Goal: Task Accomplishment & Management: Manage account settings

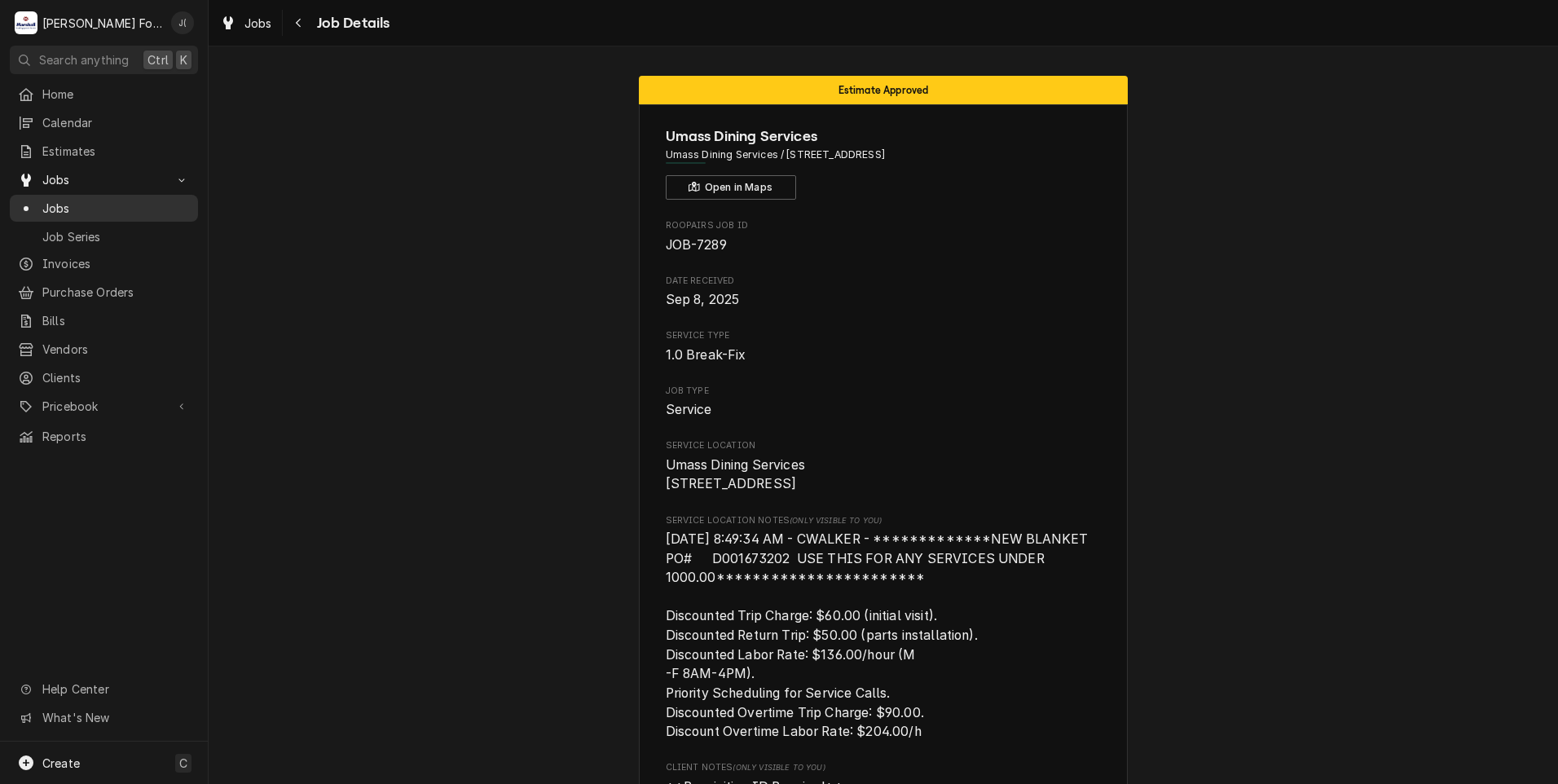
click at [69, 204] on span "Jobs" at bounding box center [116, 207] width 148 height 17
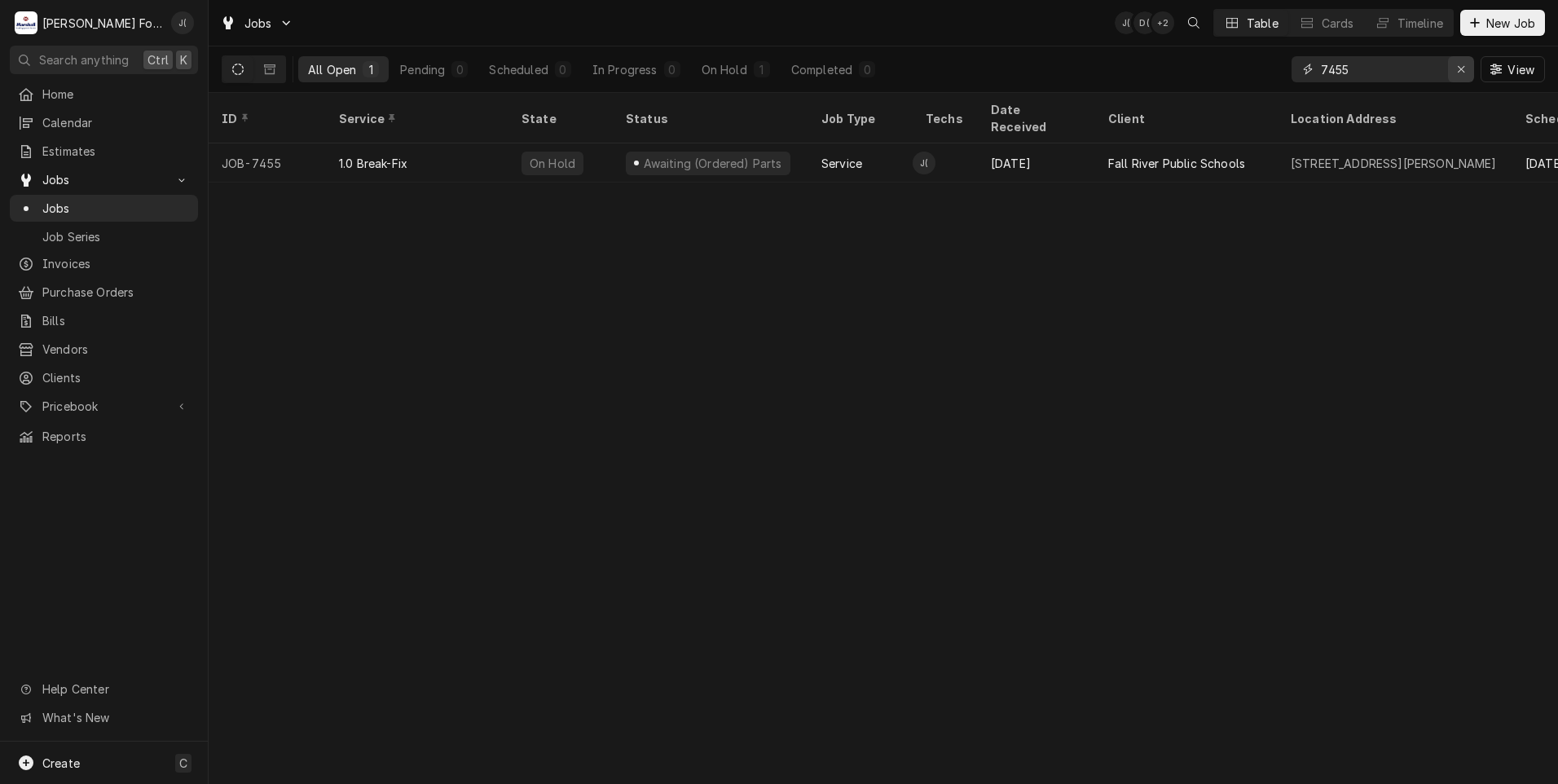
click at [1461, 68] on icon "Erase input" at bounding box center [1461, 69] width 9 height 12
click at [1457, 69] on input "Dynamic Content Wrapper" at bounding box center [1397, 69] width 154 height 26
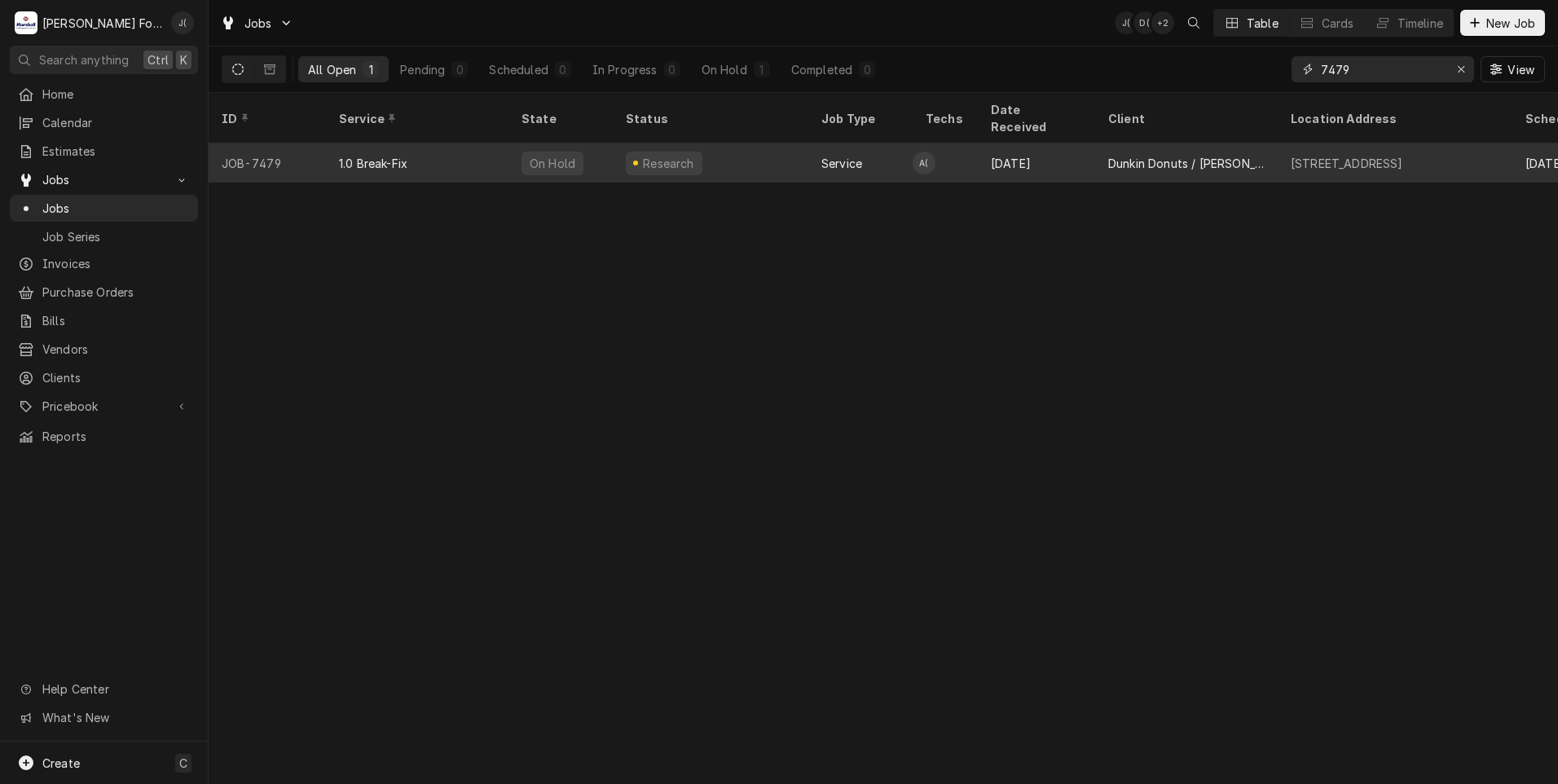
type input "7479"
click at [632, 152] on div "Research" at bounding box center [663, 164] width 76 height 24
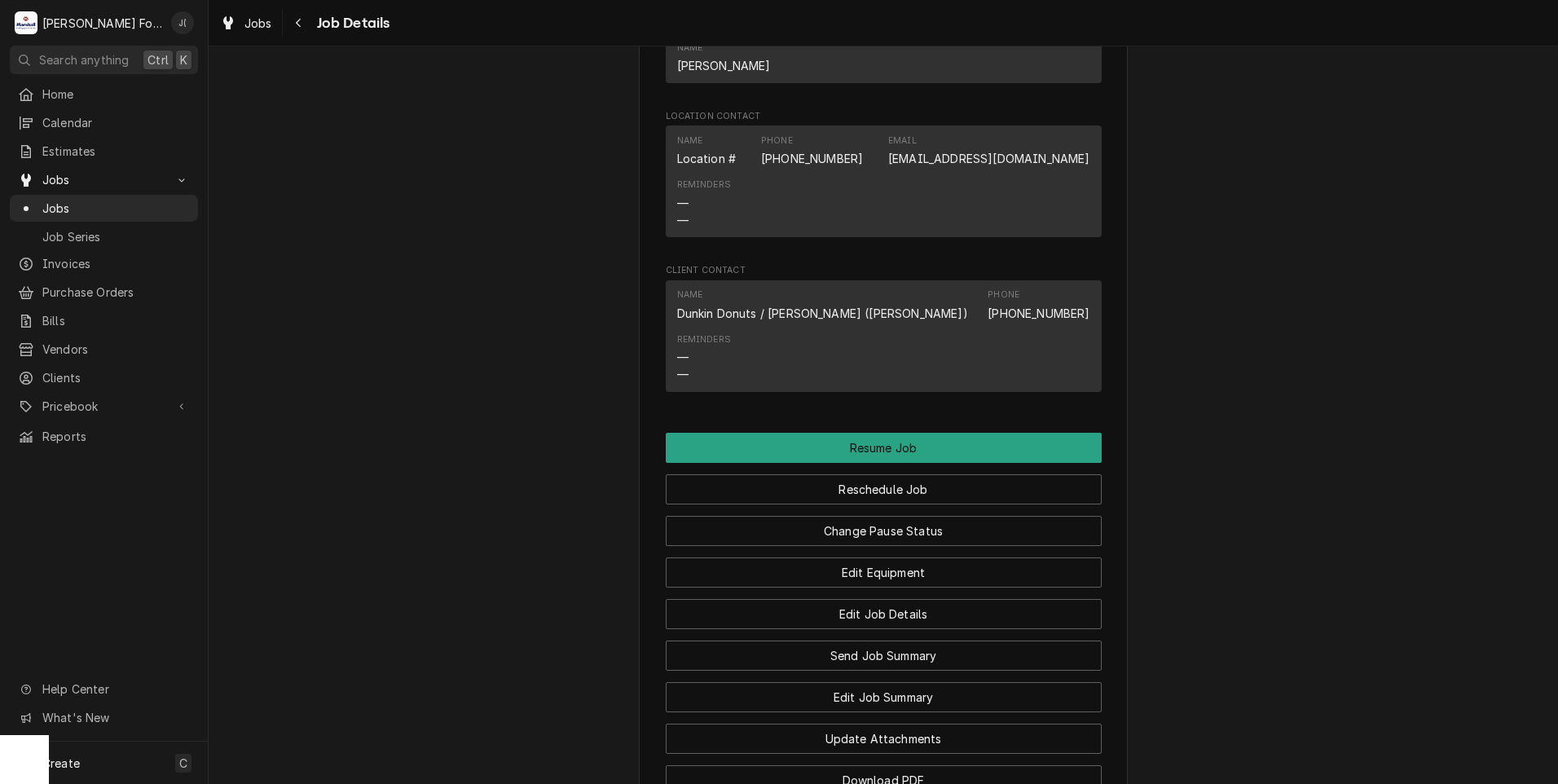
scroll to position [1840, 0]
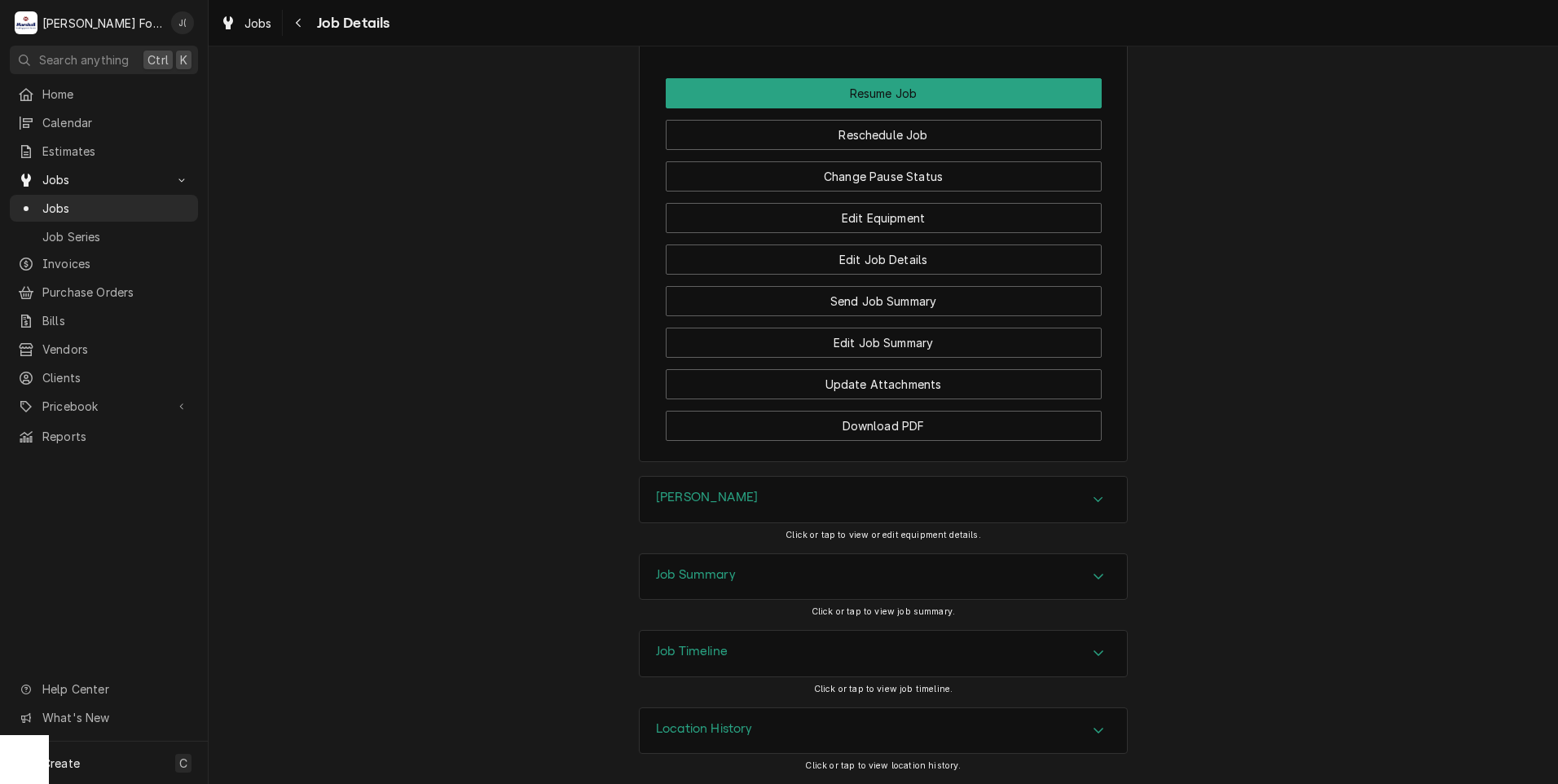
click at [717, 504] on div "[PERSON_NAME]" at bounding box center [883, 500] width 487 height 46
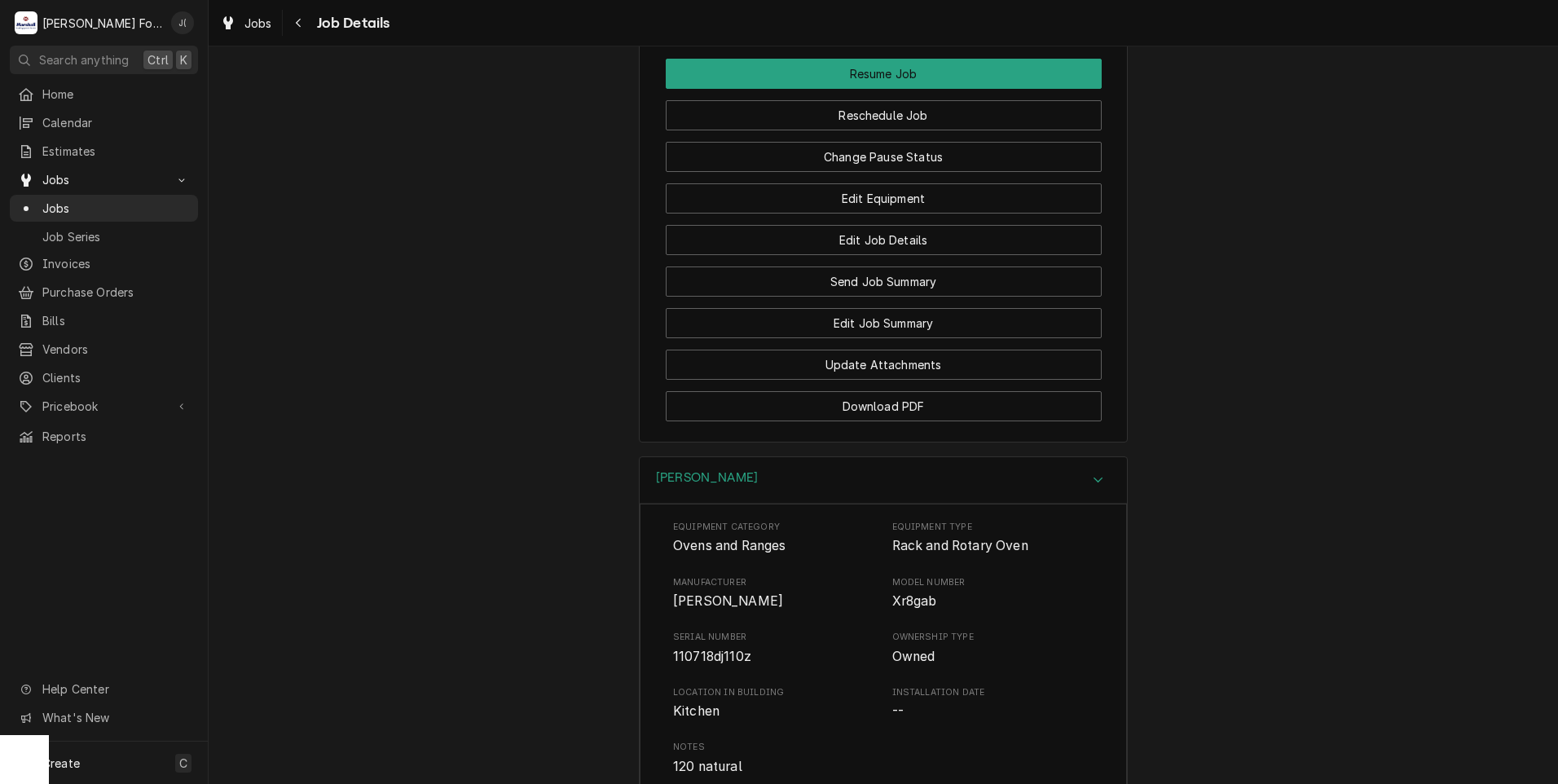
scroll to position [2328, 0]
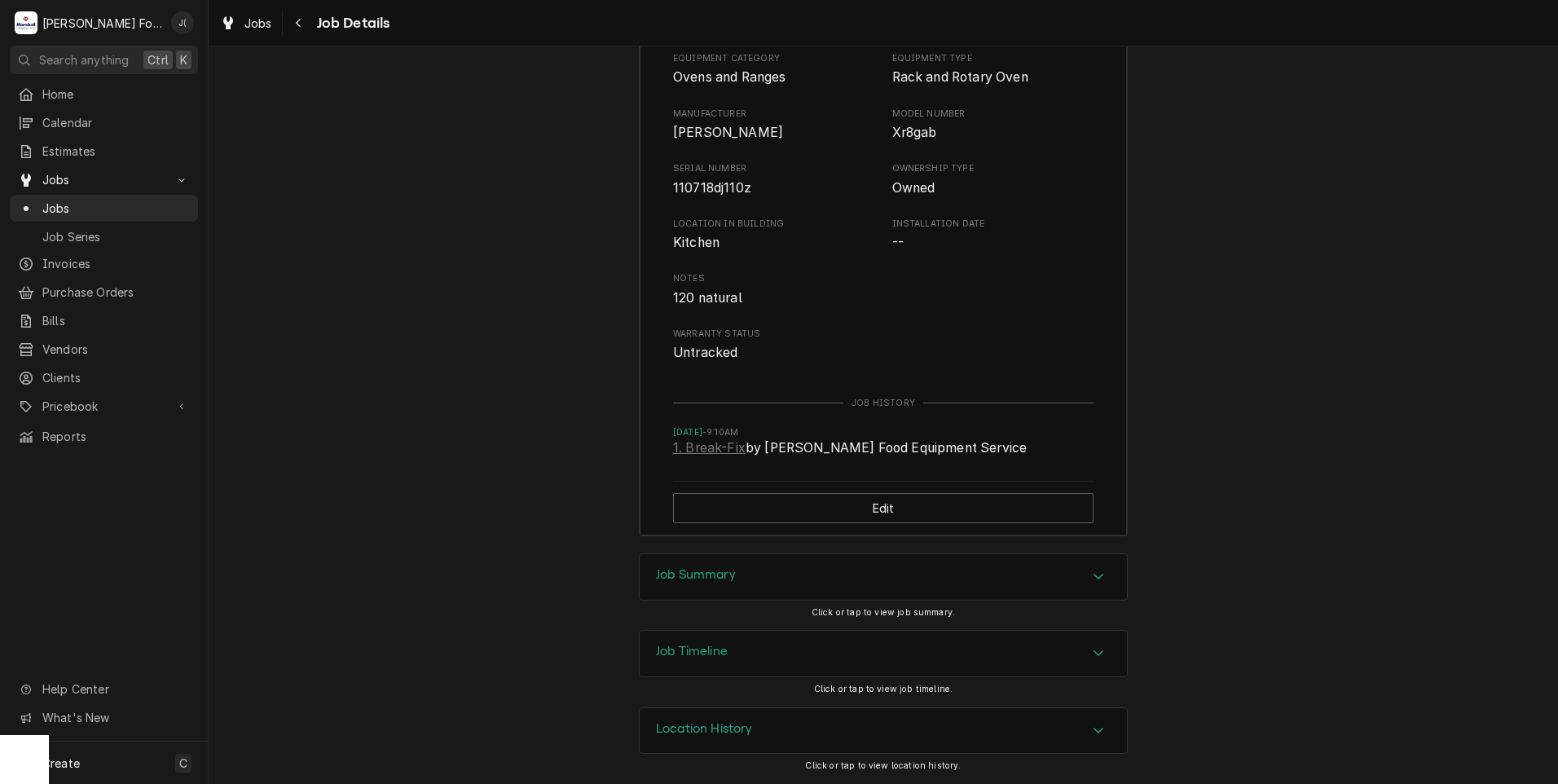
drag, startPoint x: 711, startPoint y: 569, endPoint x: 698, endPoint y: 567, distance: 13.2
click at [711, 569] on h3 "Job Summary" at bounding box center [696, 575] width 80 height 16
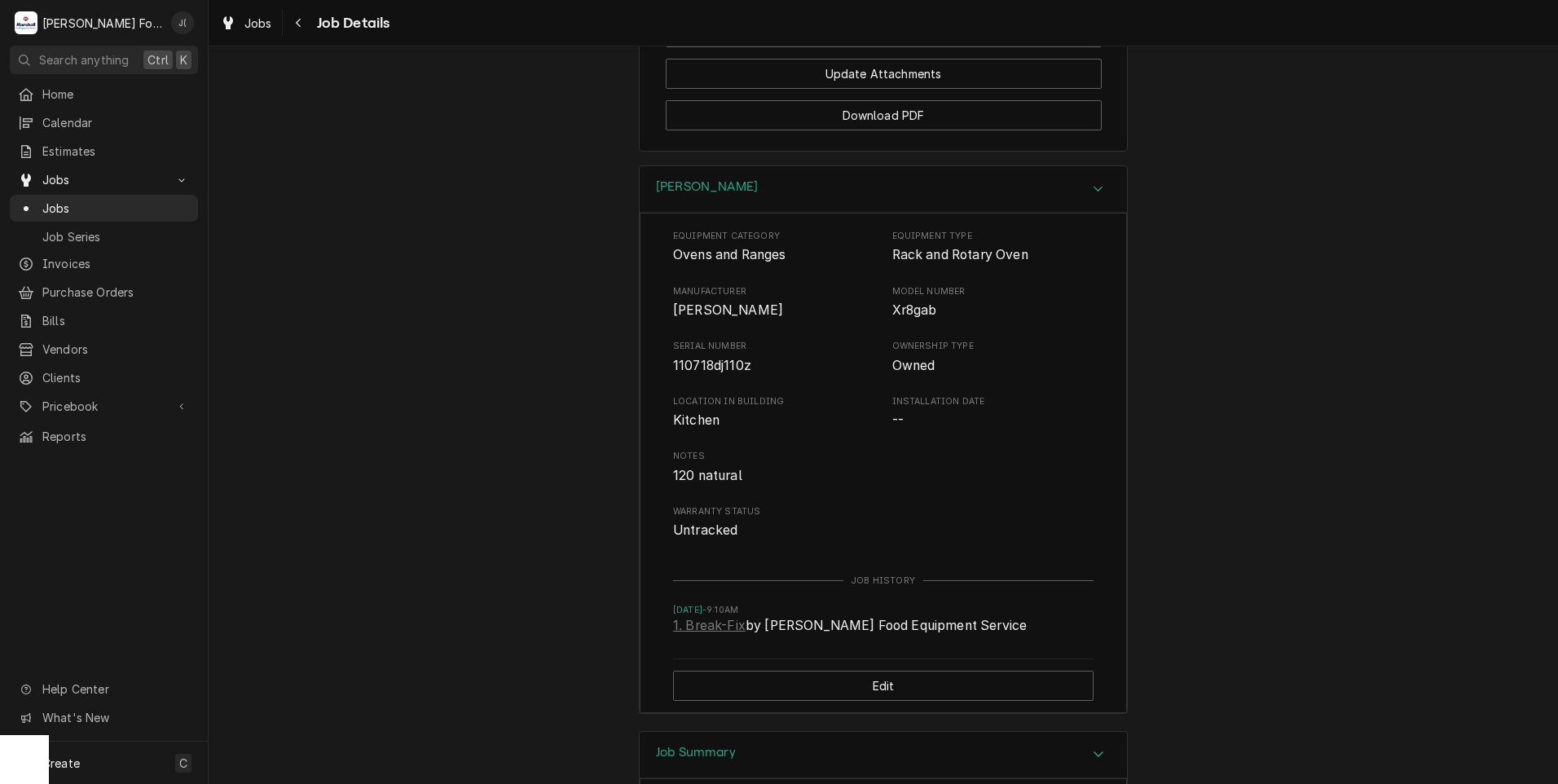
scroll to position [1840, 0]
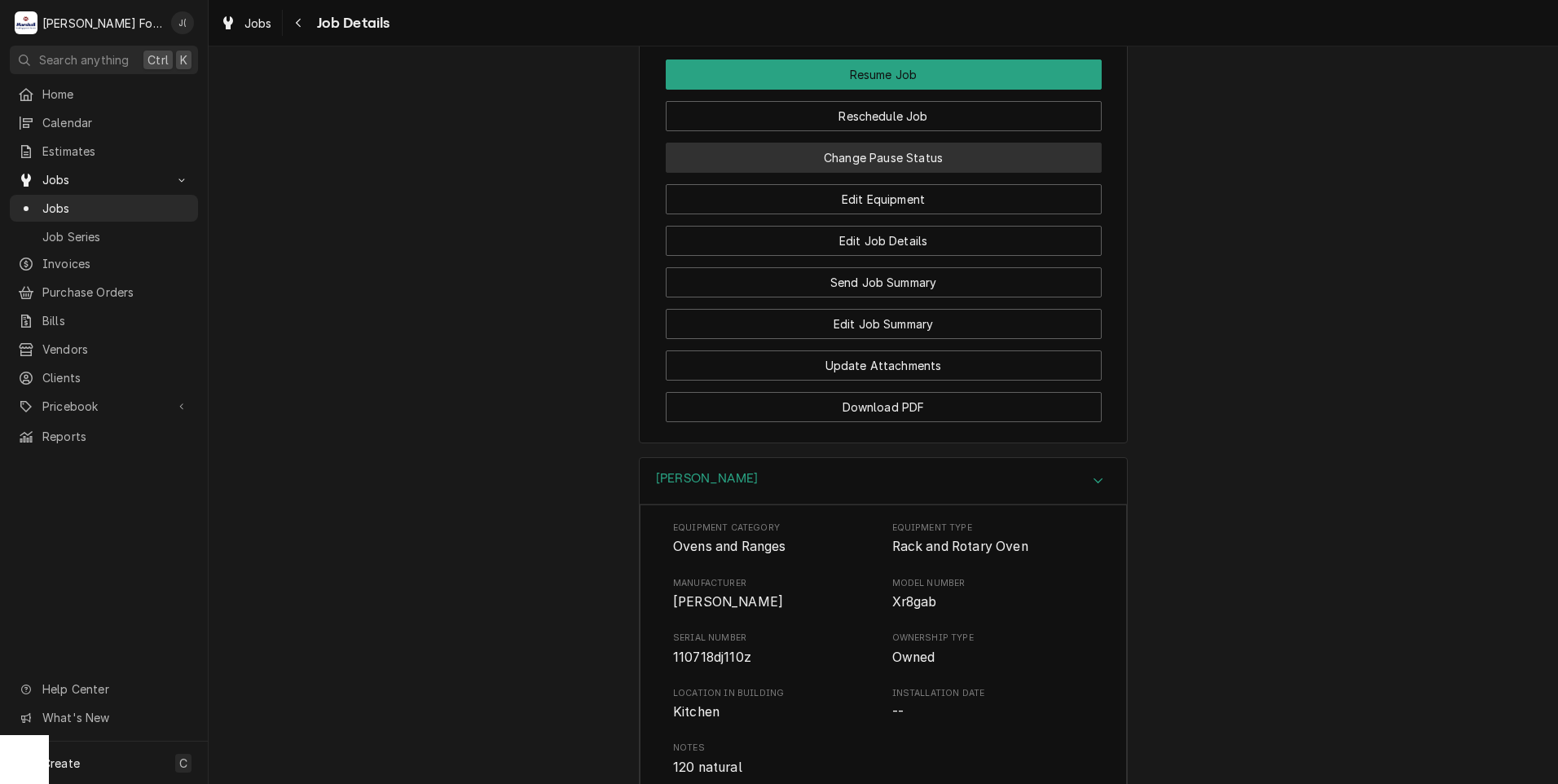
click at [844, 166] on button "Change Pause Status" at bounding box center [884, 158] width 436 height 30
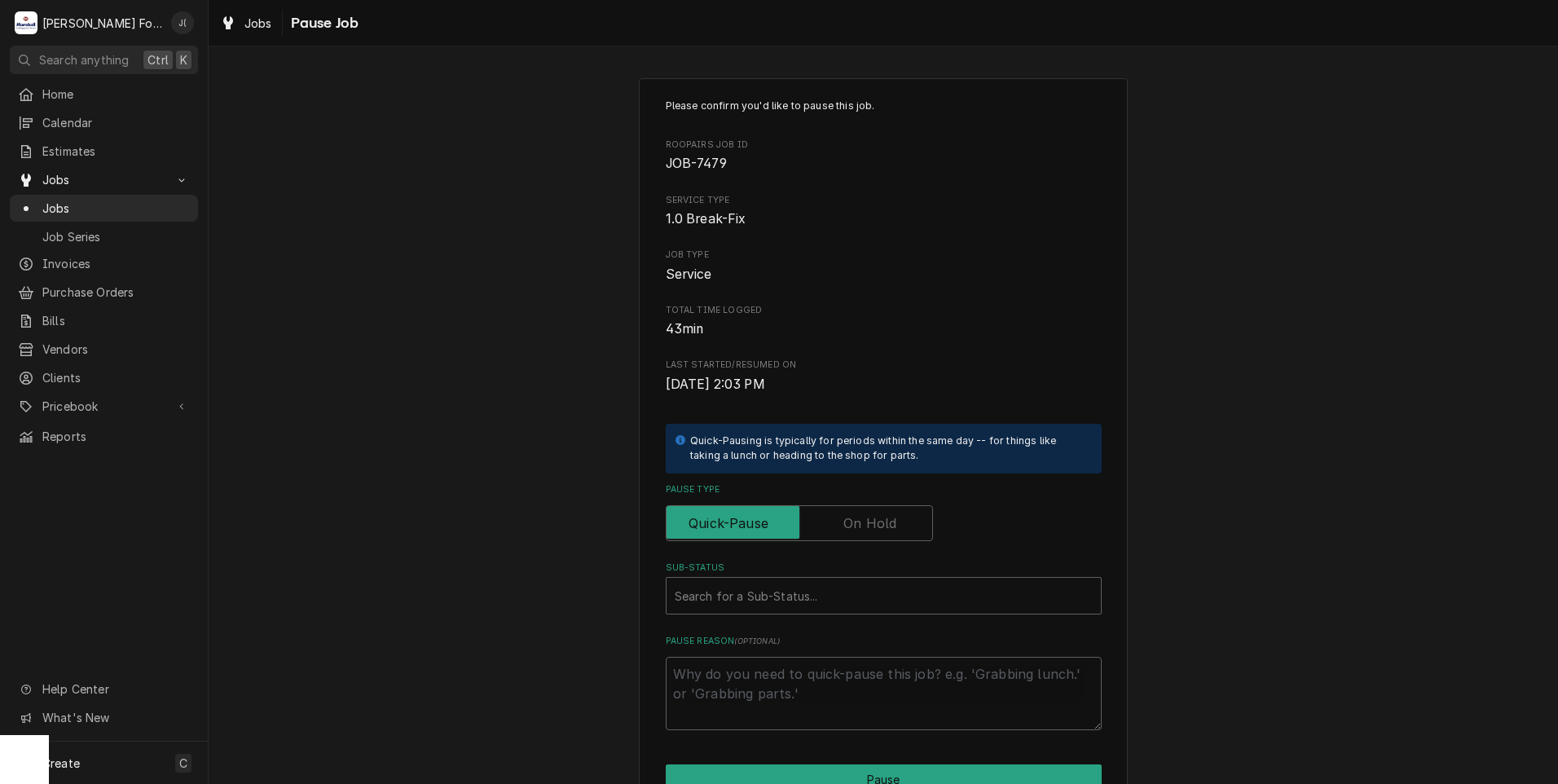
click at [867, 517] on label "Pause Type" at bounding box center [799, 523] width 268 height 36
click at [867, 517] on input "Pause Type" at bounding box center [799, 523] width 253 height 36
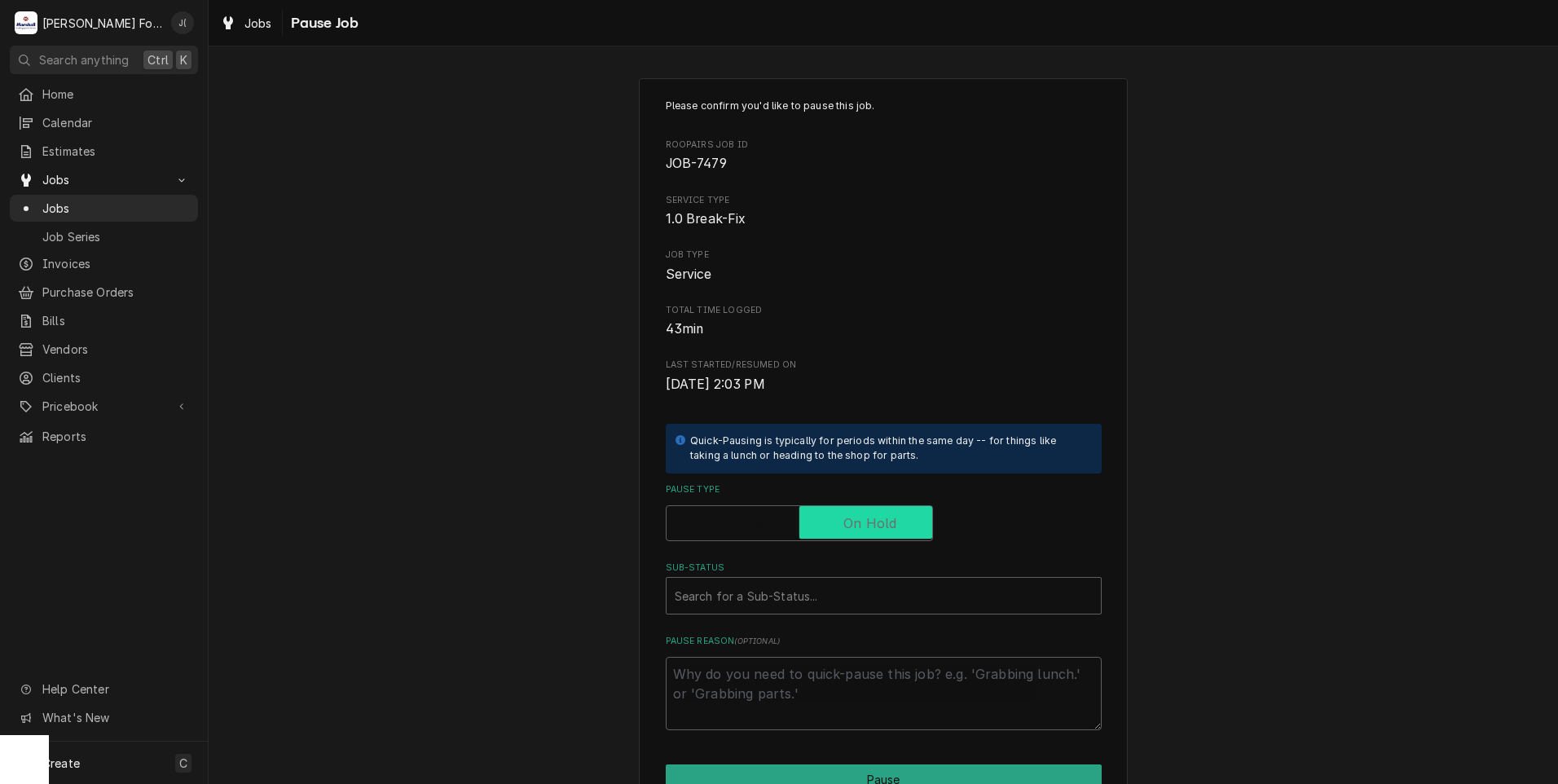
checkbox input "true"
click at [818, 596] on div "Sub-Status" at bounding box center [884, 596] width 419 height 30
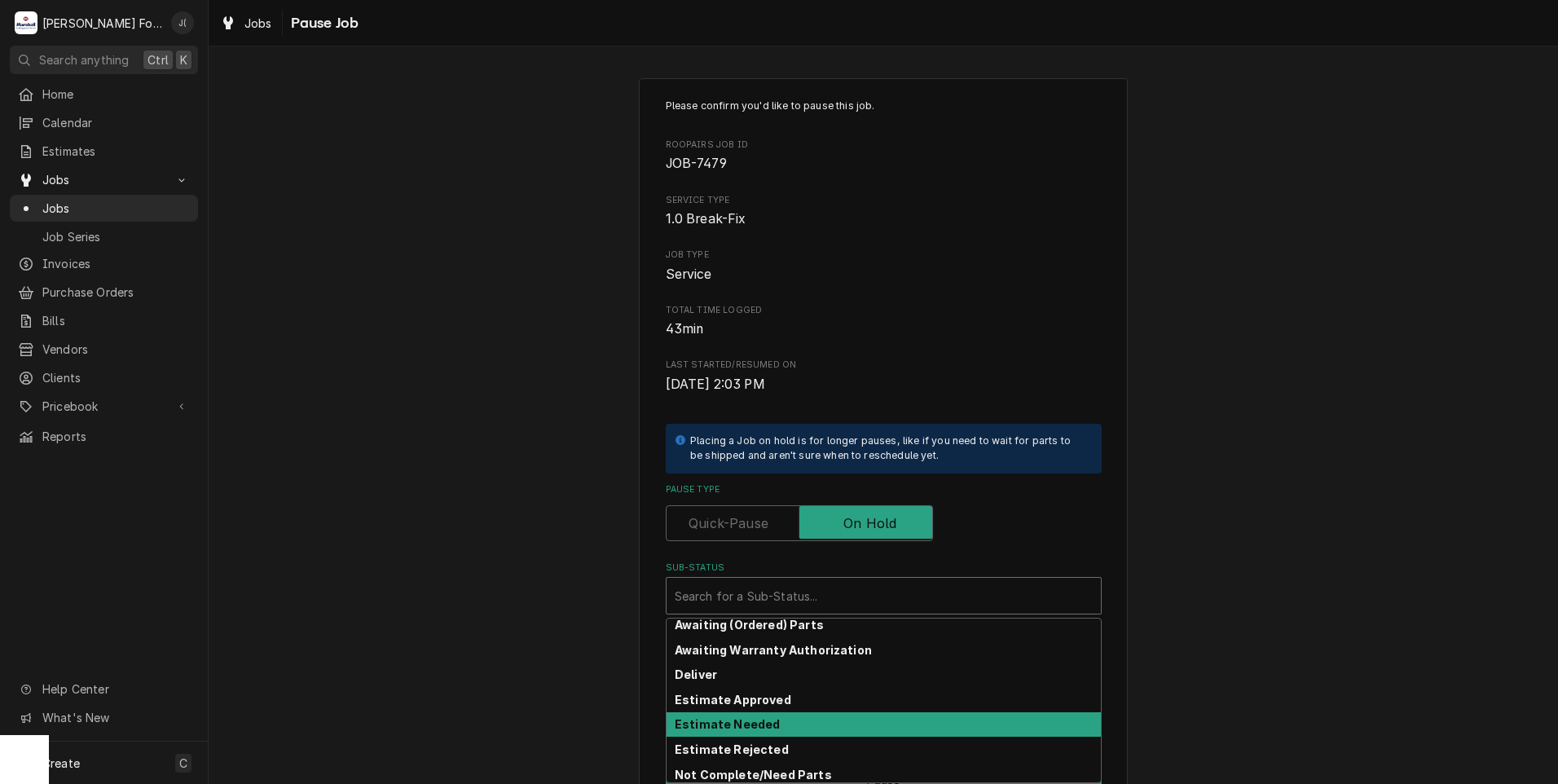
scroll to position [81, 0]
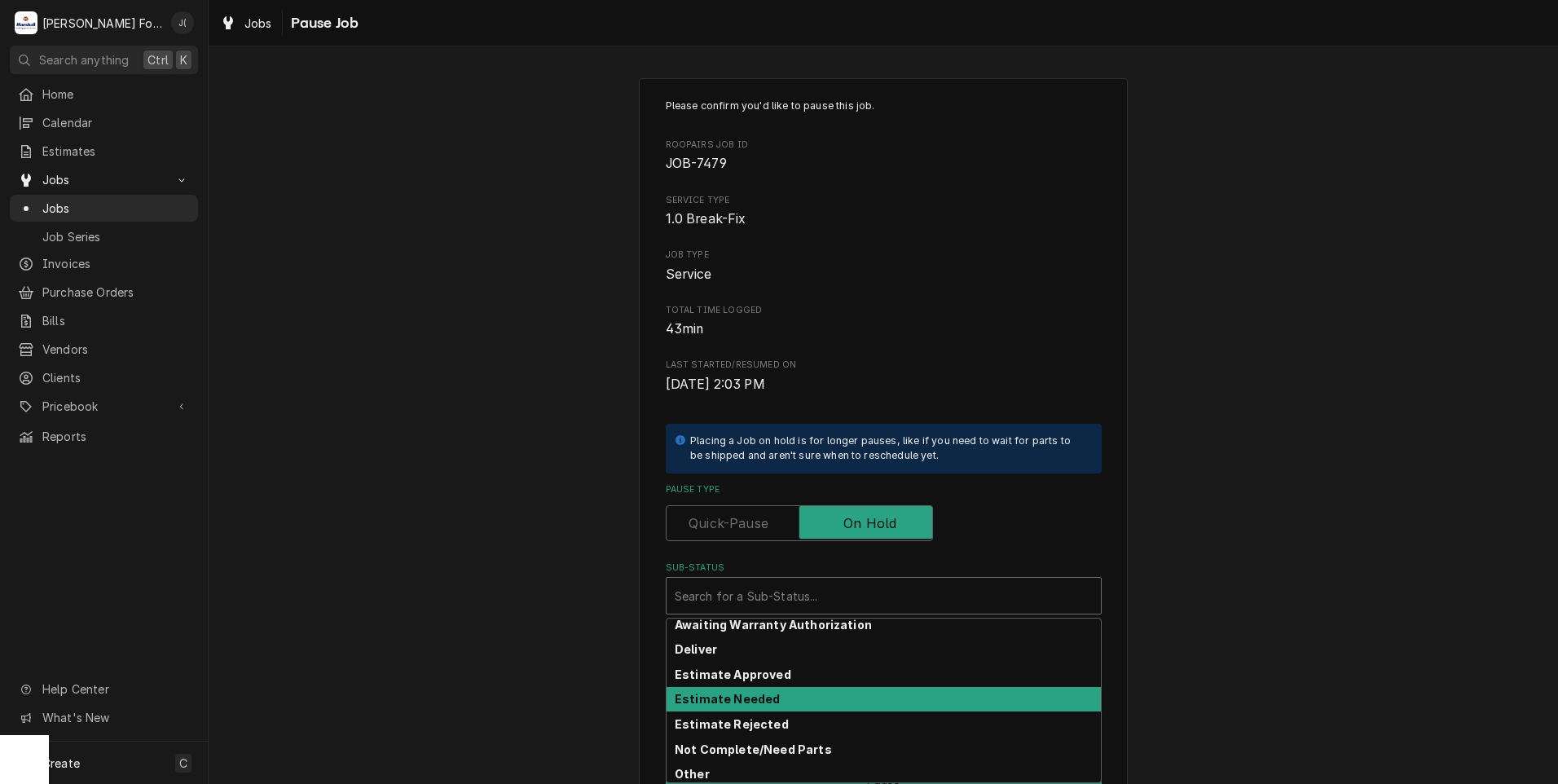
click at [775, 700] on div "Estimate Needed" at bounding box center [884, 699] width 434 height 25
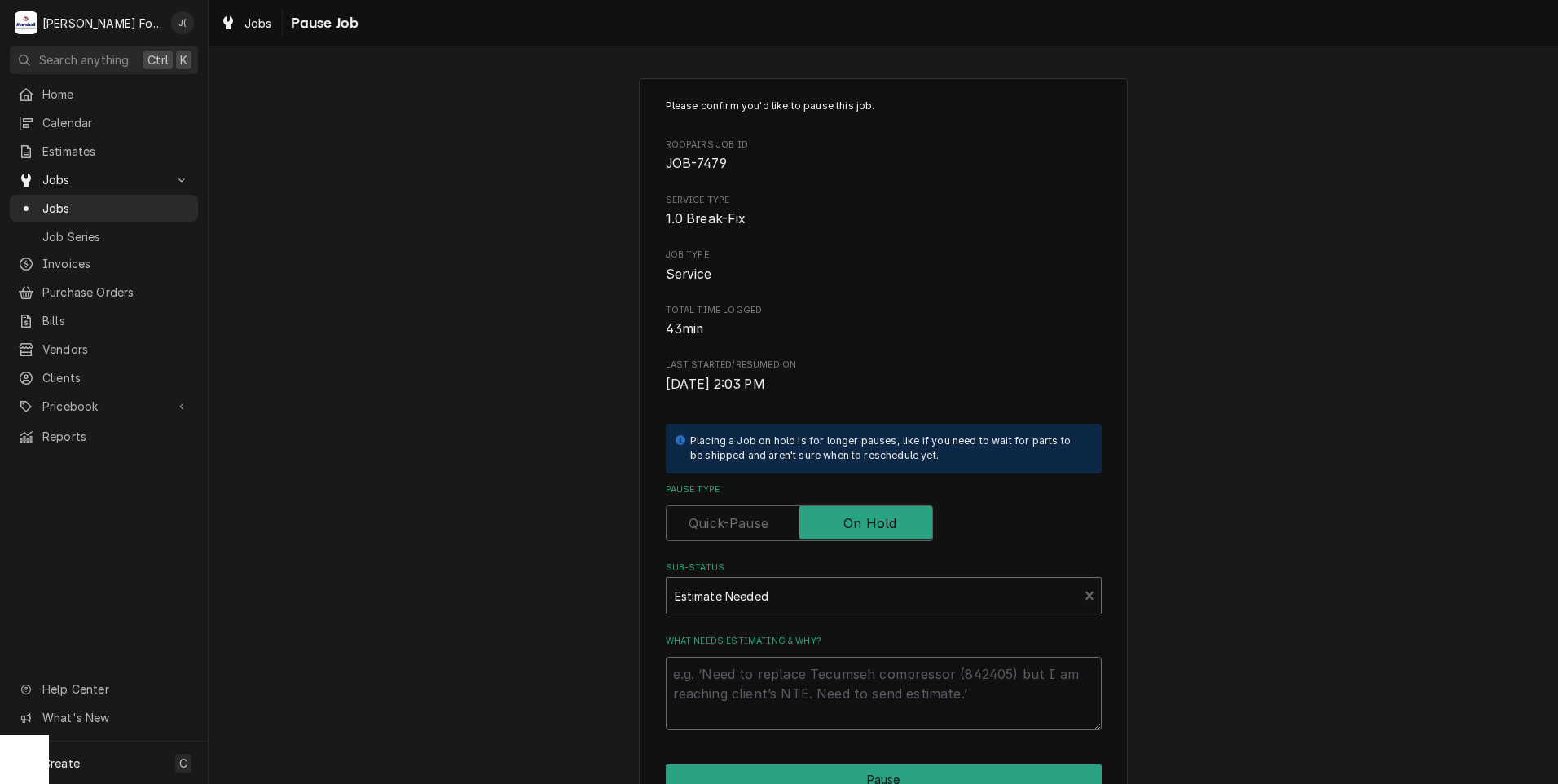
click at [767, 700] on textarea "What needs estimating & why?" at bounding box center [884, 693] width 436 height 73
type textarea "x"
type textarea "p"
type textarea "x"
type textarea "pr"
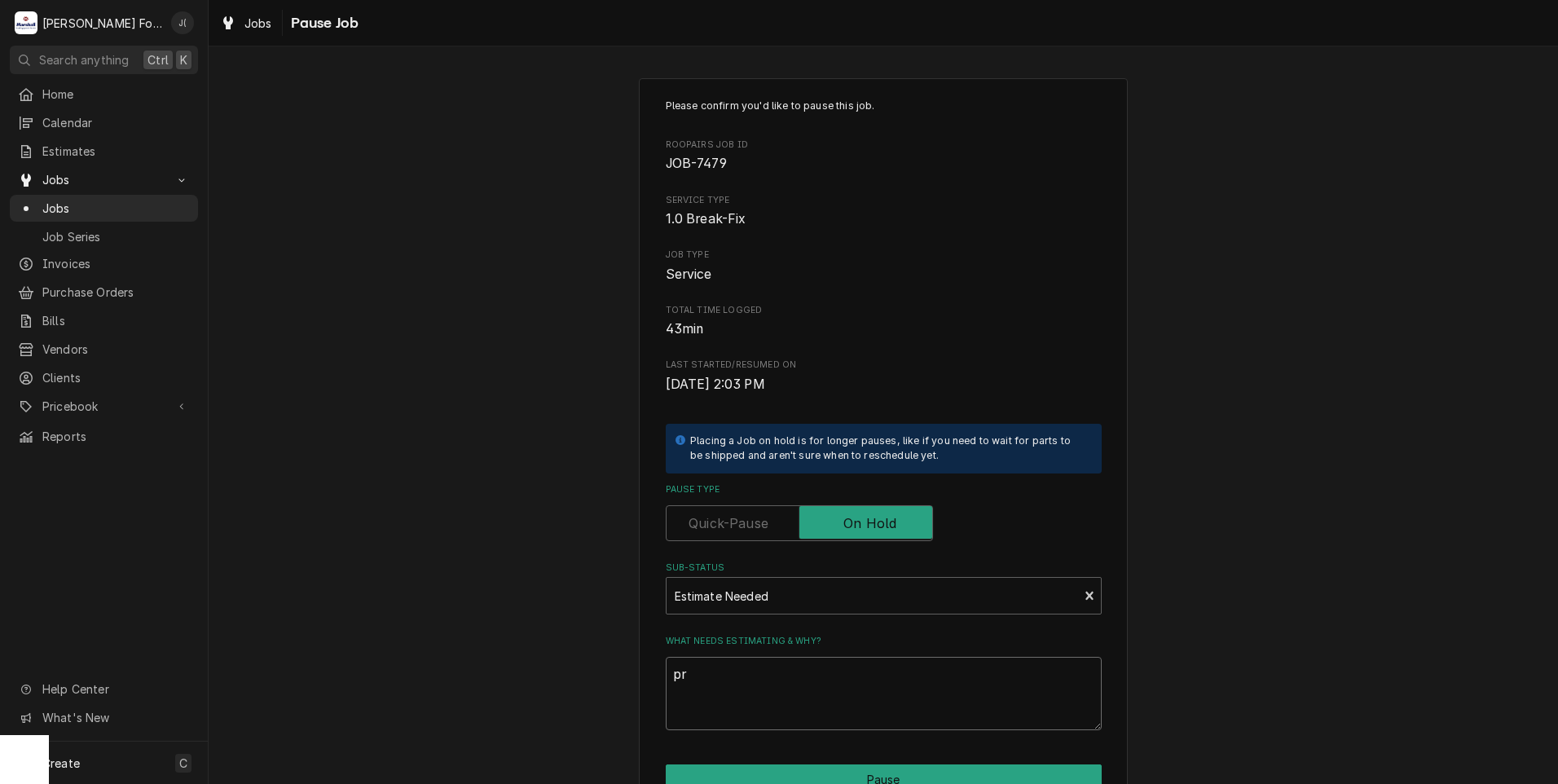
type textarea "x"
type textarea "pri"
type textarea "x"
type textarea "pric"
type textarea "x"
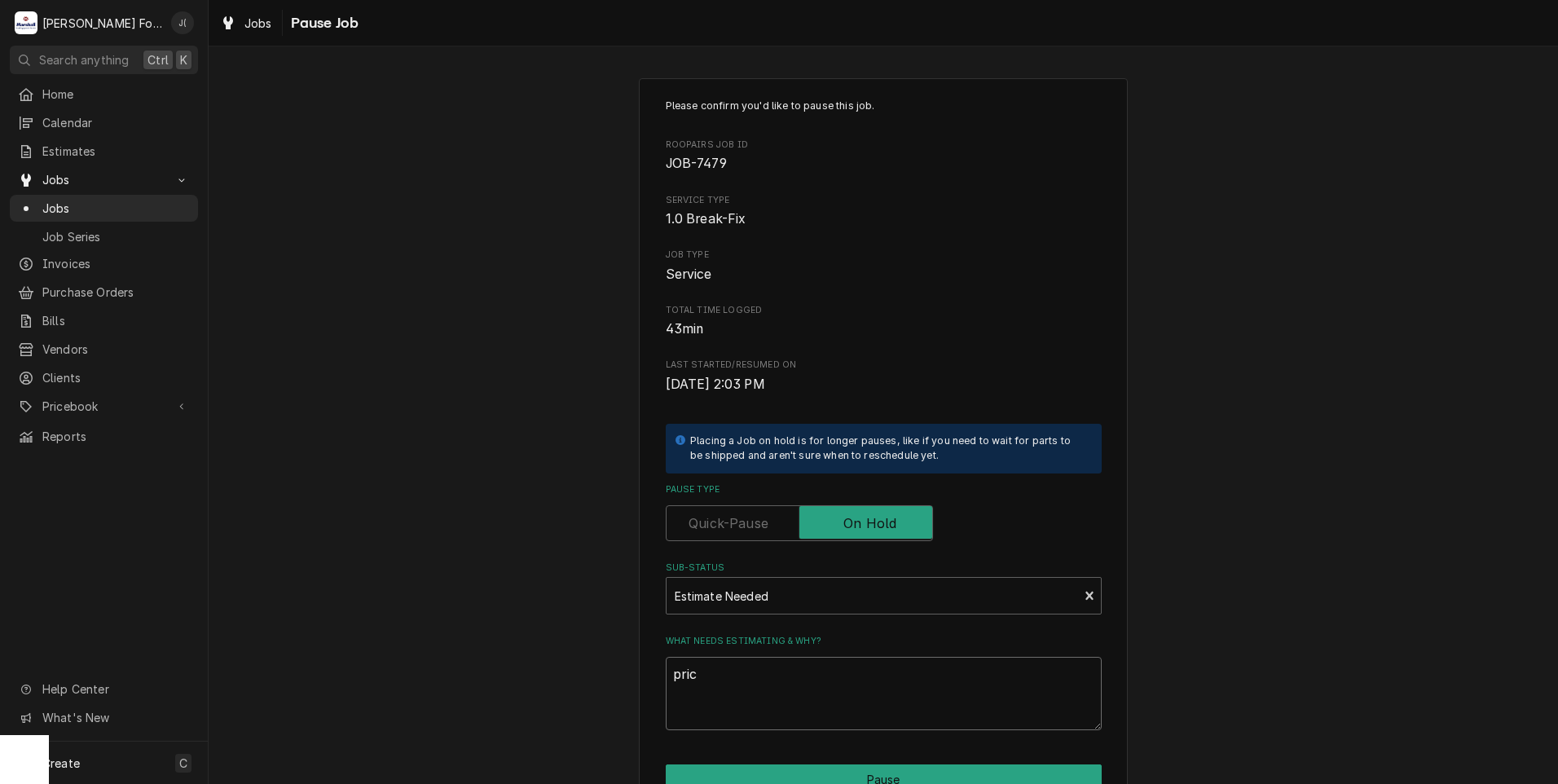
type textarea "price"
type textarea "x"
type textarea "prices"
type textarea "x"
type textarea "price"
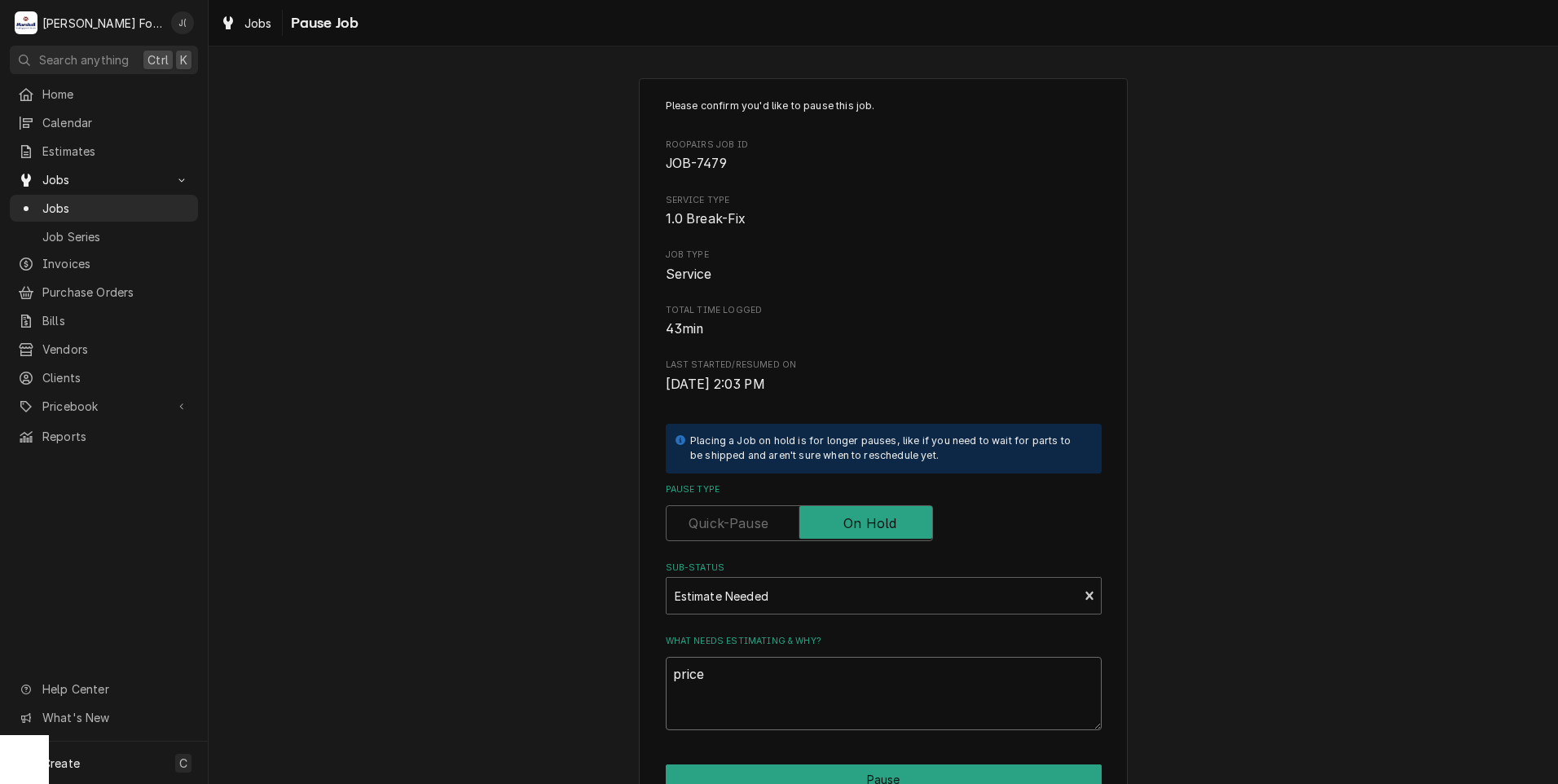
type textarea "x"
type textarea "pric"
type textarea "x"
type textarea "pri"
type textarea "x"
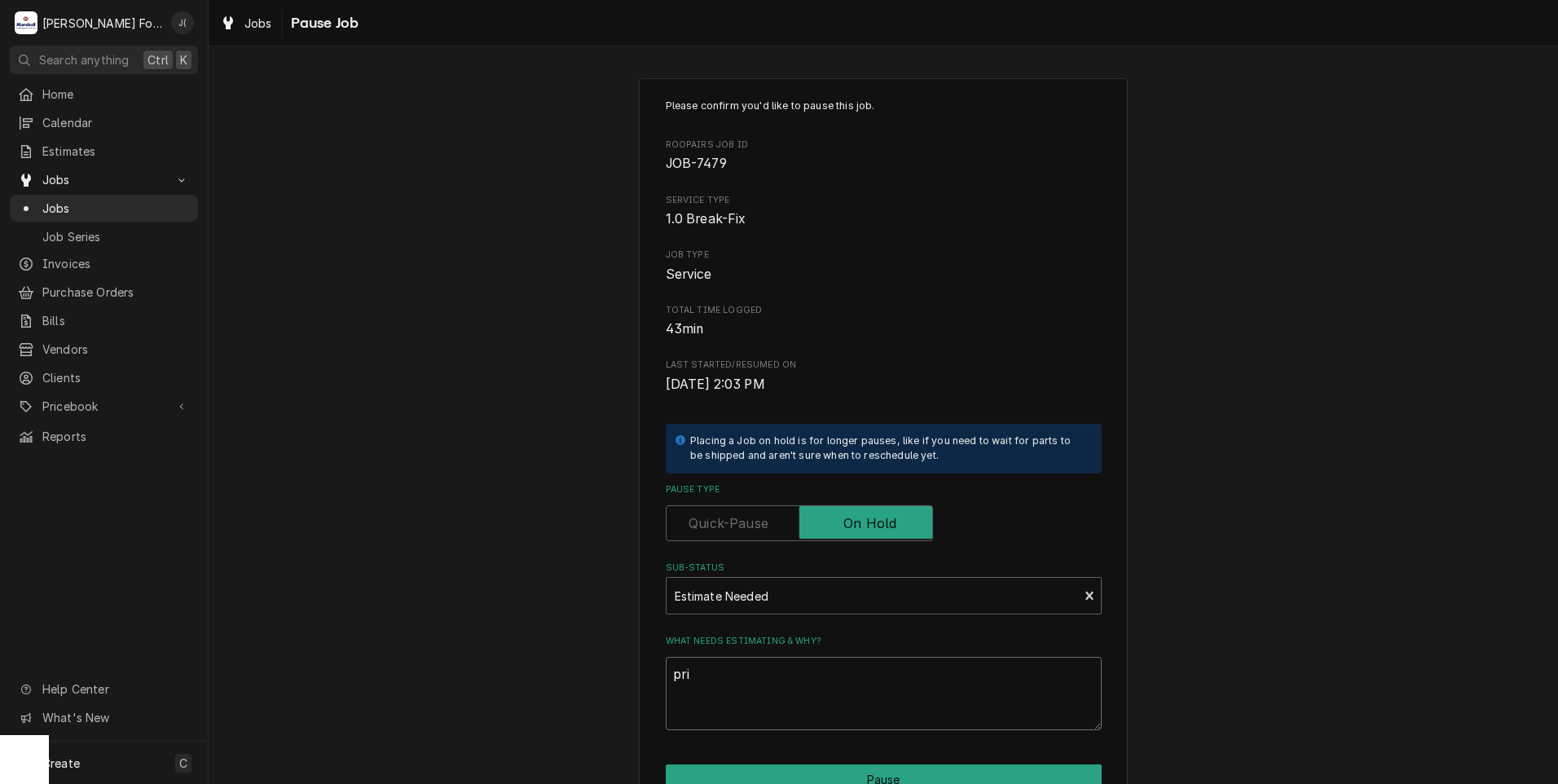
type textarea "pr"
type textarea "x"
type textarea "p"
type textarea "x"
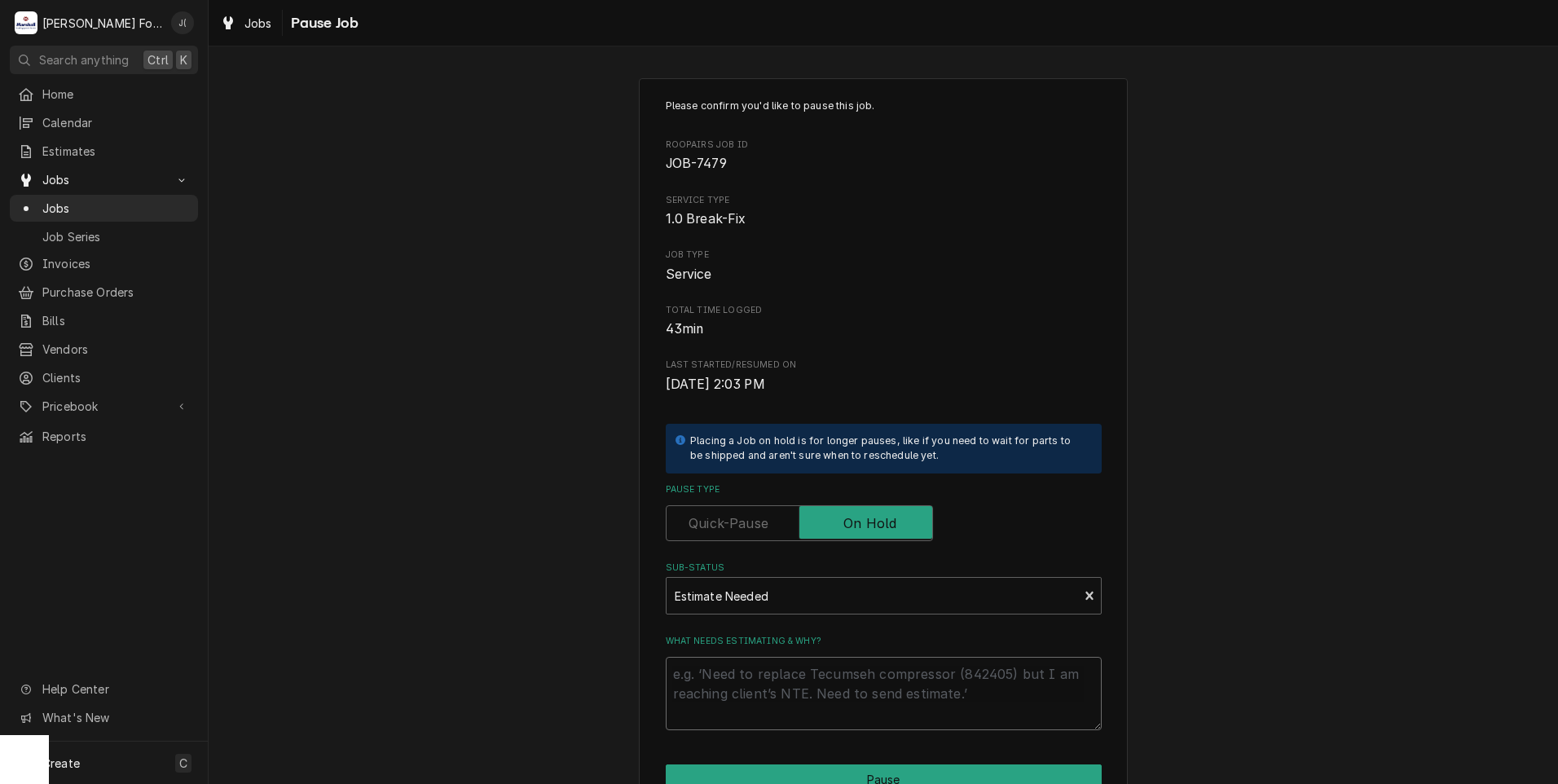
type textarea "P"
type textarea "x"
type textarea "PR"
type textarea "x"
type textarea "PRI"
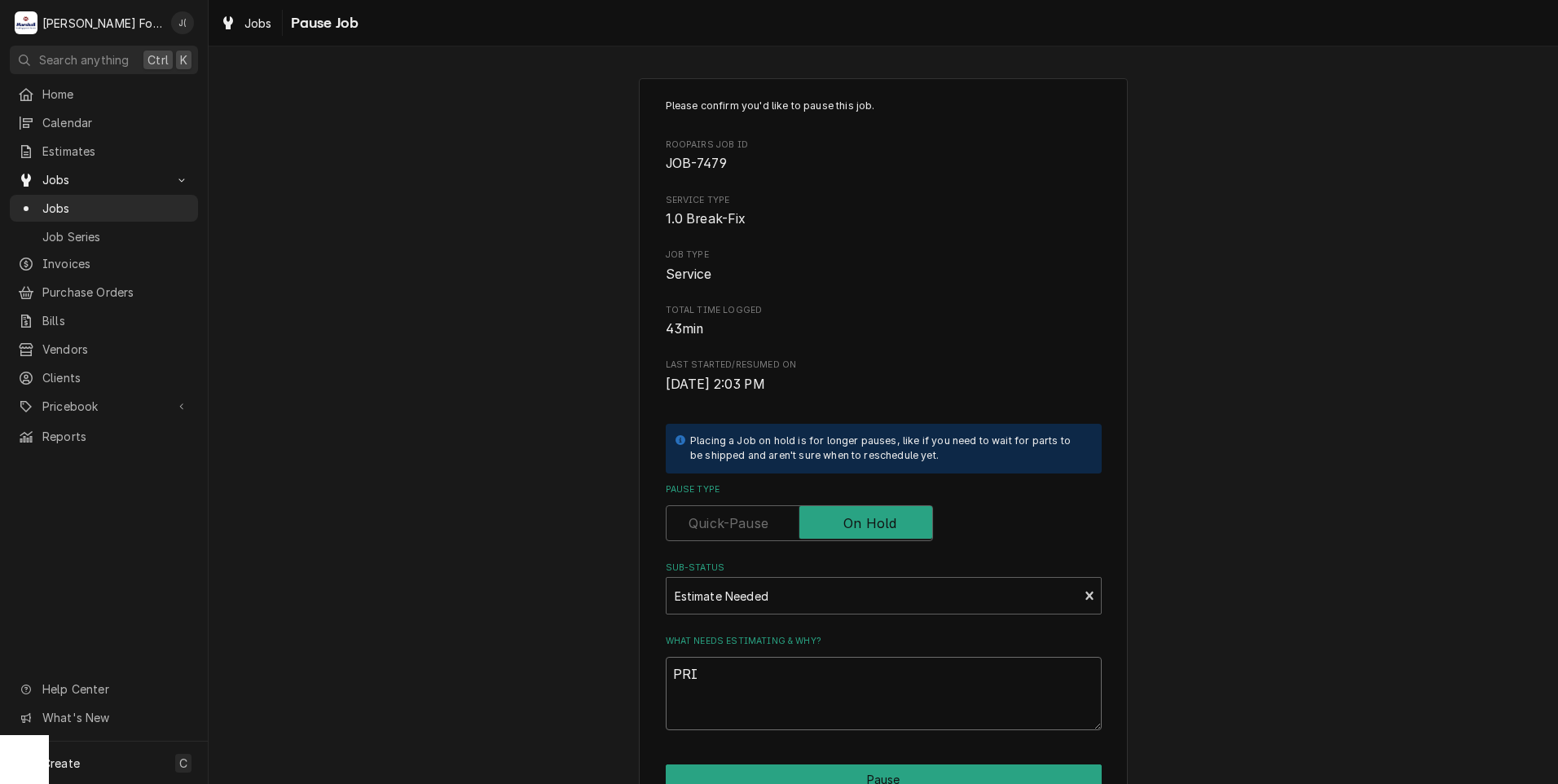
type textarea "x"
type textarea "PRIC"
type textarea "x"
type textarea "PRICE"
type textarea "x"
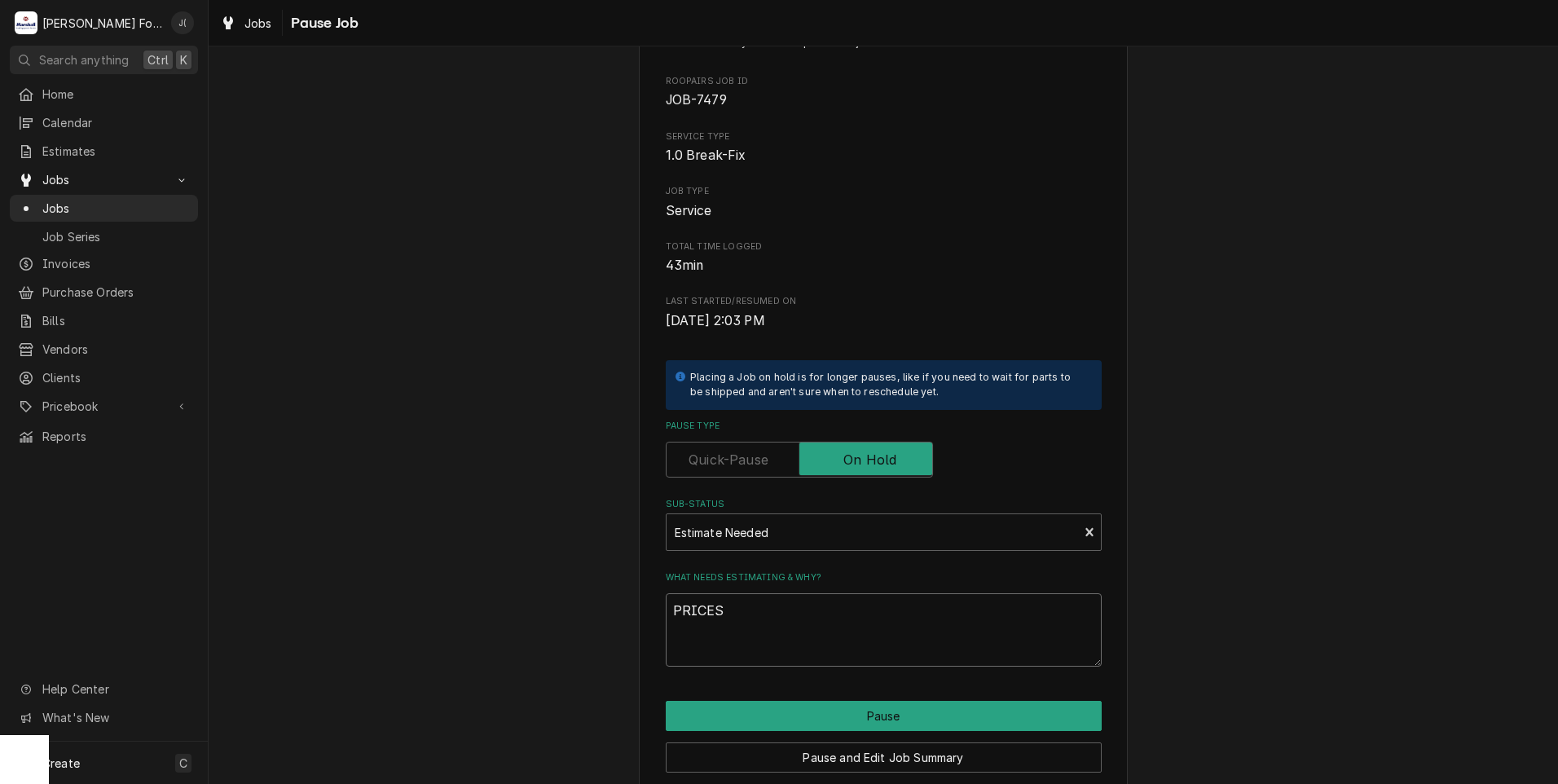
scroll to position [129, 0]
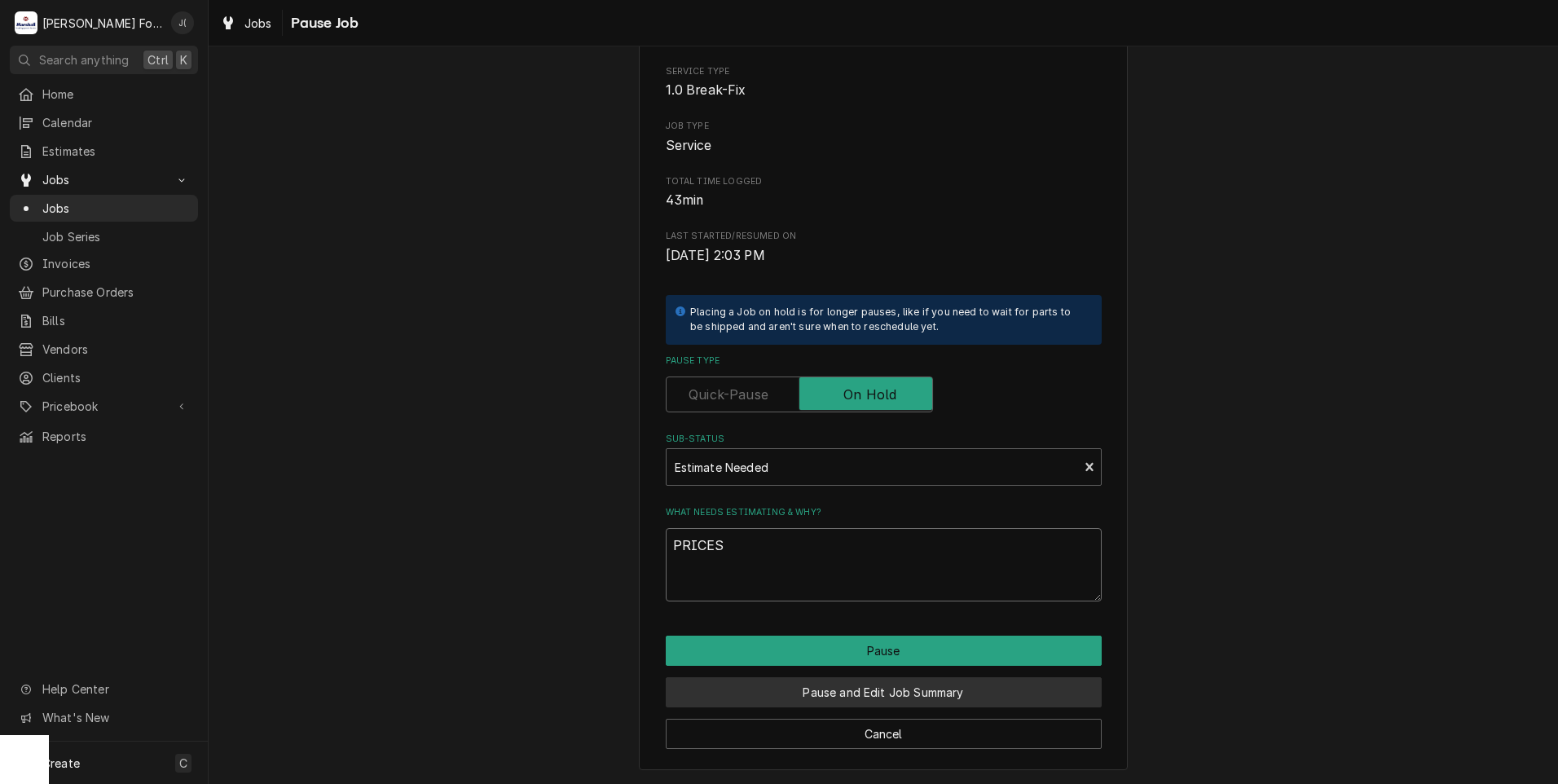
type textarea "PRICES"
click at [810, 701] on button "Pause and Edit Job Summary" at bounding box center [884, 692] width 436 height 30
type textarea "x"
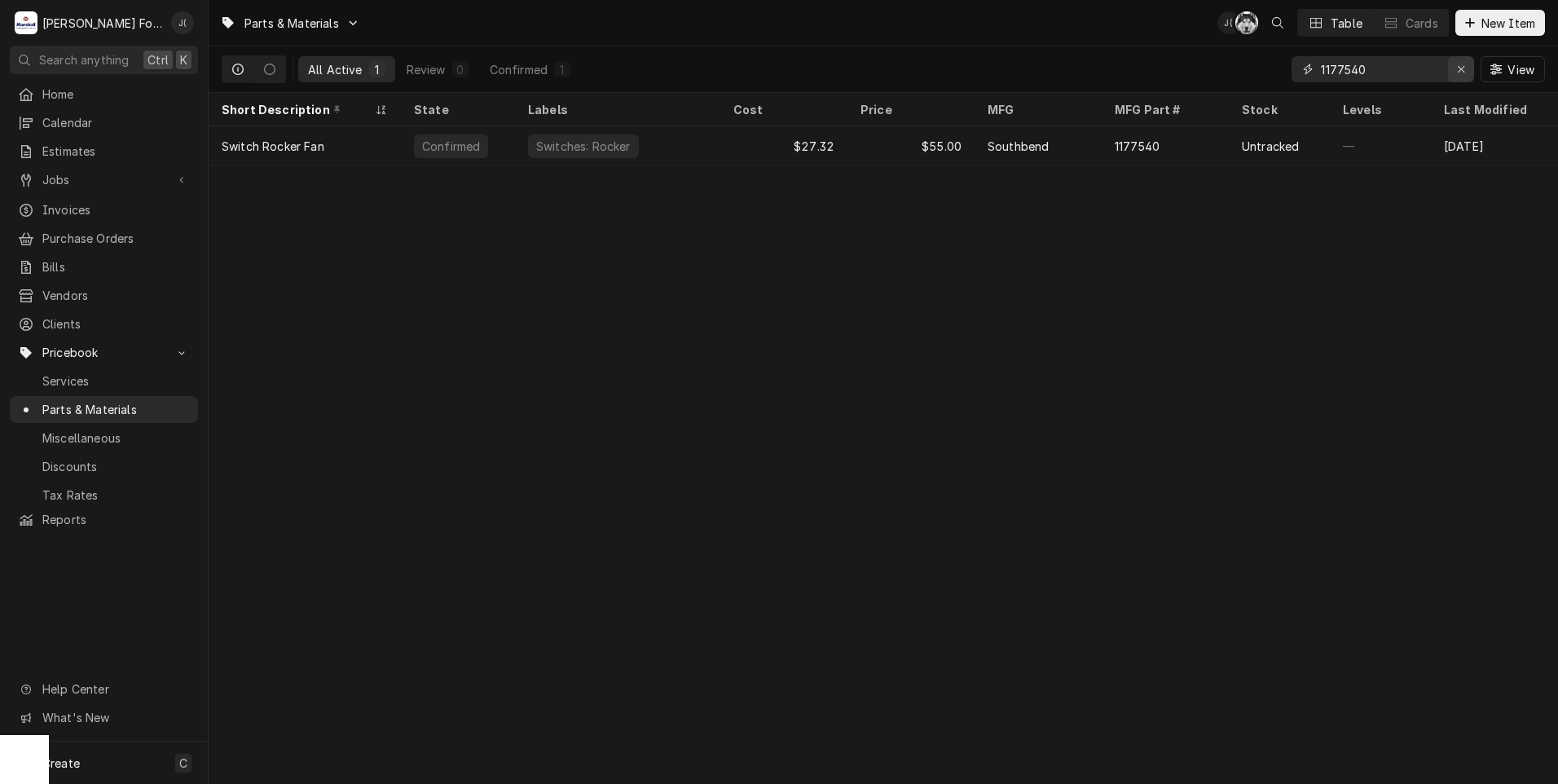
click at [1463, 73] on icon "Erase input" at bounding box center [1461, 69] width 9 height 12
click at [1428, 70] on input "Dynamic Content Wrapper" at bounding box center [1397, 69] width 154 height 26
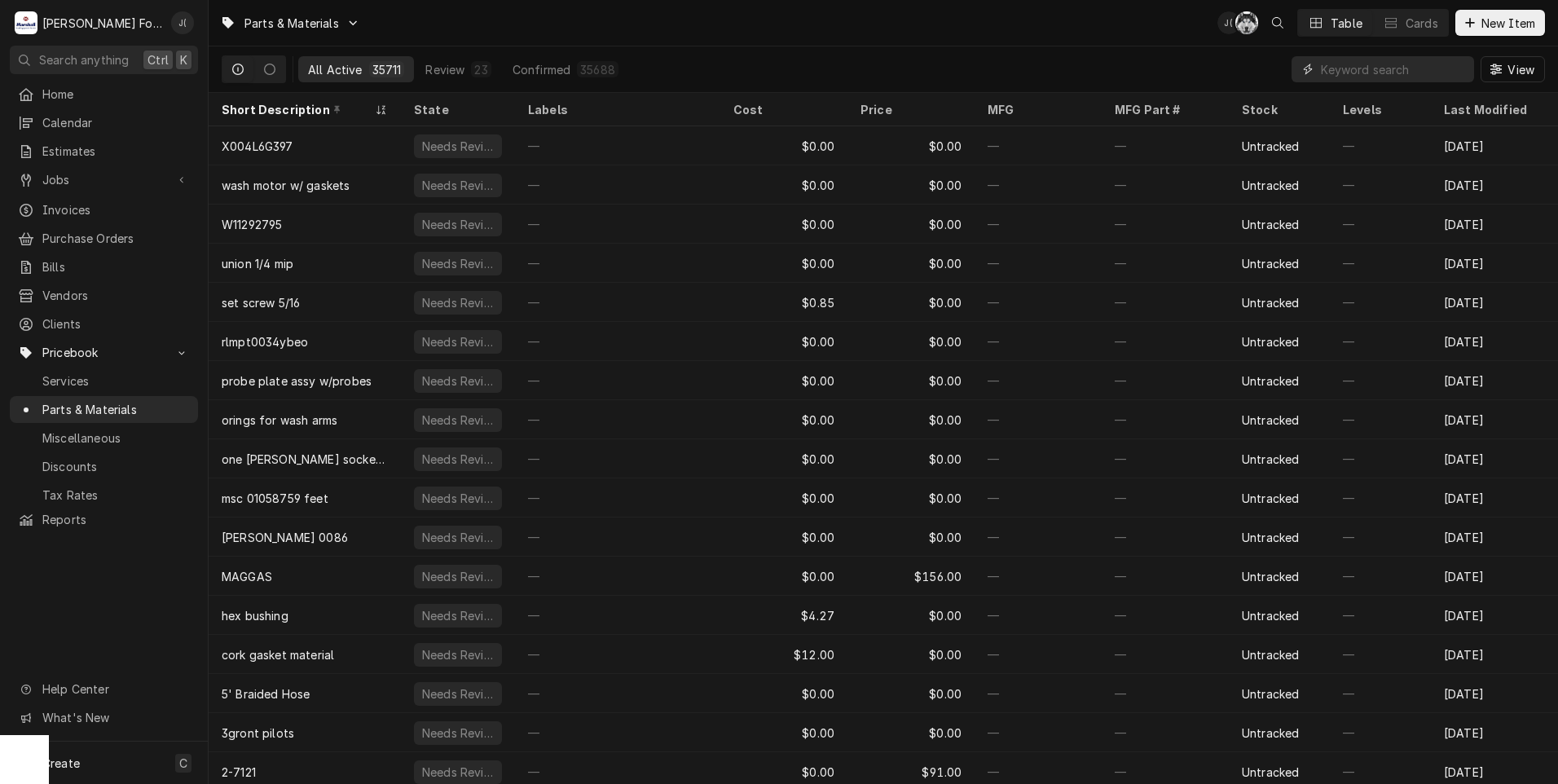
paste input "1177540"
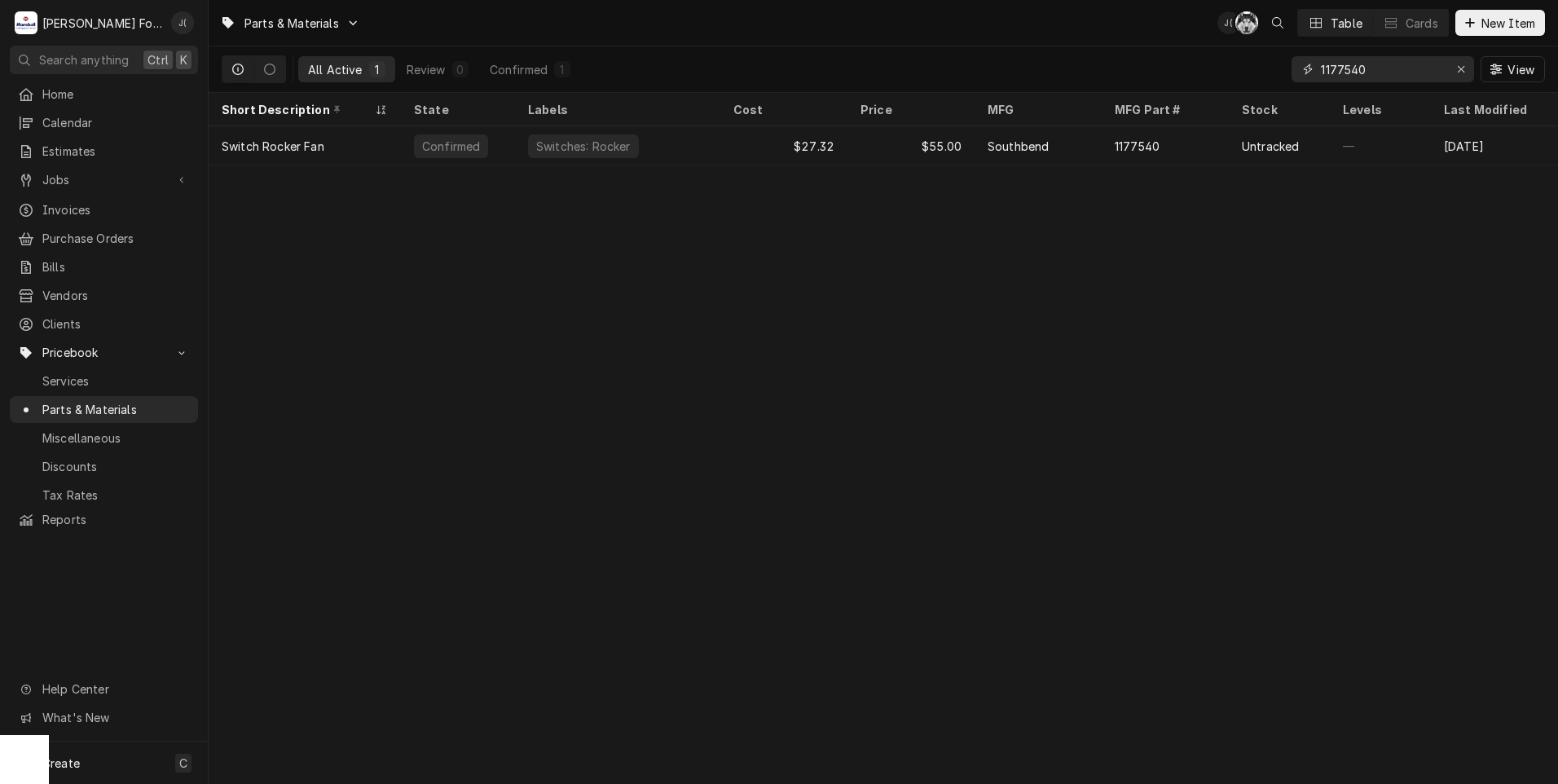
drag, startPoint x: 1388, startPoint y: 66, endPoint x: 1026, endPoint y: 61, distance: 362.0
click at [1065, 61] on div "All Active 1 Review 0 Confirmed 1 1177540 View" at bounding box center [884, 69] width 1324 height 46
type input "50064"
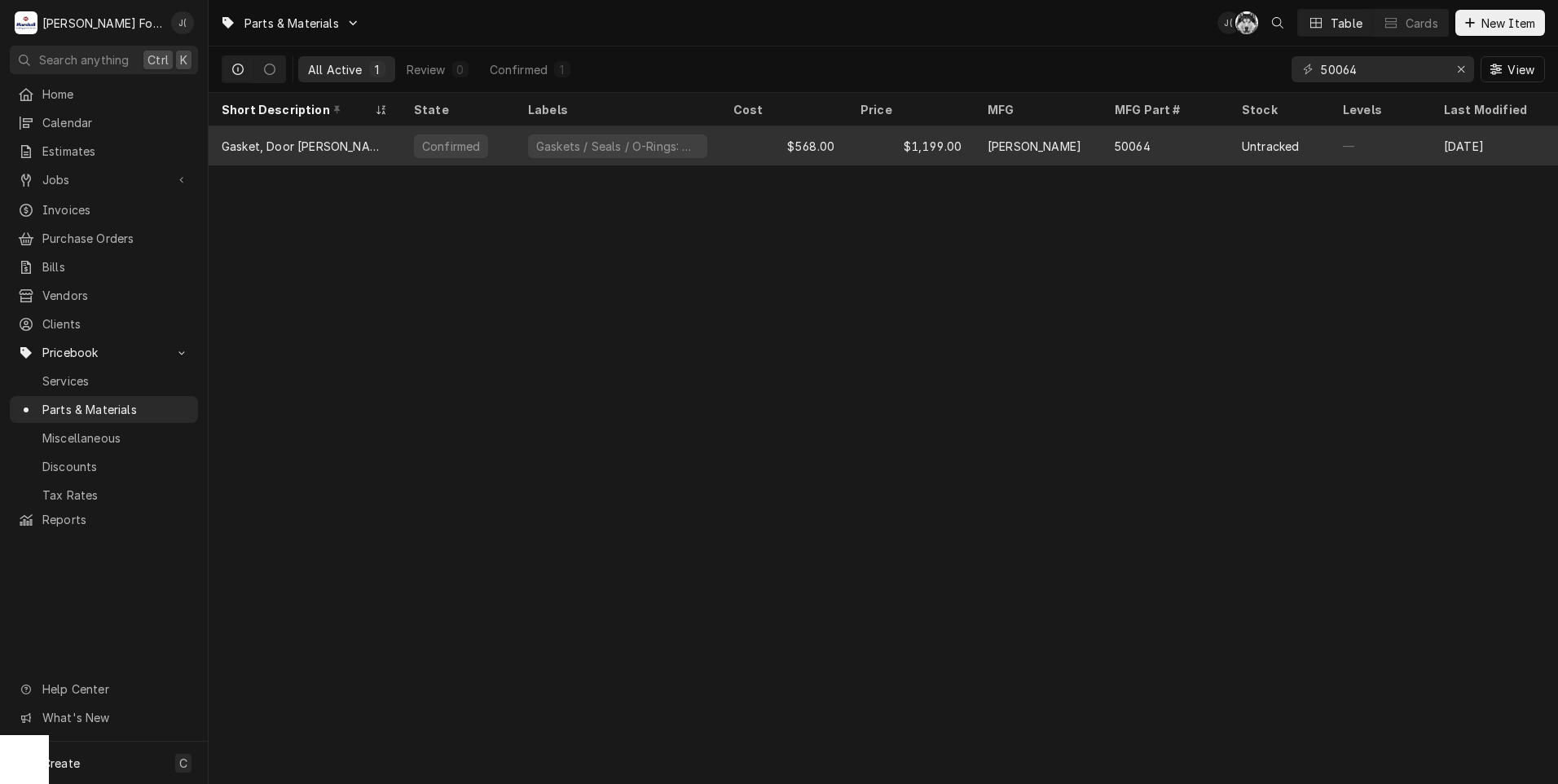
click at [879, 158] on div "$1,199.00" at bounding box center [911, 145] width 127 height 39
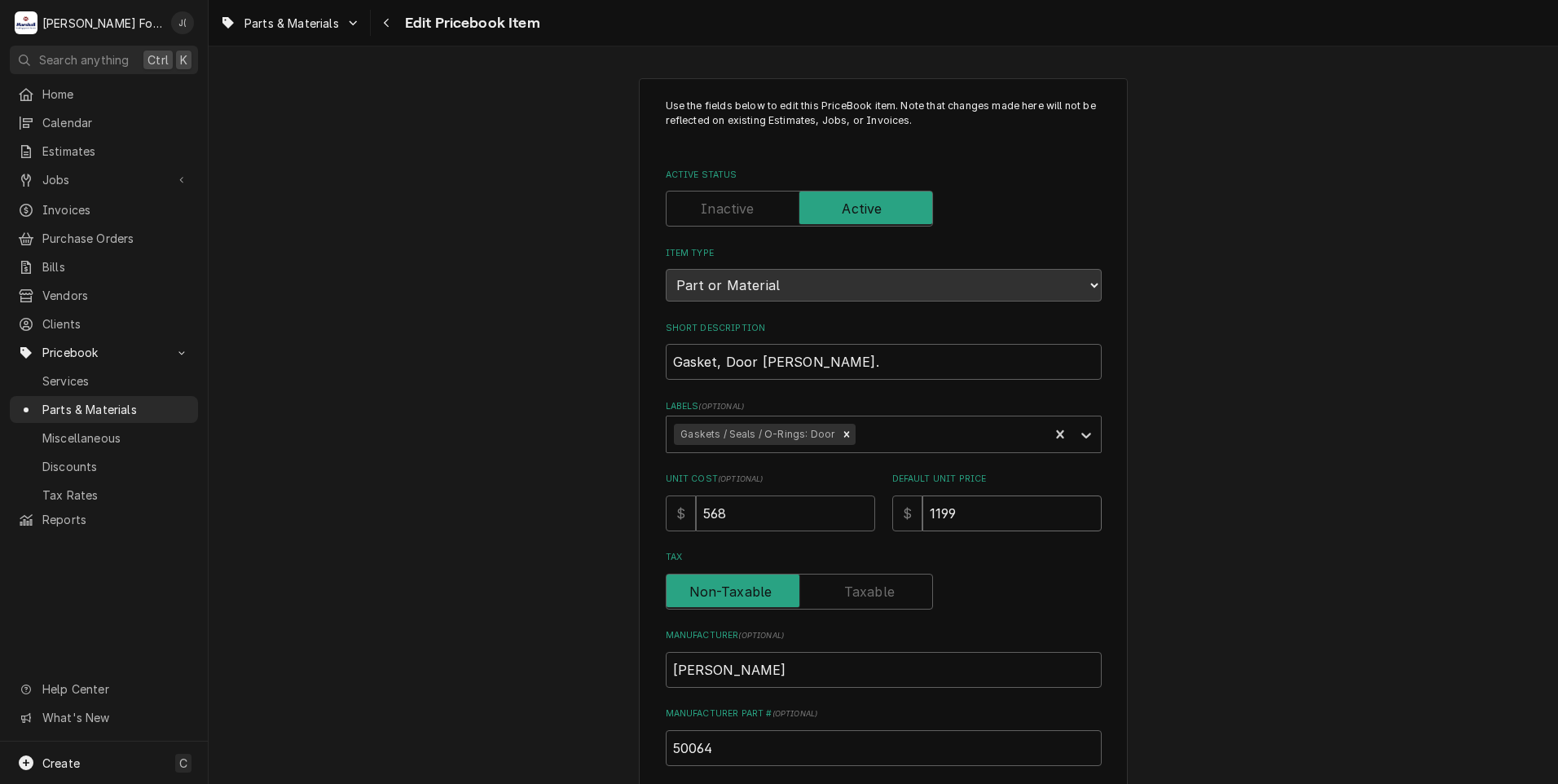
drag, startPoint x: 969, startPoint y: 513, endPoint x: 802, endPoint y: 491, distance: 168.4
click at [825, 496] on div "Unit Cost ( optional ) $ 568 Default Unit Price $ 1199" at bounding box center [884, 502] width 436 height 57
type textarea "x"
type input "1"
type textarea "x"
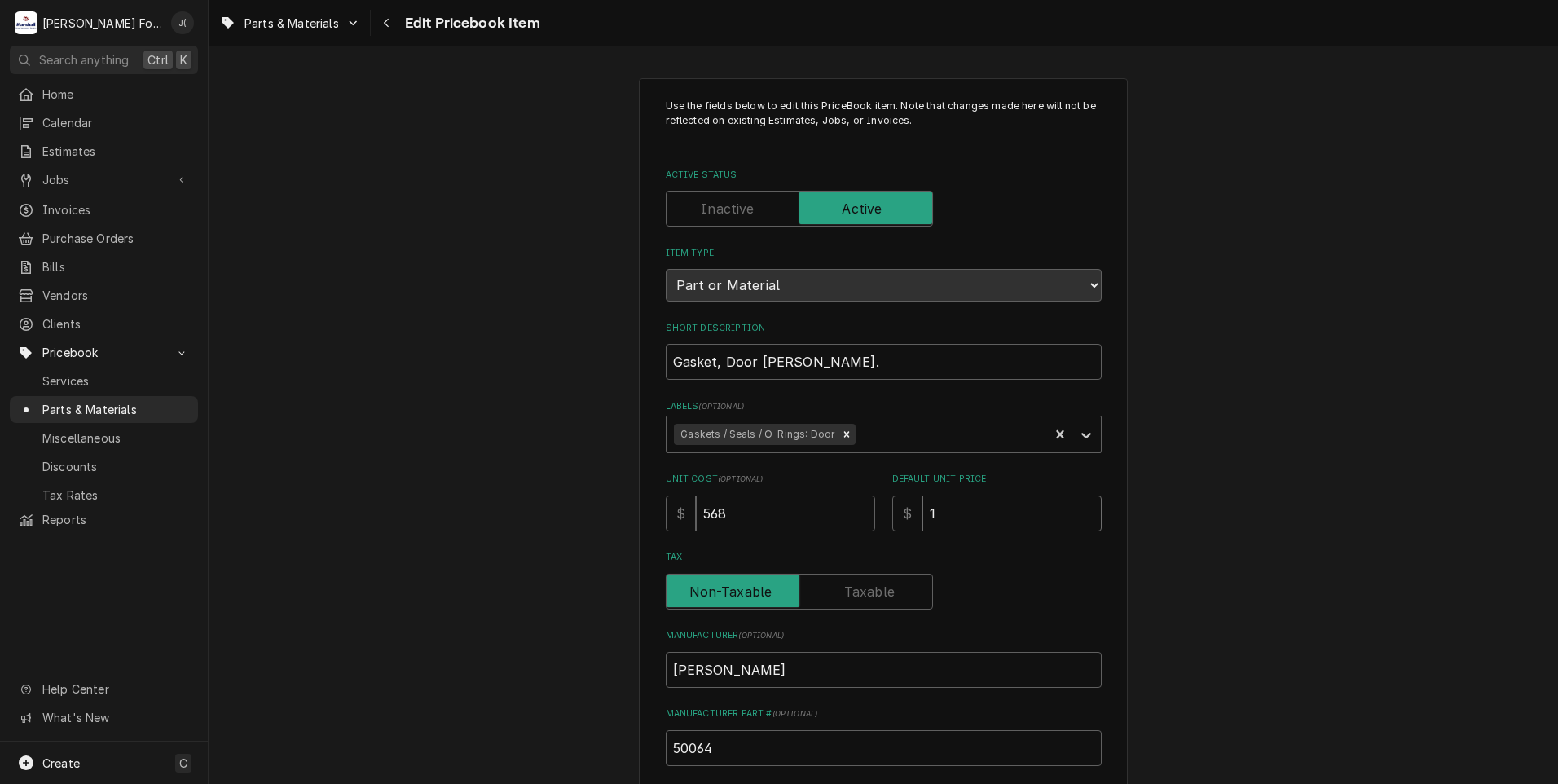
type input "12"
type textarea "x"
type input "128"
type textarea "x"
type input "1285"
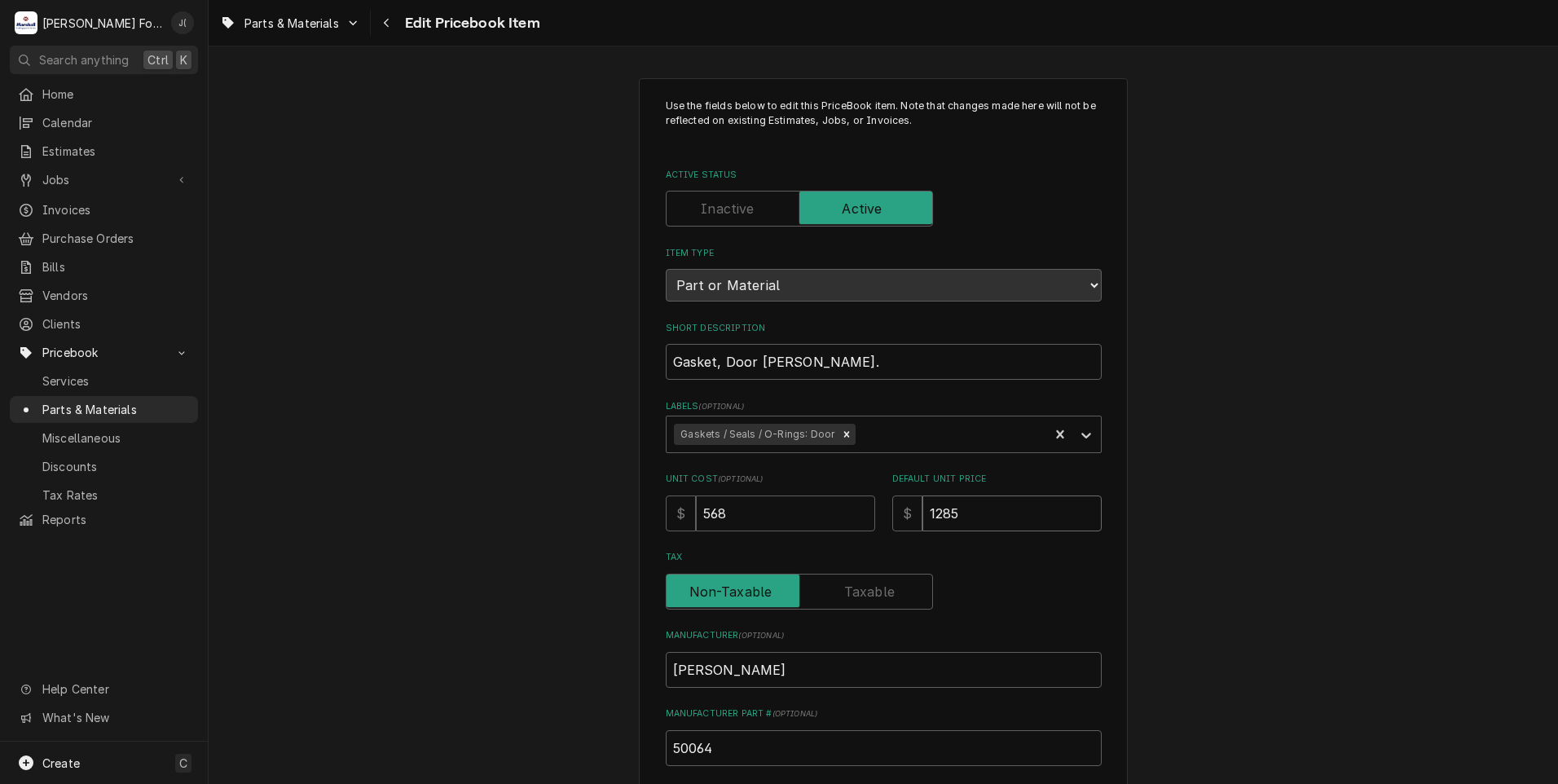
type textarea "x"
type input "1285.0"
type textarea "x"
type input "1285.00"
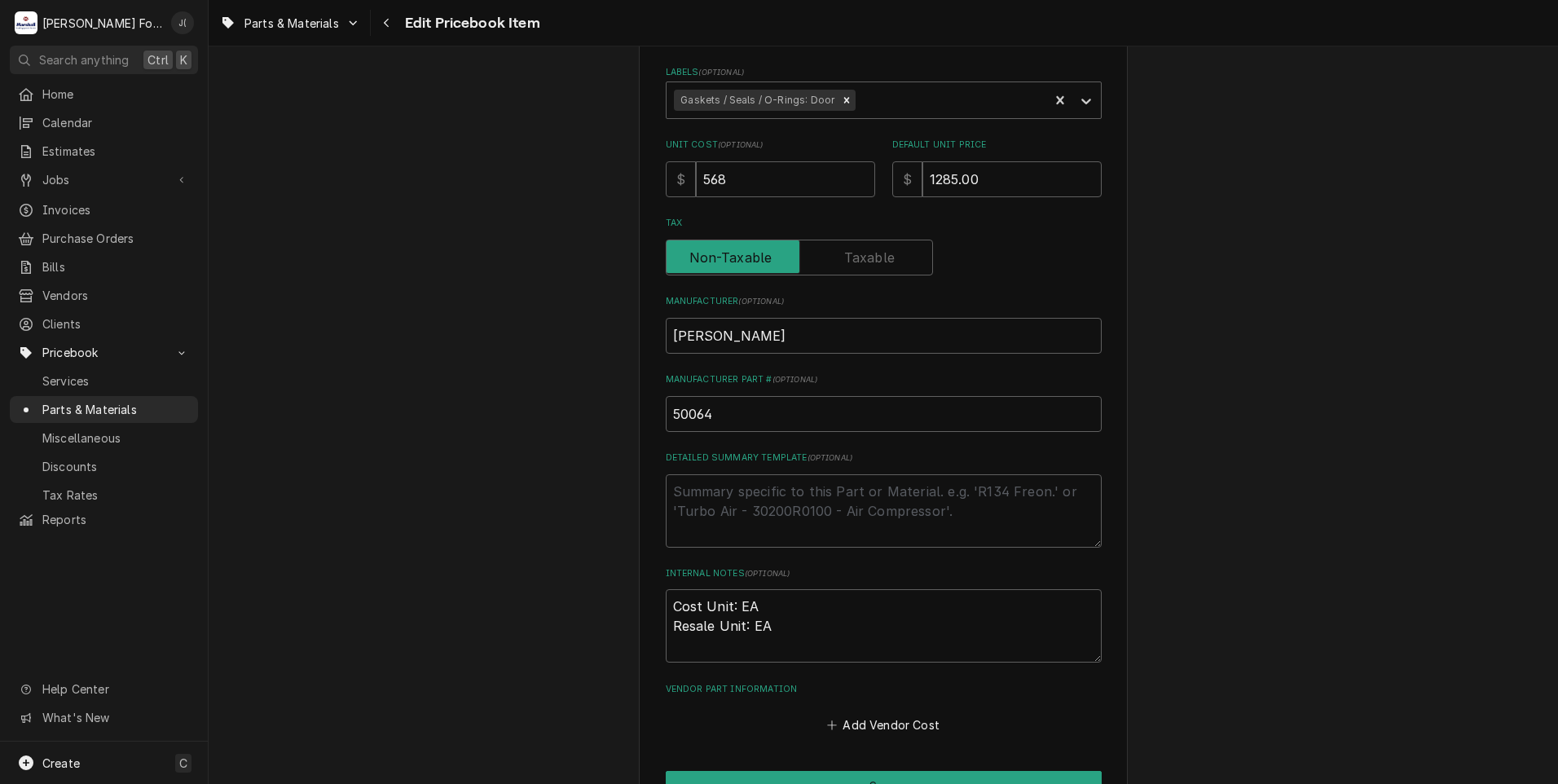
scroll to position [489, 0]
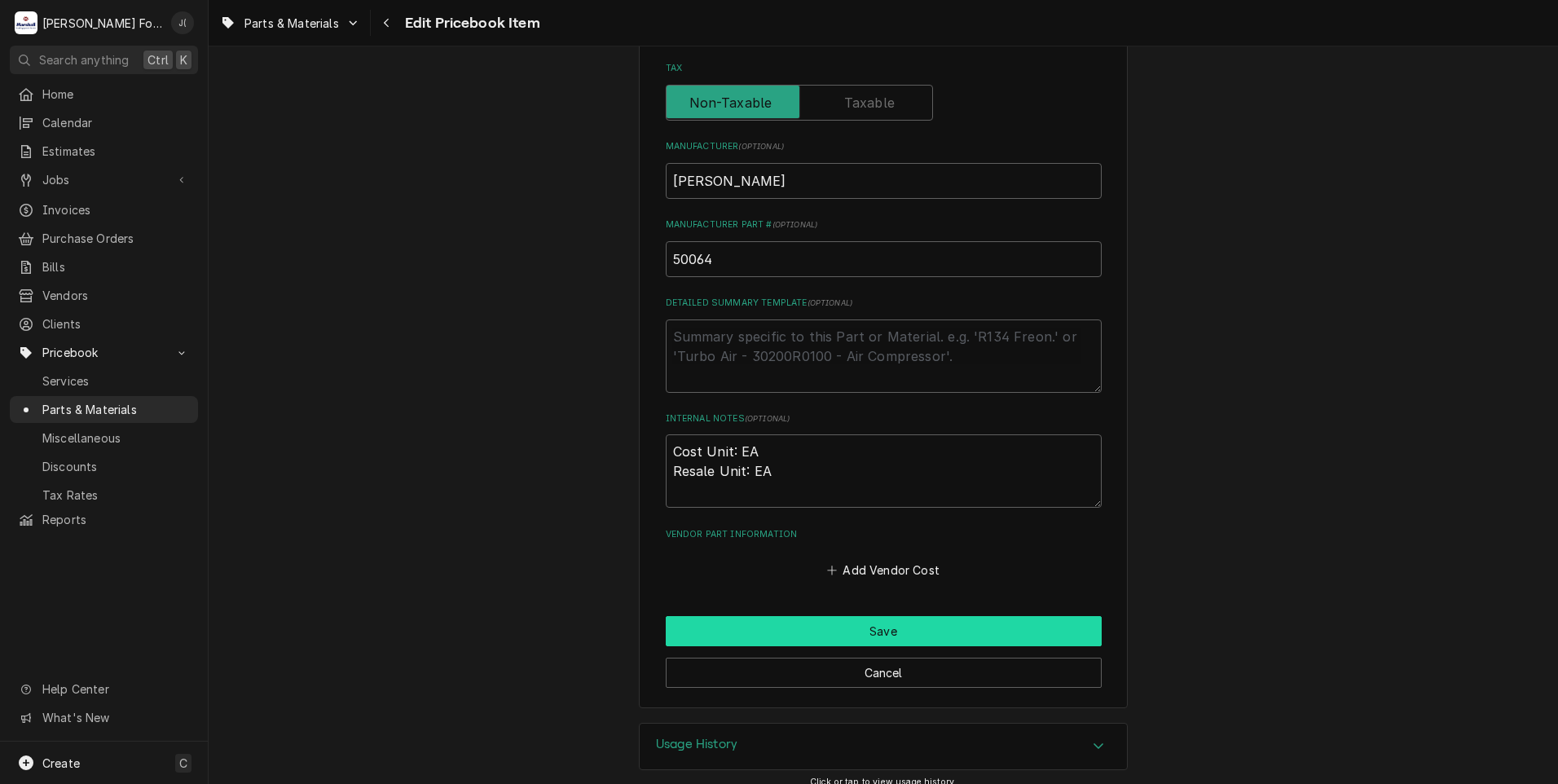
click at [907, 628] on button "Save" at bounding box center [884, 630] width 436 height 30
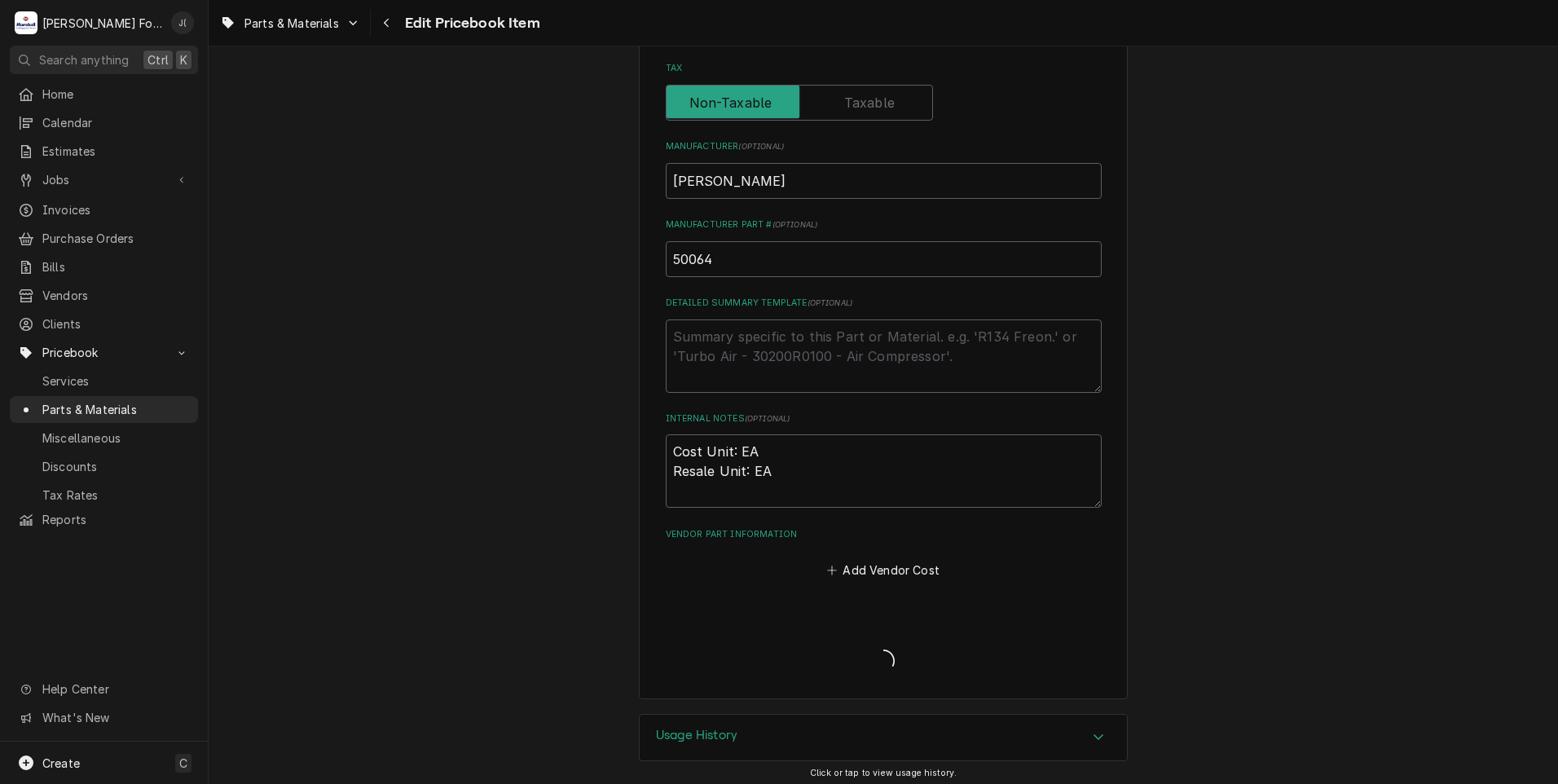
type textarea "x"
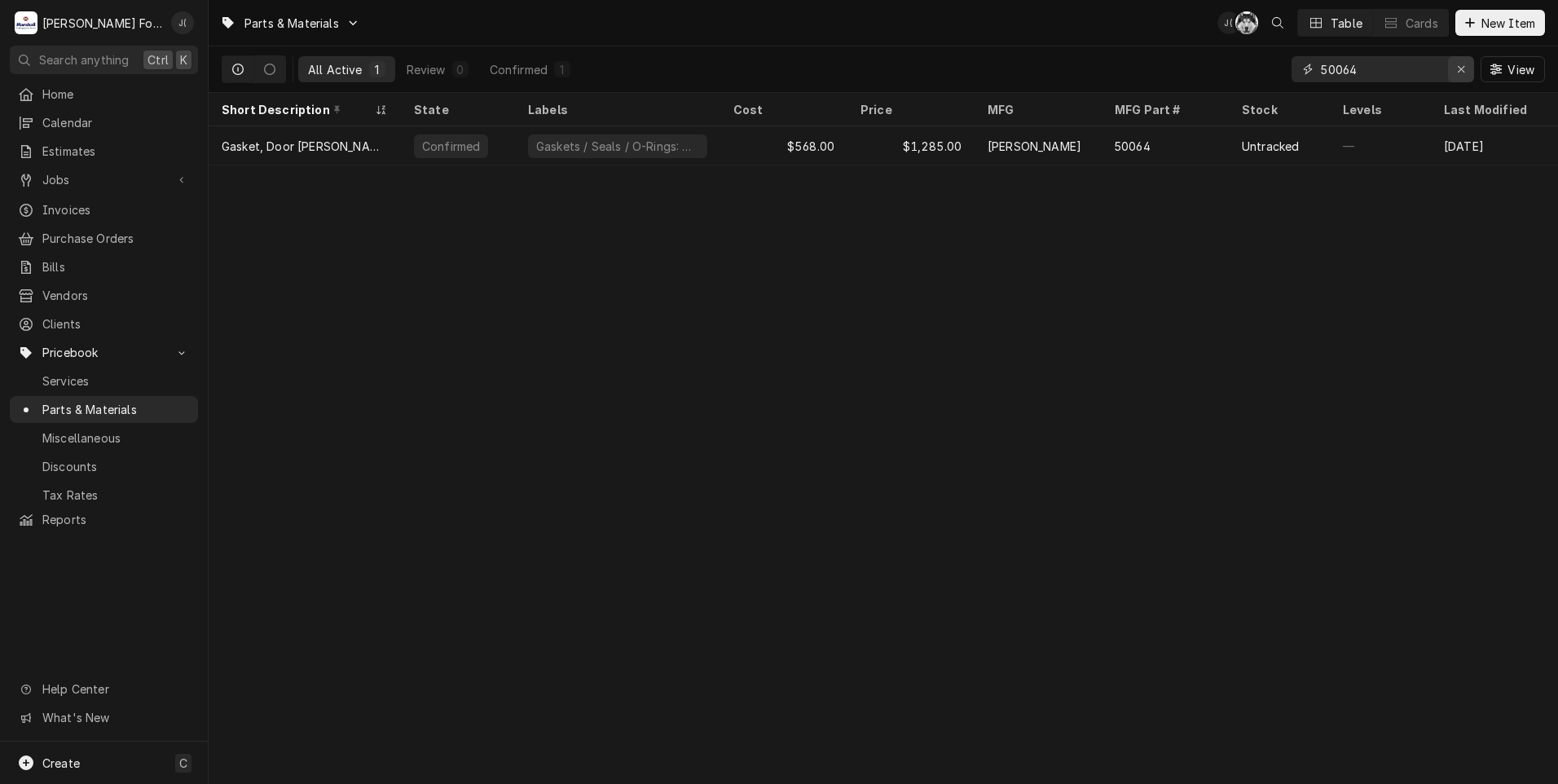
click at [1466, 66] on icon "Erase input" at bounding box center [1461, 69] width 9 height 12
click at [1411, 66] on input "Dynamic Content Wrapper" at bounding box center [1397, 69] width 154 height 26
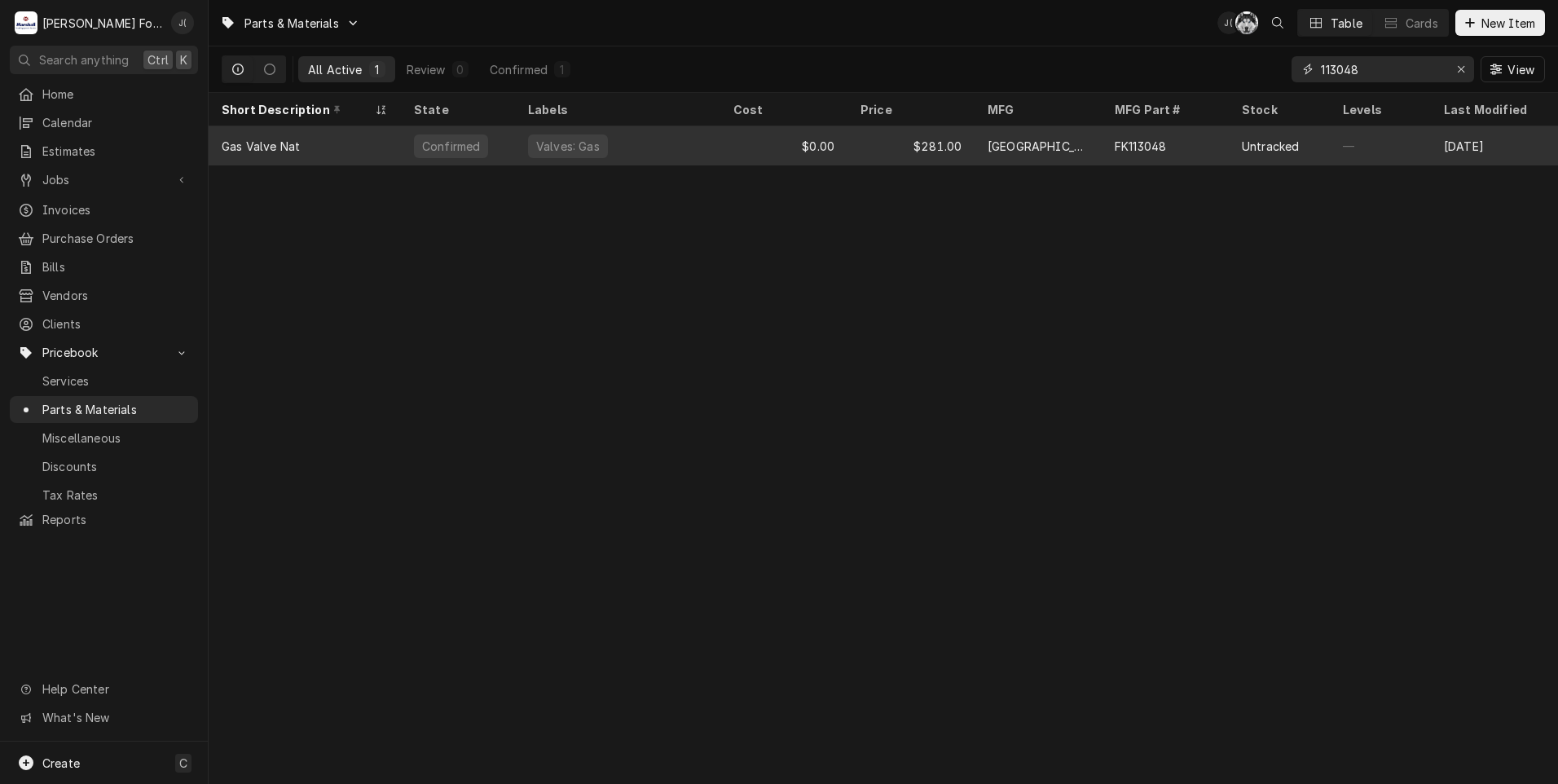
type input "113048"
click at [516, 145] on div "Valves: Gas" at bounding box center [617, 145] width 205 height 39
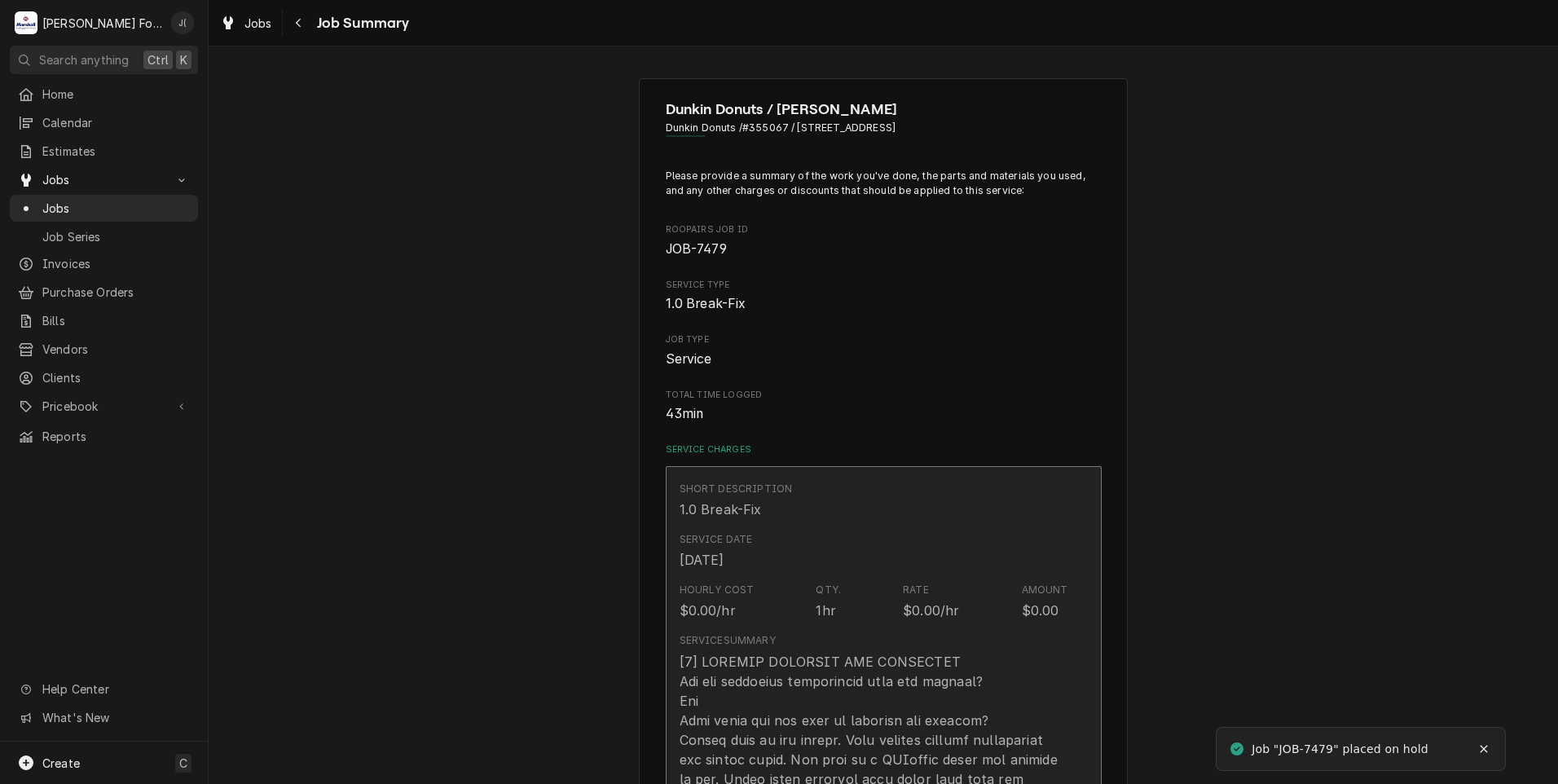
type textarea "x"
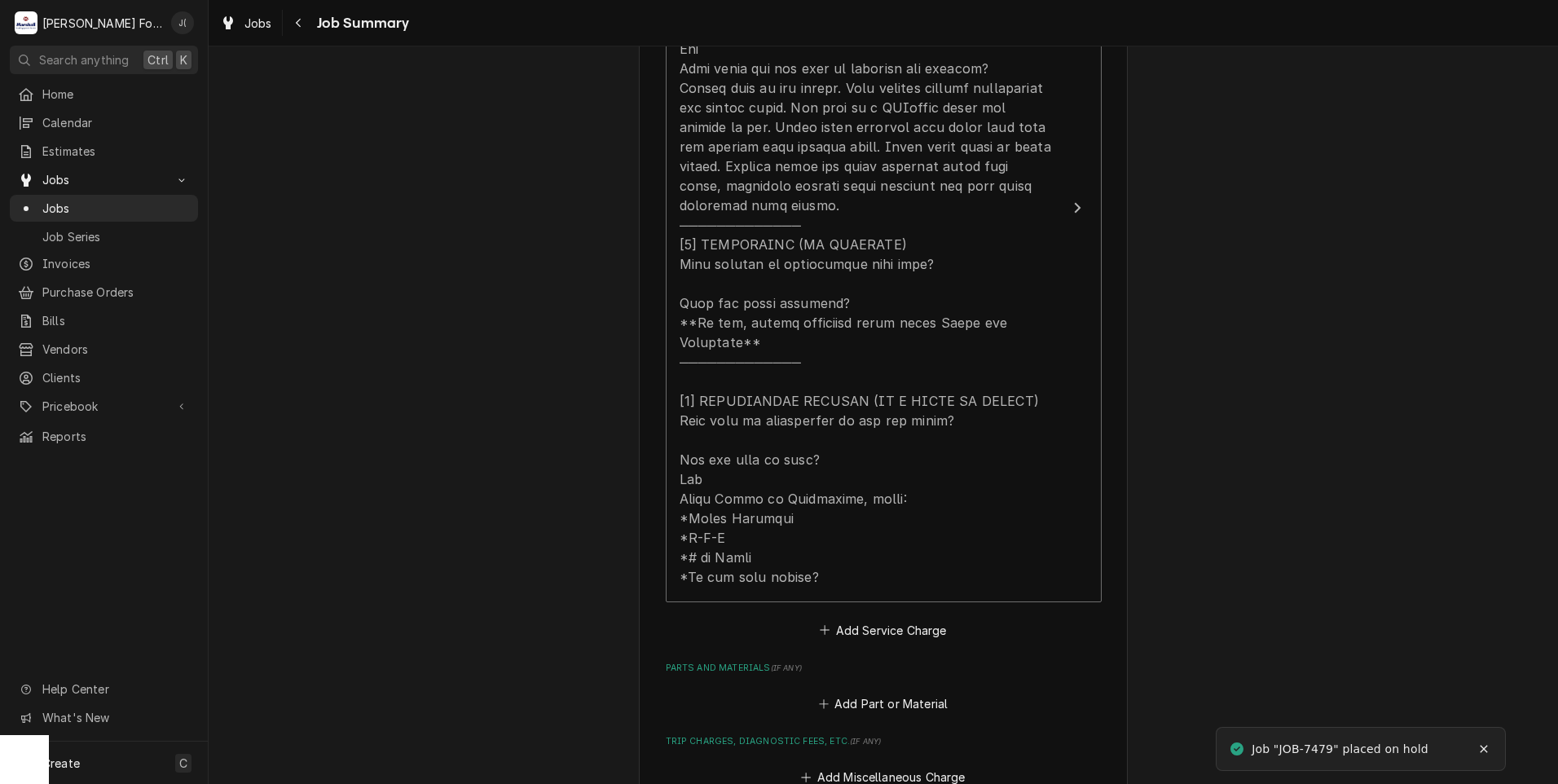
scroll to position [977, 0]
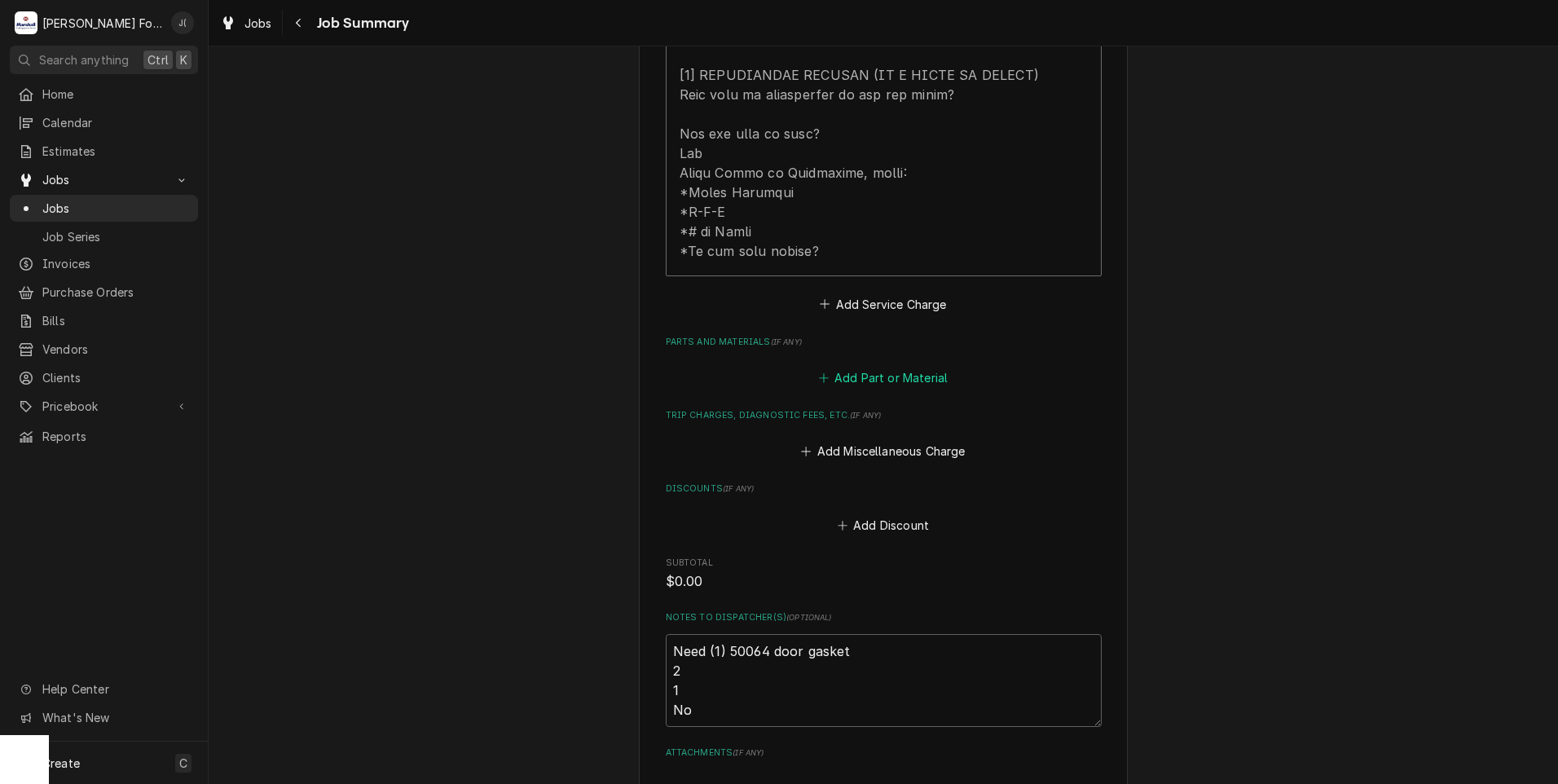
click at [837, 367] on button "Add Part or Material" at bounding box center [884, 378] width 135 height 23
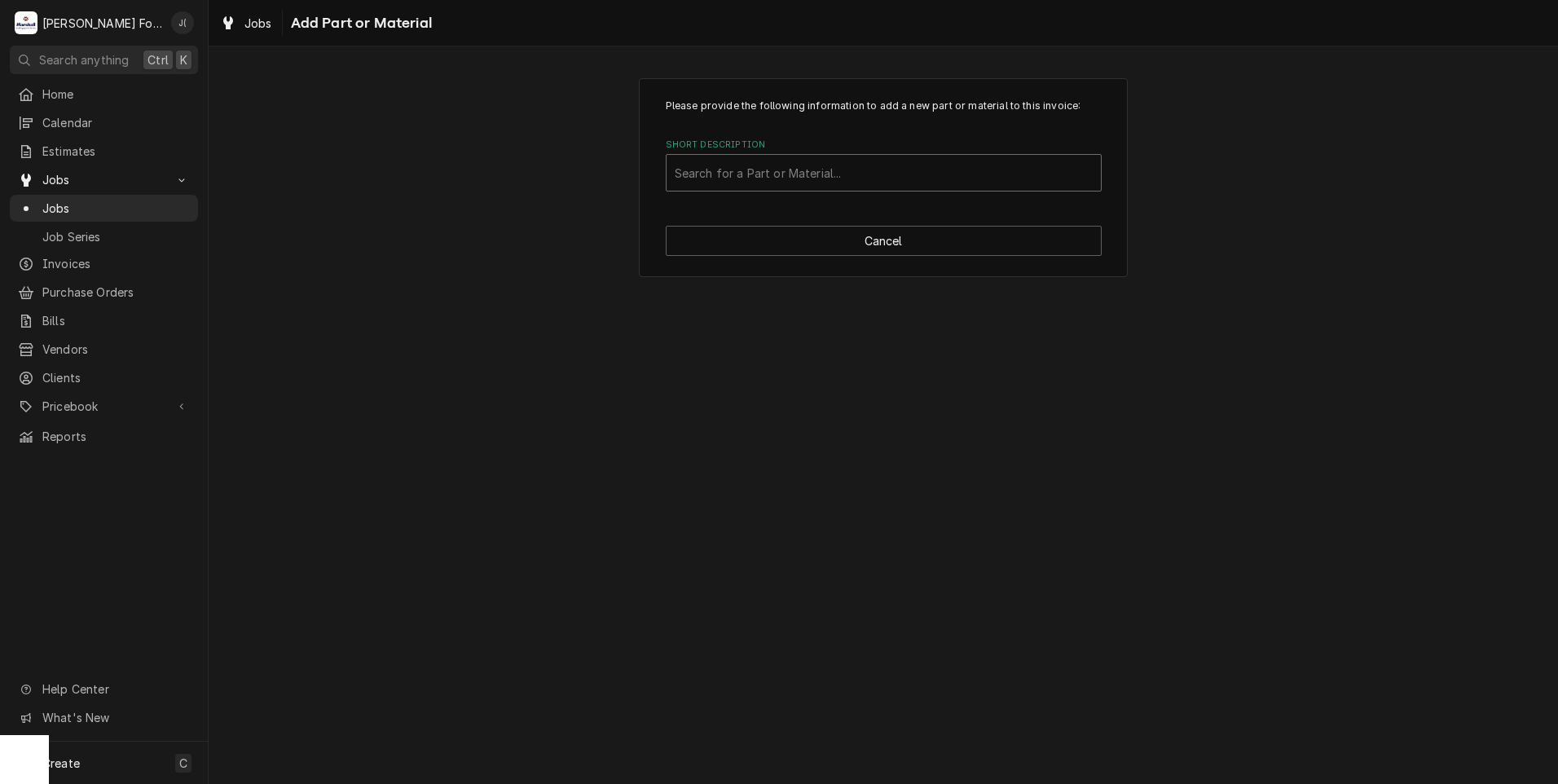
click at [767, 179] on div "Short Description" at bounding box center [884, 172] width 419 height 30
type input "50064"
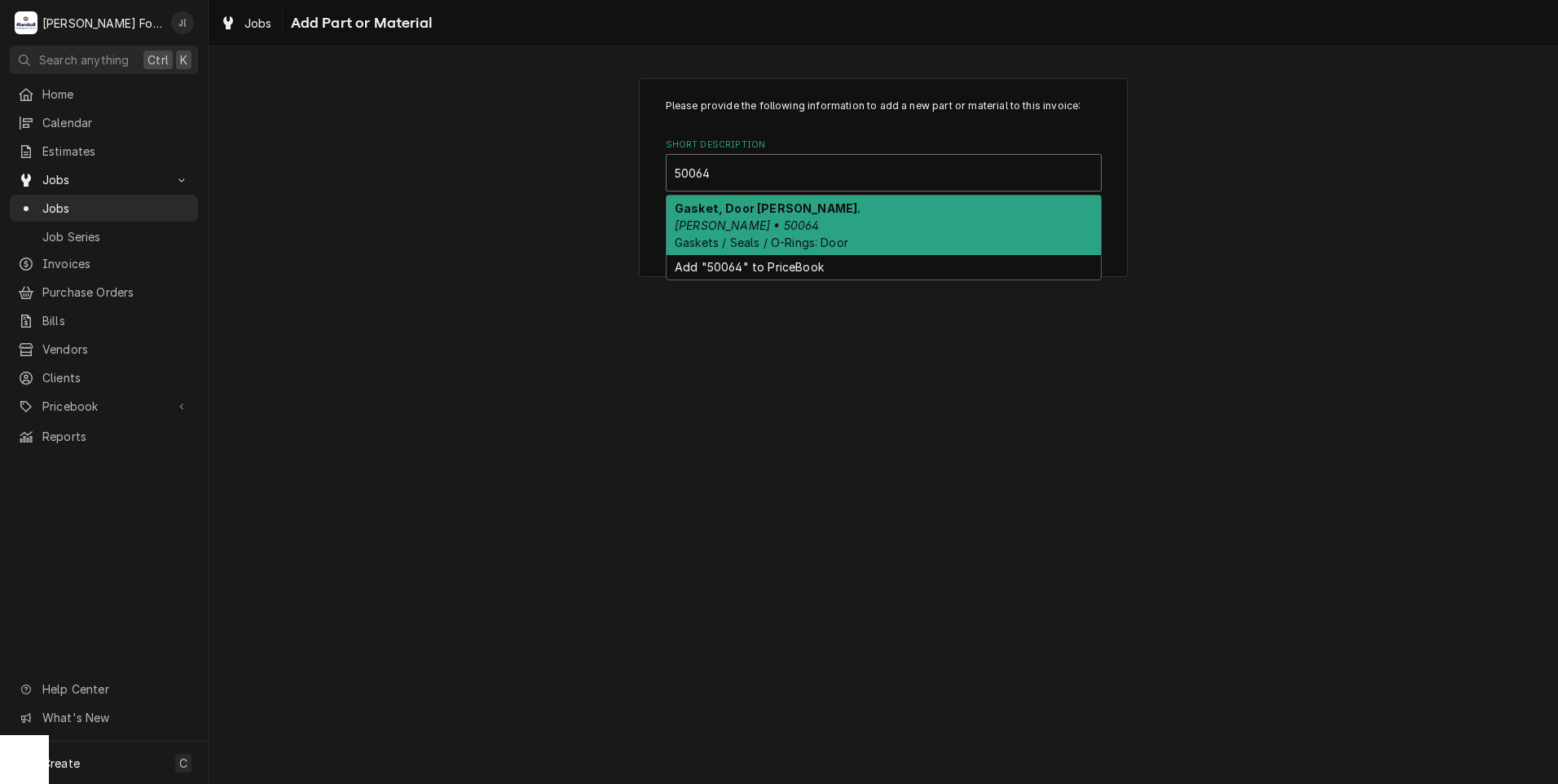
click at [712, 218] on em "[PERSON_NAME] • 50064" at bounding box center [746, 225] width 144 height 14
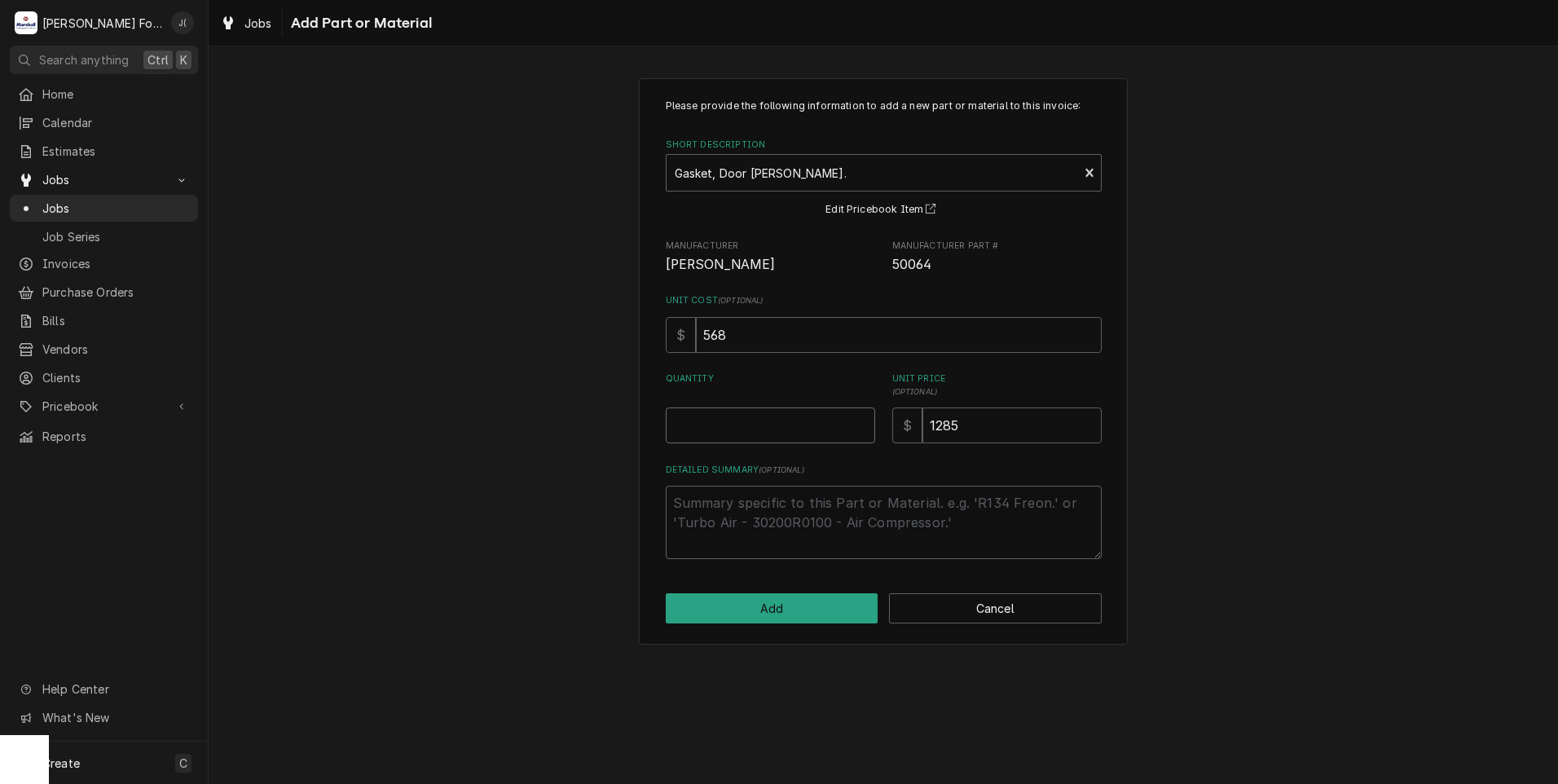
click at [718, 418] on input "Quantity" at bounding box center [770, 425] width 209 height 36
type textarea "x"
type input "1"
click at [747, 606] on button "Add" at bounding box center [772, 608] width 212 height 30
type textarea "x"
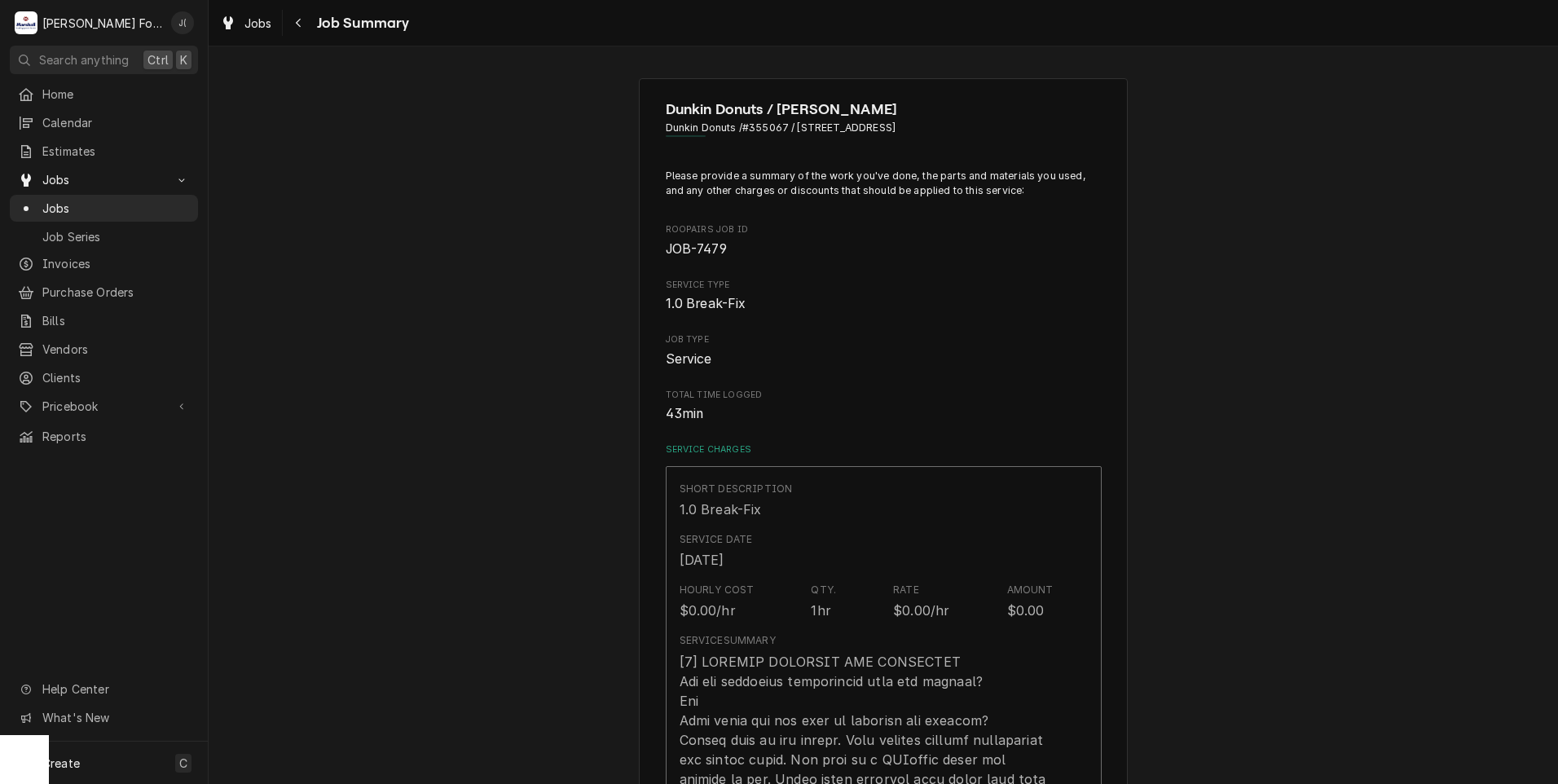
scroll to position [977, 0]
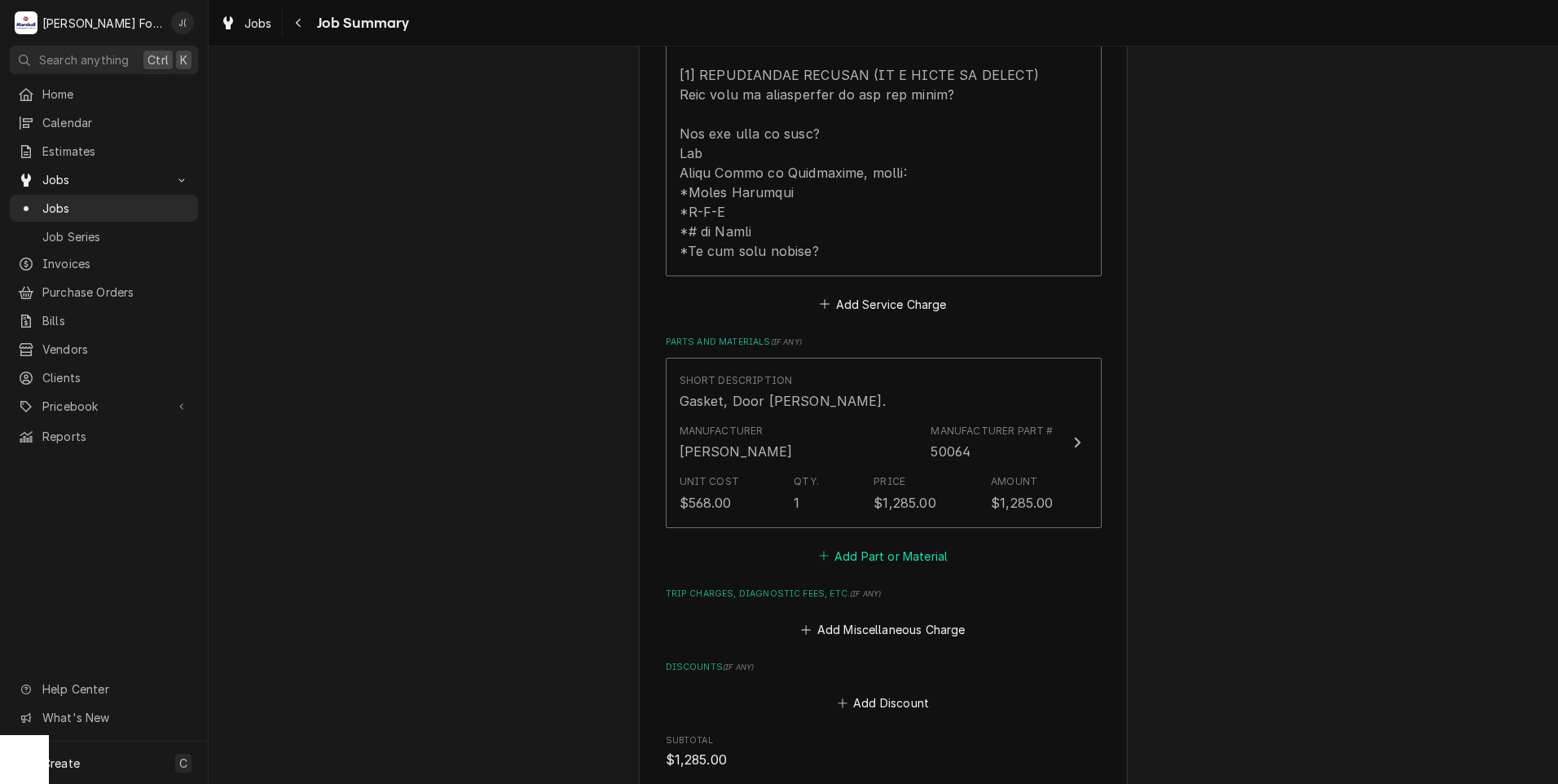
click at [887, 544] on button "Add Part or Material" at bounding box center [884, 555] width 135 height 23
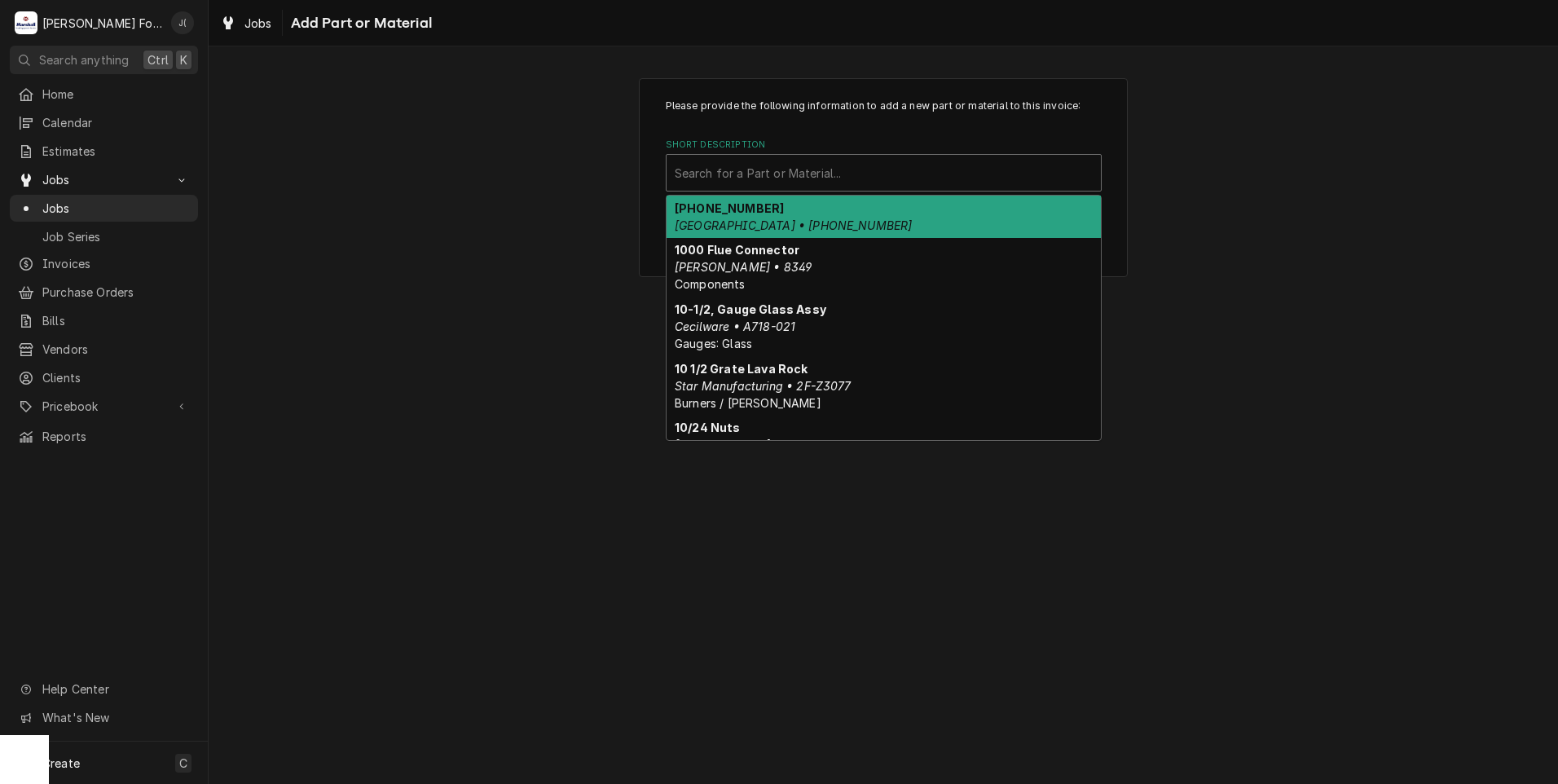
click at [829, 176] on div "Short Description" at bounding box center [884, 172] width 419 height 30
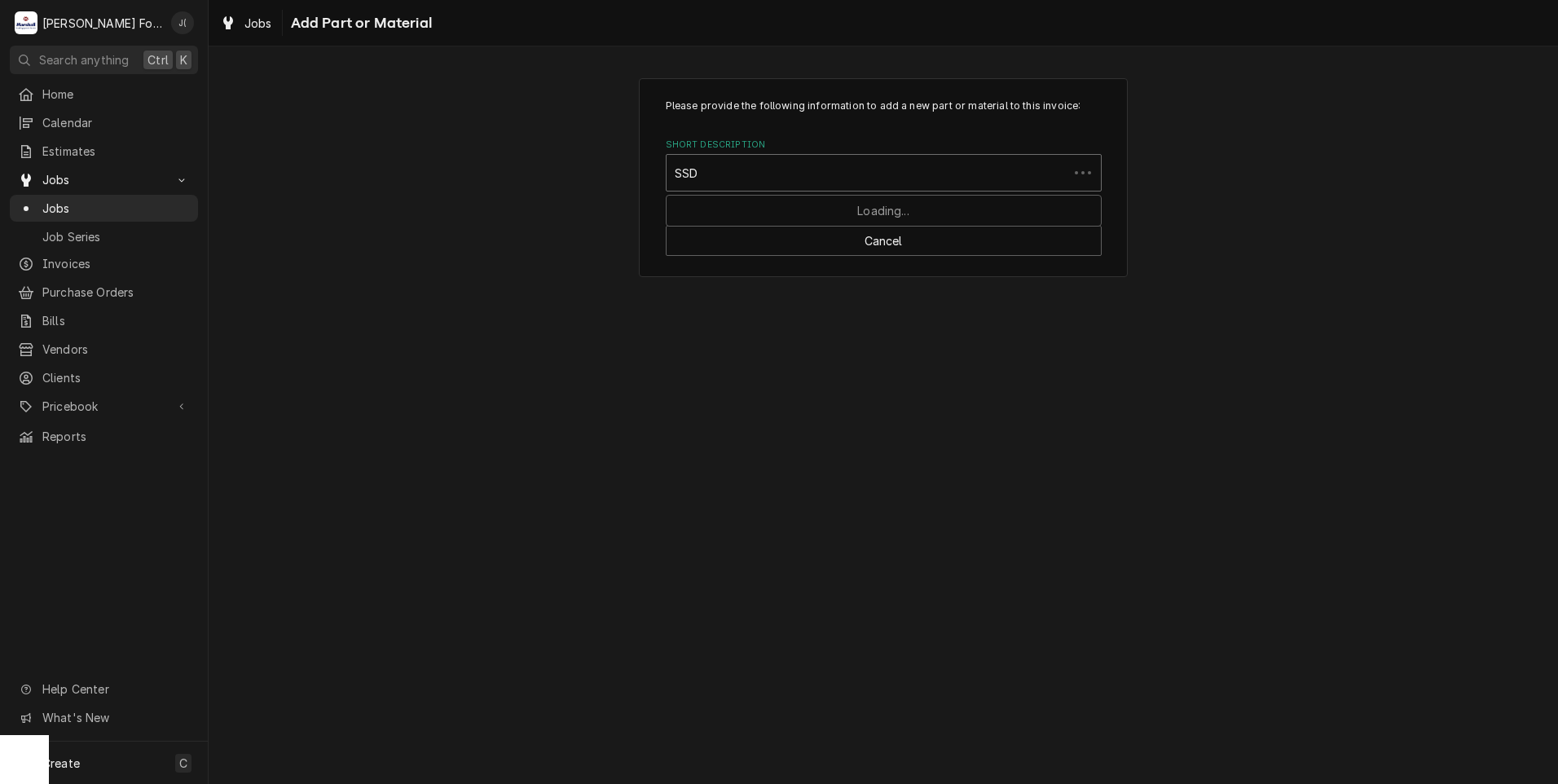
type input "SSDT"
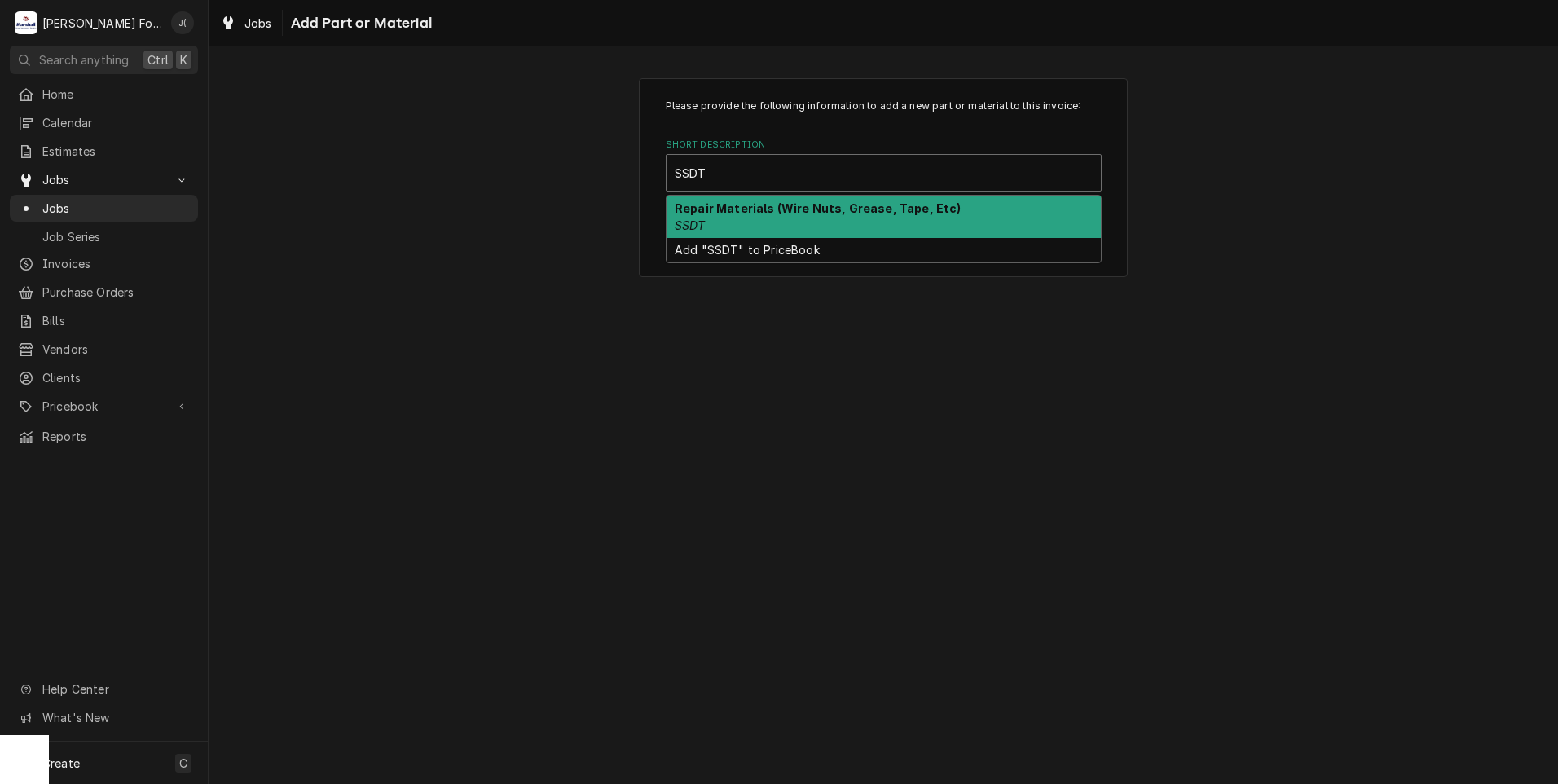
click at [775, 207] on strong "Repair Materials (Wire Nuts, Grease, Tape, Etc)" at bounding box center [817, 208] width 287 height 14
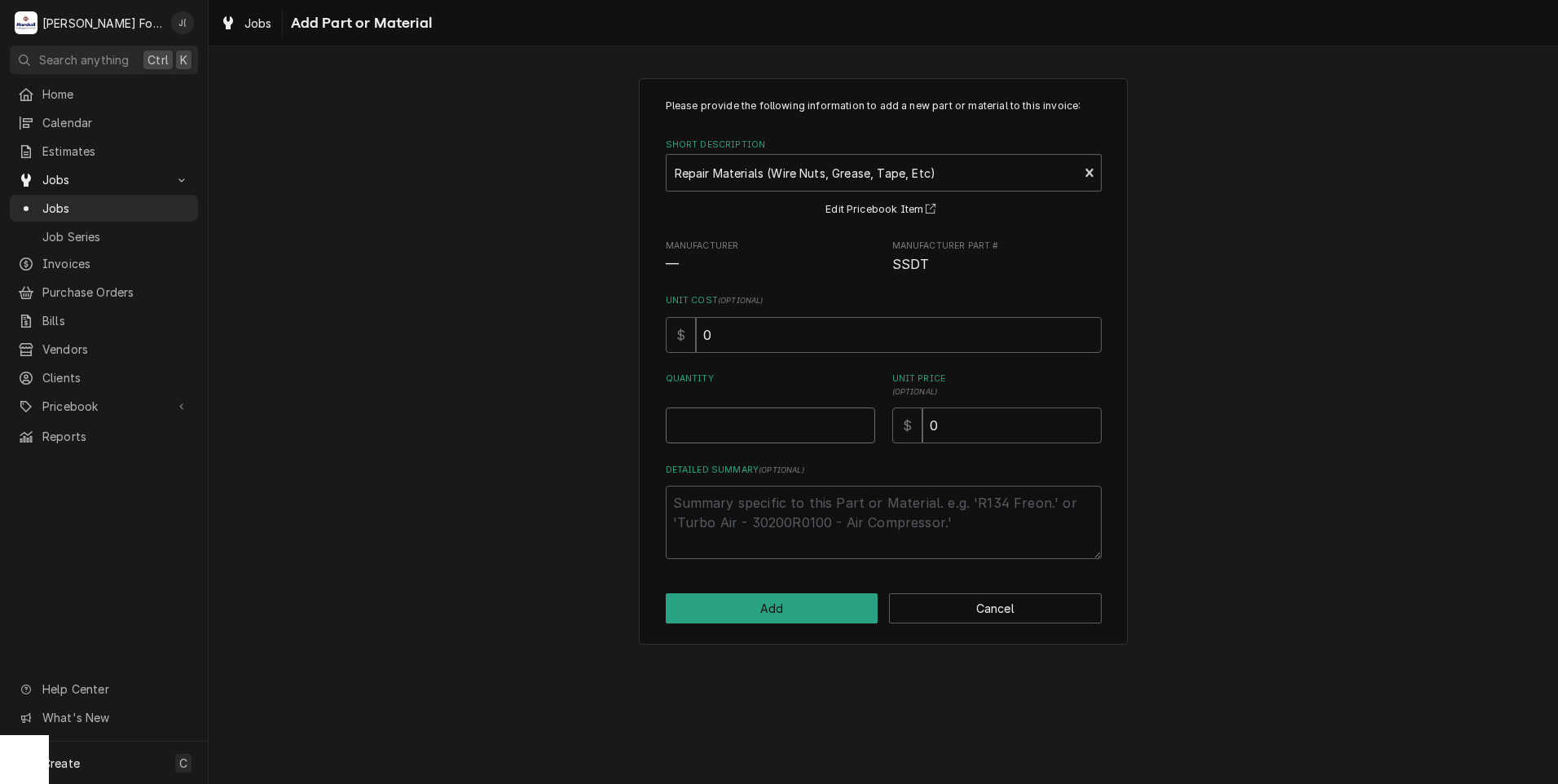
click at [752, 432] on input "Quantity" at bounding box center [770, 425] width 209 height 36
type textarea "x"
type input "1"
type textarea "x"
type input "2"
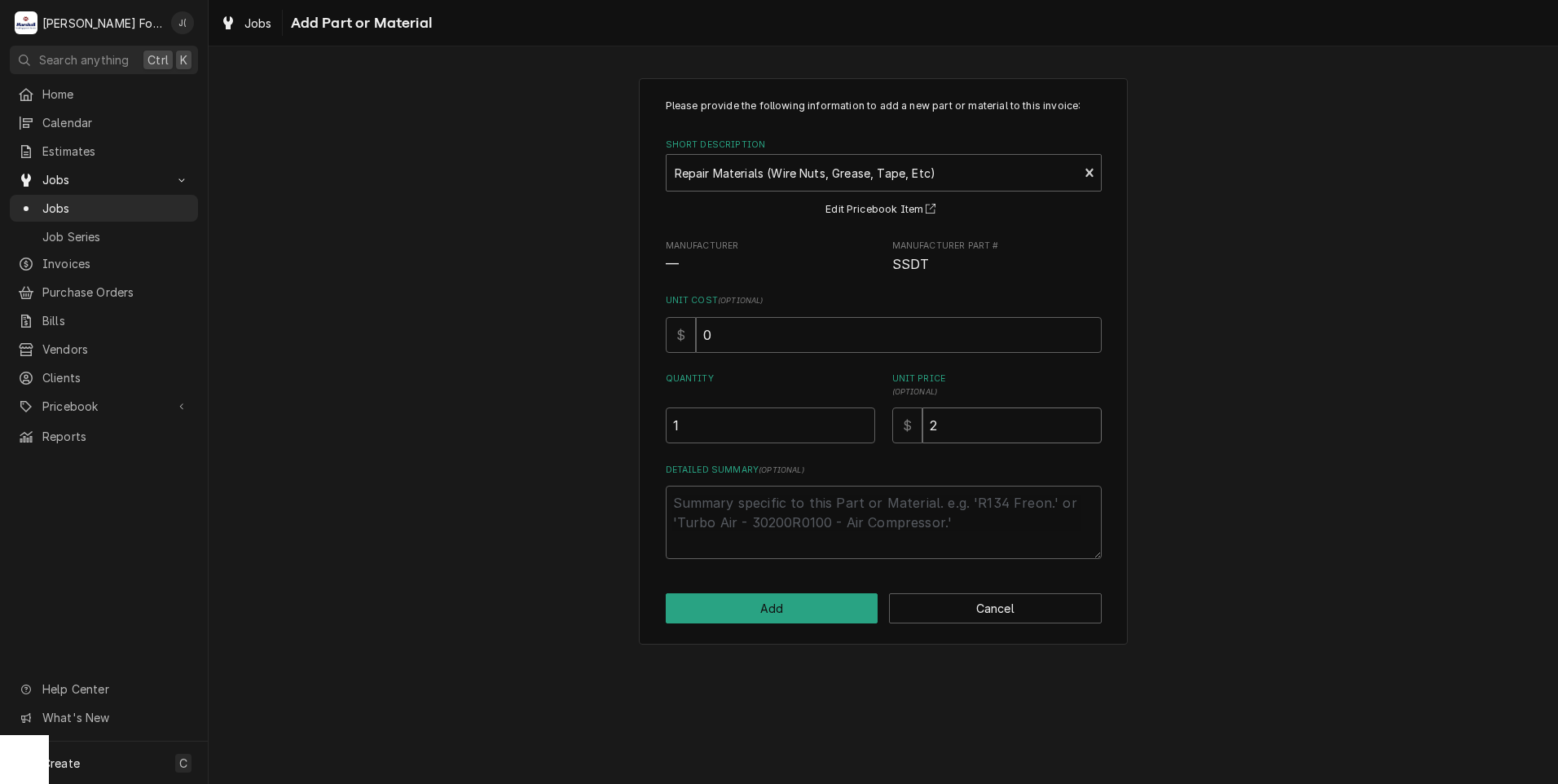
type textarea "x"
type input "20"
click at [802, 604] on button "Add" at bounding box center [772, 608] width 212 height 30
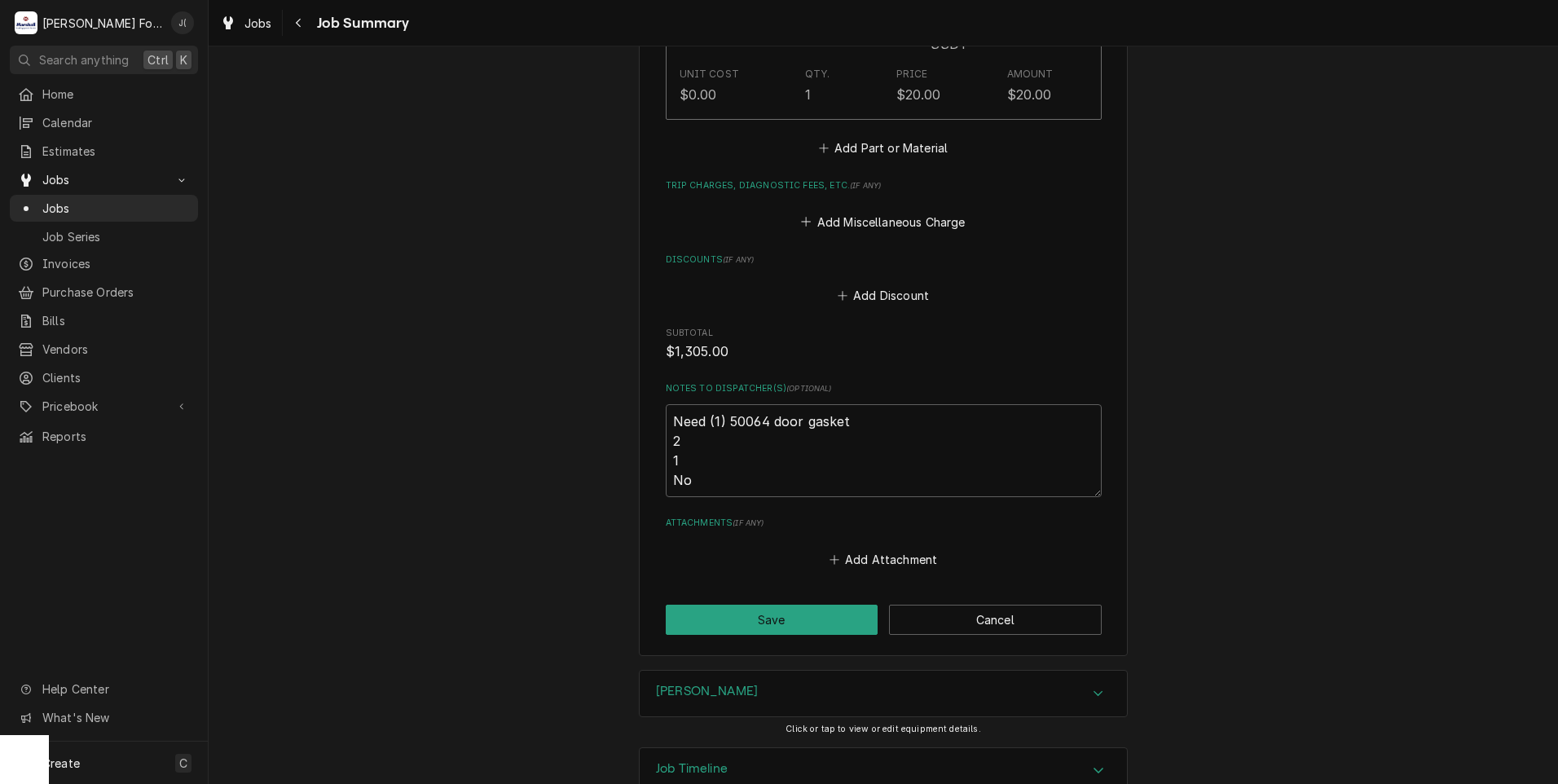
scroll to position [1564, 0]
click at [812, 604] on button "Save" at bounding box center [772, 618] width 212 height 30
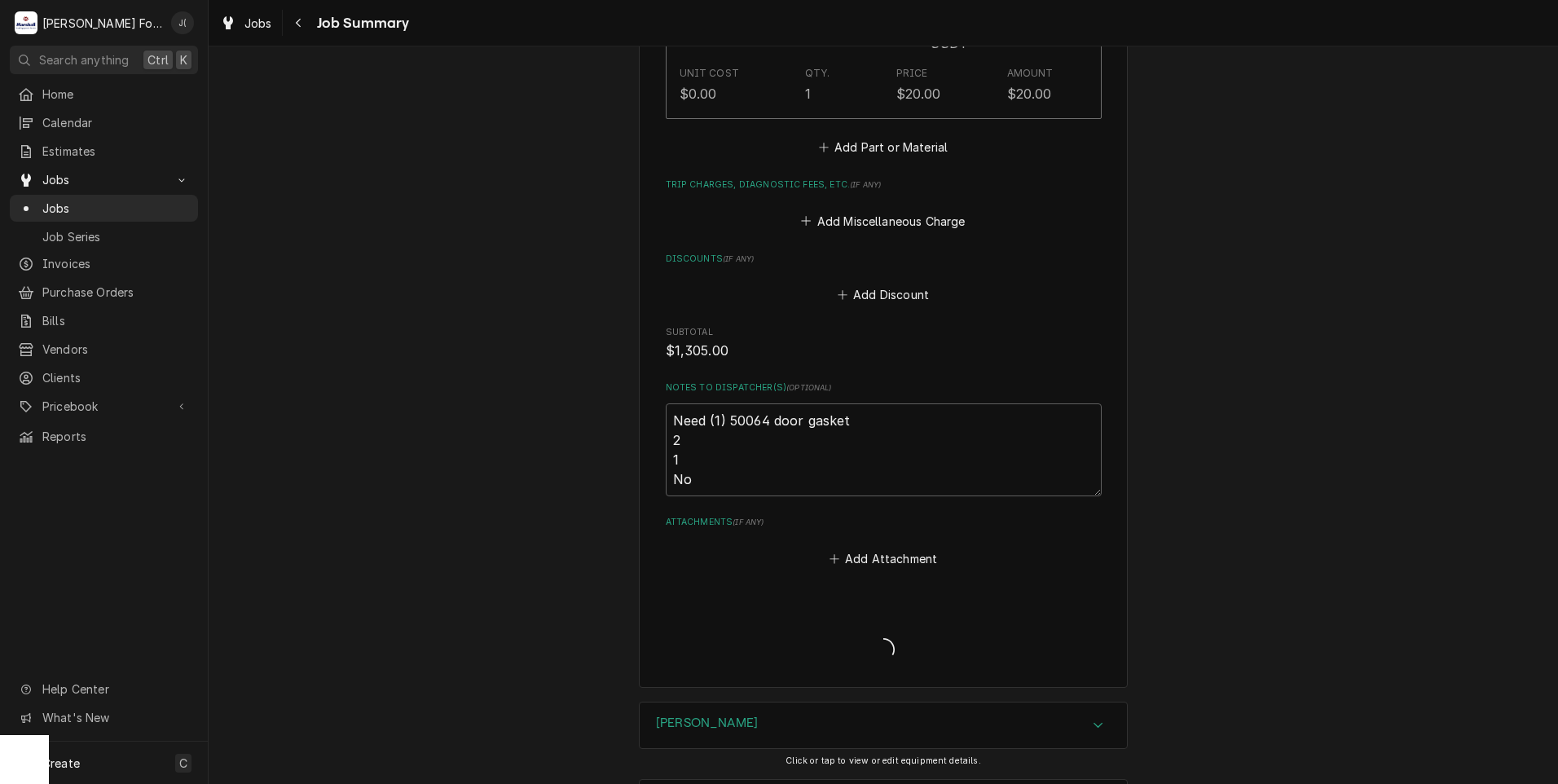
type textarea "x"
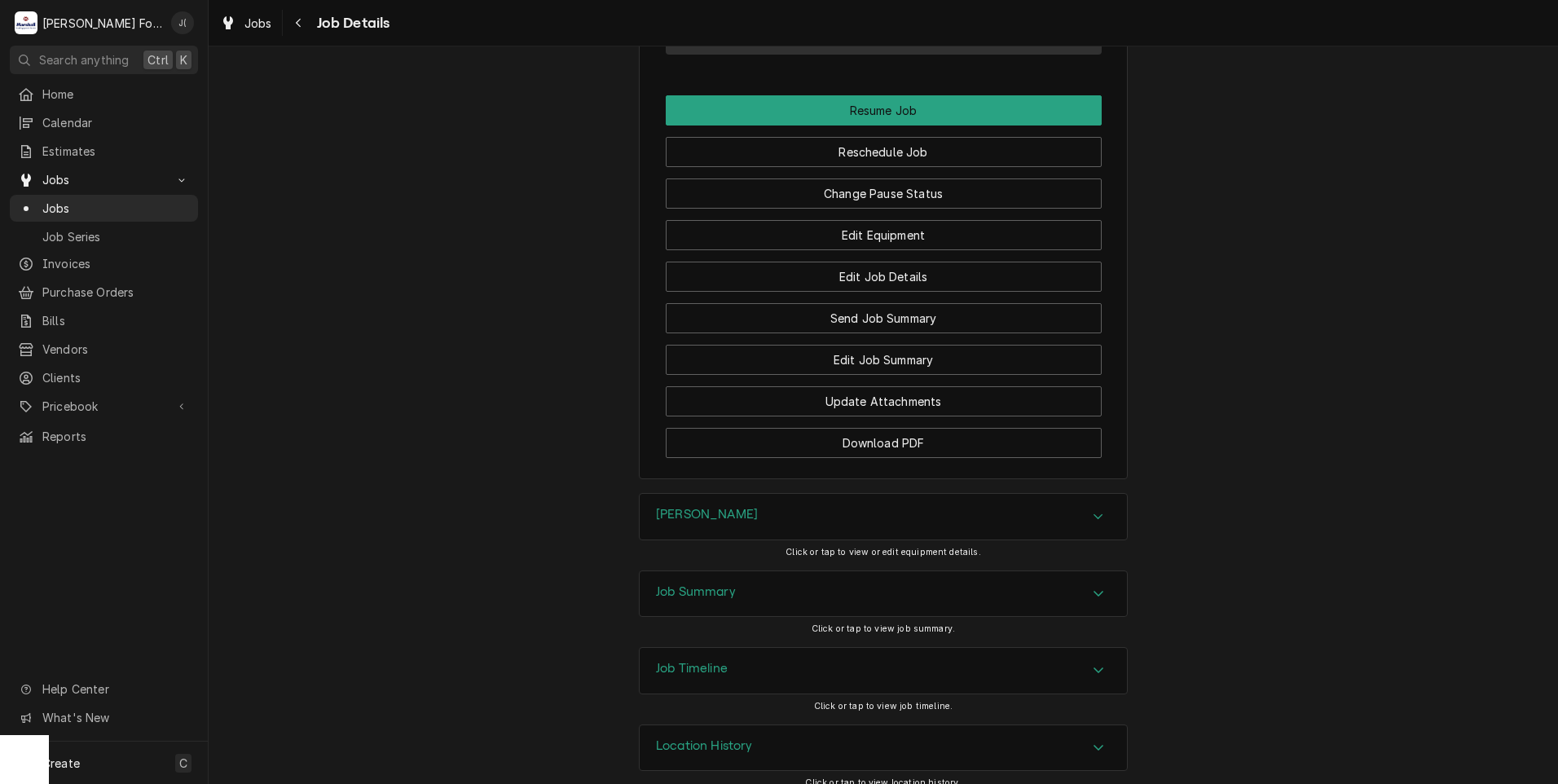
scroll to position [1840, 0]
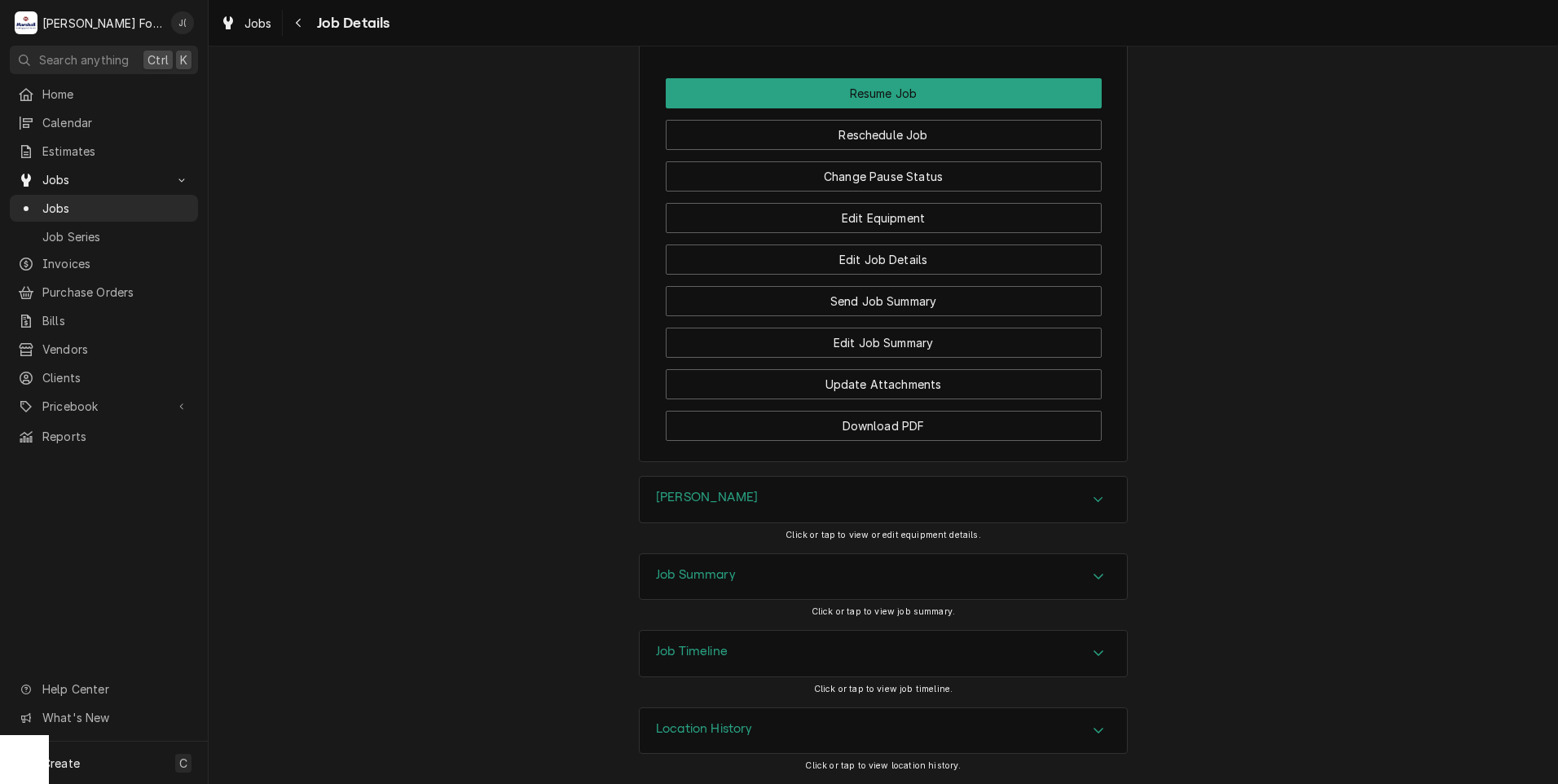
click at [702, 583] on div "Job Summary" at bounding box center [696, 577] width 80 height 20
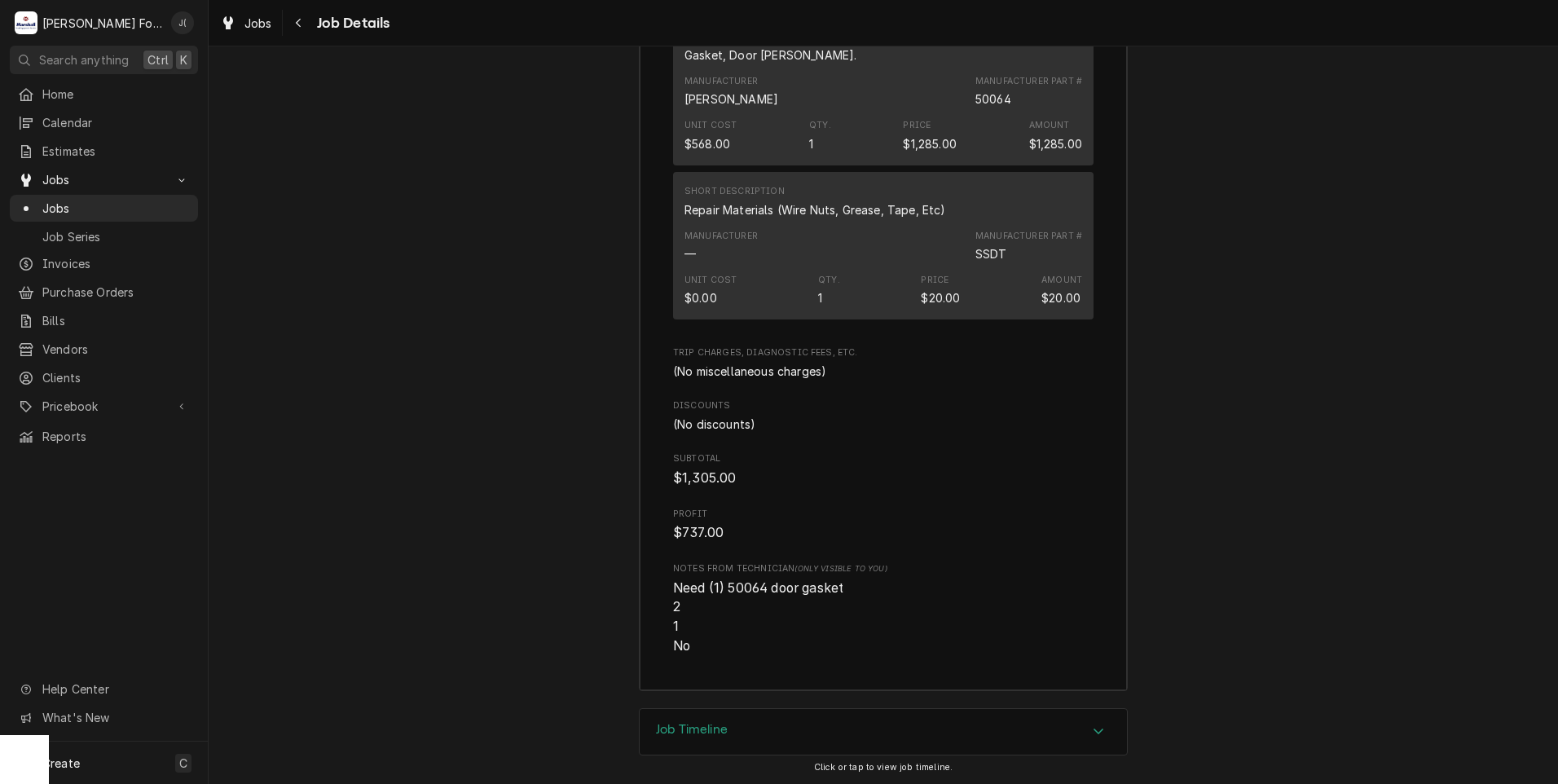
scroll to position [3432, 0]
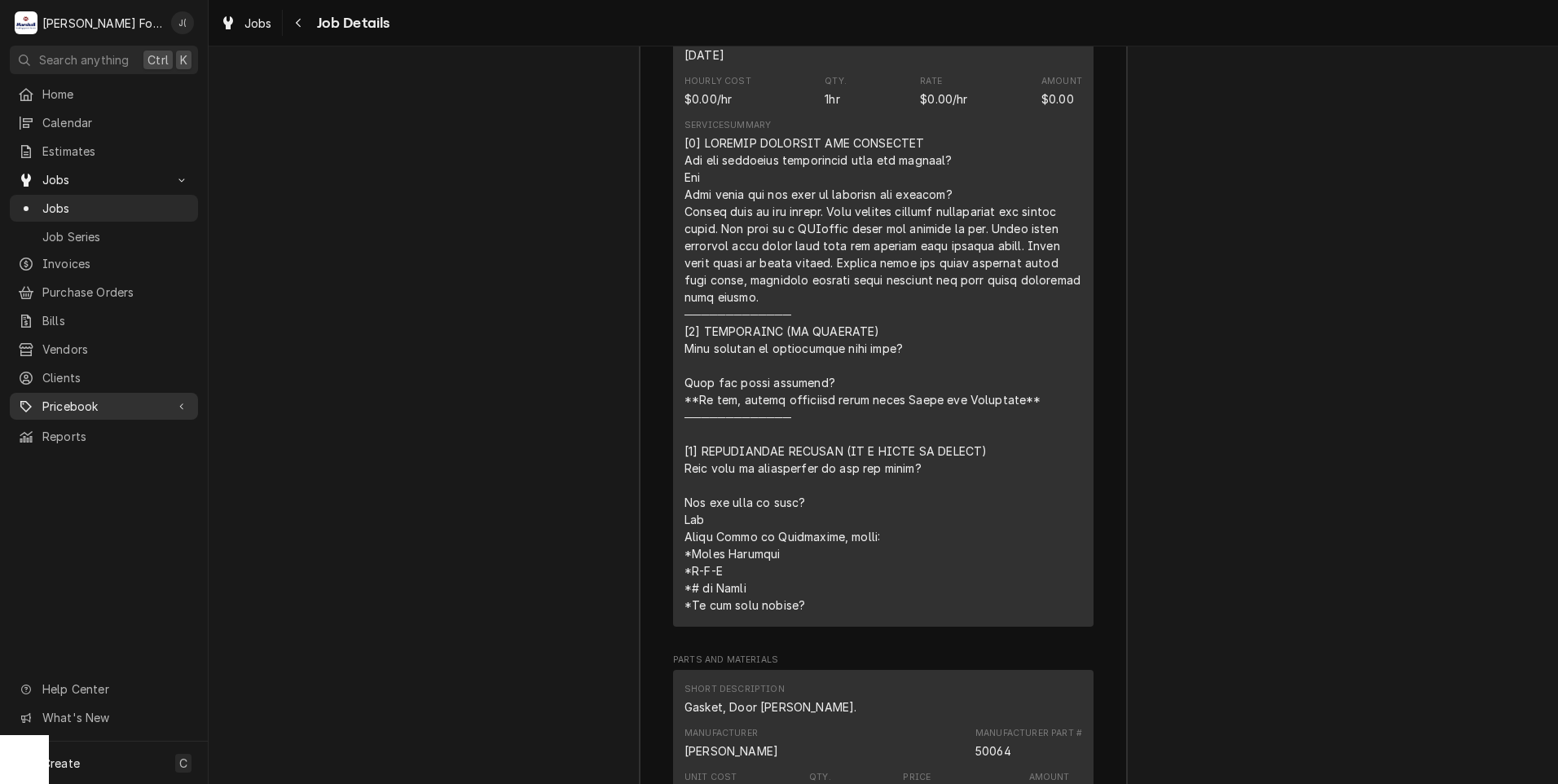
scroll to position [2700, 0]
click at [97, 199] on span "Jobs" at bounding box center [116, 207] width 148 height 17
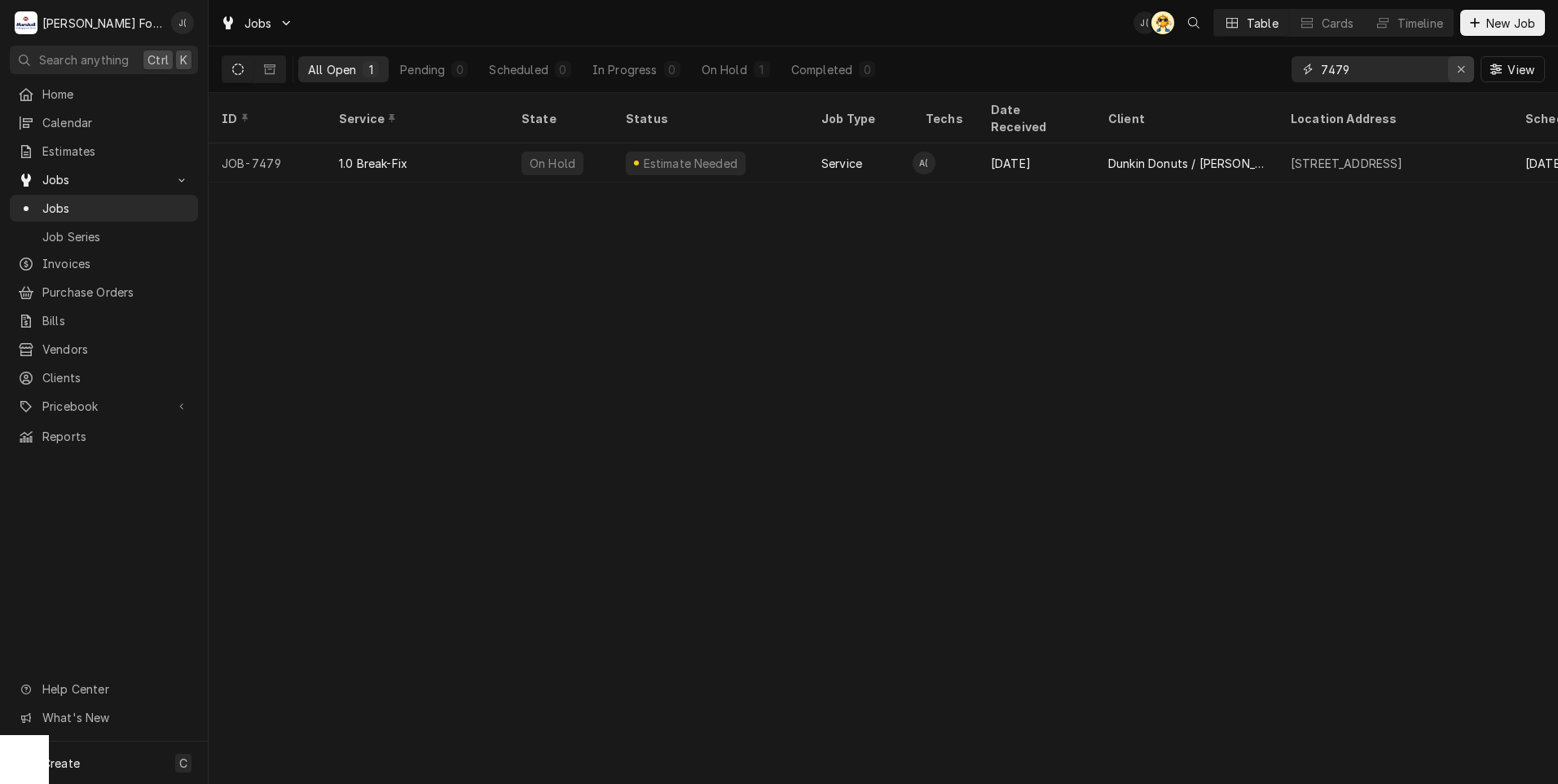
click at [1465, 71] on icon "Erase input" at bounding box center [1461, 69] width 9 height 12
click at [1425, 72] on input "Dynamic Content Wrapper" at bounding box center [1397, 69] width 154 height 26
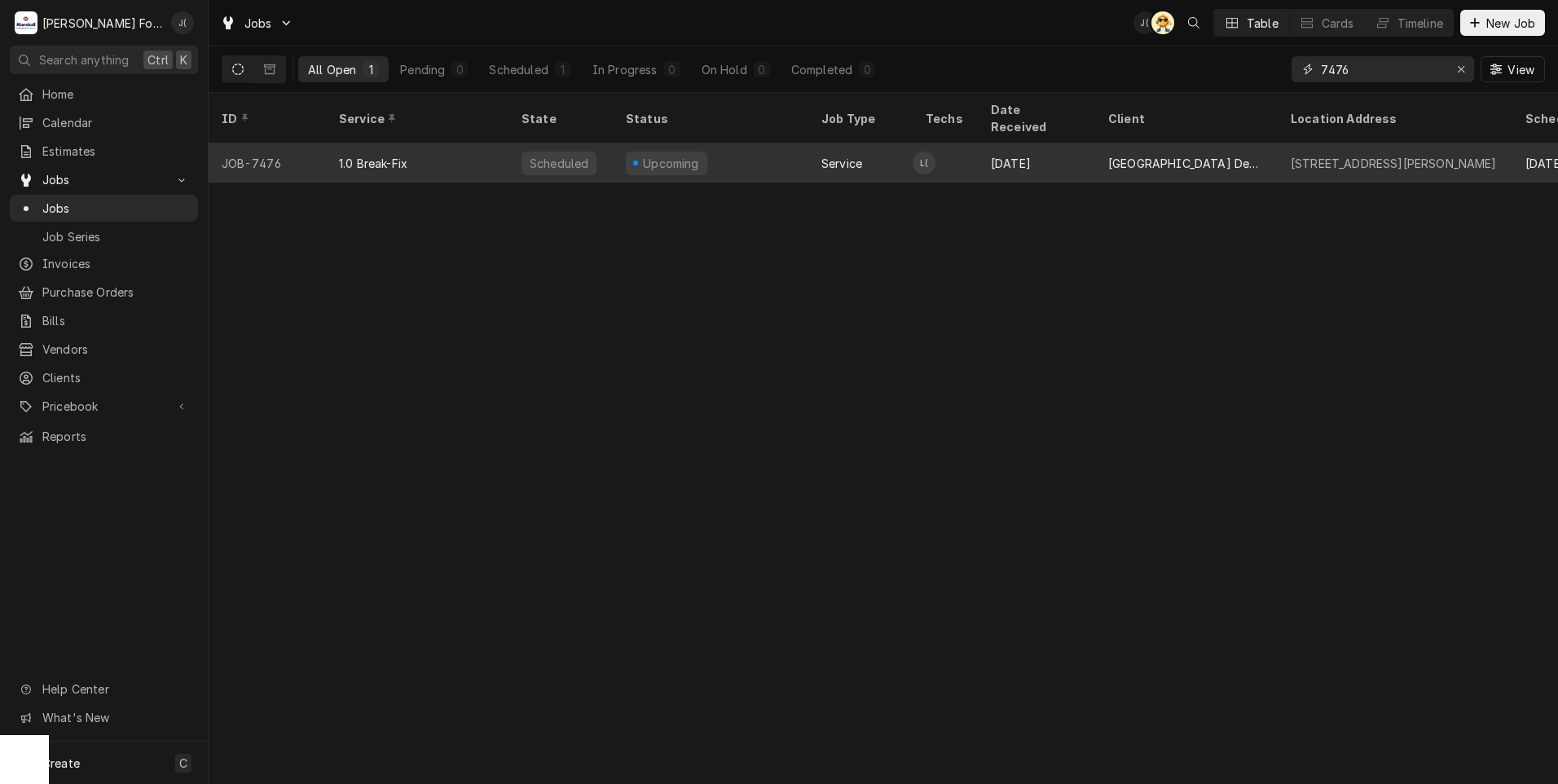
type input "7476"
click at [663, 155] on div "Upcoming" at bounding box center [671, 163] width 60 height 17
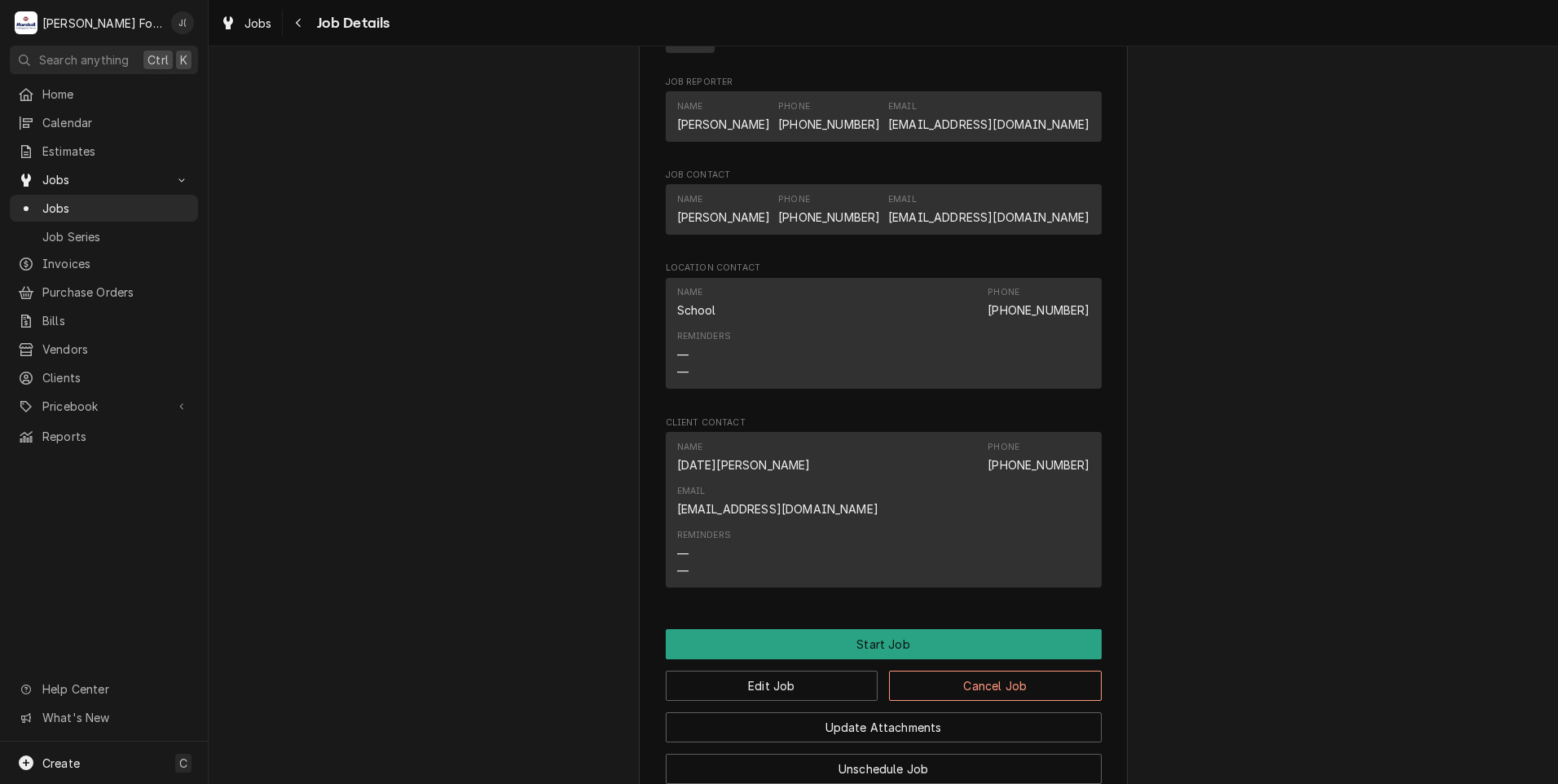
scroll to position [1198, 0]
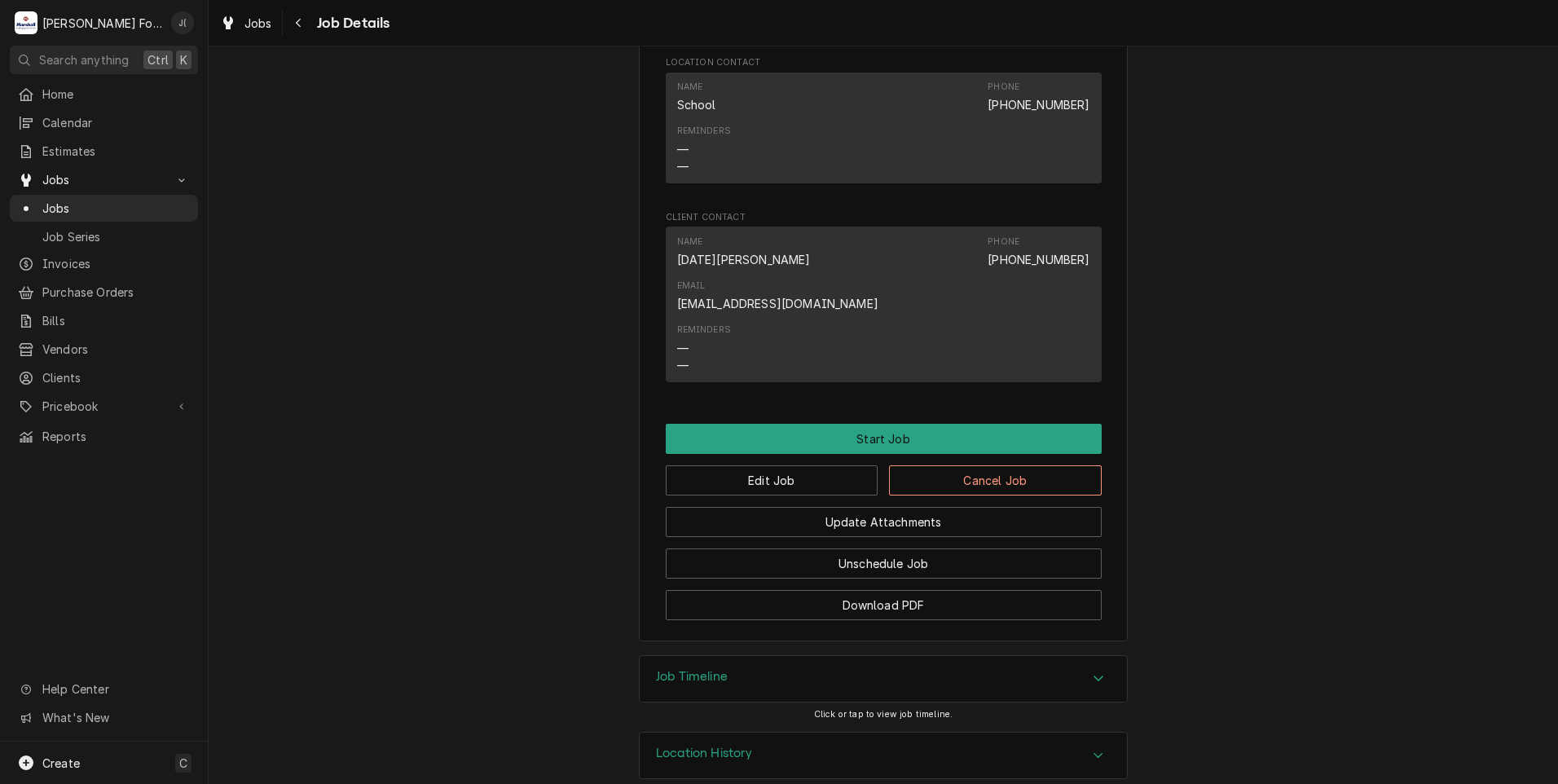
click at [720, 669] on h3 "Job Timeline" at bounding box center [692, 677] width 71 height 16
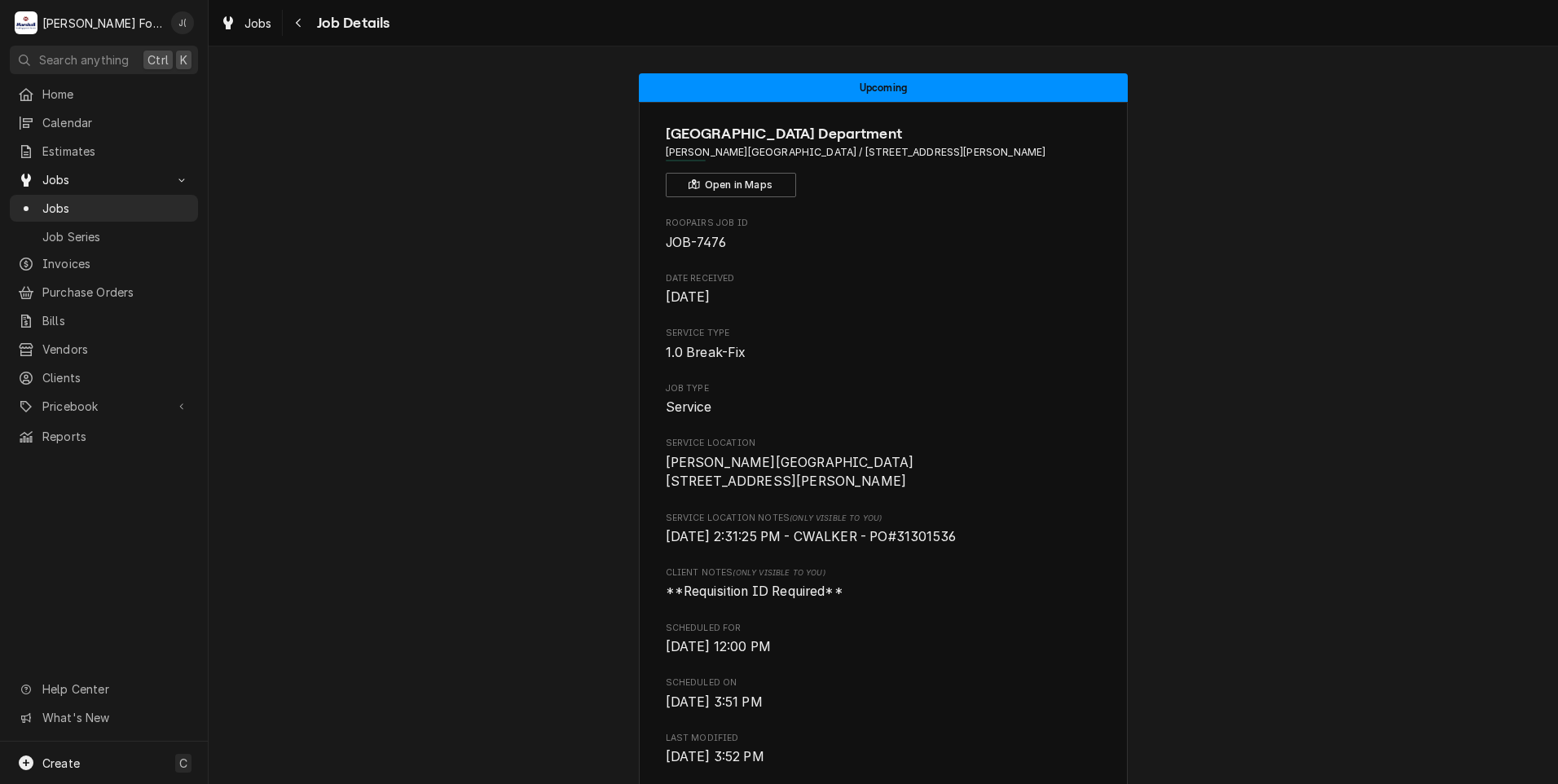
scroll to position [0, 0]
click at [89, 200] on span "Jobs" at bounding box center [116, 207] width 148 height 17
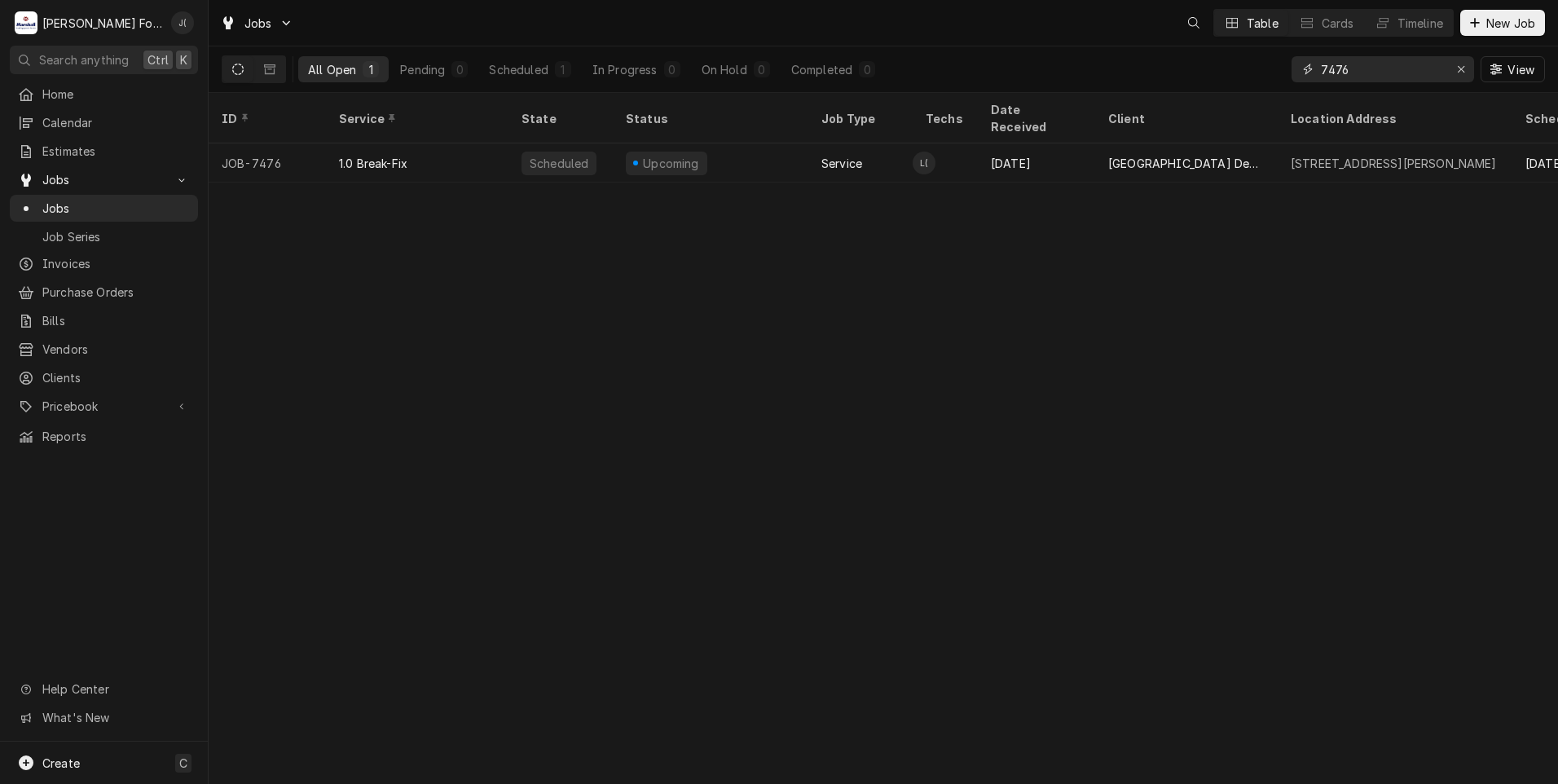
click at [1358, 67] on input "7476" at bounding box center [1381, 69] width 122 height 26
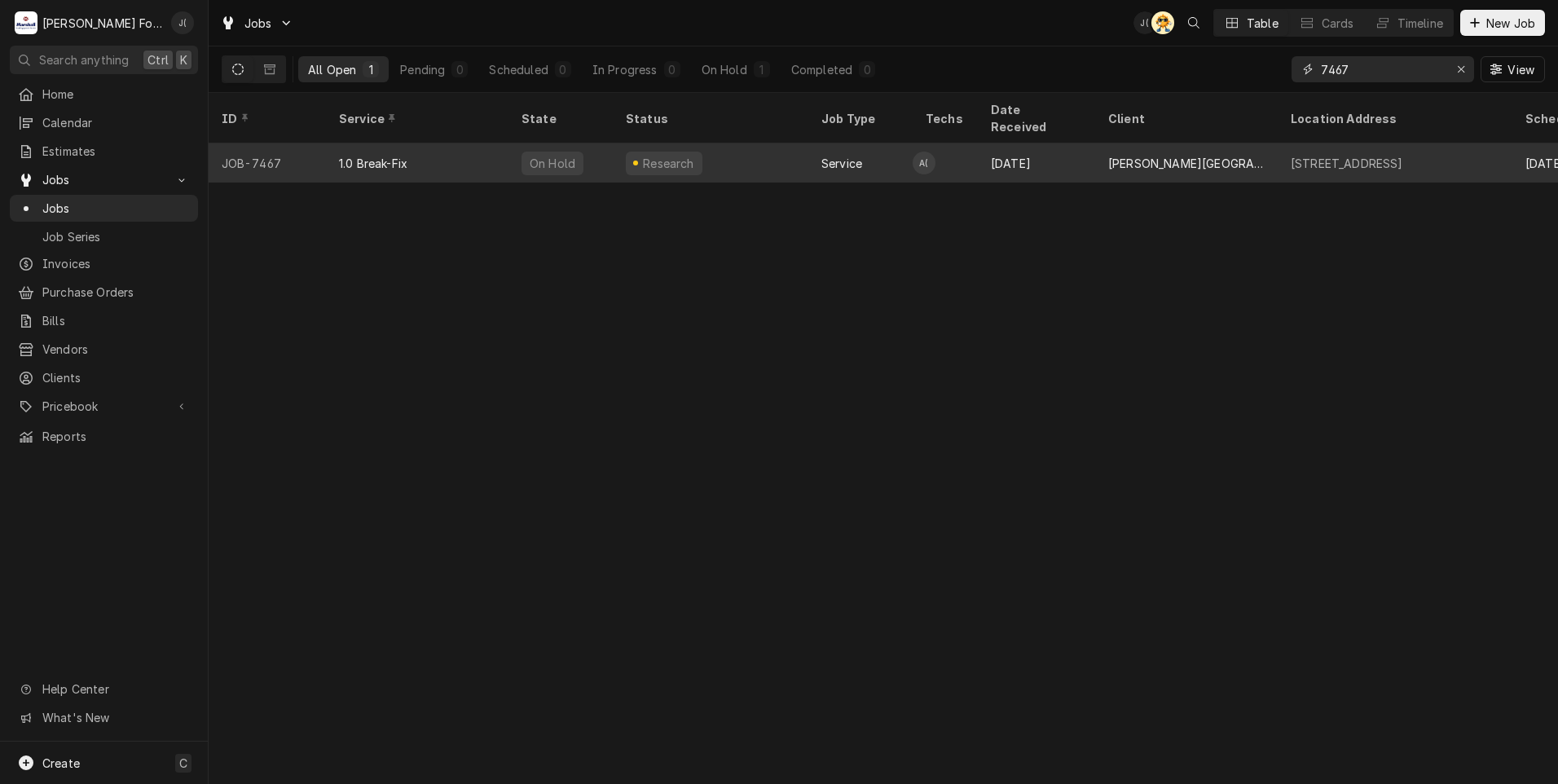
type input "7467"
click at [725, 153] on div "Research" at bounding box center [710, 163] width 195 height 39
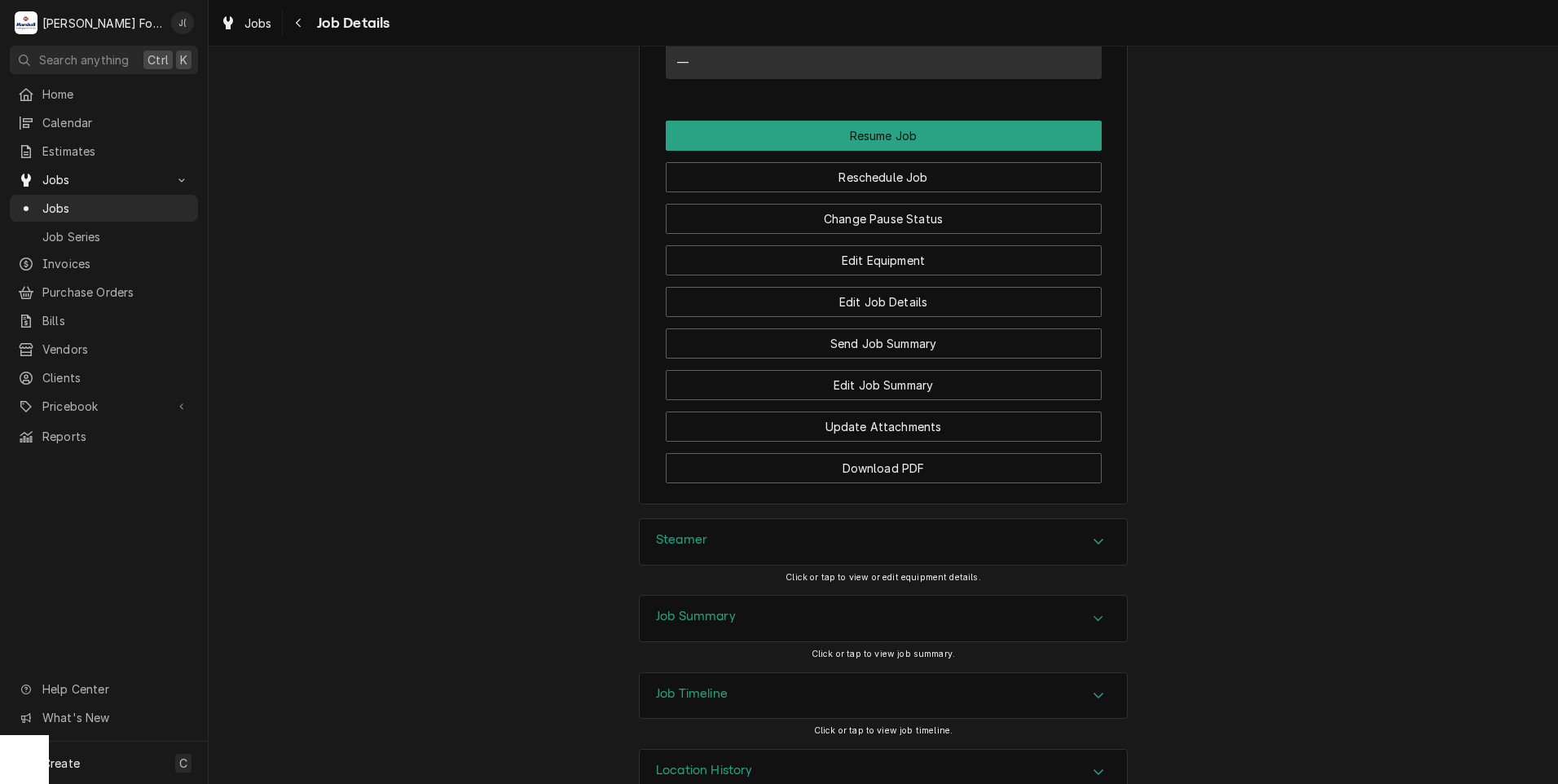
scroll to position [1728, 0]
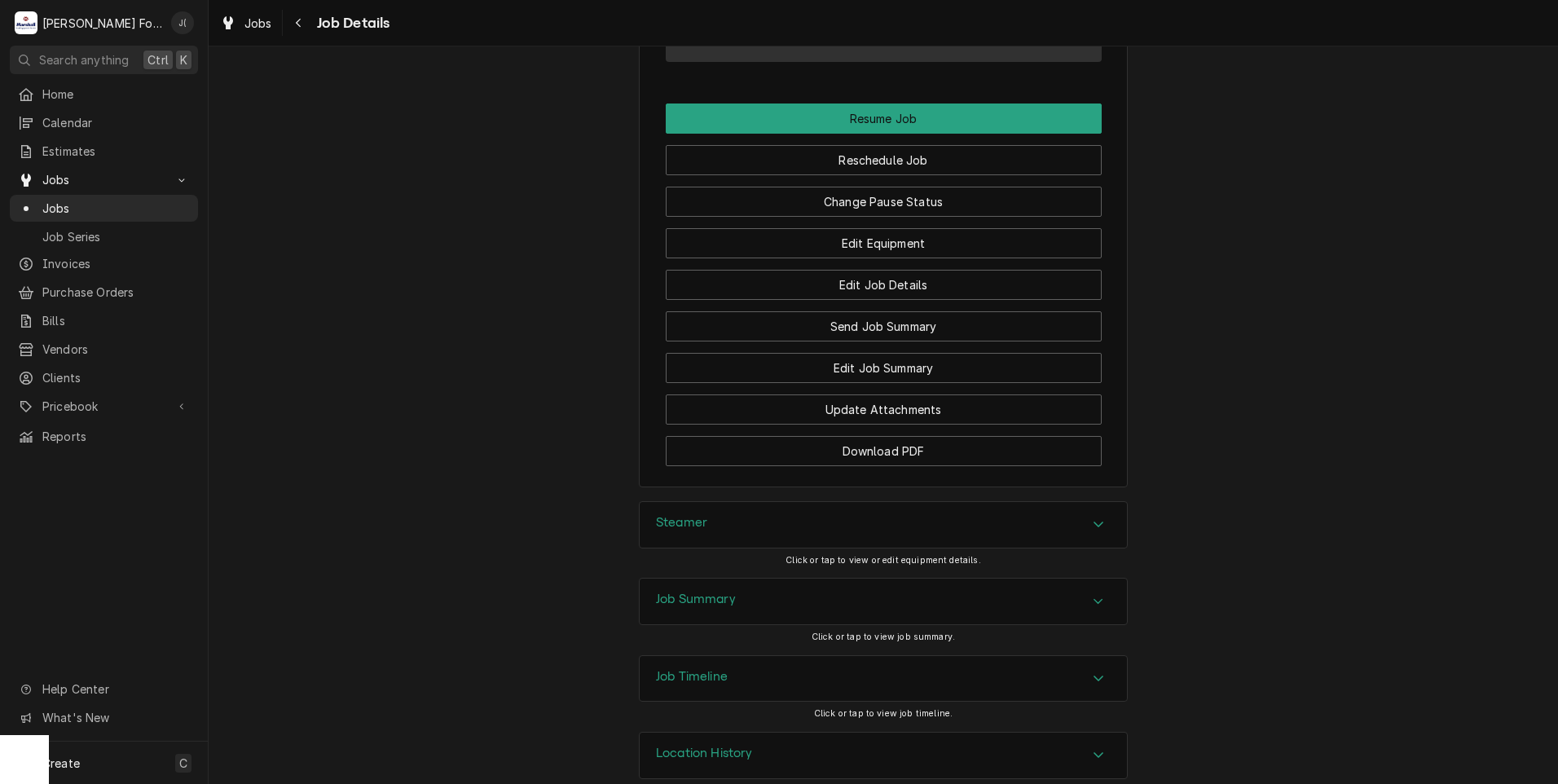
click at [680, 592] on h3 "Job Summary" at bounding box center [696, 600] width 80 height 16
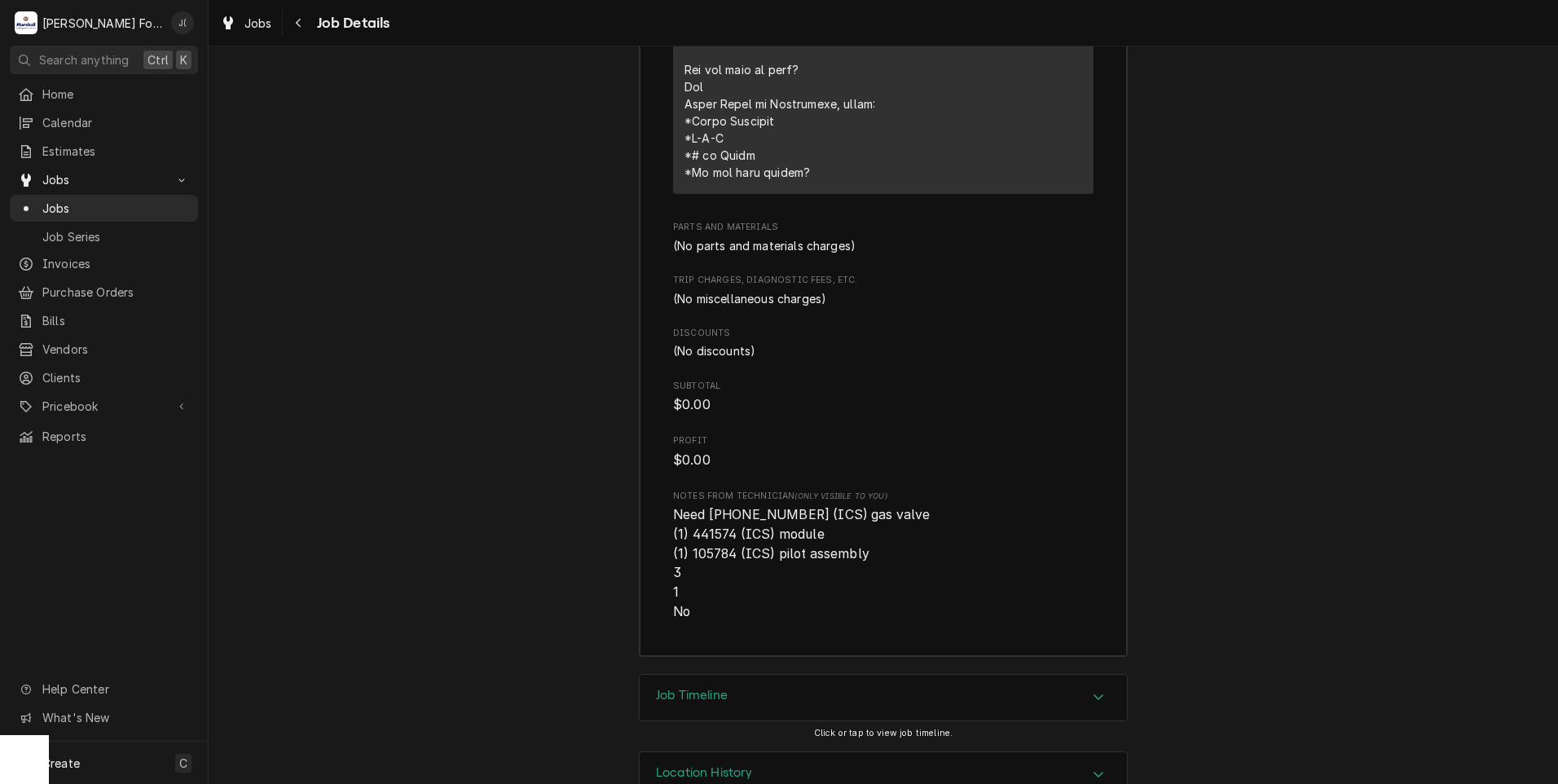
scroll to position [3050, 0]
drag, startPoint x: 765, startPoint y: 471, endPoint x: 722, endPoint y: 473, distance: 43.0
click at [722, 505] on span "Need (1) 8012904 (ICS) gas valve (1) 441574 (ICS) module (1) 105784 (ICS) pilot…" at bounding box center [803, 561] width 261 height 112
copy span "8012904"
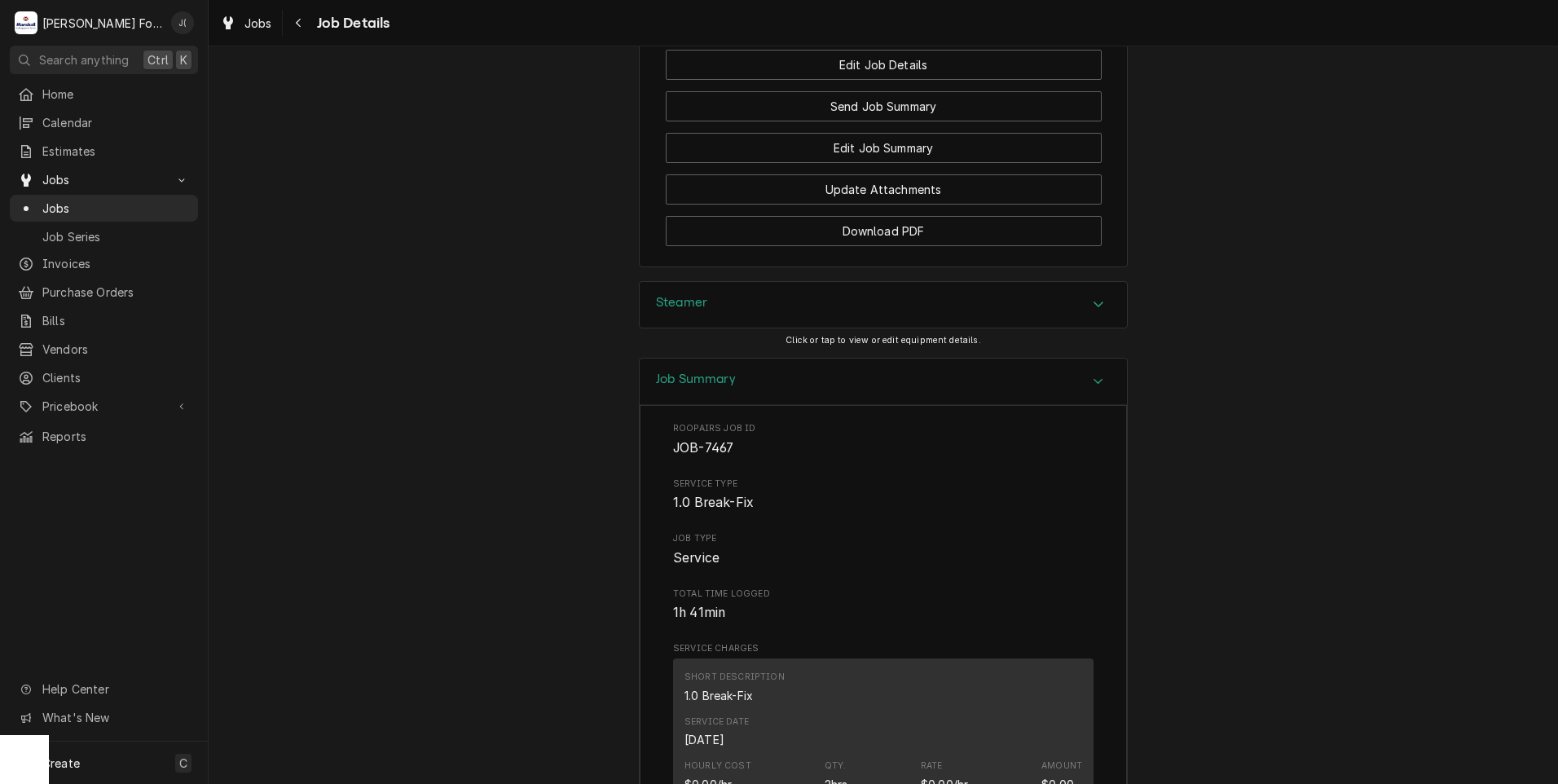
scroll to position [1909, 0]
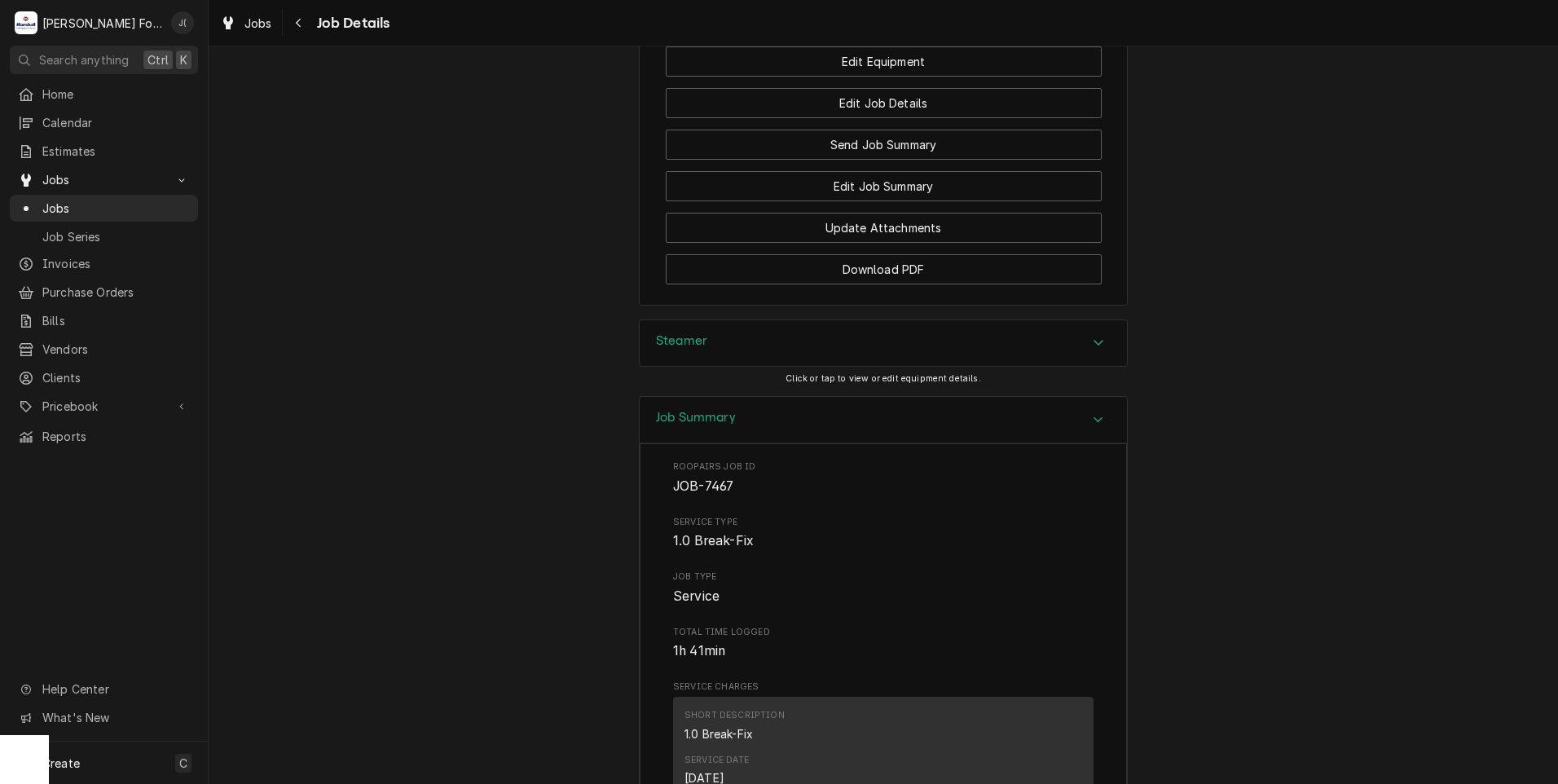
click at [704, 320] on div "Steamer" at bounding box center [883, 343] width 487 height 46
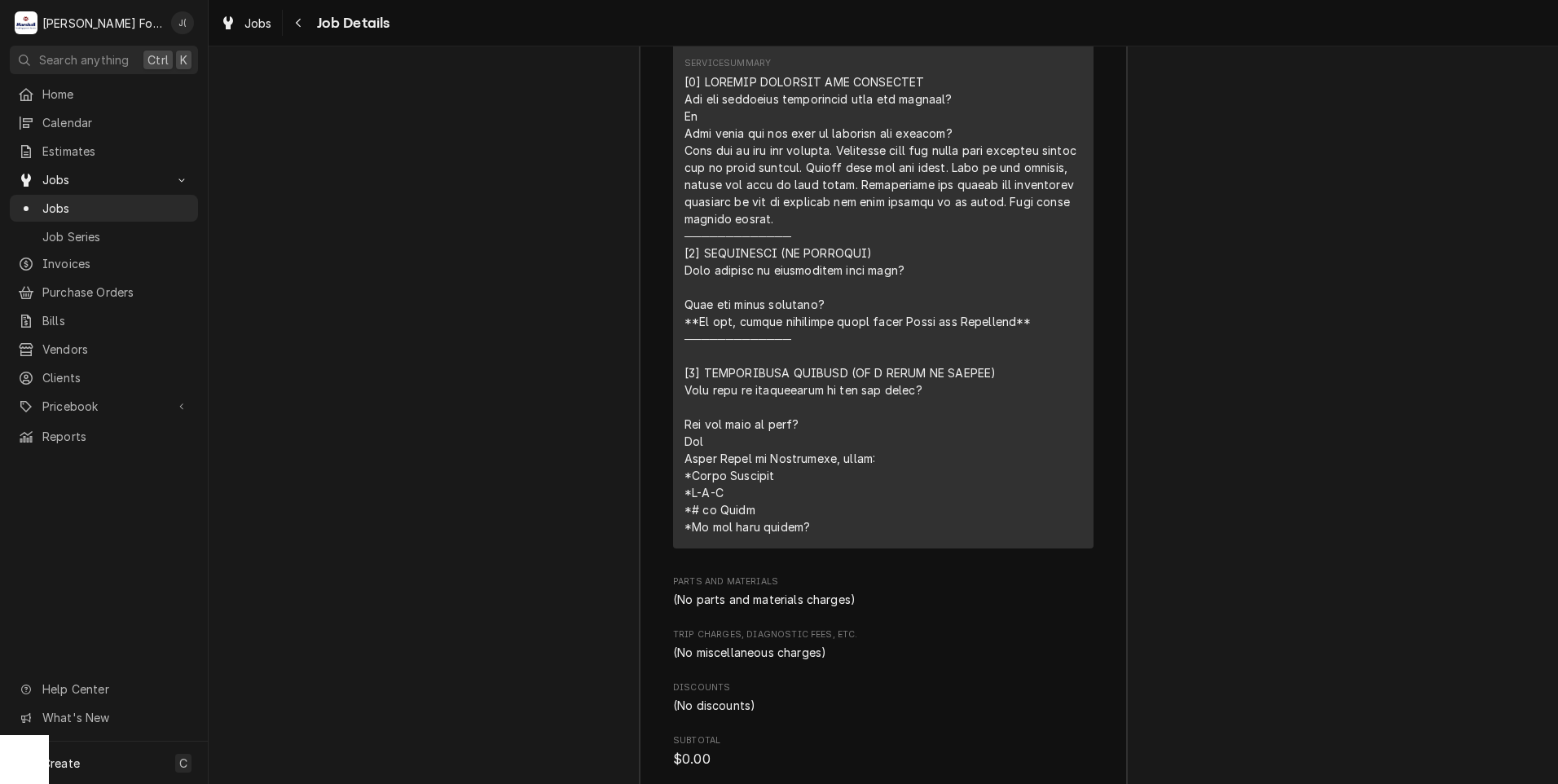
scroll to position [3701, 0]
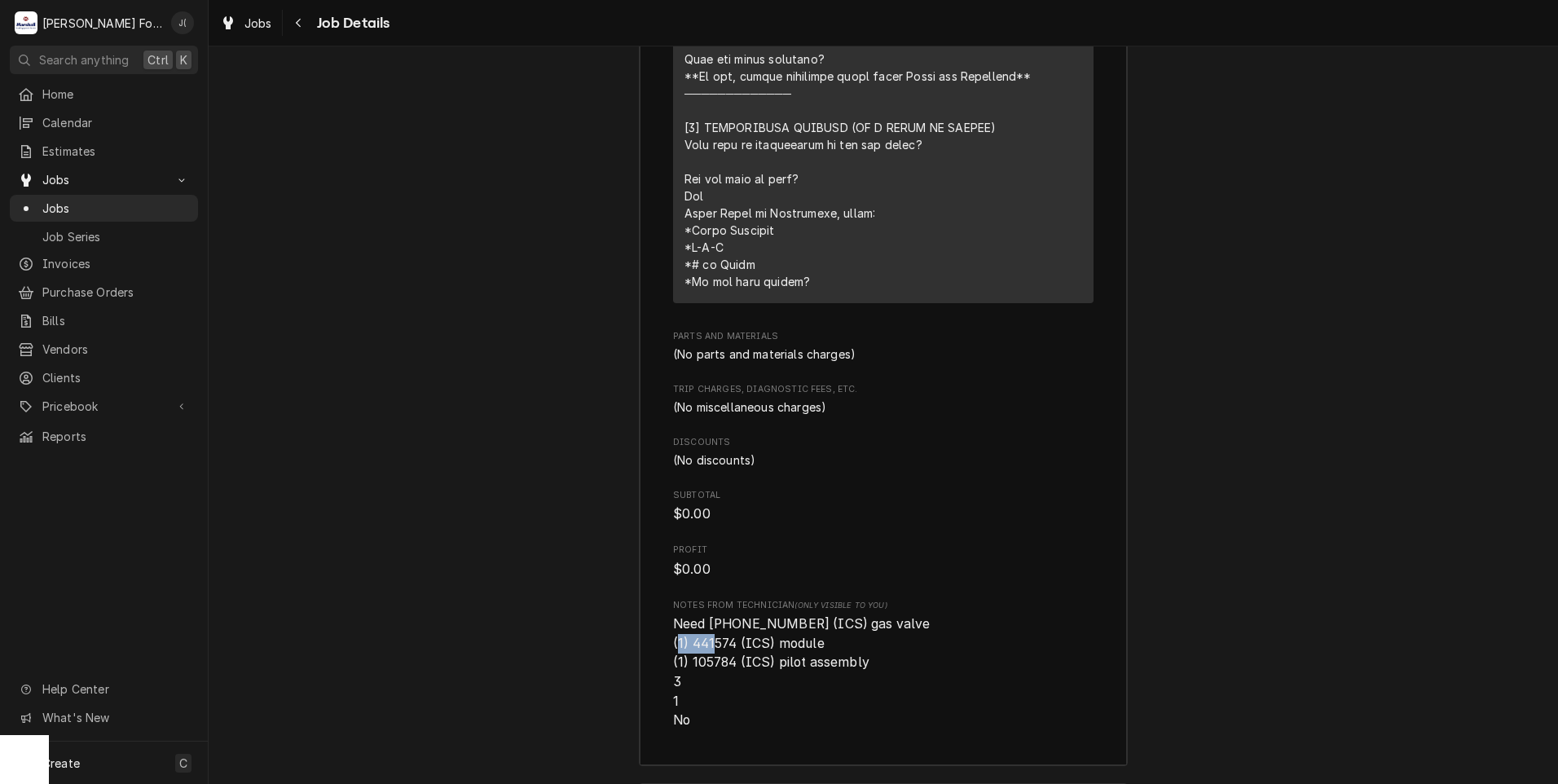
drag, startPoint x: 729, startPoint y: 602, endPoint x: 689, endPoint y: 603, distance: 40.0
click at [689, 616] on span "Need [PHONE_NUMBER] (ICS) gas valve (1) 441574 (ICS) module (1) 105784 (ICS) pi…" at bounding box center [803, 671] width 261 height 112
copy span "441574"
drag, startPoint x: 730, startPoint y: 621, endPoint x: 689, endPoint y: 622, distance: 41.0
click at [689, 622] on span "Need (1) 8012904 (ICS) gas valve (1) 441574 (ICS) module (1) 105784 (ICS) pilot…" at bounding box center [803, 671] width 261 height 112
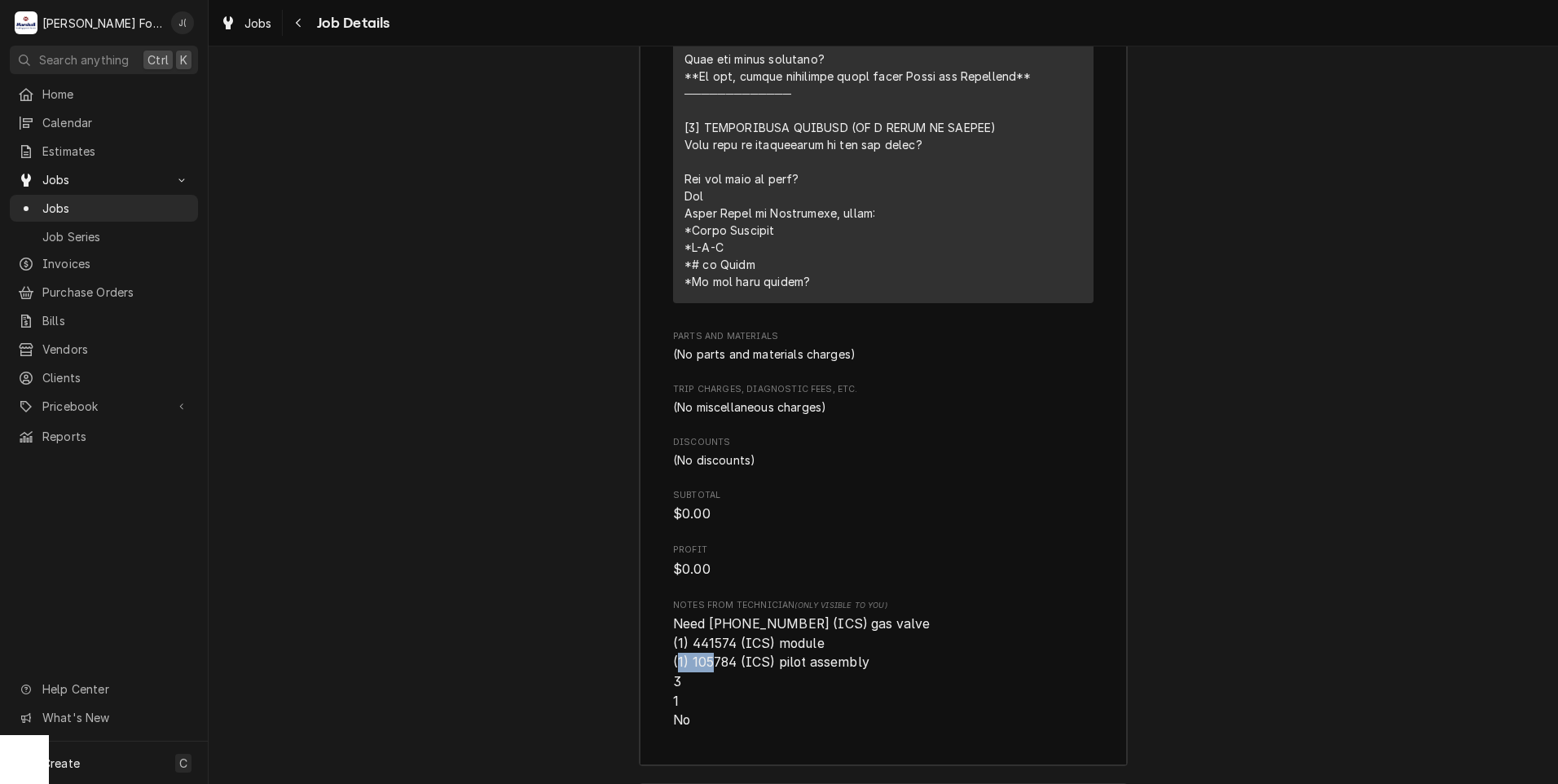
copy span "105784"
click at [123, 199] on span "Jobs" at bounding box center [116, 207] width 148 height 17
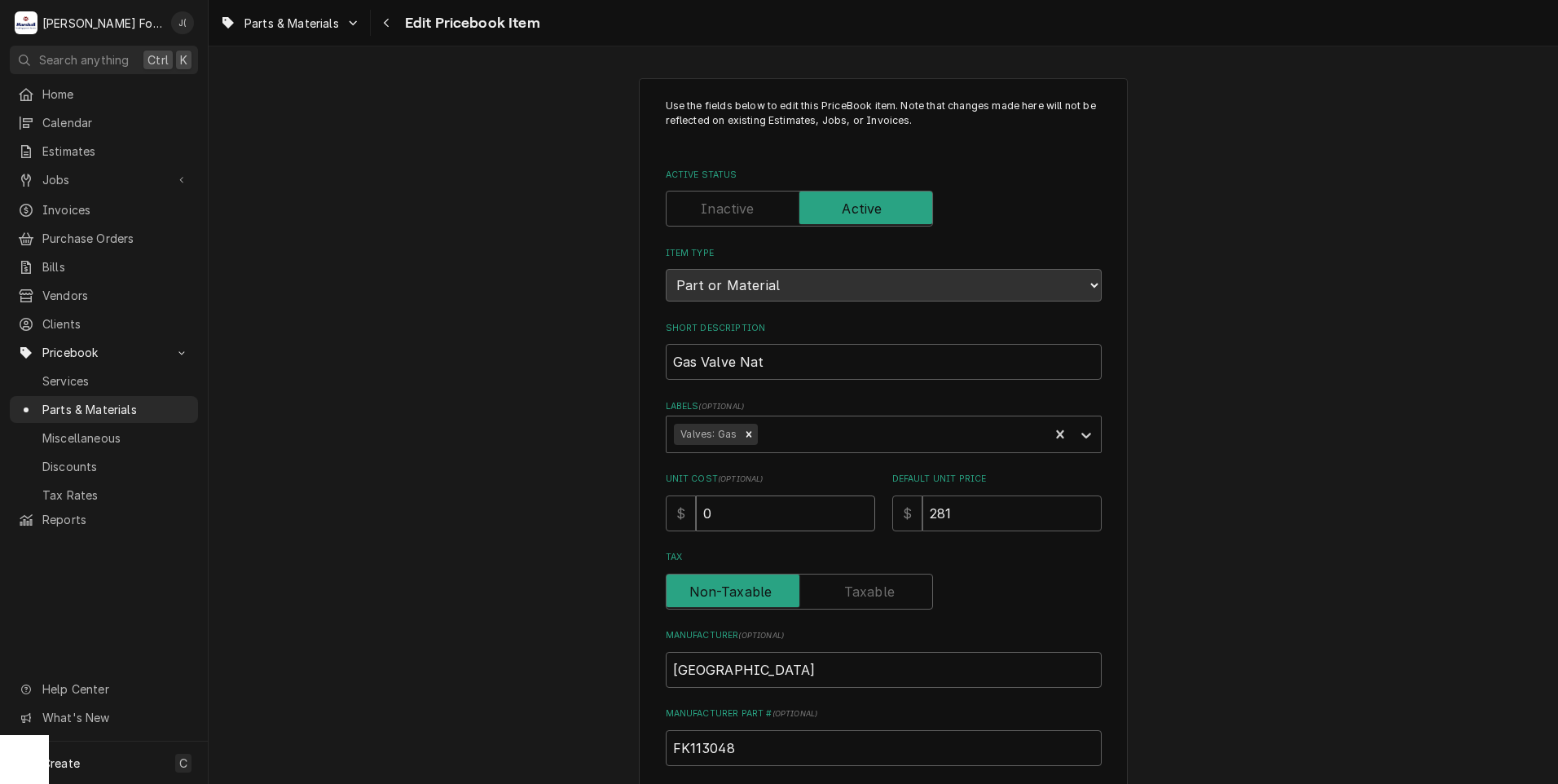
drag, startPoint x: 597, startPoint y: 528, endPoint x: 447, endPoint y: 535, distance: 150.2
click at [465, 537] on div "Use the fields below to edit this PriceBook item. Note that changes made here w…" at bounding box center [883, 637] width 1350 height 1148
type textarea "x"
type input "3"
type textarea "x"
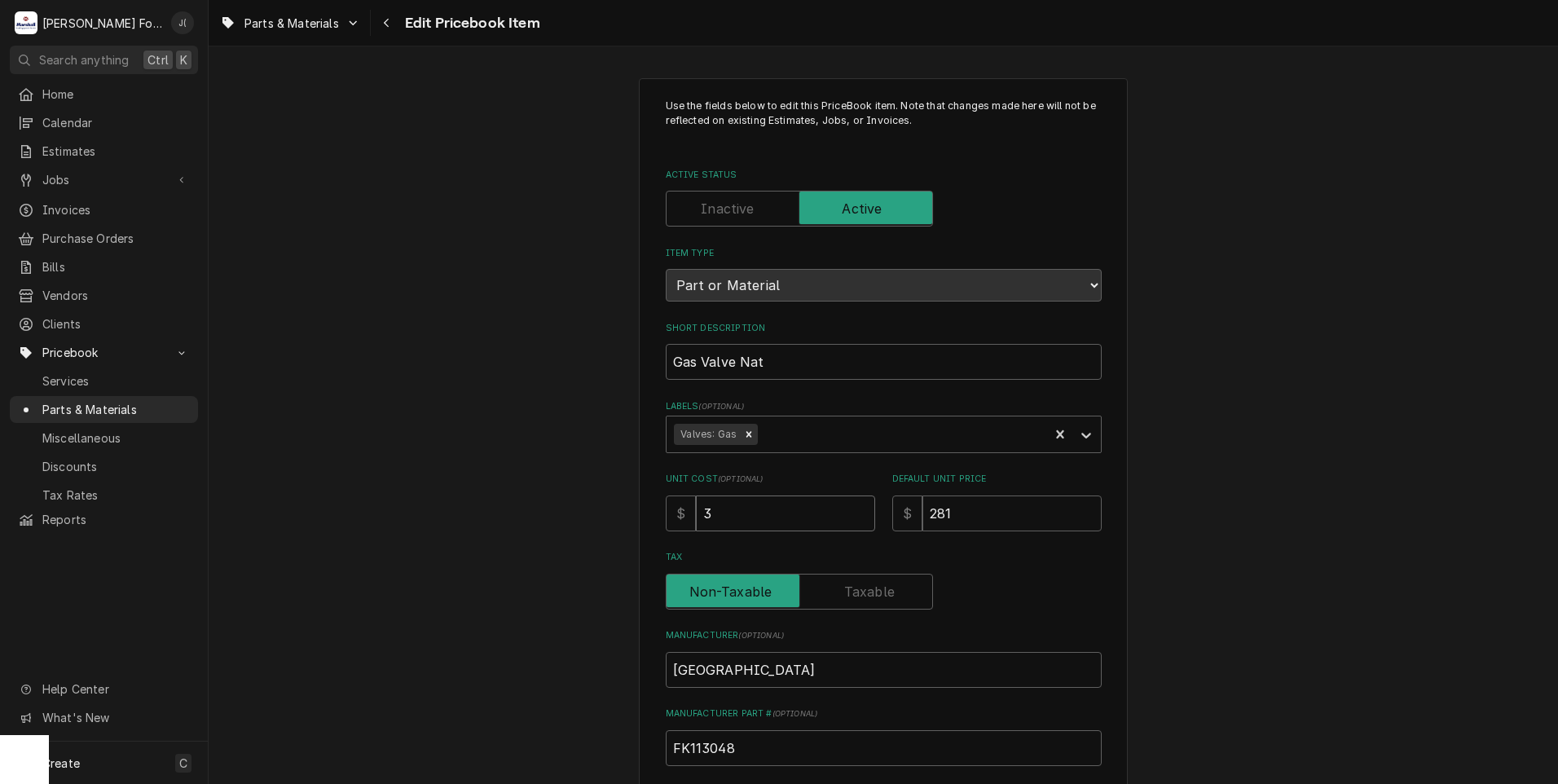
type input "34"
type textarea "x"
type input "345"
type textarea "x"
type input "345.5"
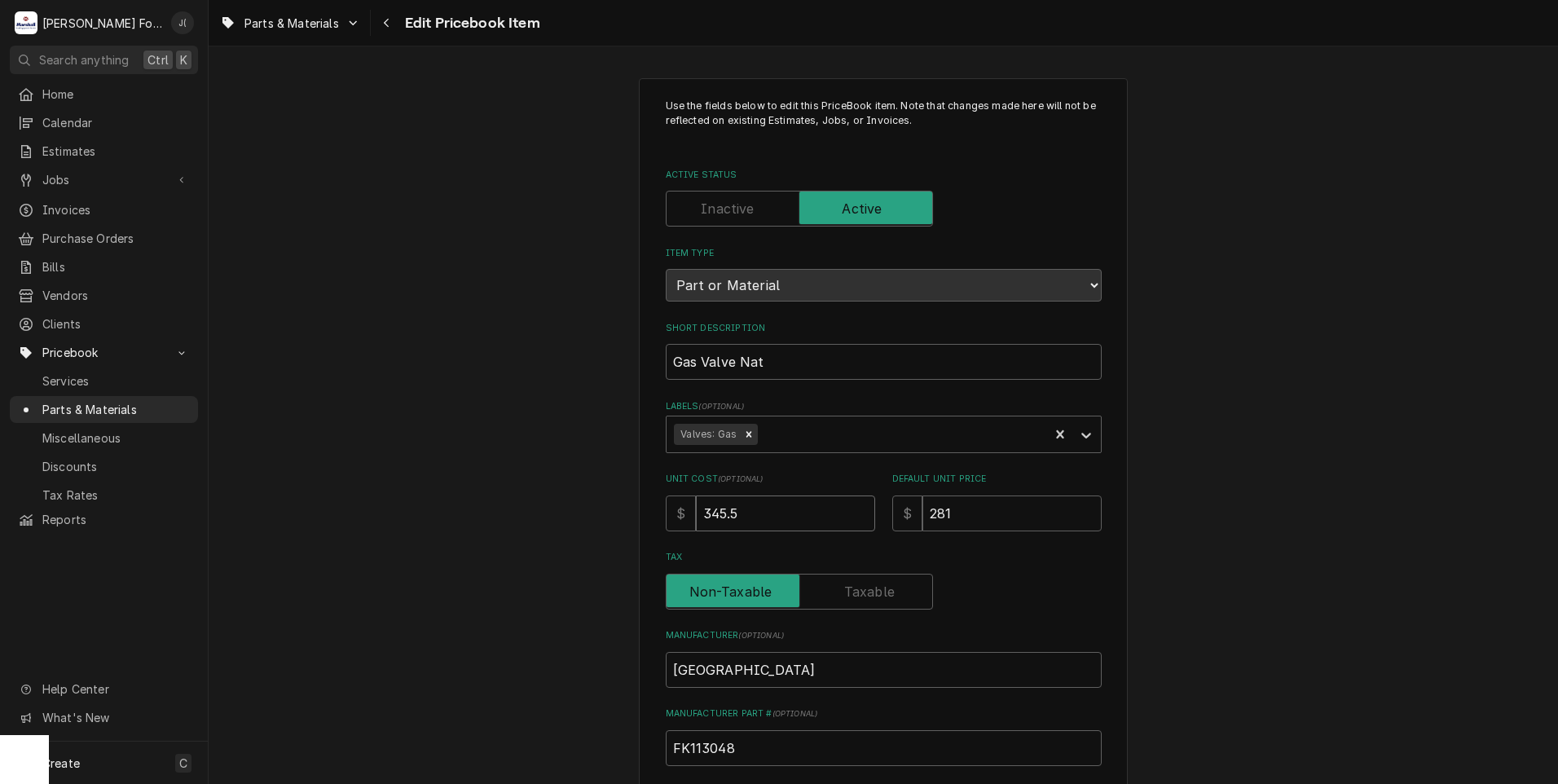
type textarea "x"
type input "345.59"
type textarea "x"
type input "6"
type textarea "x"
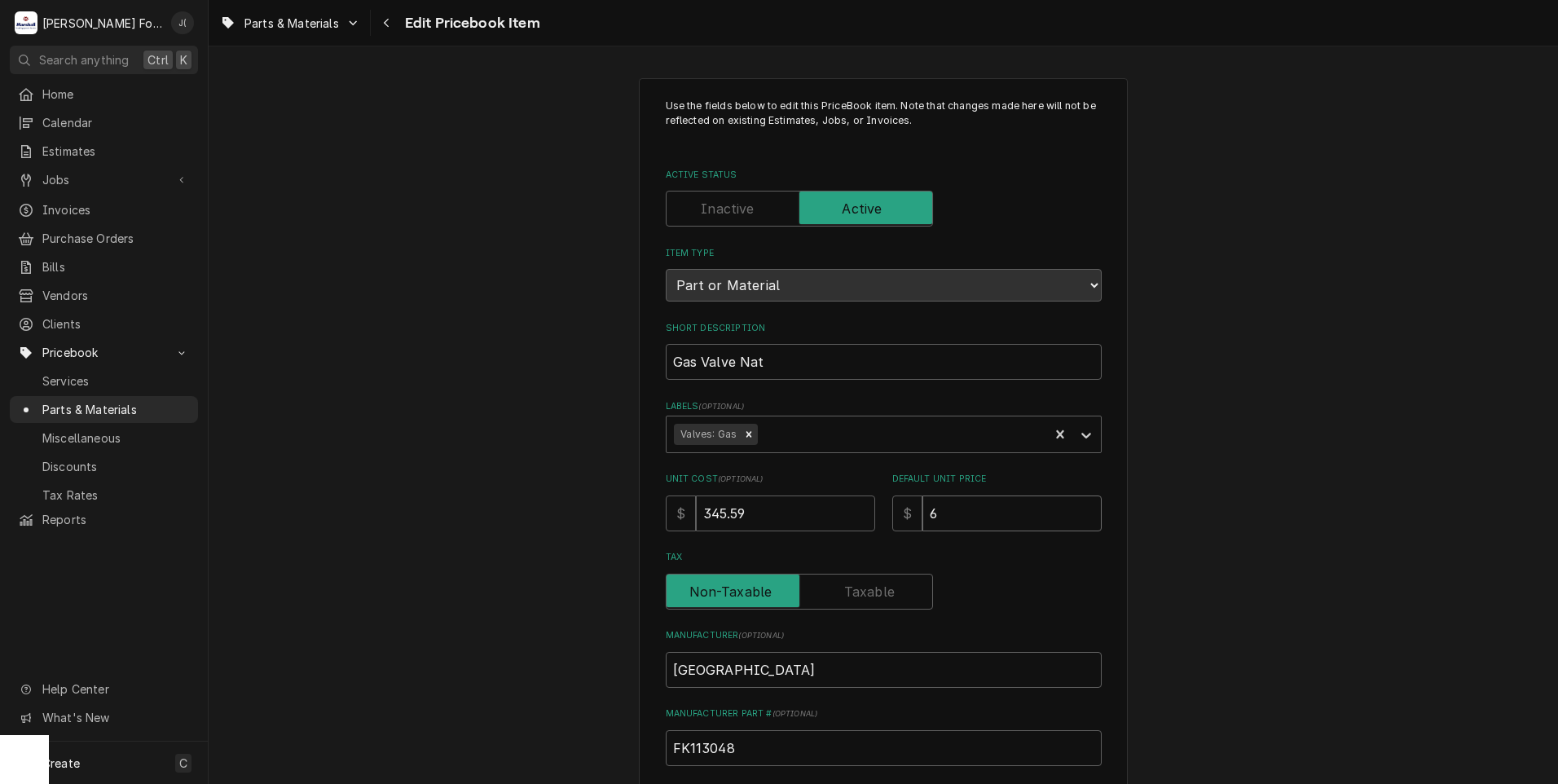
type input "69"
type textarea "x"
type input "694"
type textarea "x"
type input "694.0"
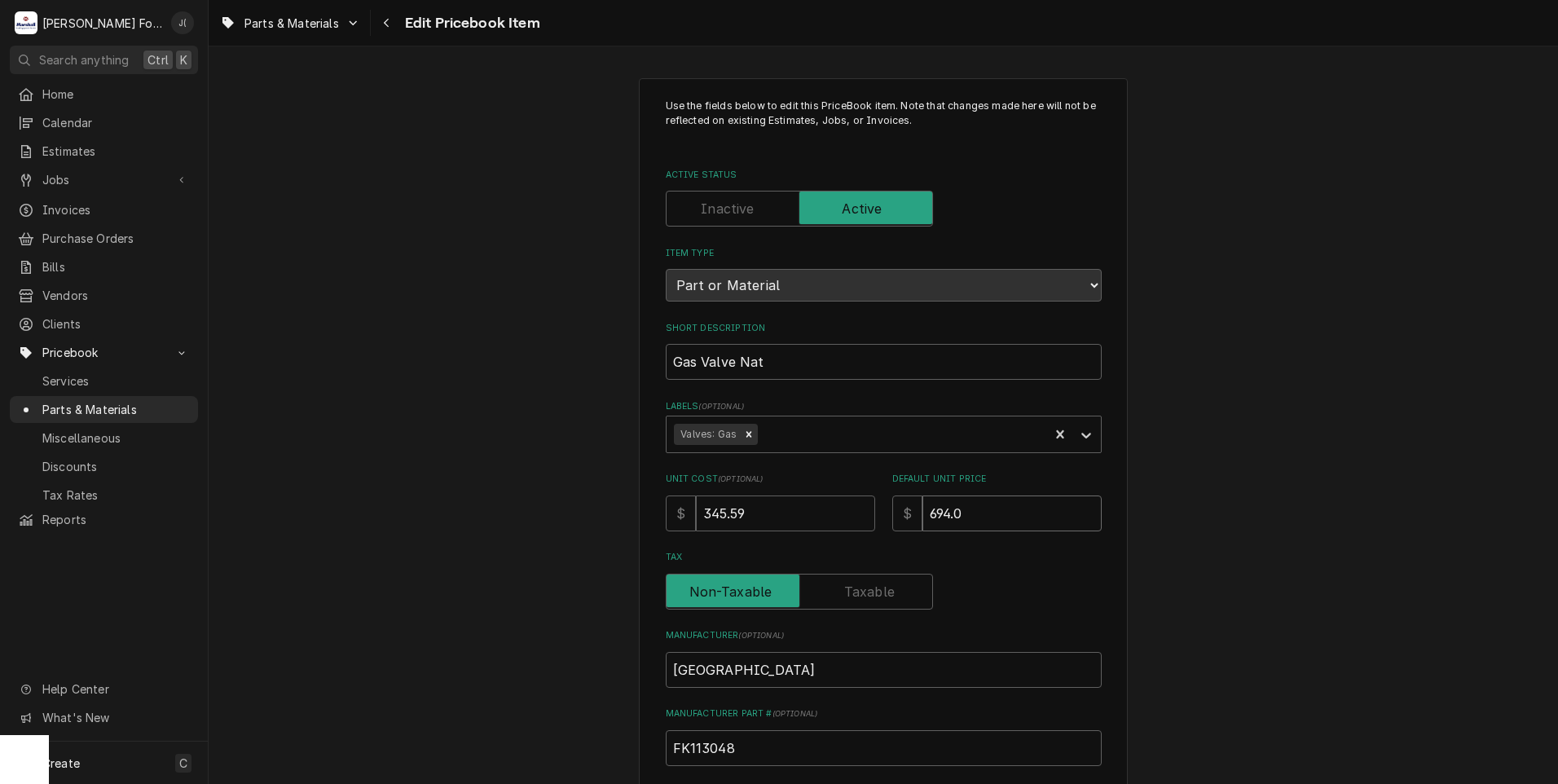
type textarea "x"
type input "694.00"
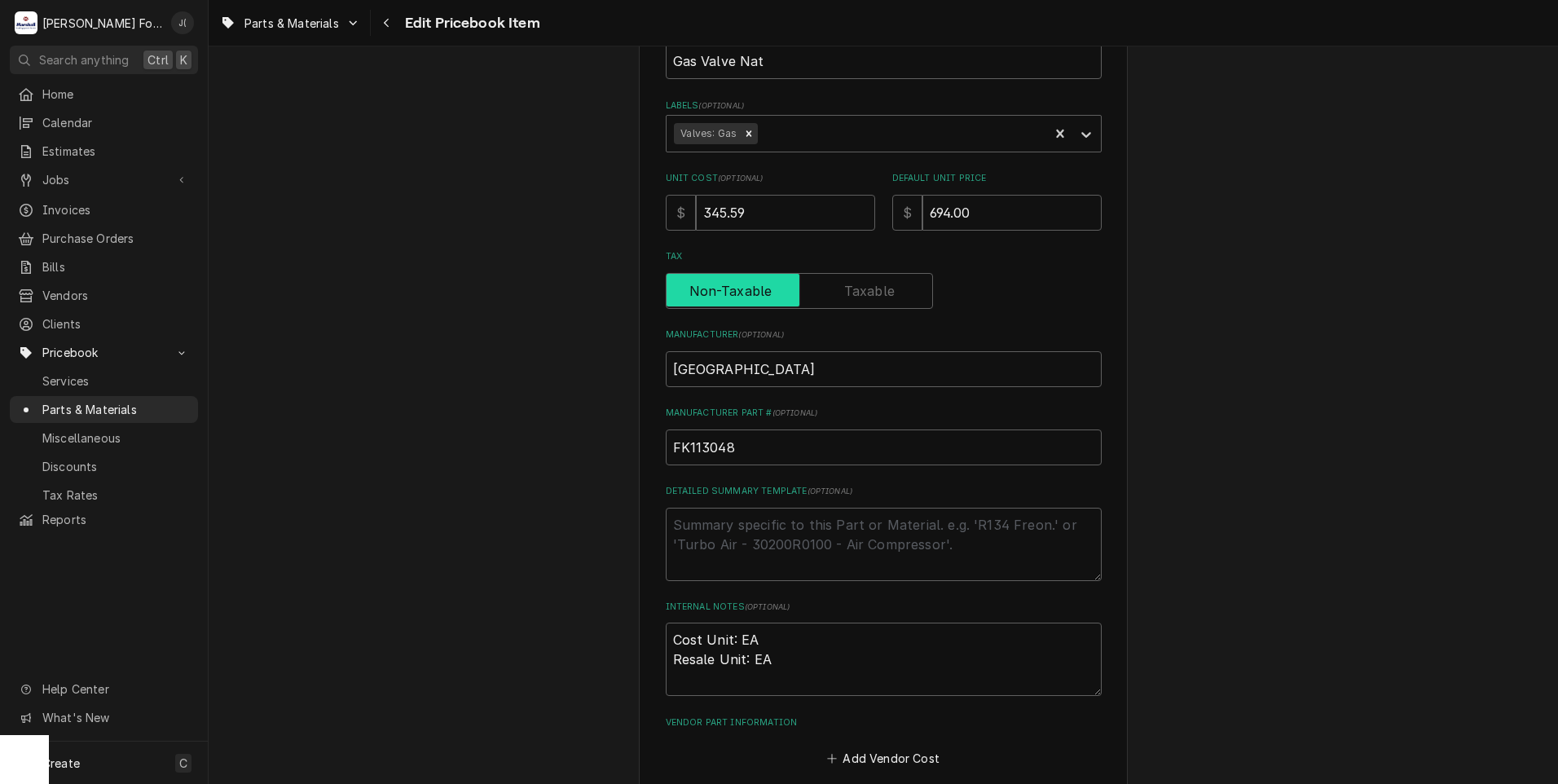
scroll to position [502, 0]
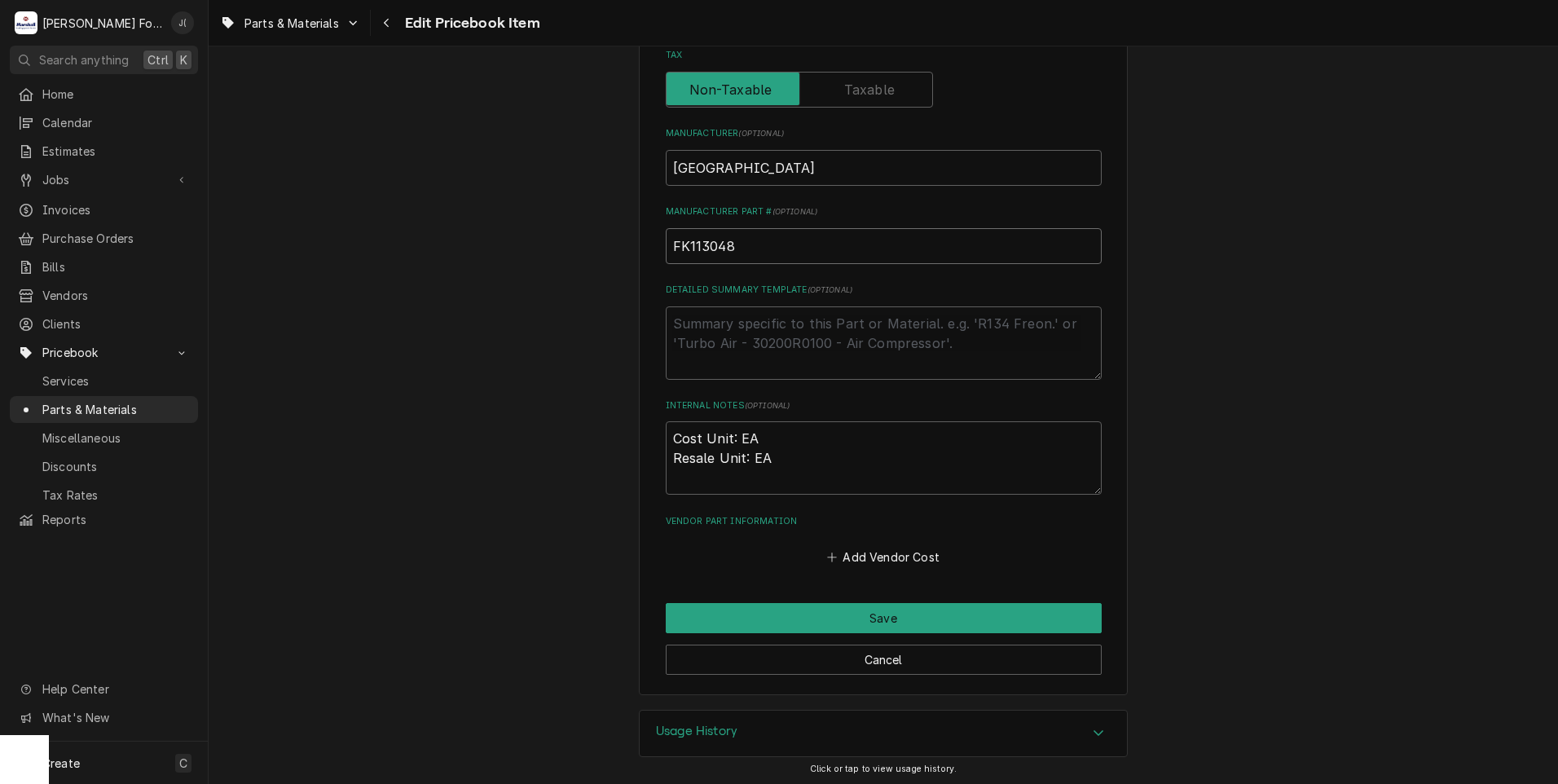
drag, startPoint x: 686, startPoint y: 240, endPoint x: 451, endPoint y: 237, distance: 235.0
click at [540, 239] on div "Use the fields below to edit this PriceBook item. Note that changes made here w…" at bounding box center [883, 136] width 1350 height 1148
type textarea "x"
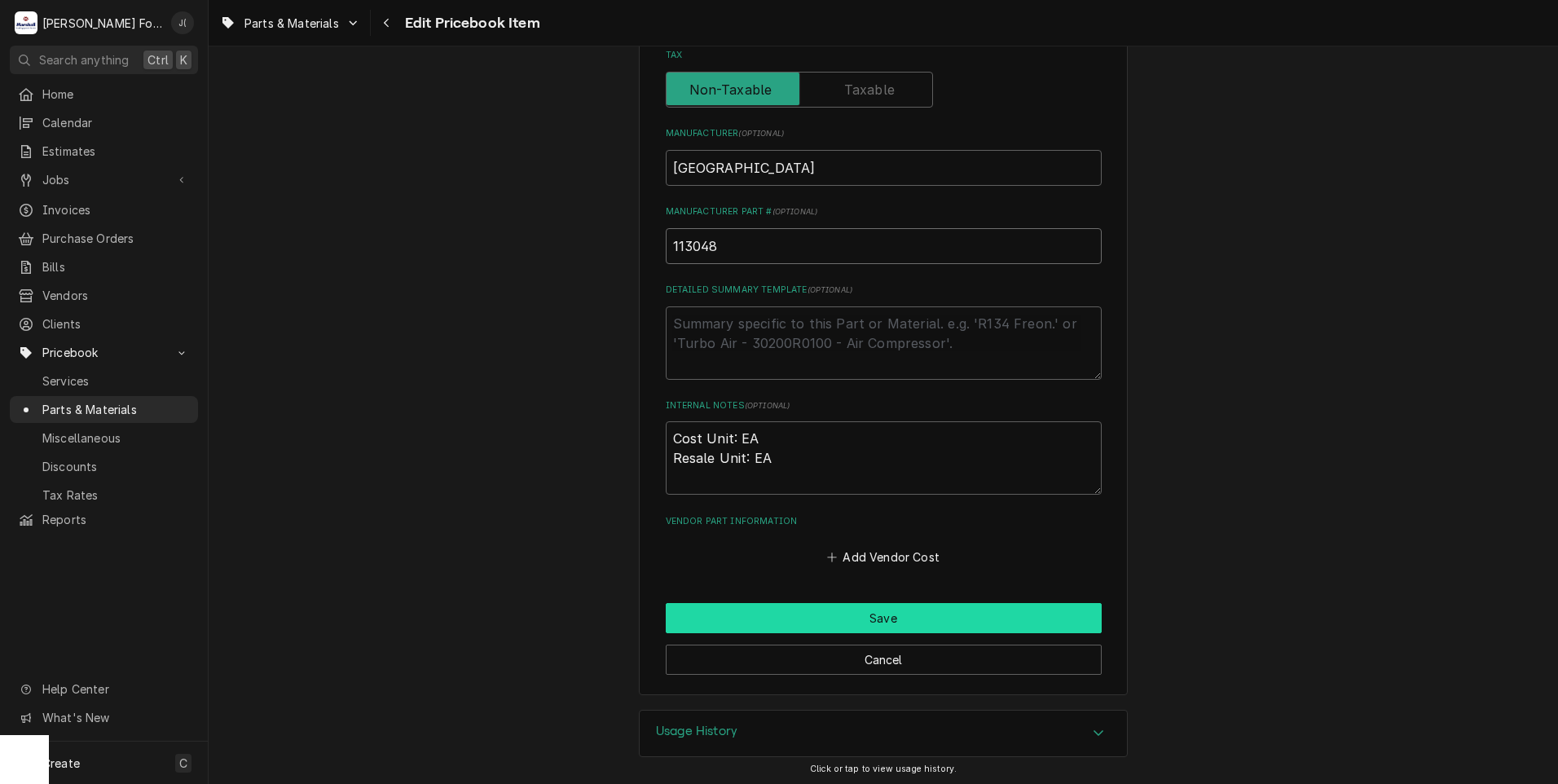
type input "113048"
click at [795, 616] on button "Save" at bounding box center [884, 617] width 436 height 30
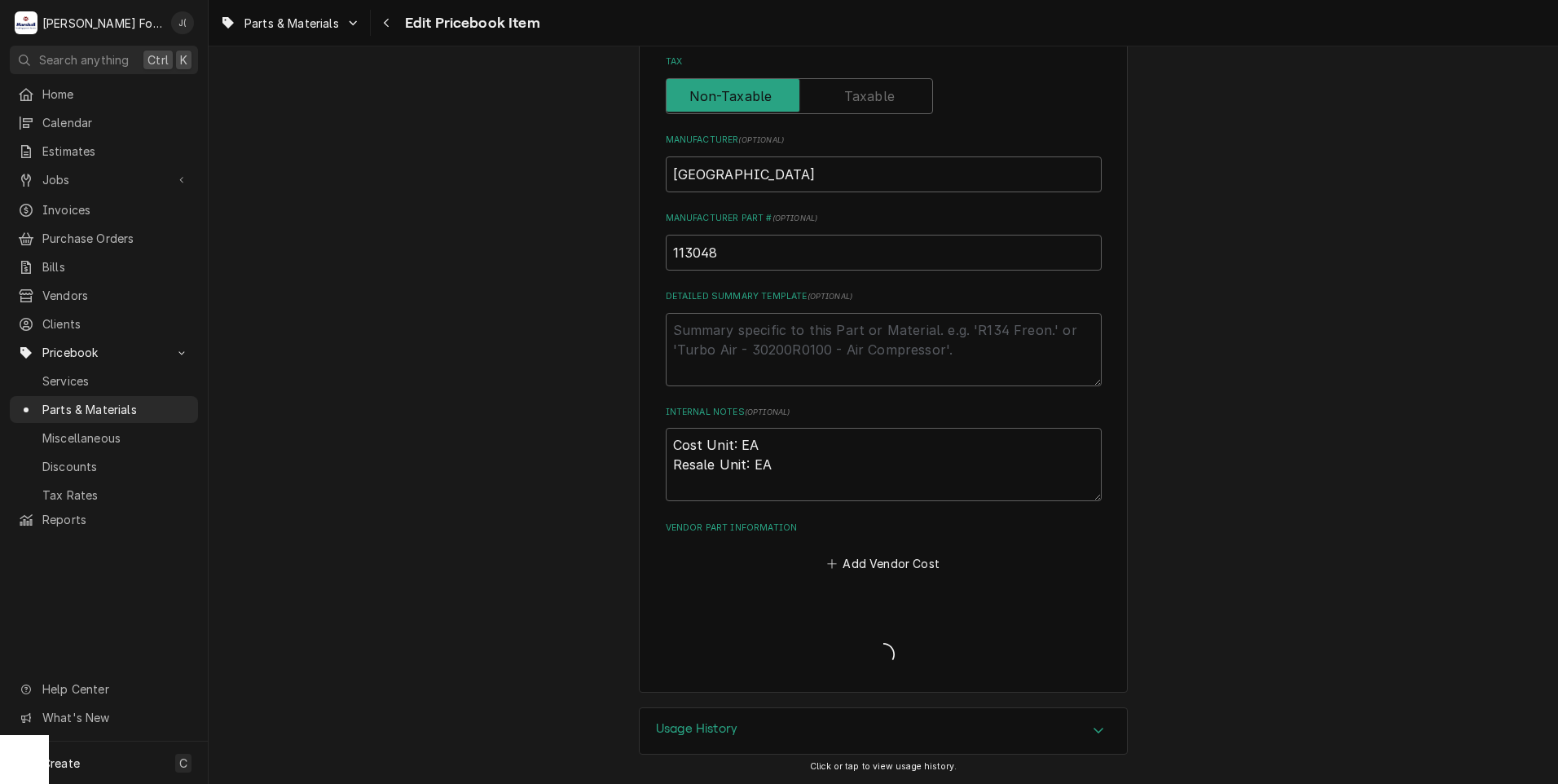
scroll to position [493, 0]
type textarea "x"
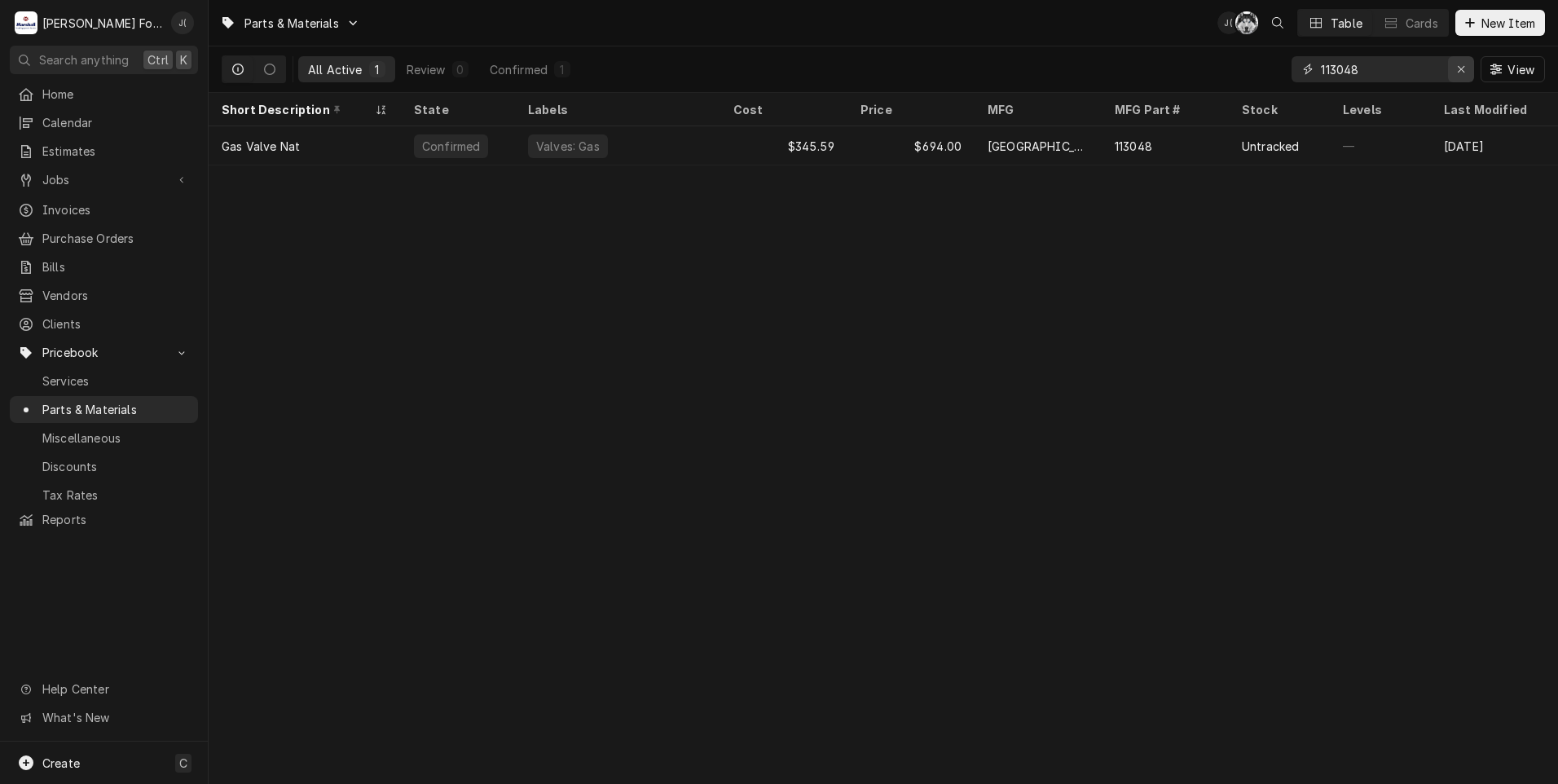
click at [1466, 75] on div "Erase input" at bounding box center [1461, 69] width 16 height 16
click at [1379, 55] on div "View" at bounding box center [1419, 69] width 254 height 46
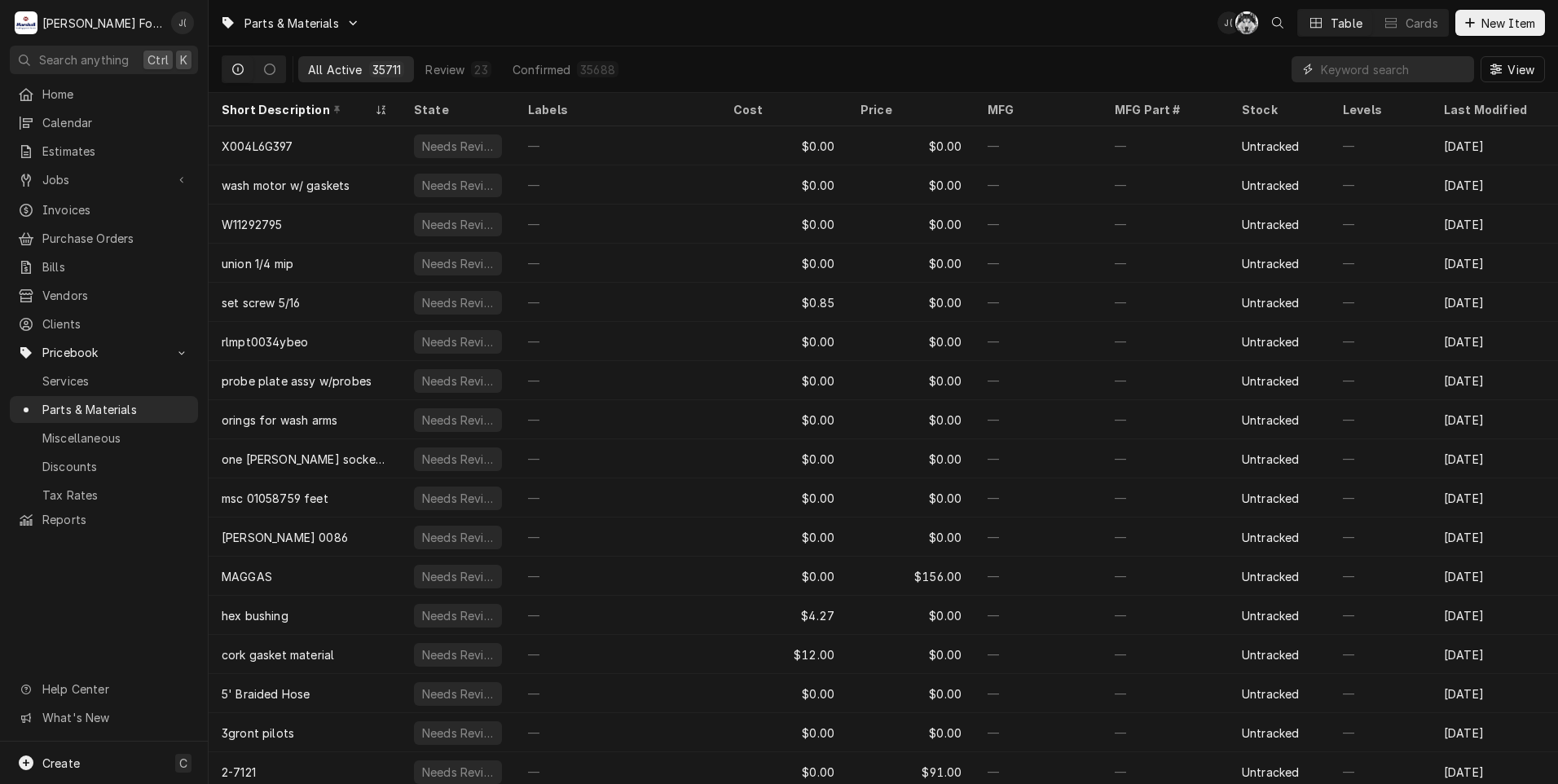
click at [1358, 70] on input "Dynamic Content Wrapper" at bounding box center [1393, 69] width 145 height 26
paste input "FK105693"
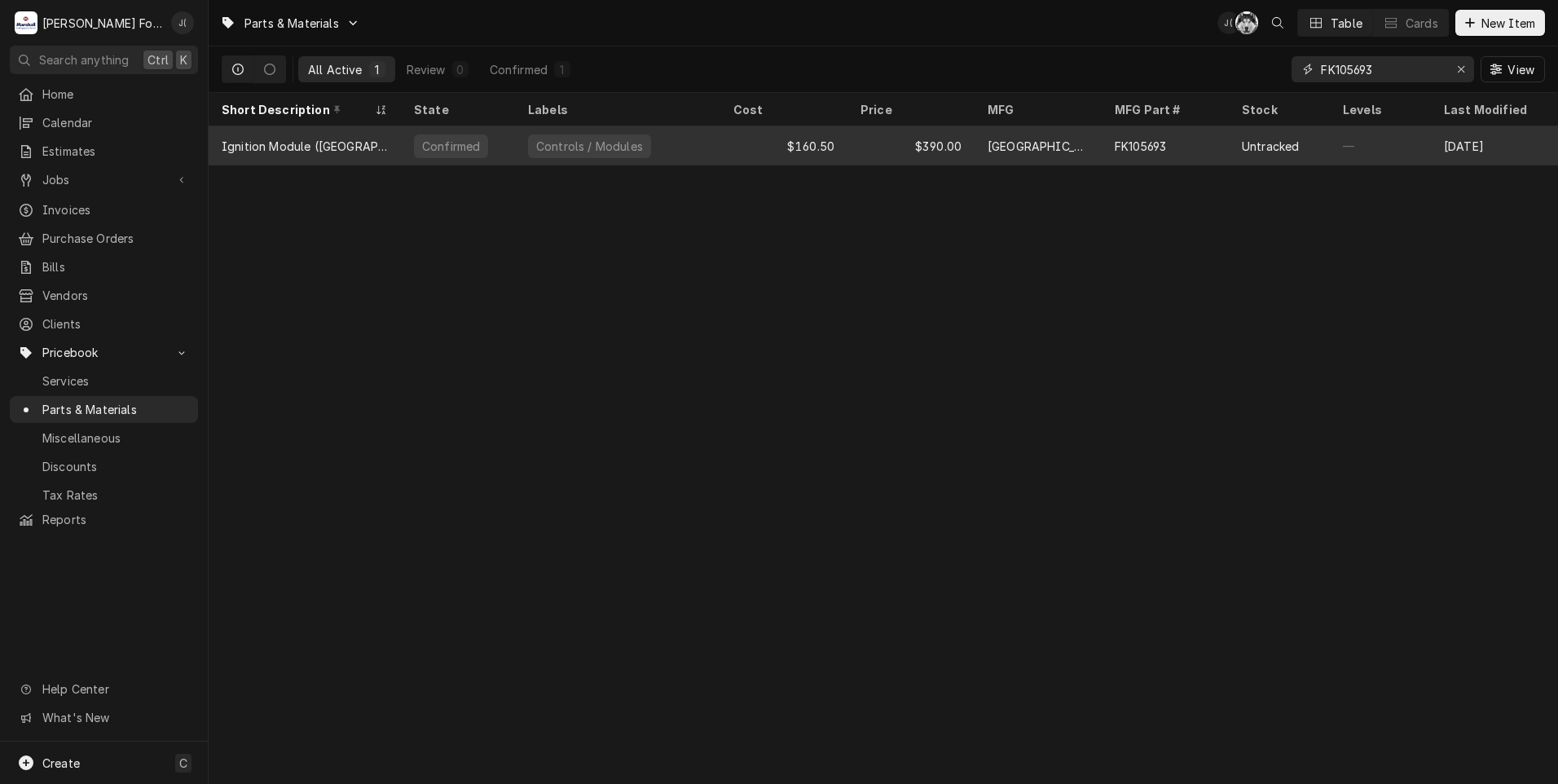
type input "FK105693"
click at [687, 148] on div "Controls / Modules" at bounding box center [617, 145] width 205 height 39
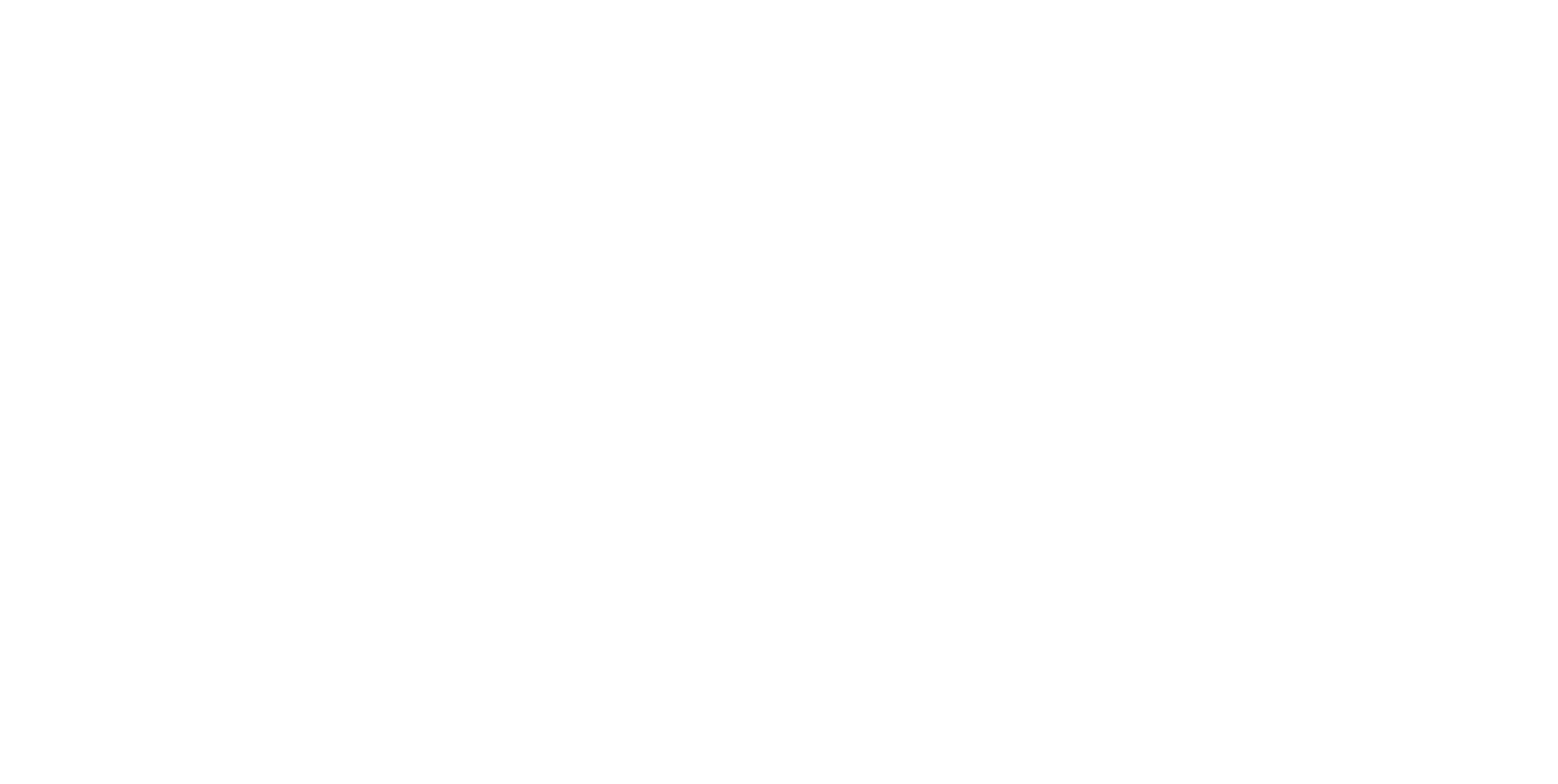
click at [720, 156] on div "Dynamic Content Wrapper" at bounding box center [779, 392] width 1558 height 784
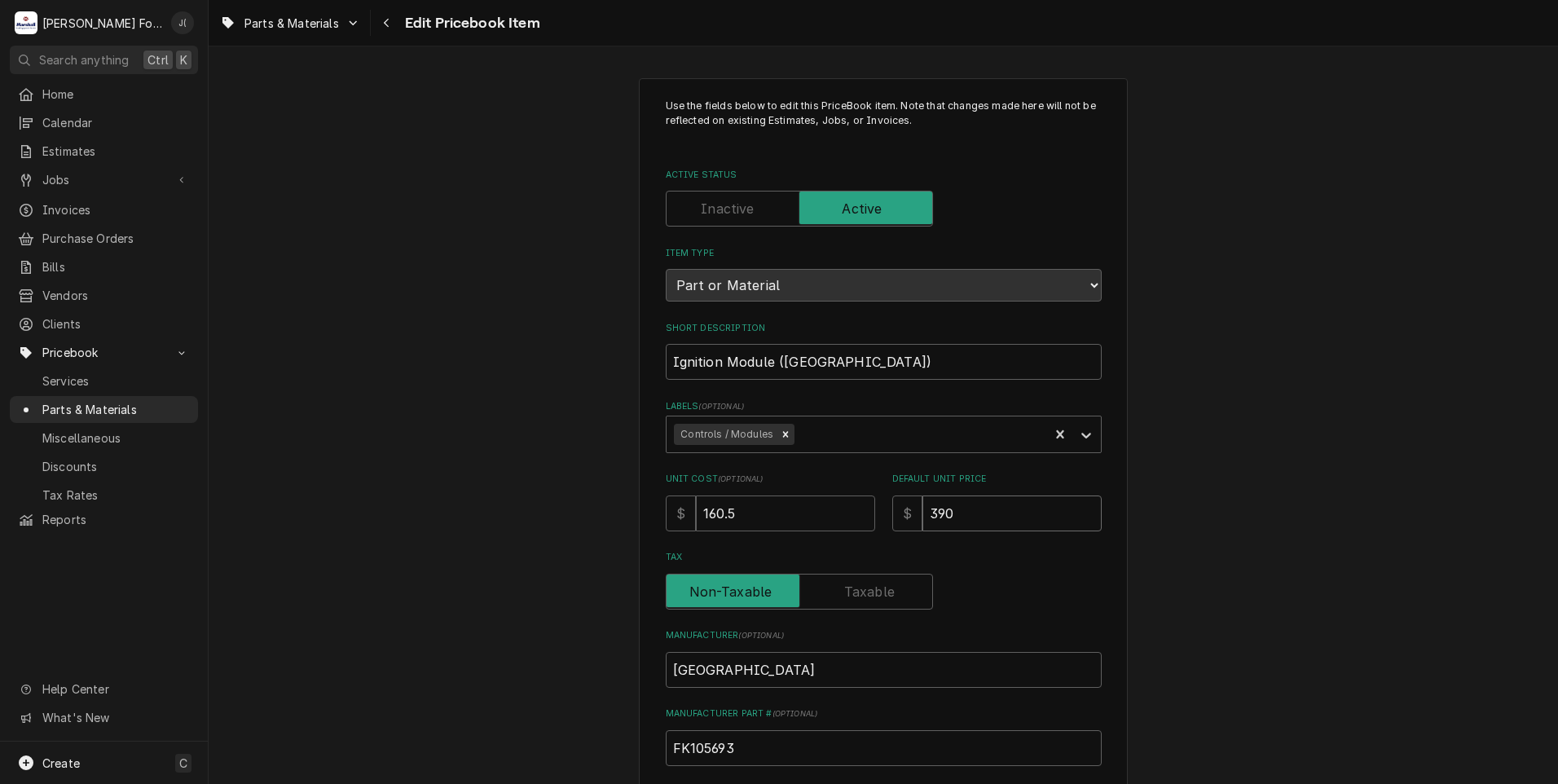
drag, startPoint x: 973, startPoint y: 510, endPoint x: 807, endPoint y: 489, distance: 167.3
click at [823, 494] on div "Unit Cost ( optional ) $ 160.5 Default Unit Price $ 390" at bounding box center [884, 502] width 436 height 57
type textarea "x"
type input "4"
type textarea "x"
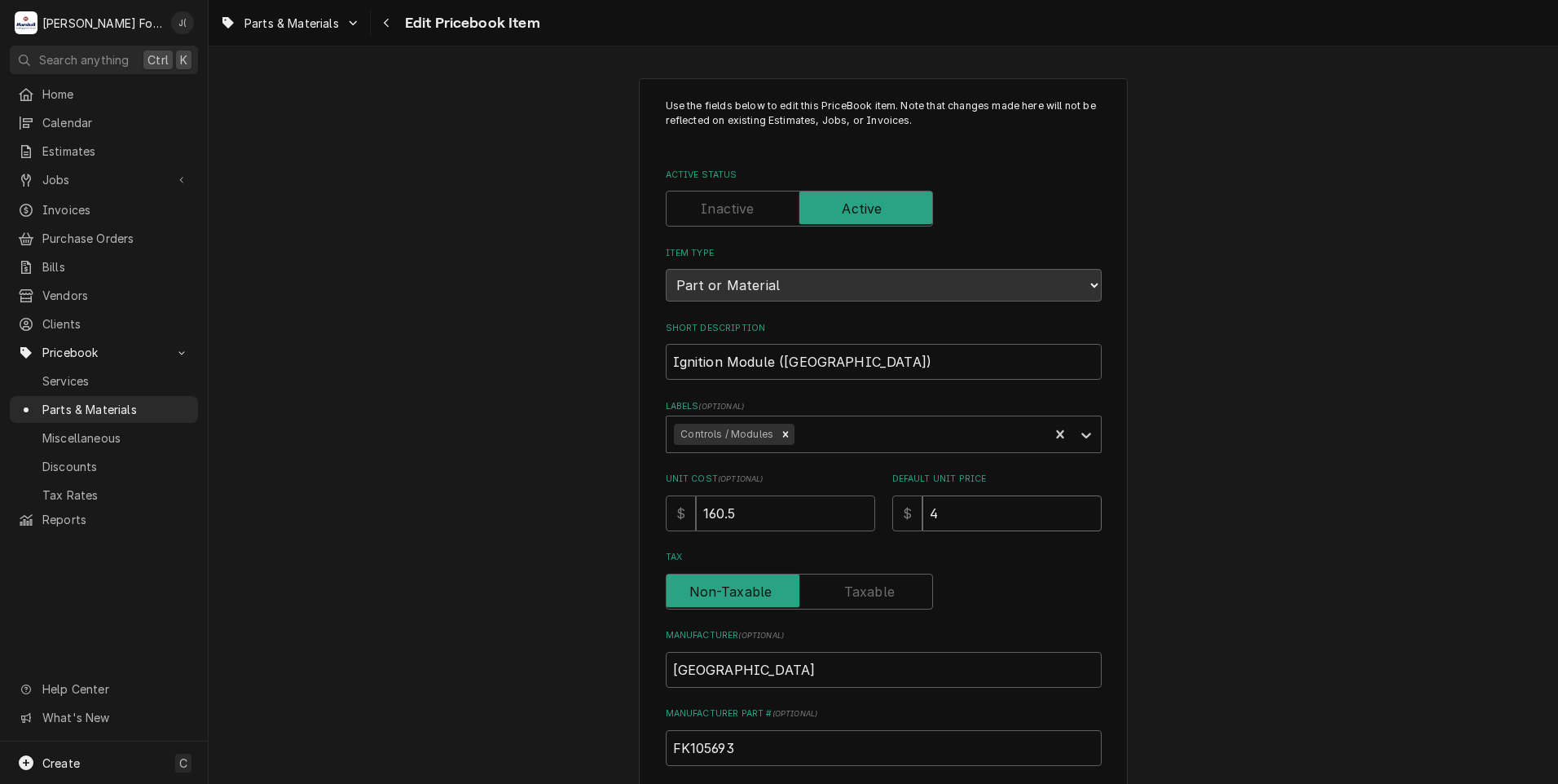
type input "41"
type textarea "x"
type input "413"
type textarea "x"
type input "413.0"
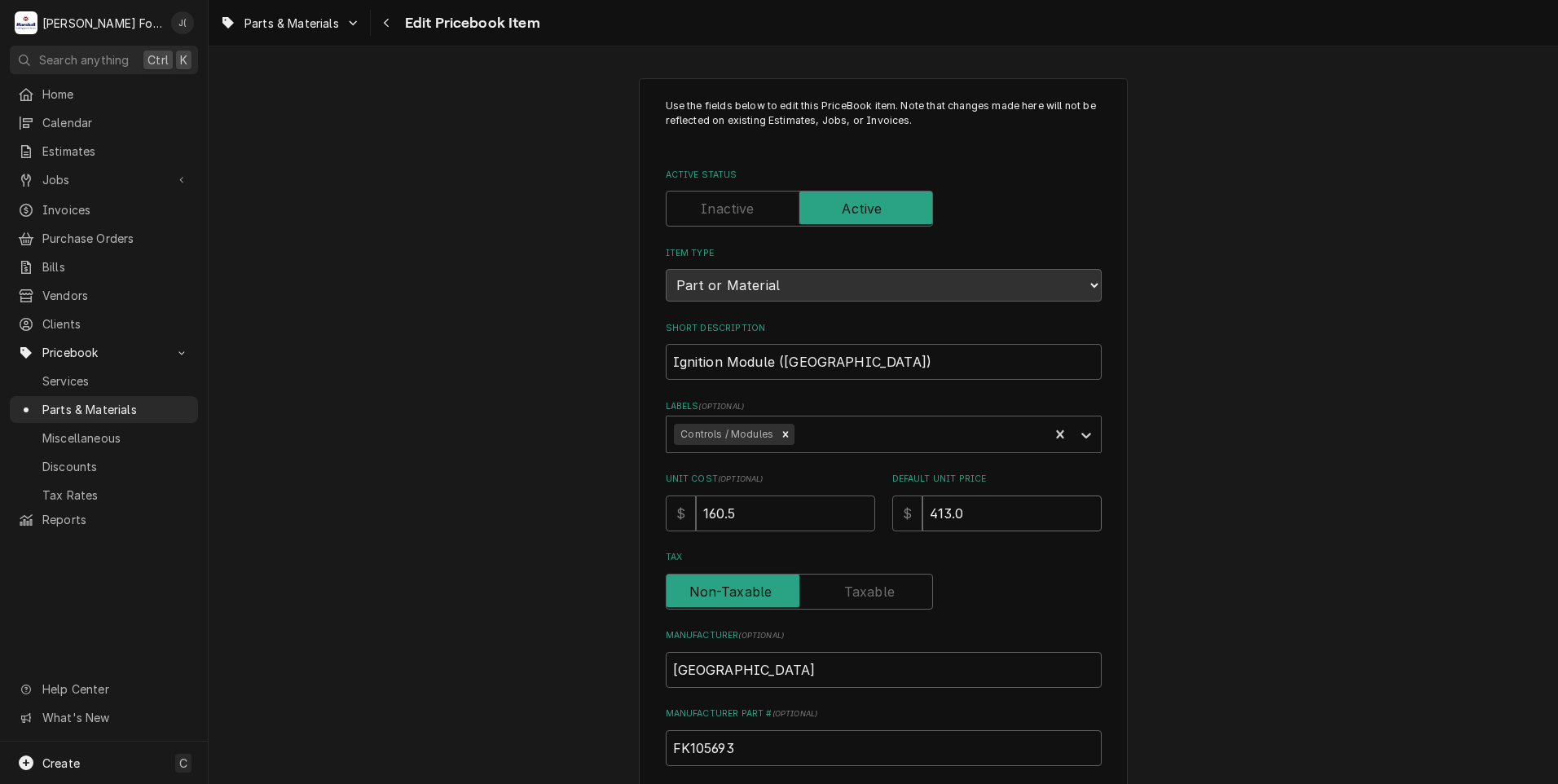
type textarea "x"
type input "413.00"
drag, startPoint x: 725, startPoint y: 511, endPoint x: 569, endPoint y: 505, distance: 156.1
click at [611, 509] on div "Use the fields below to edit this PriceBook item. Note that changes made here w…" at bounding box center [883, 637] width 1350 height 1148
type textarea "x"
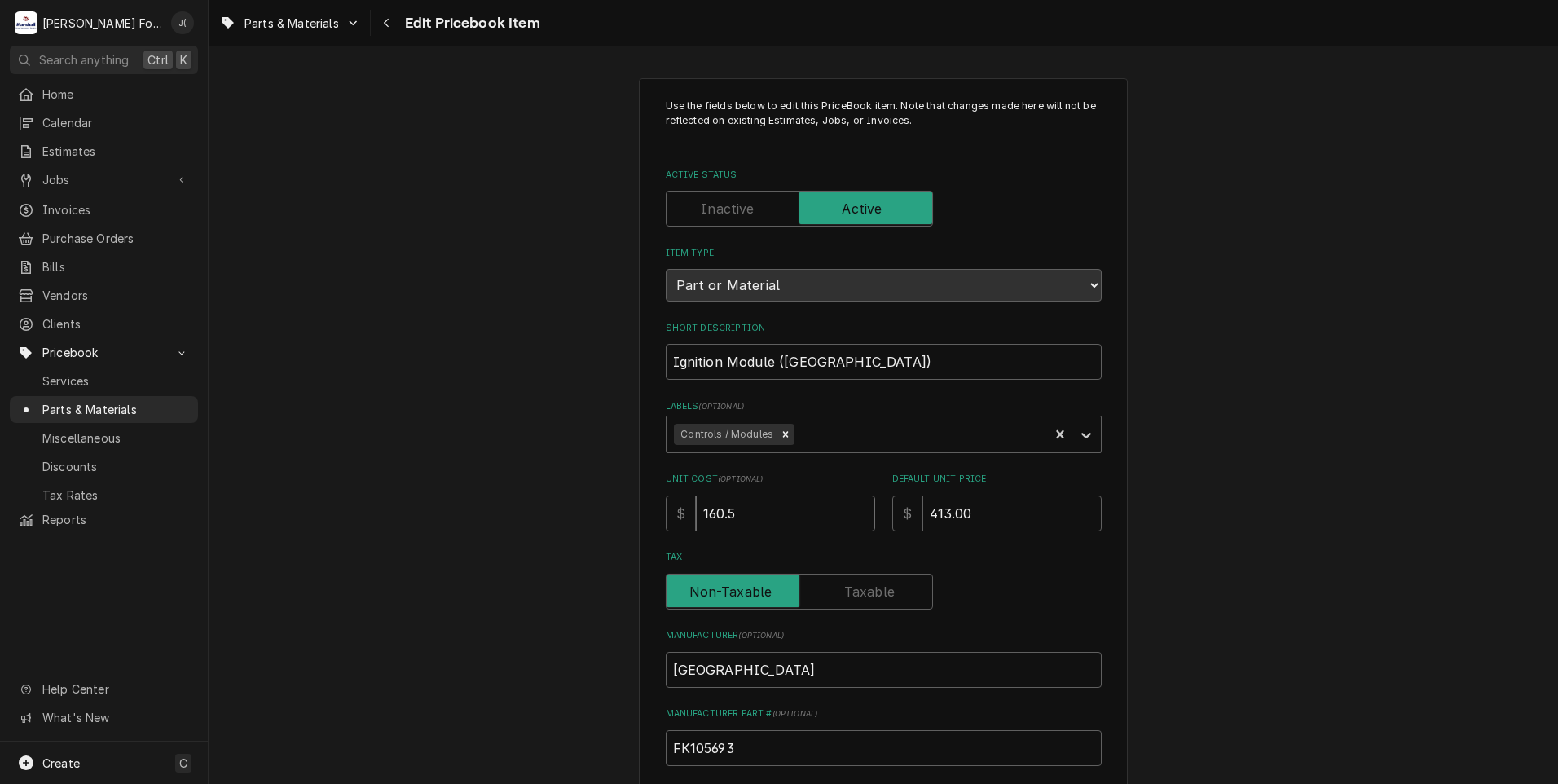
type input "1"
type textarea "x"
type input "16"
type textarea "x"
type input "163"
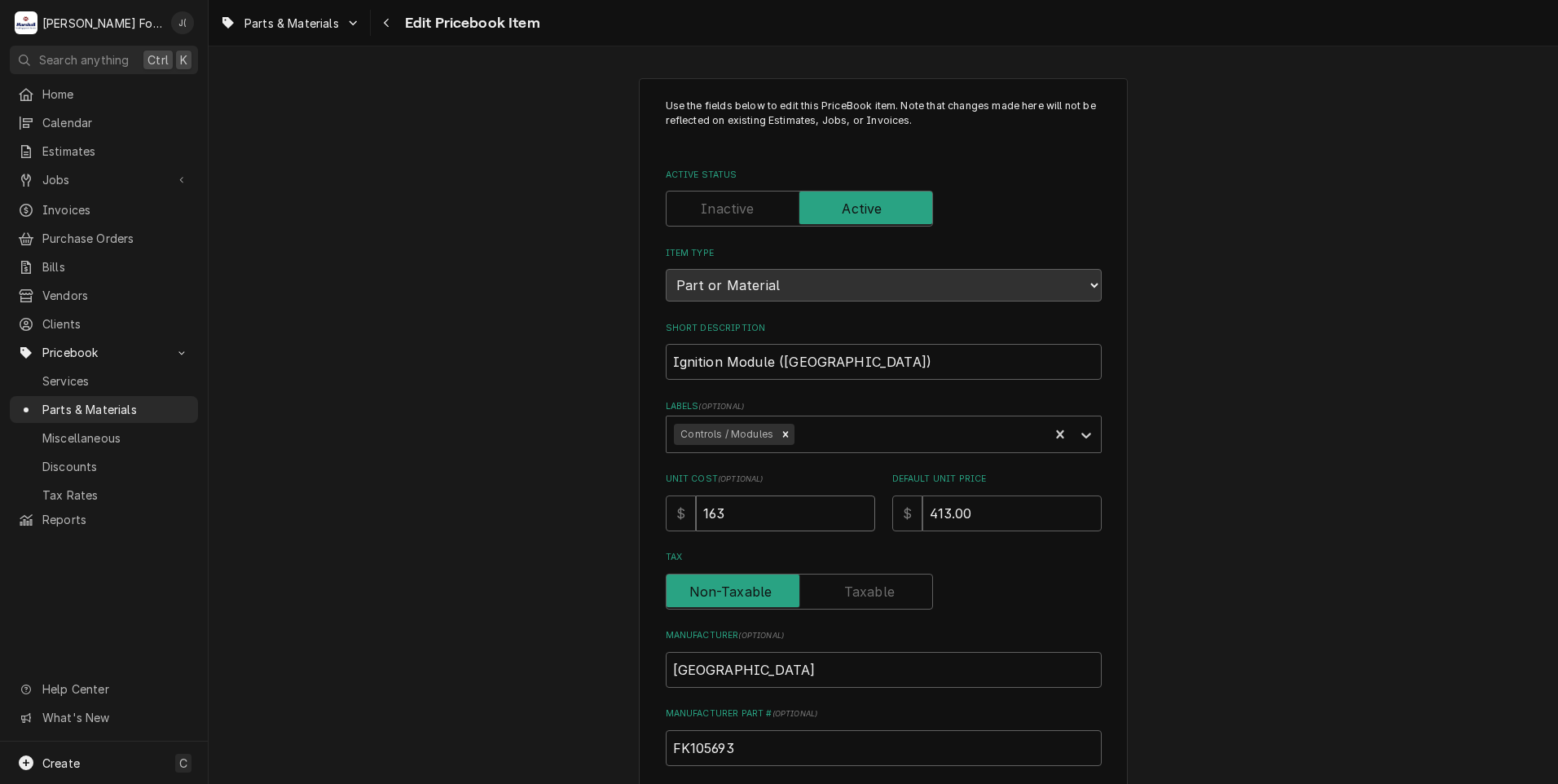
type textarea "x"
type input "163.3"
type textarea "x"
type input "163.38"
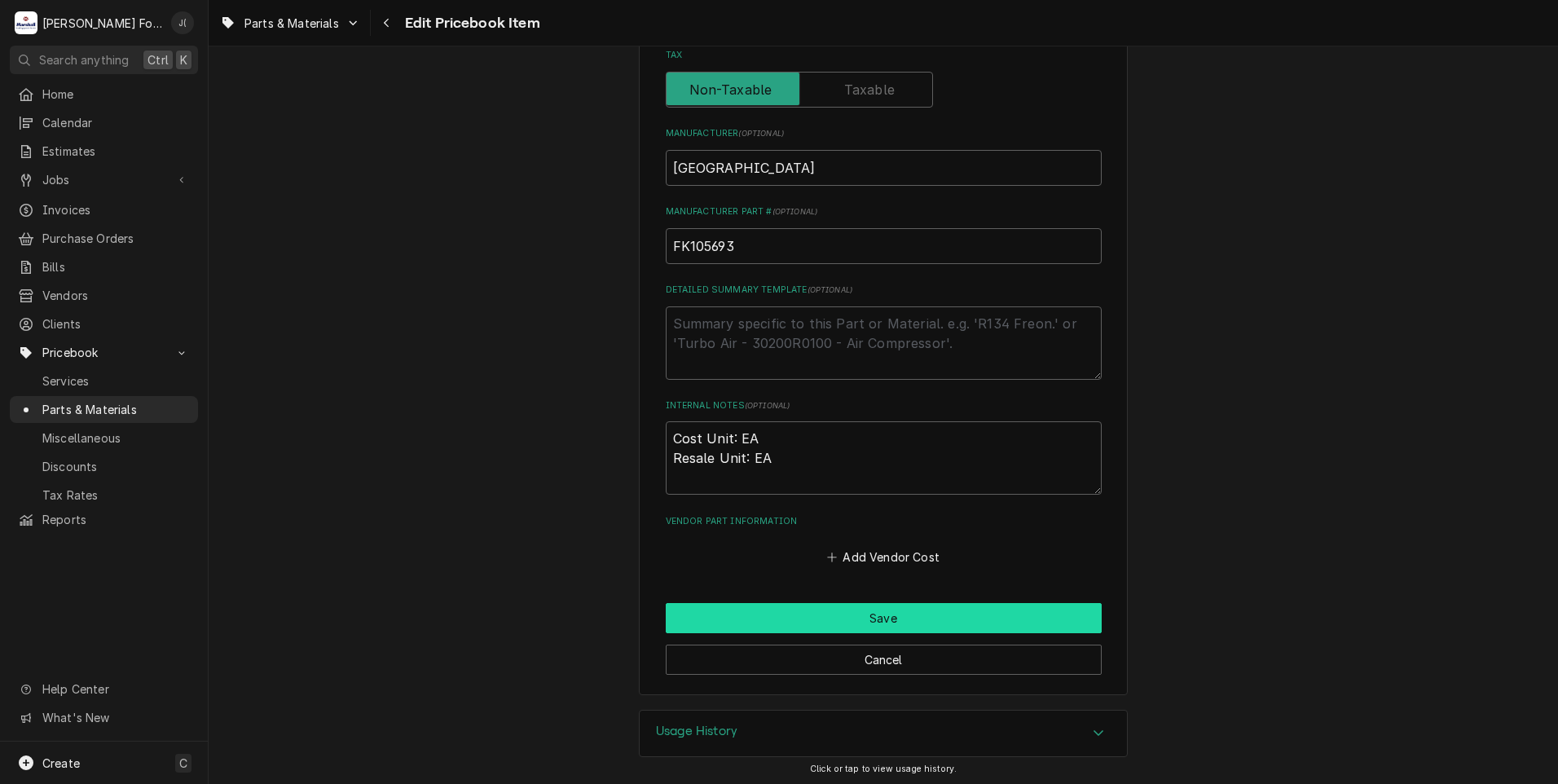
click at [770, 611] on button "Save" at bounding box center [884, 617] width 436 height 30
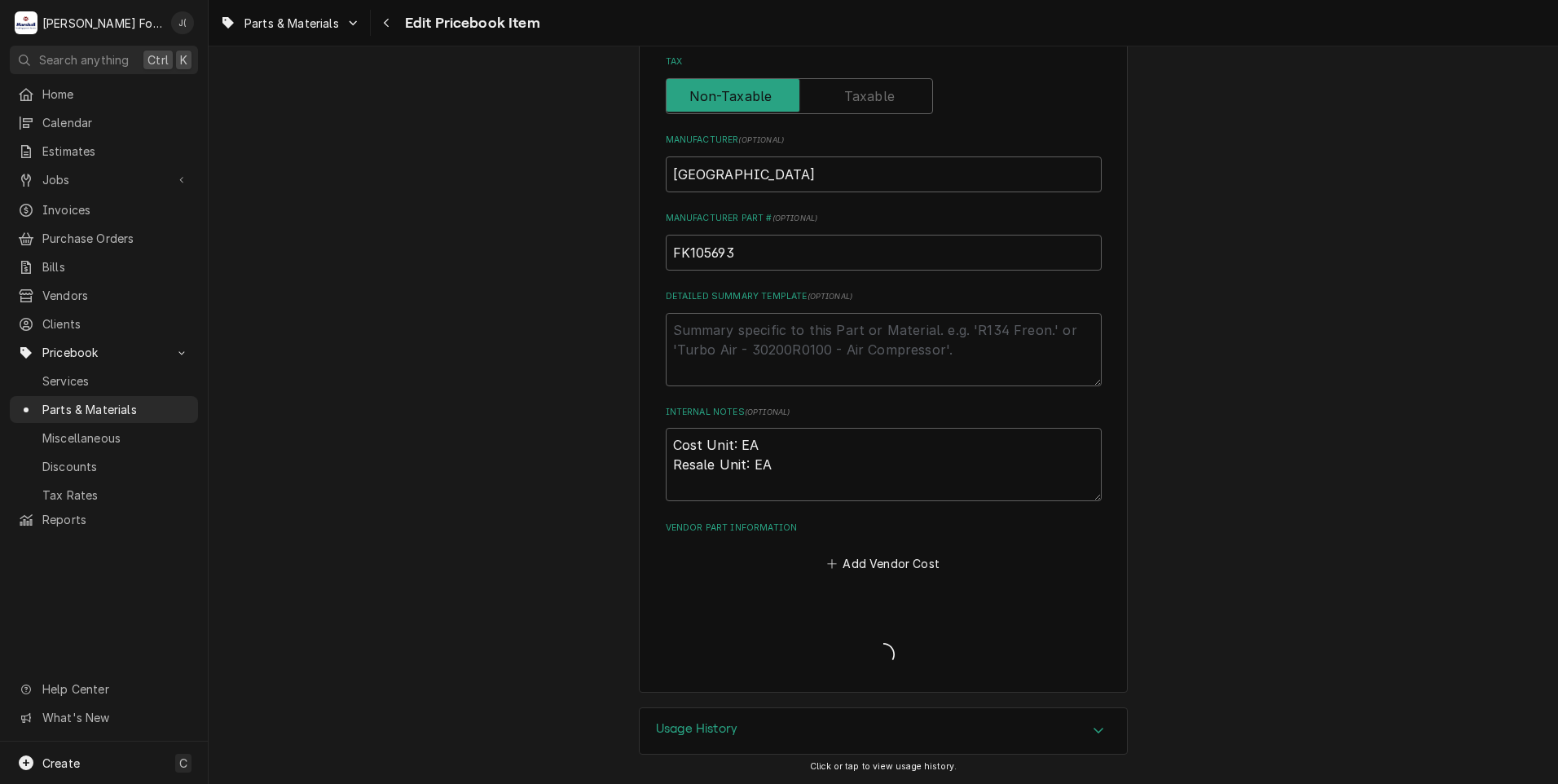
scroll to position [493, 0]
type textarea "x"
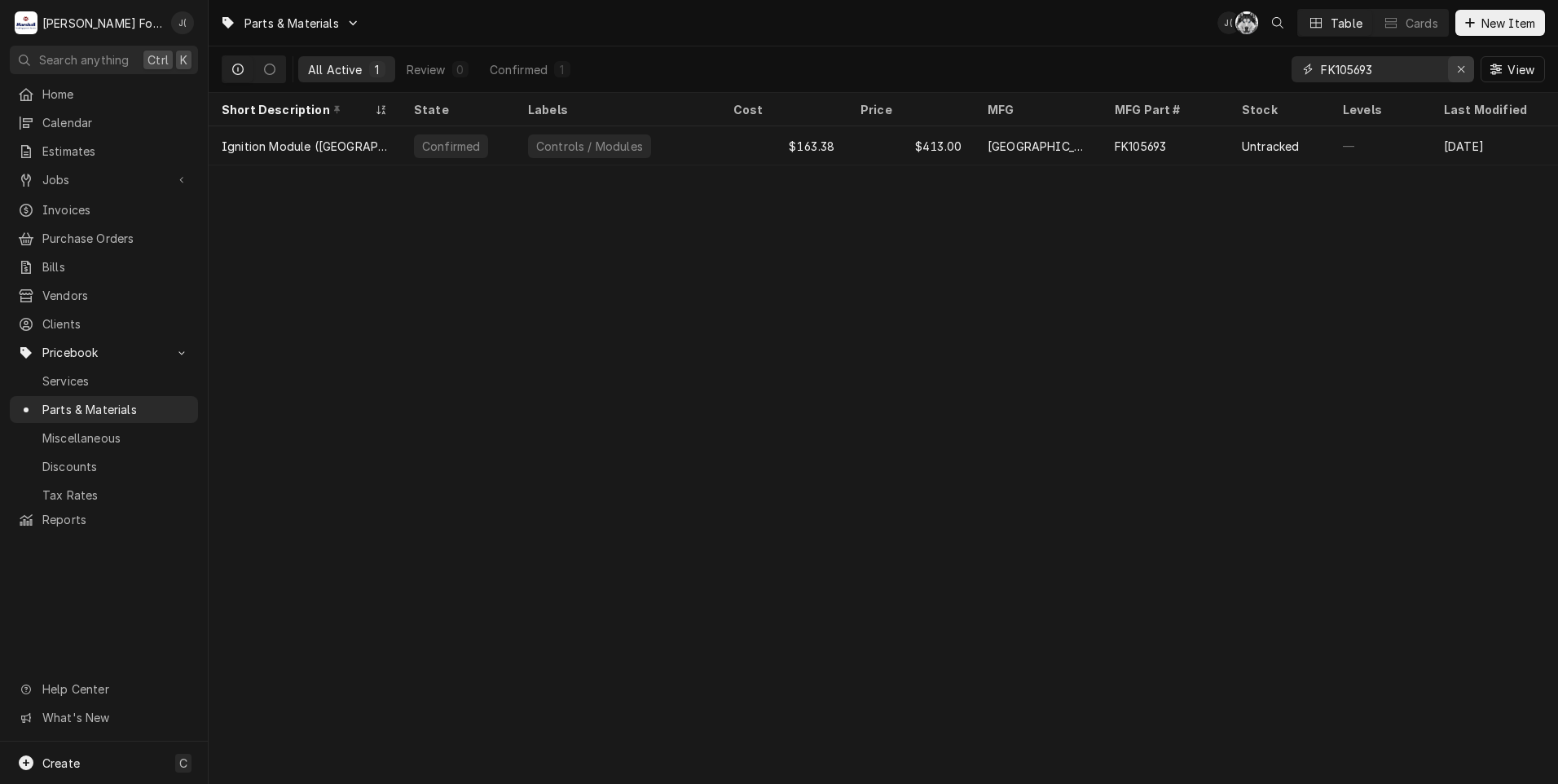
click at [1462, 71] on icon "Erase input" at bounding box center [1461, 69] width 9 height 12
click at [1406, 62] on input "Dynamic Content Wrapper" at bounding box center [1397, 69] width 154 height 26
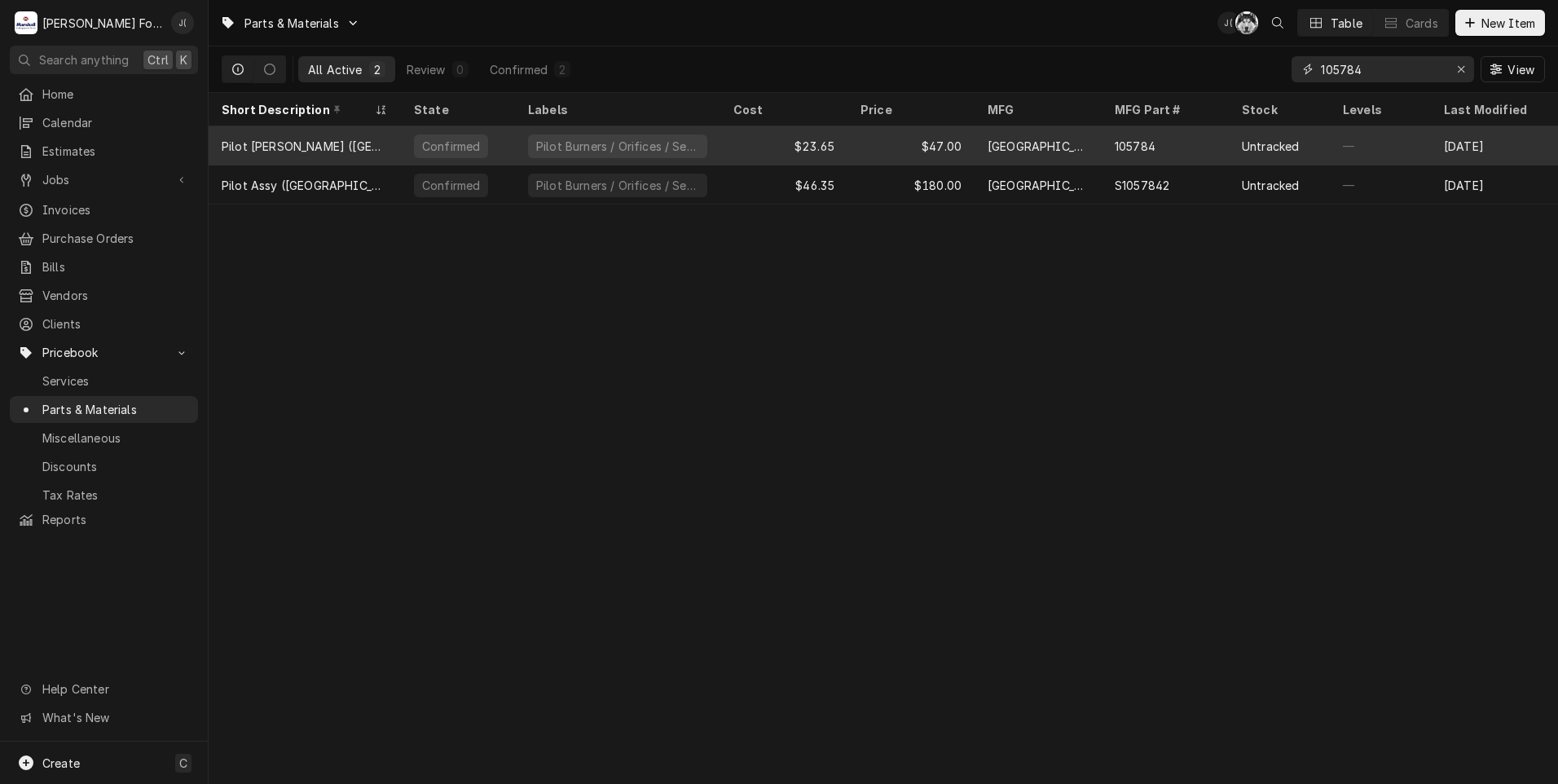
type input "105784"
click at [1109, 145] on div "105784" at bounding box center [1165, 145] width 127 height 39
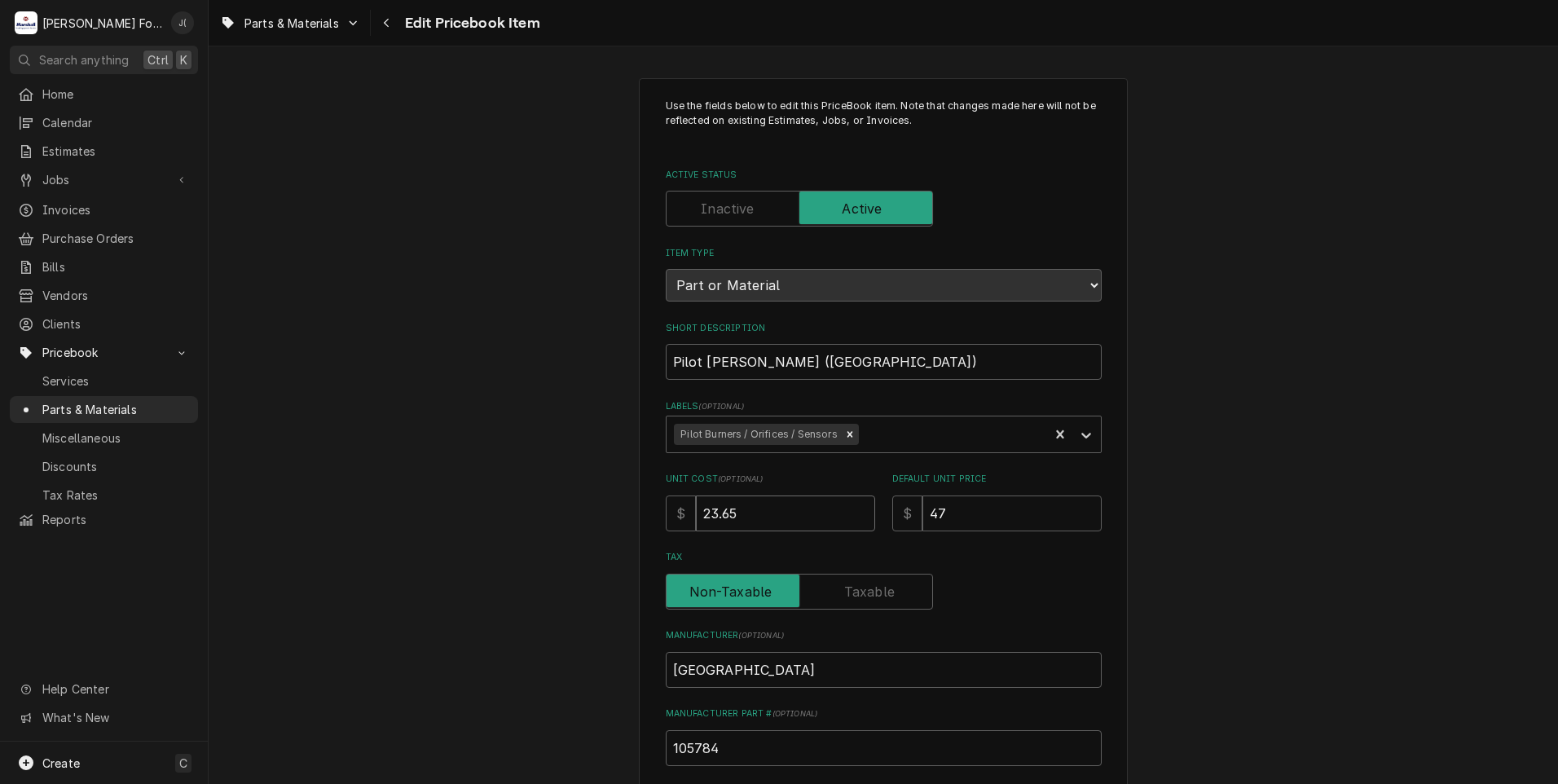
drag, startPoint x: 807, startPoint y: 509, endPoint x: 478, endPoint y: 514, distance: 329.0
click at [478, 514] on div "Use the fields below to edit this PriceBook item. Note that changes made here w…" at bounding box center [883, 637] width 1350 height 1148
type textarea "x"
type input "6"
type textarea "x"
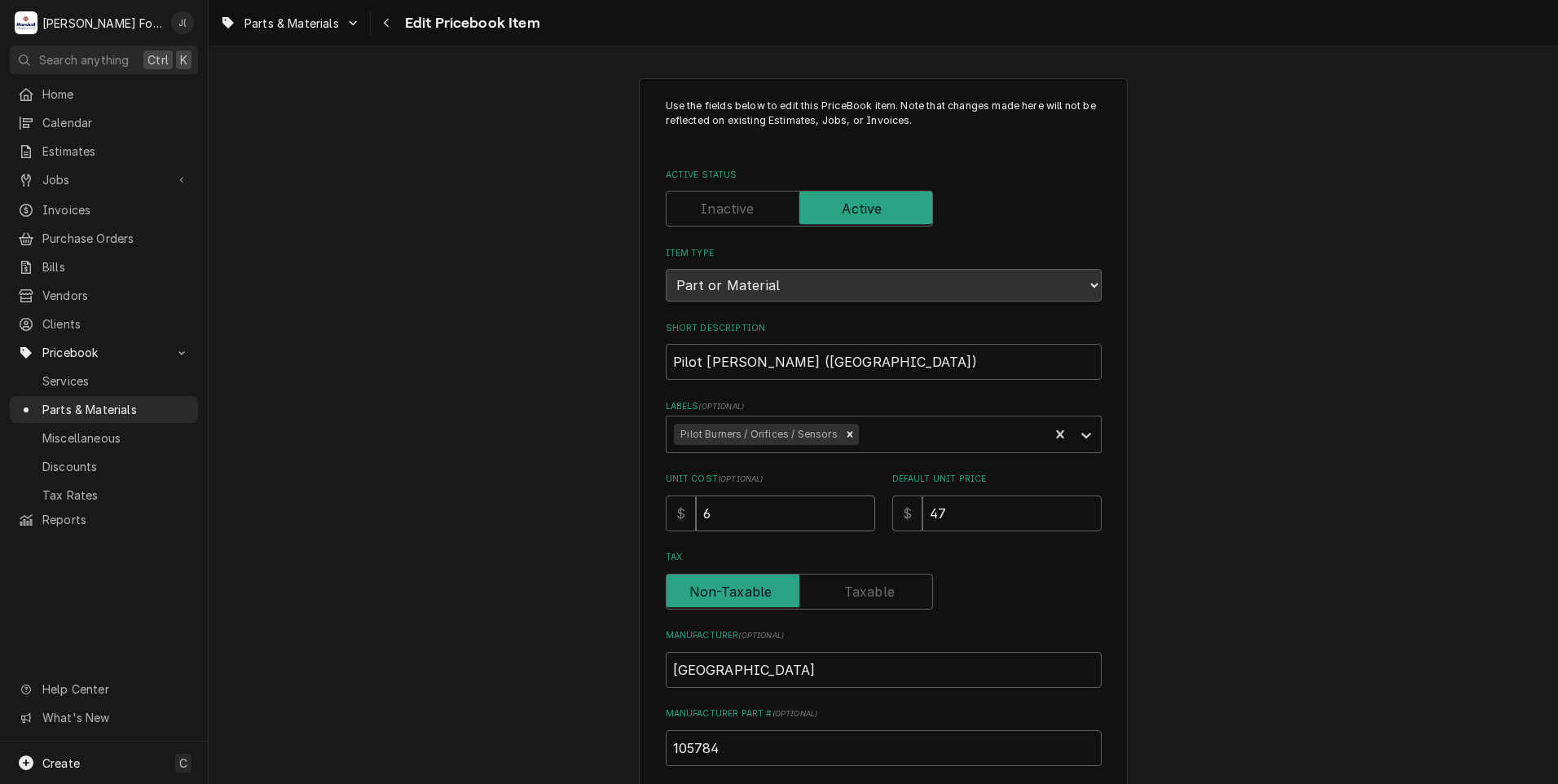
type input "67"
type textarea "x"
type input "67.5"
type textarea "x"
type input "67.53"
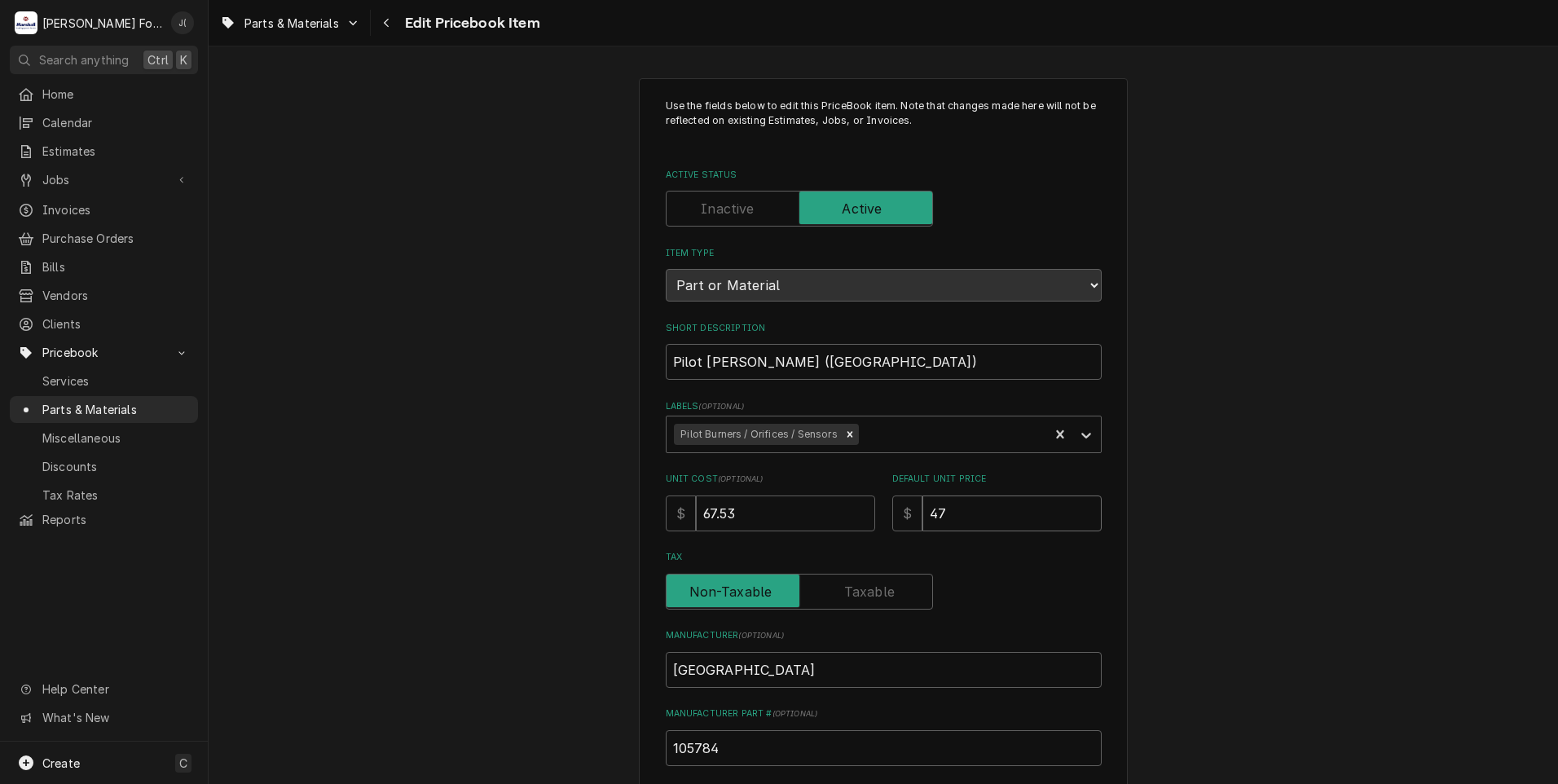
type textarea "x"
type input "1"
type textarea "x"
type input "10"
type textarea "x"
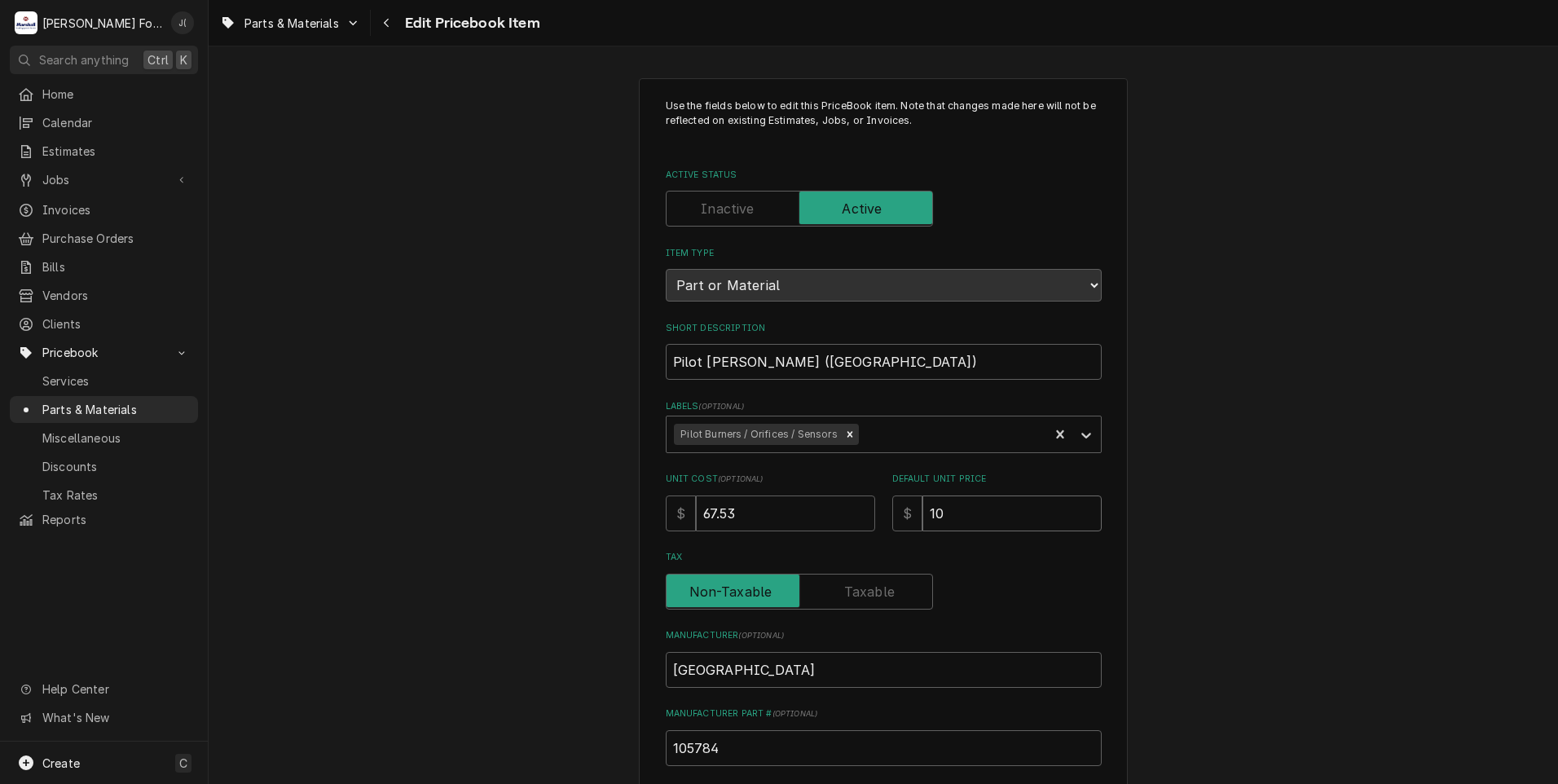
type input "100"
type textarea "x"
type input "100.0"
type textarea "x"
type input "100.00"
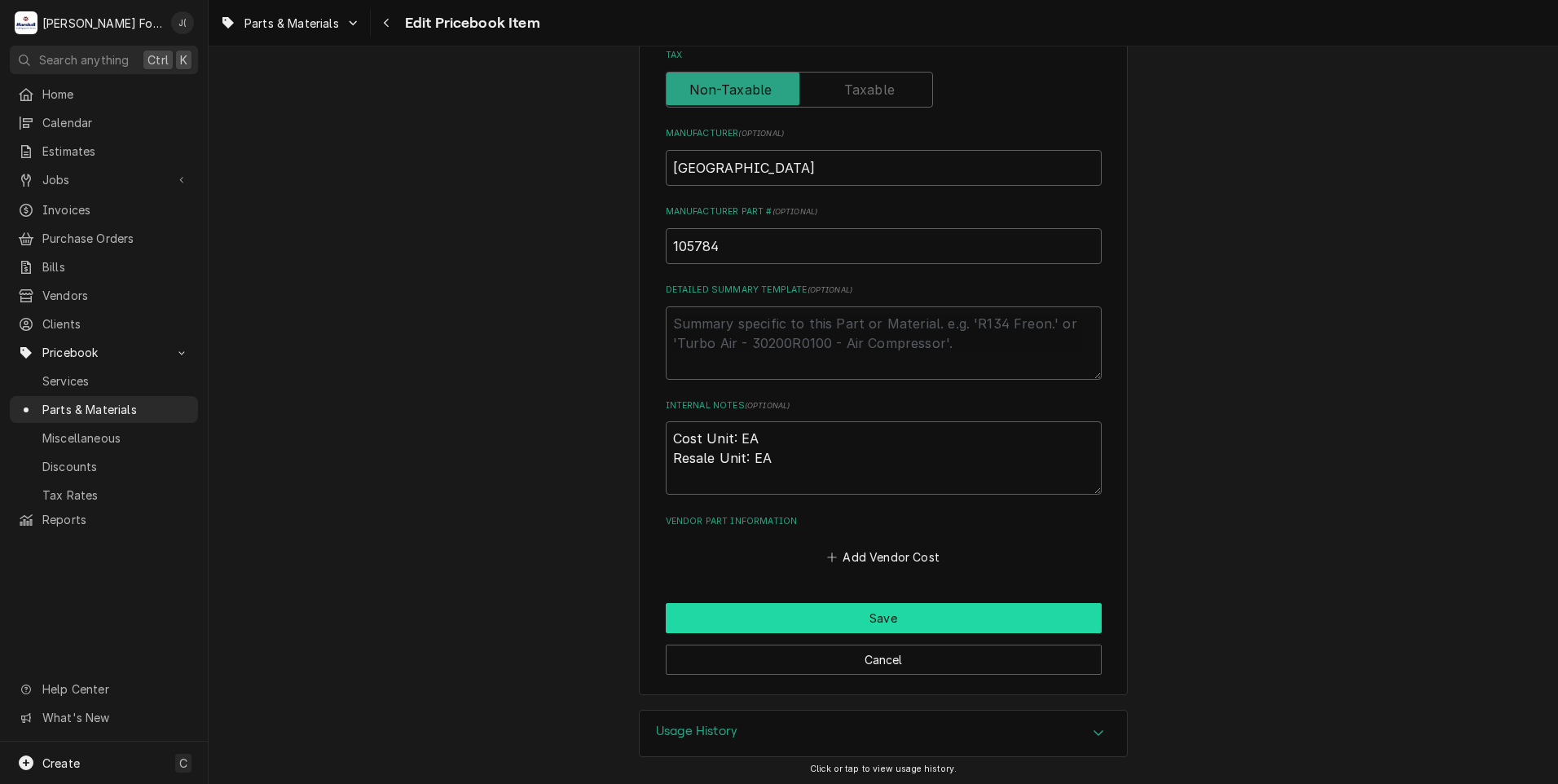
click at [732, 609] on button "Save" at bounding box center [884, 617] width 436 height 30
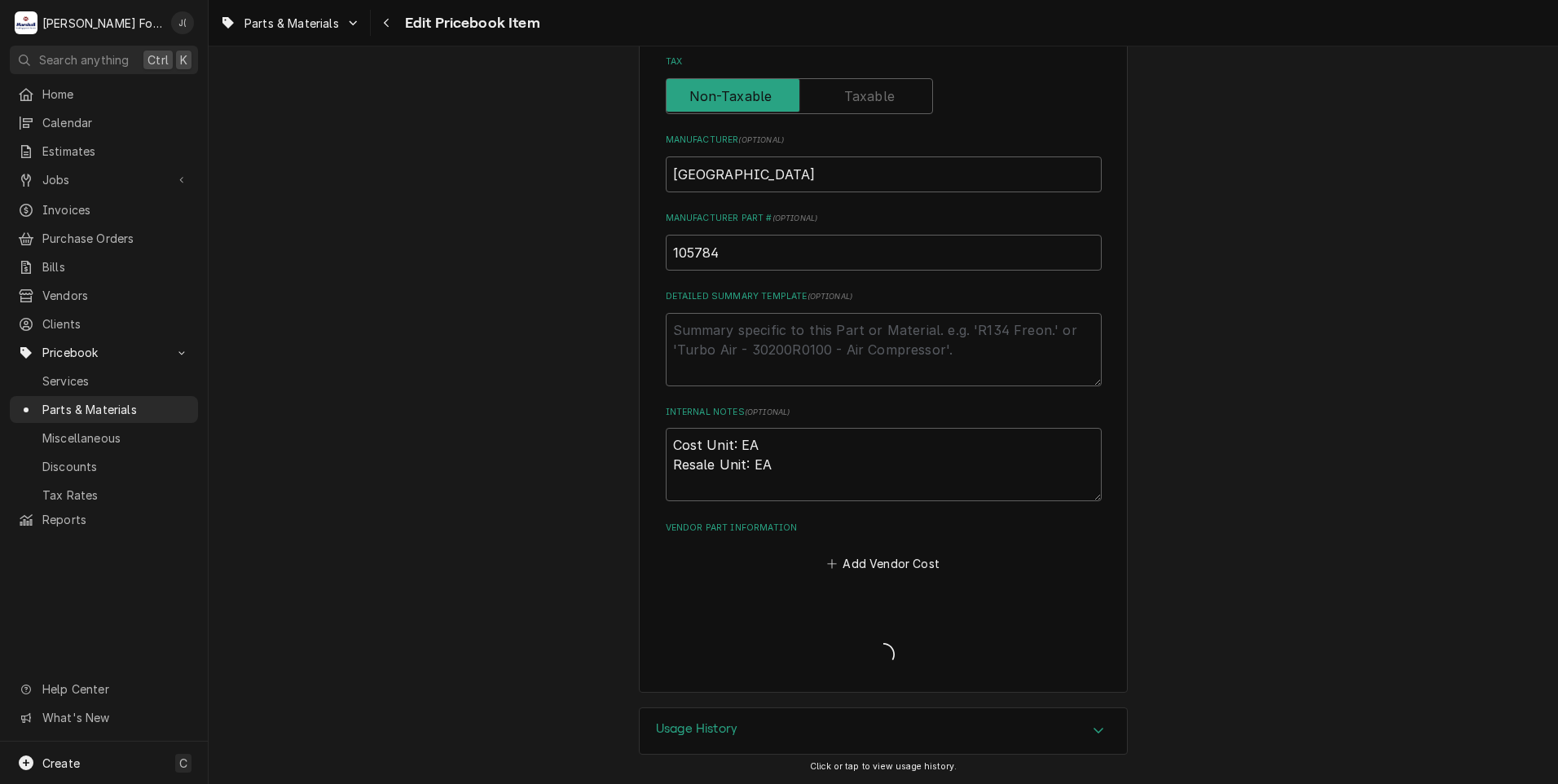
scroll to position [493, 0]
type textarea "x"
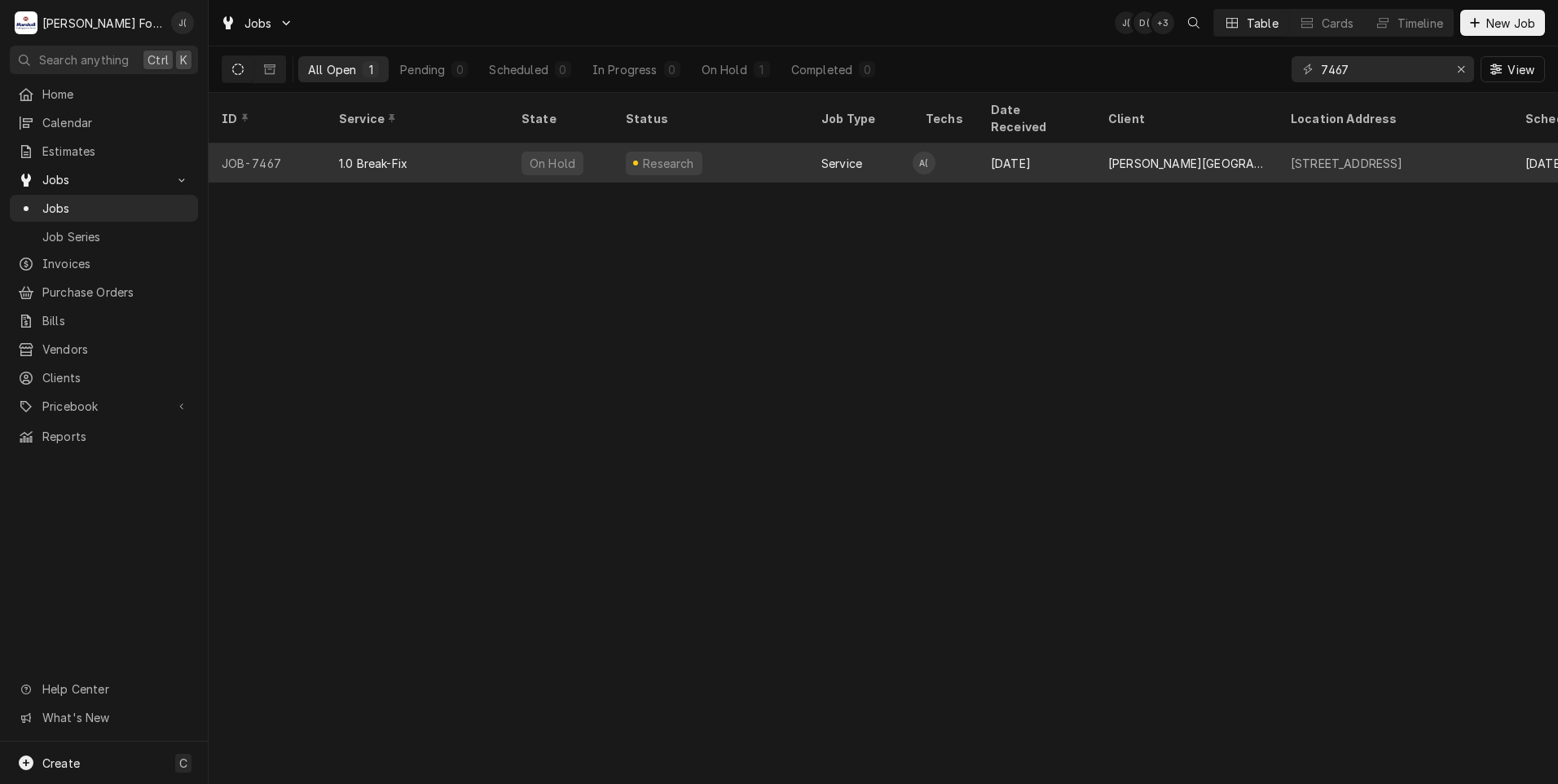
click at [513, 160] on div "On Hold" at bounding box center [560, 163] width 104 height 39
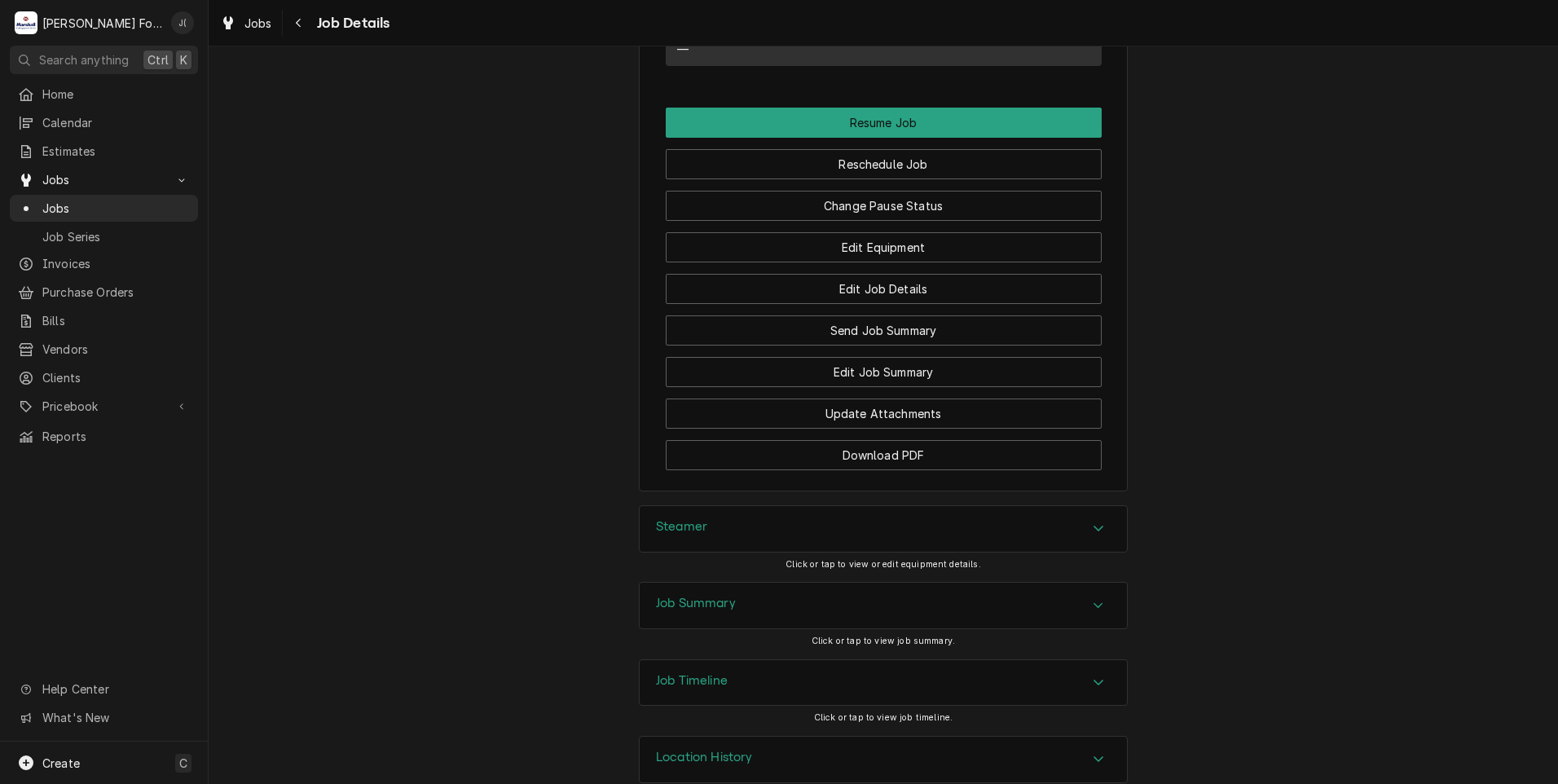
scroll to position [1728, 0]
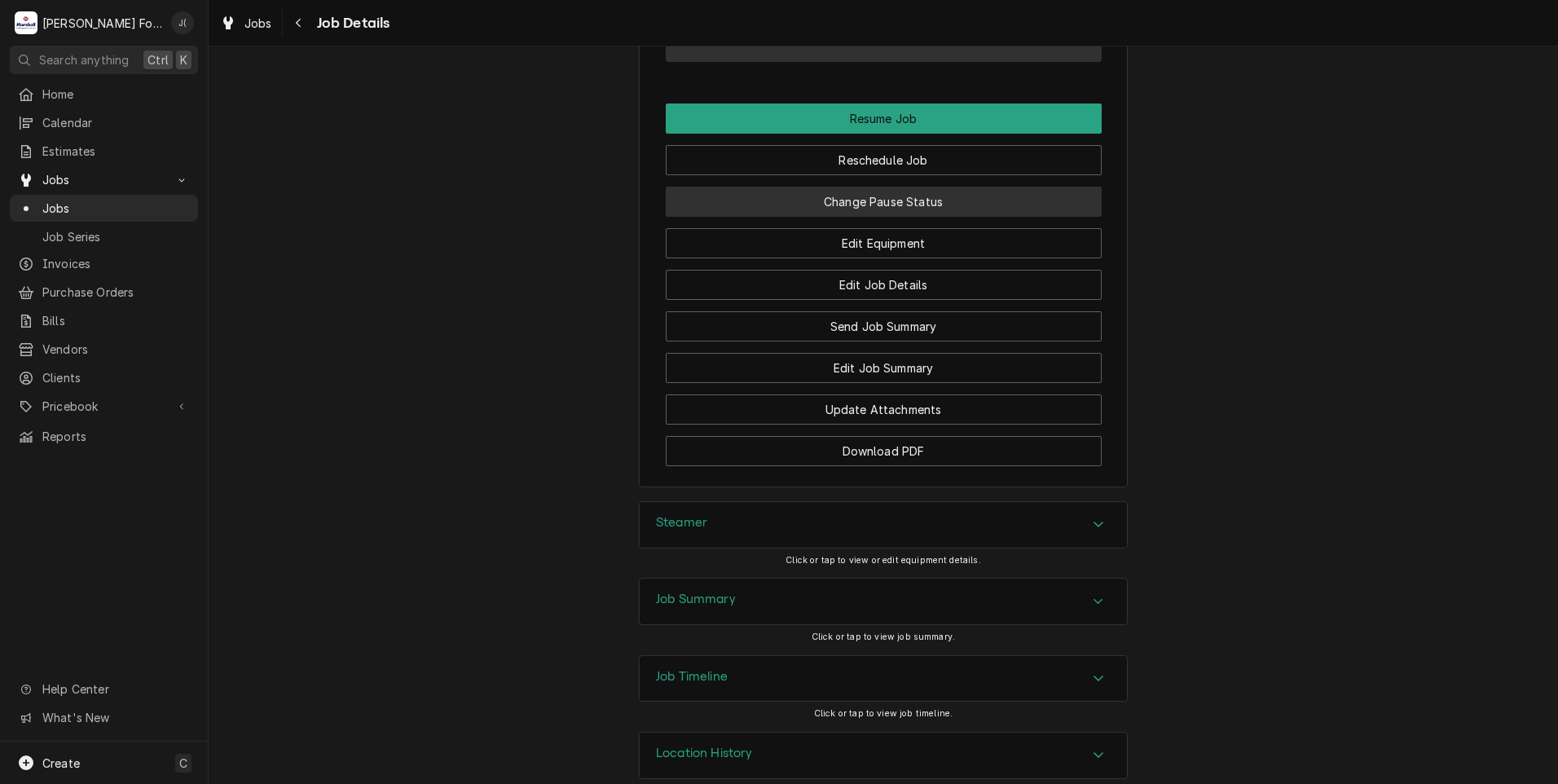
click at [965, 186] on button "Change Pause Status" at bounding box center [884, 201] width 436 height 30
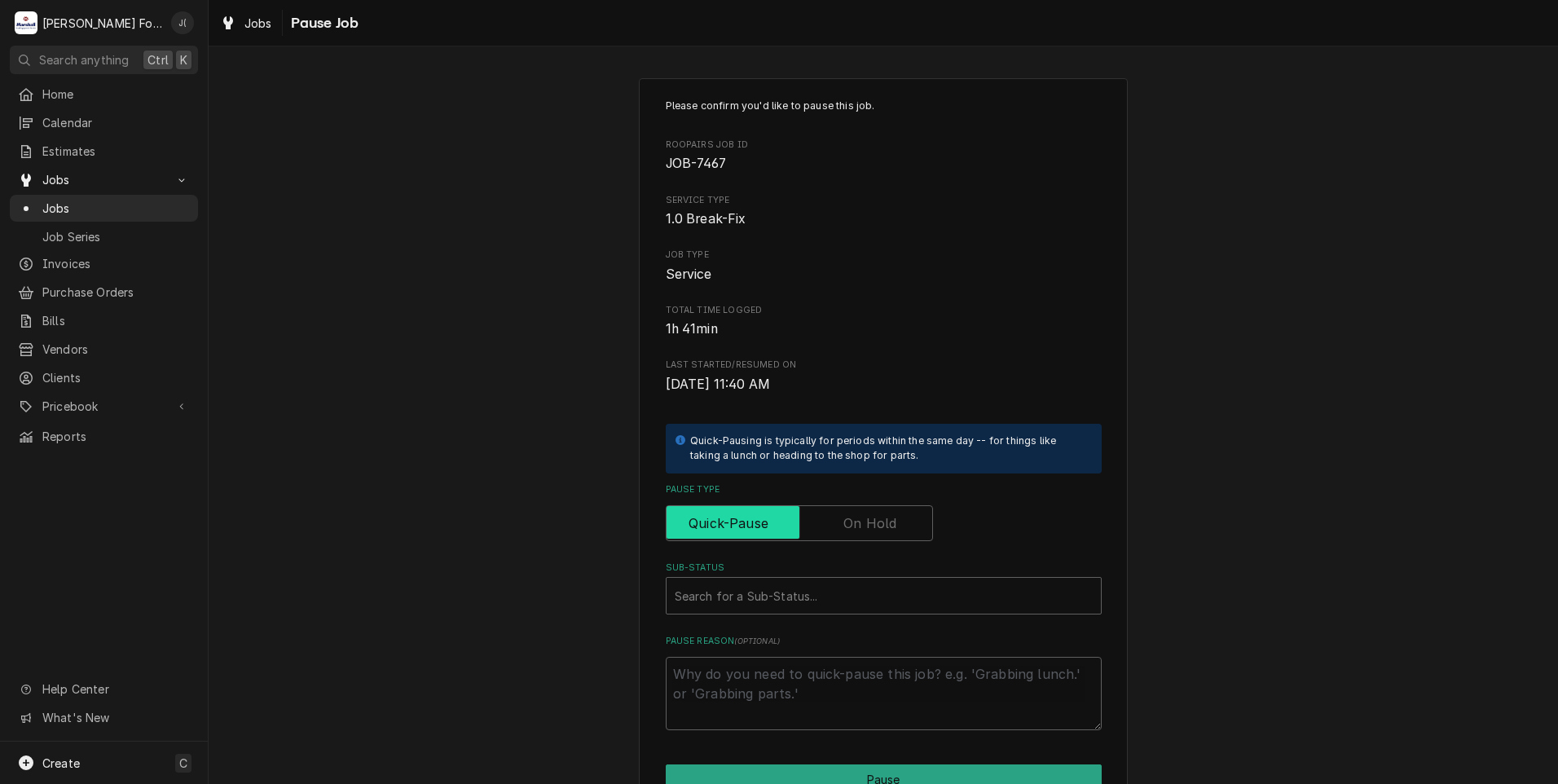
click at [839, 531] on input "Pause Type" at bounding box center [799, 523] width 253 height 36
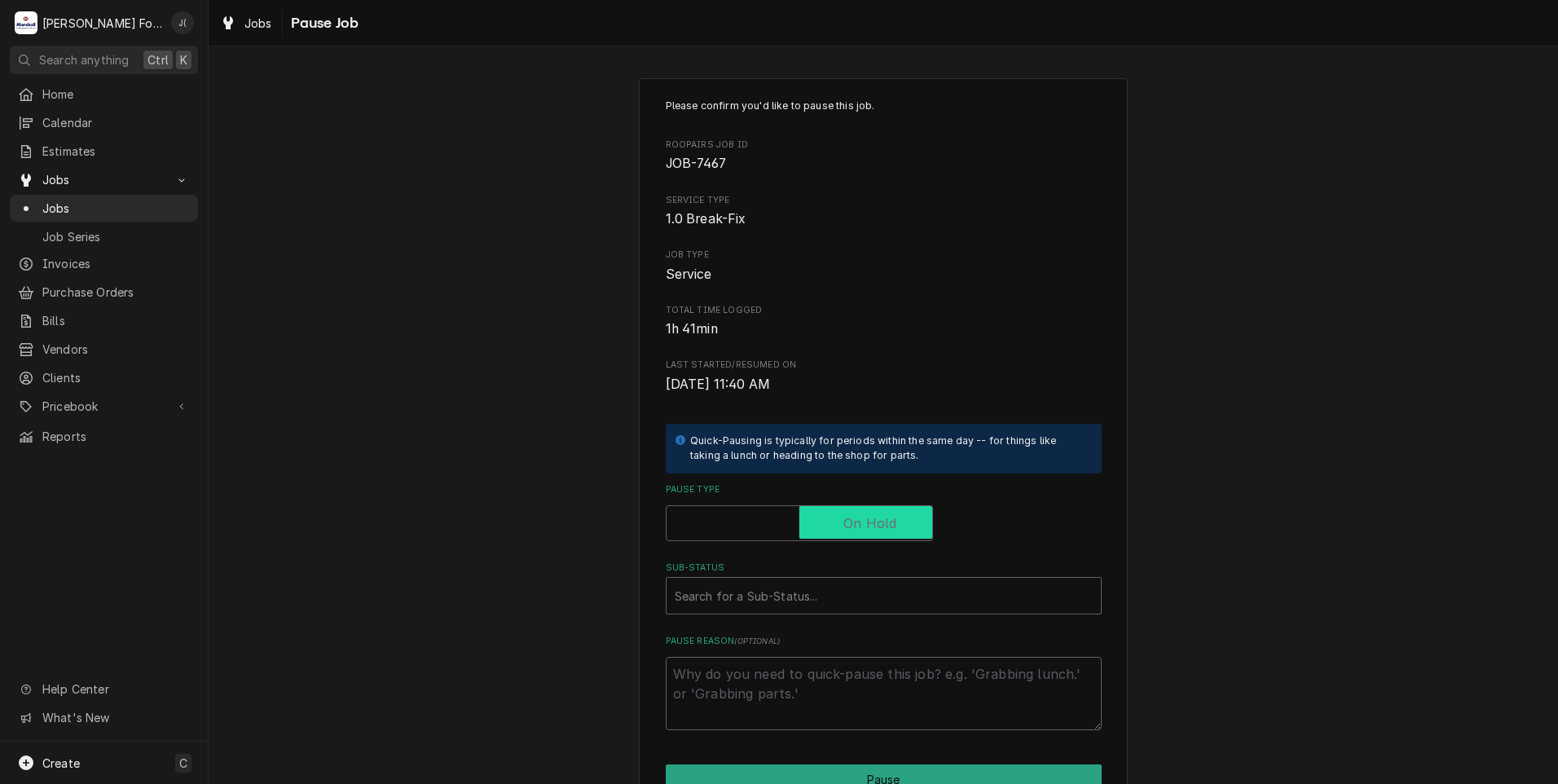
checkbox input "true"
click at [821, 601] on div "Sub-Status" at bounding box center [884, 596] width 419 height 30
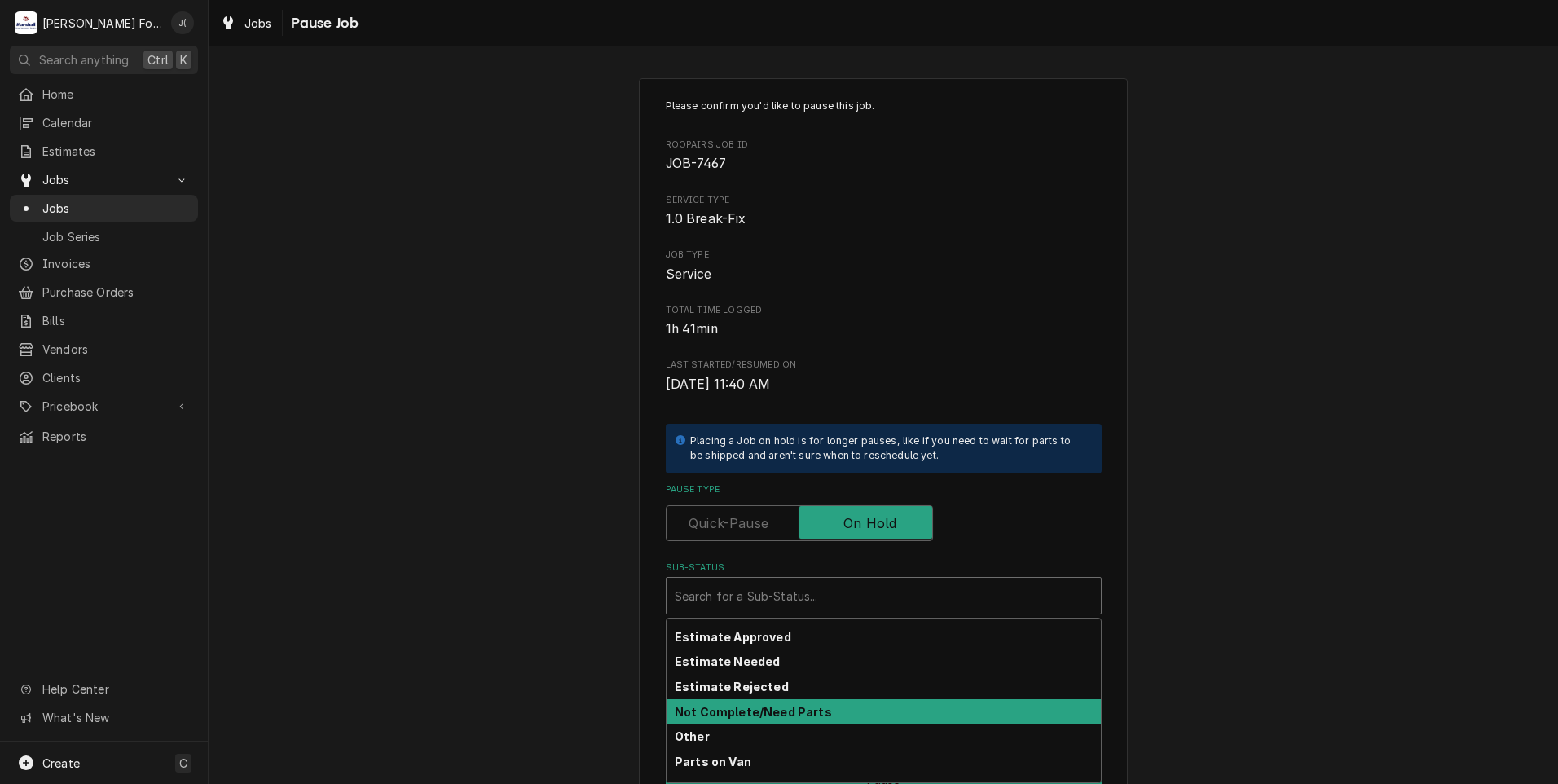
scroll to position [97, 0]
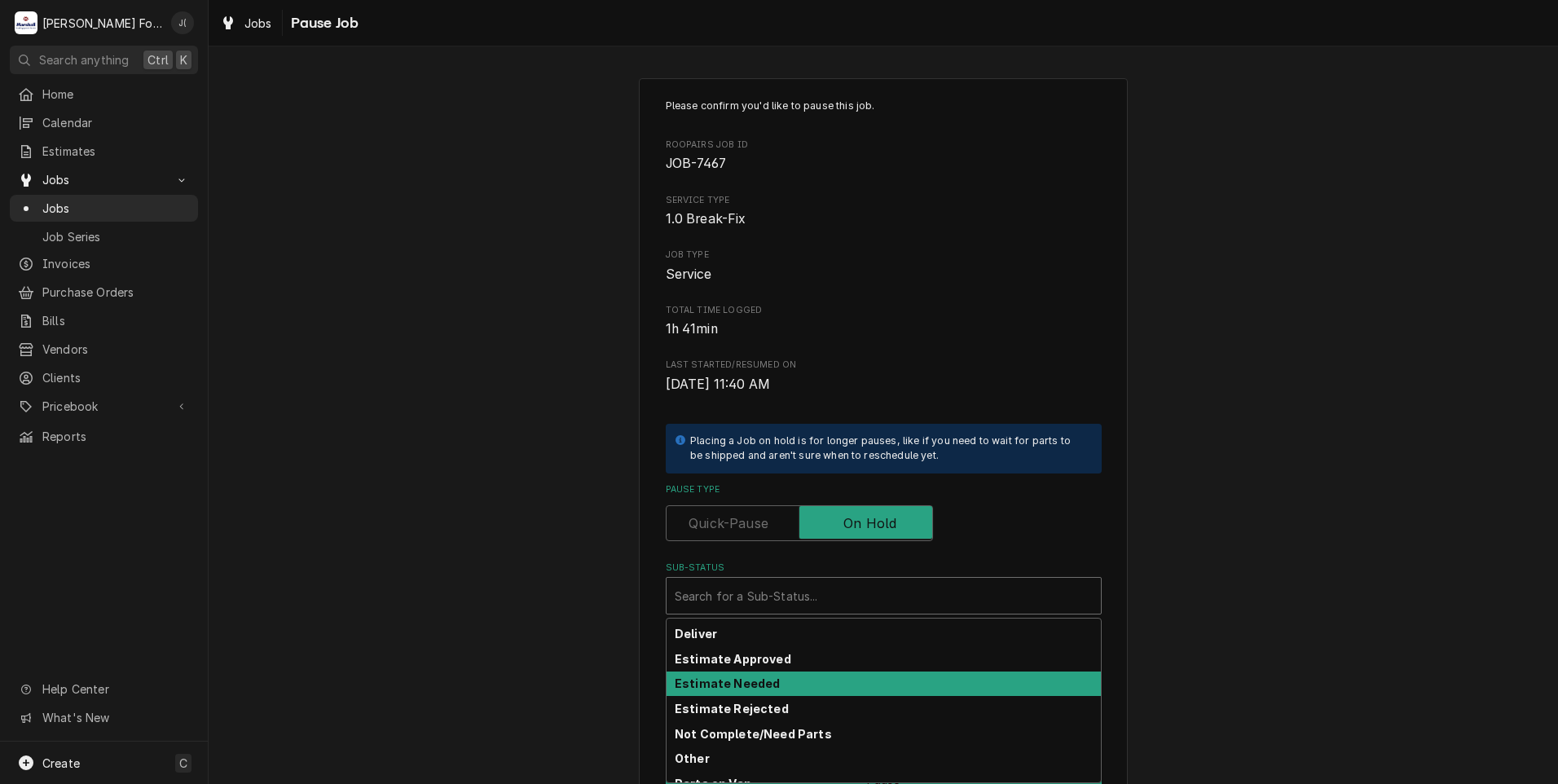
click at [766, 674] on div "Estimate Needed" at bounding box center [884, 683] width 434 height 25
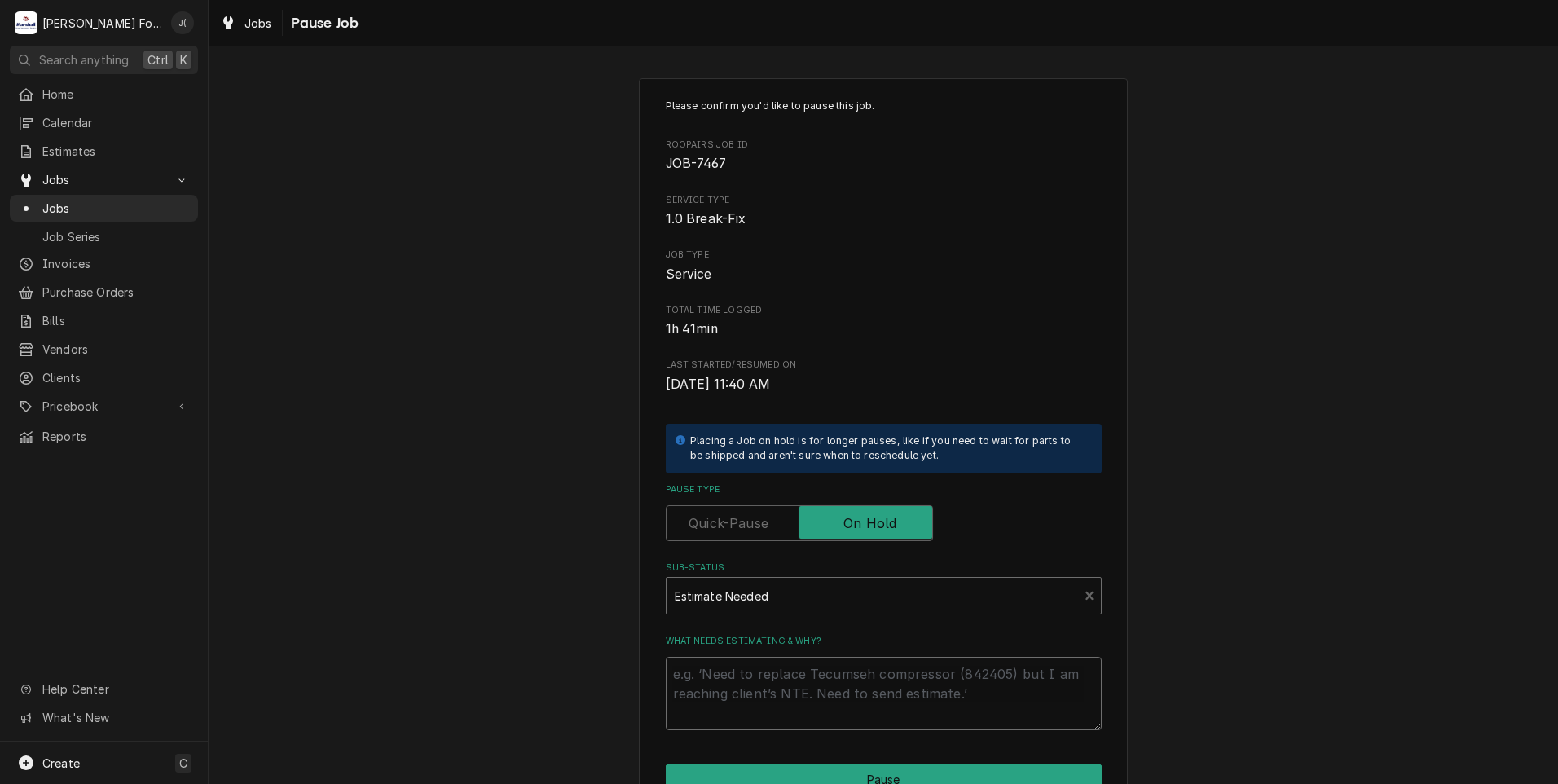
click at [764, 692] on textarea "What needs estimating & why?" at bounding box center [884, 693] width 436 height 73
type textarea "x"
type textarea "P"
type textarea "x"
type textarea "PR"
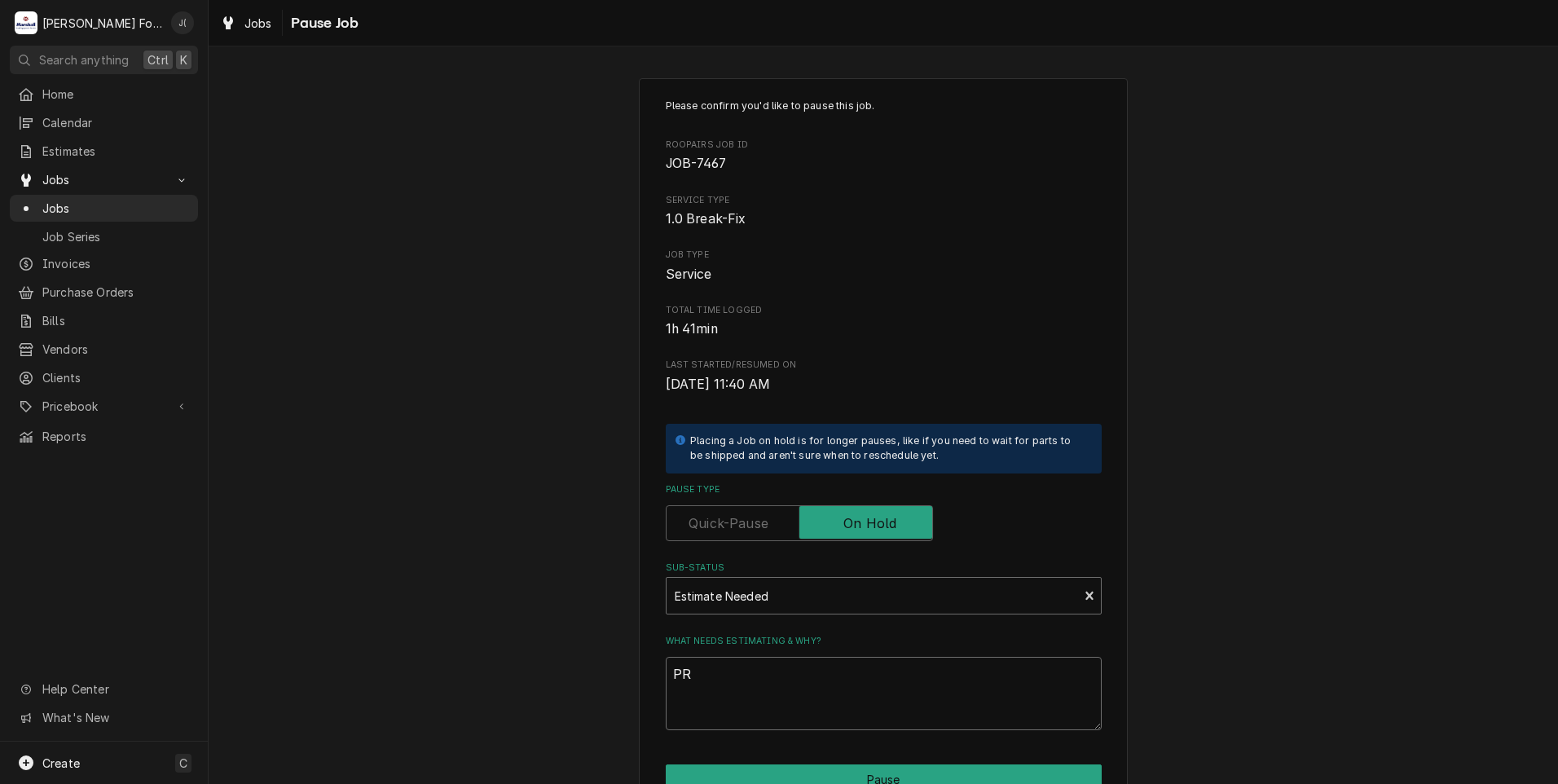
type textarea "x"
type textarea "PRI"
type textarea "x"
type textarea "PRIC"
type textarea "x"
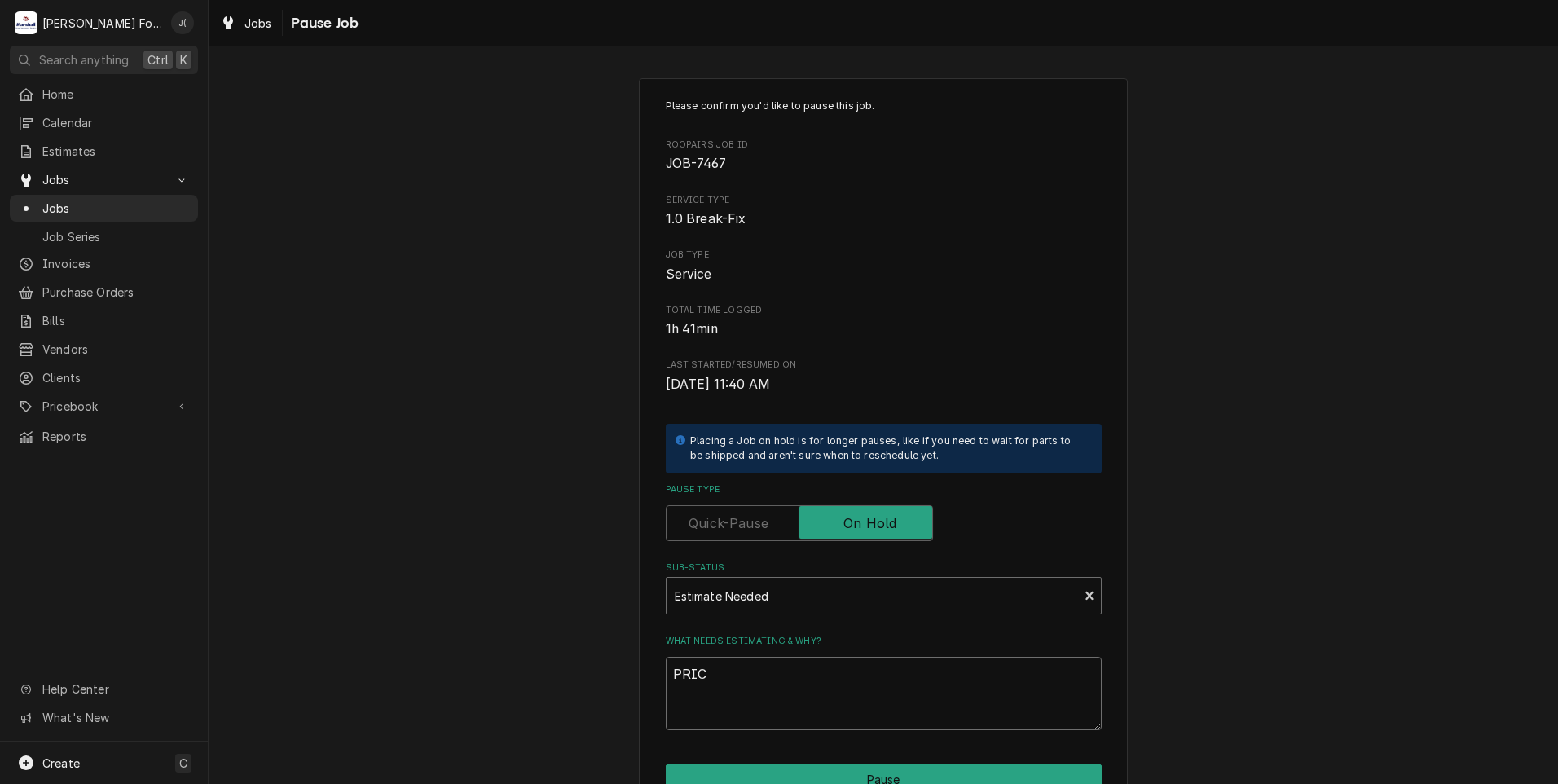
type textarea "PRICE"
type textarea "x"
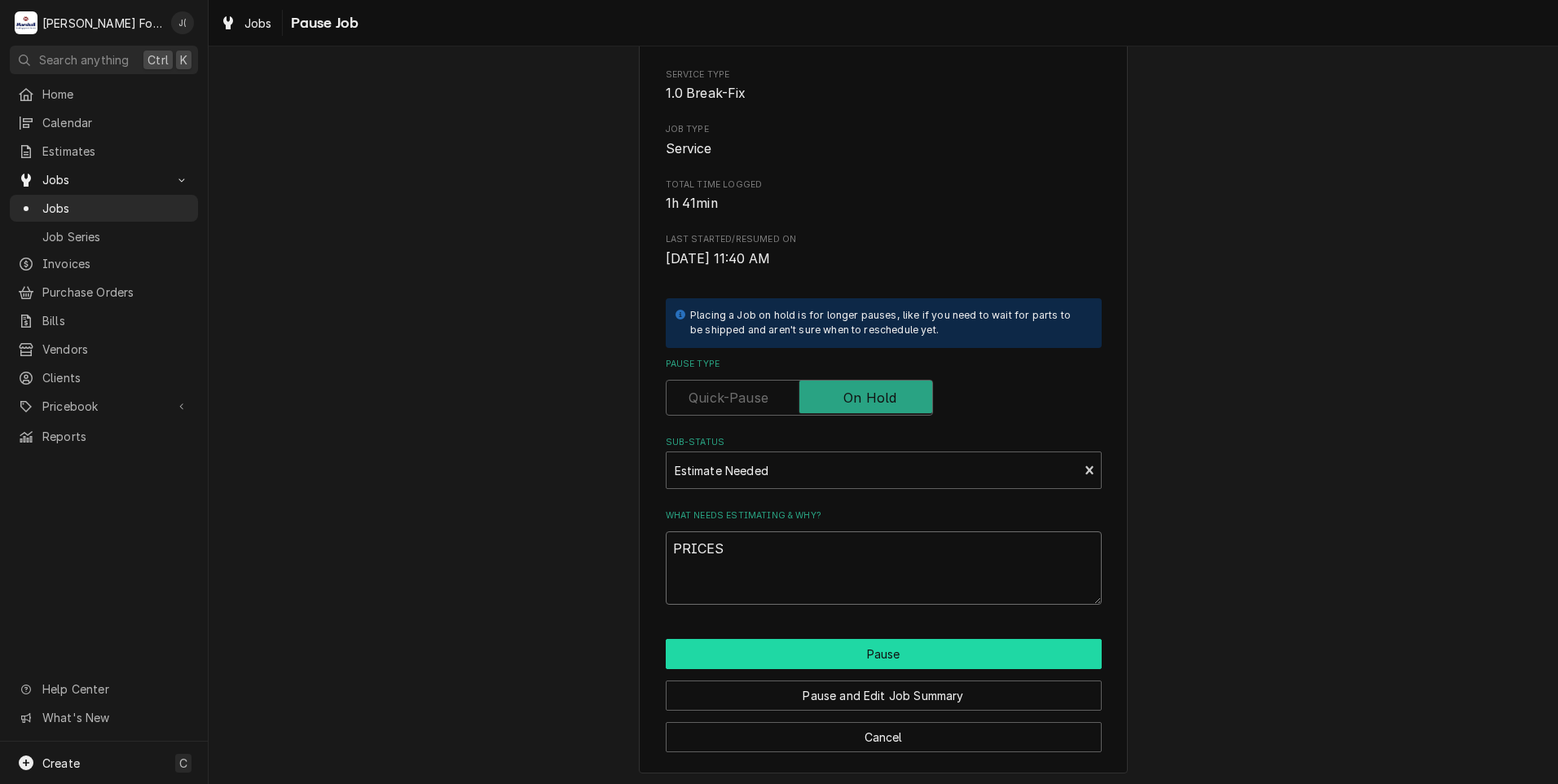
scroll to position [129, 0]
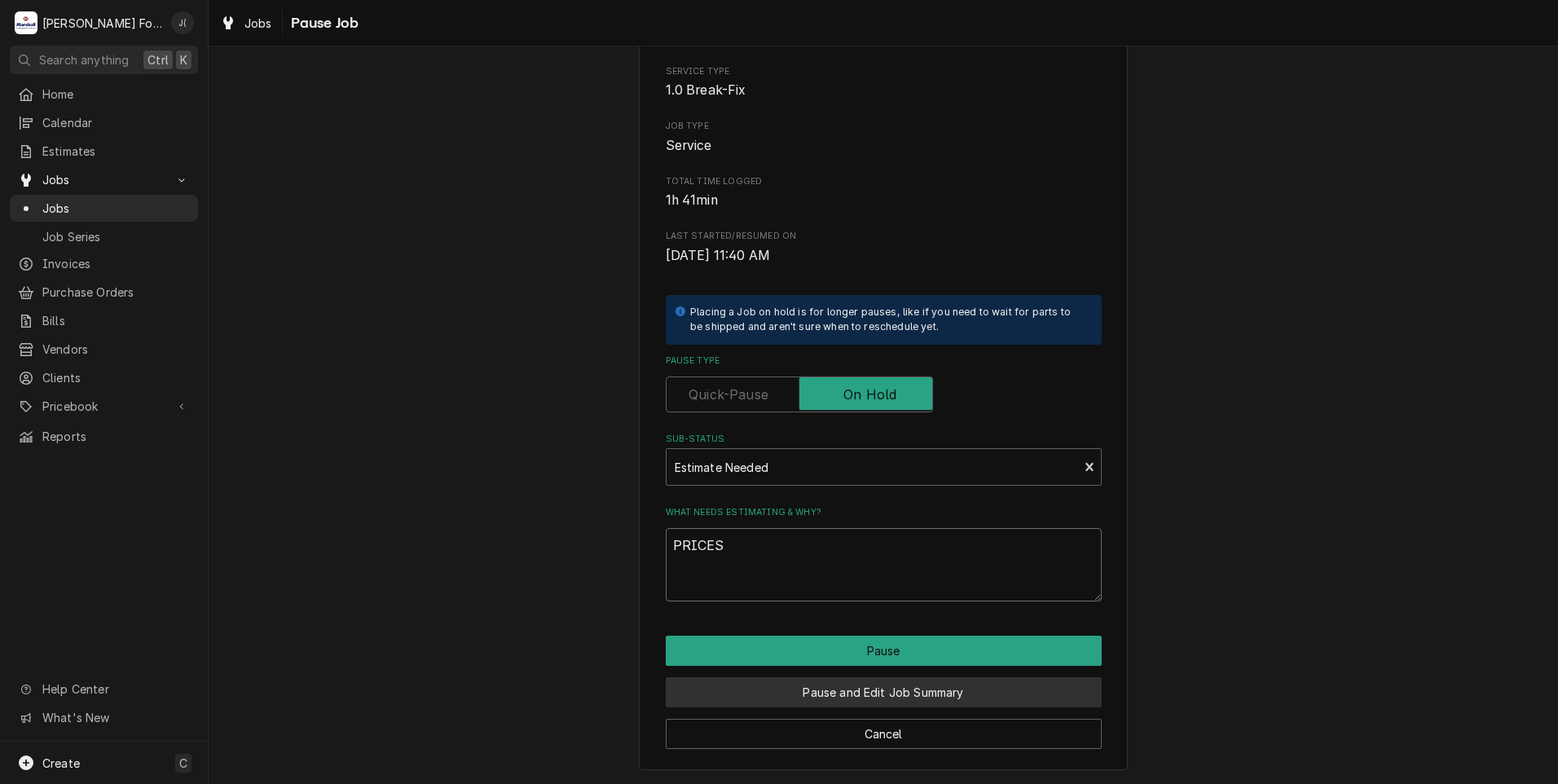
type textarea "PRICES"
click at [793, 690] on button "Pause and Edit Job Summary" at bounding box center [884, 692] width 436 height 30
type textarea "x"
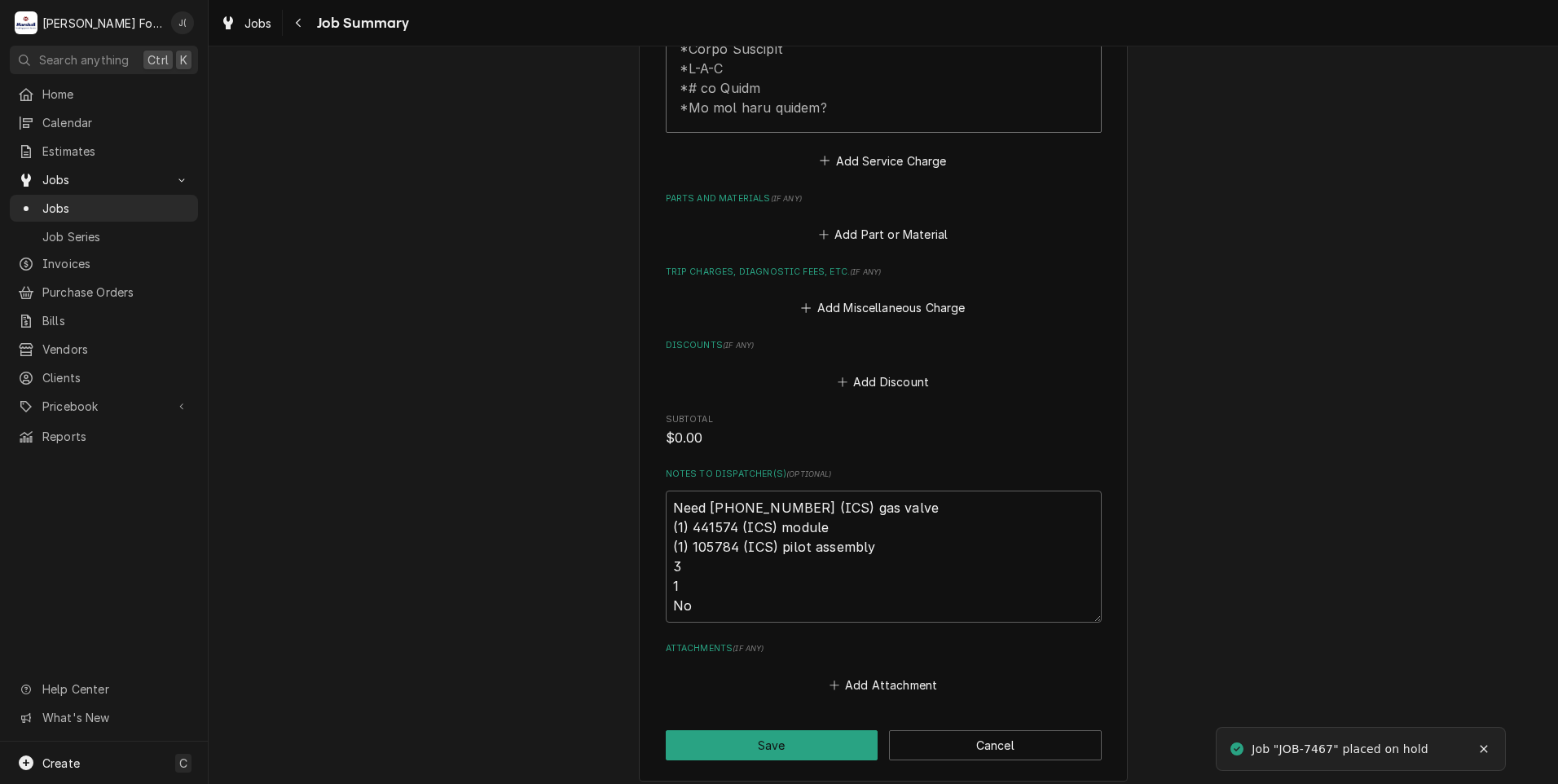
scroll to position [983, 0]
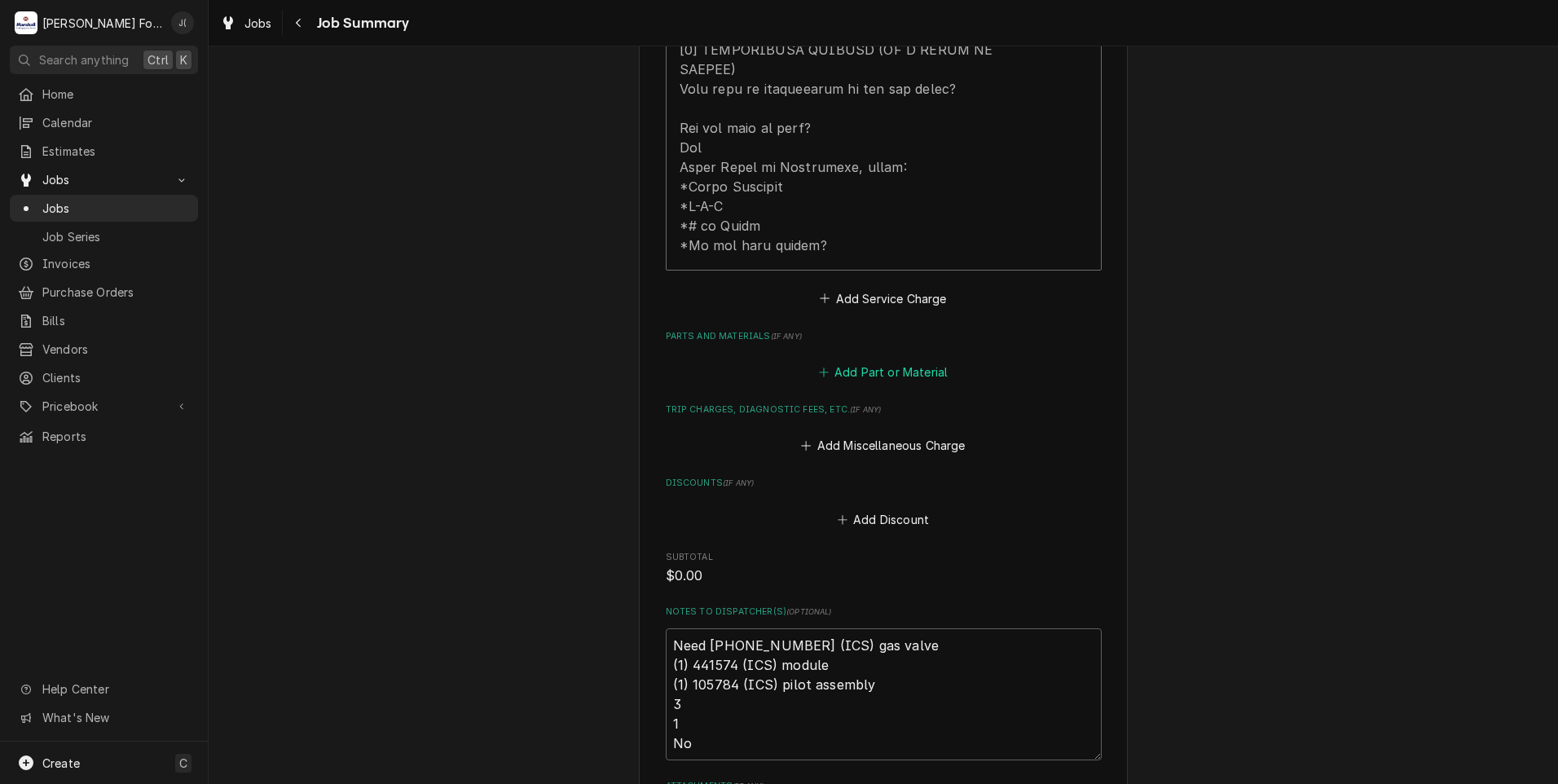
click at [876, 361] on button "Add Part or Material" at bounding box center [884, 372] width 135 height 23
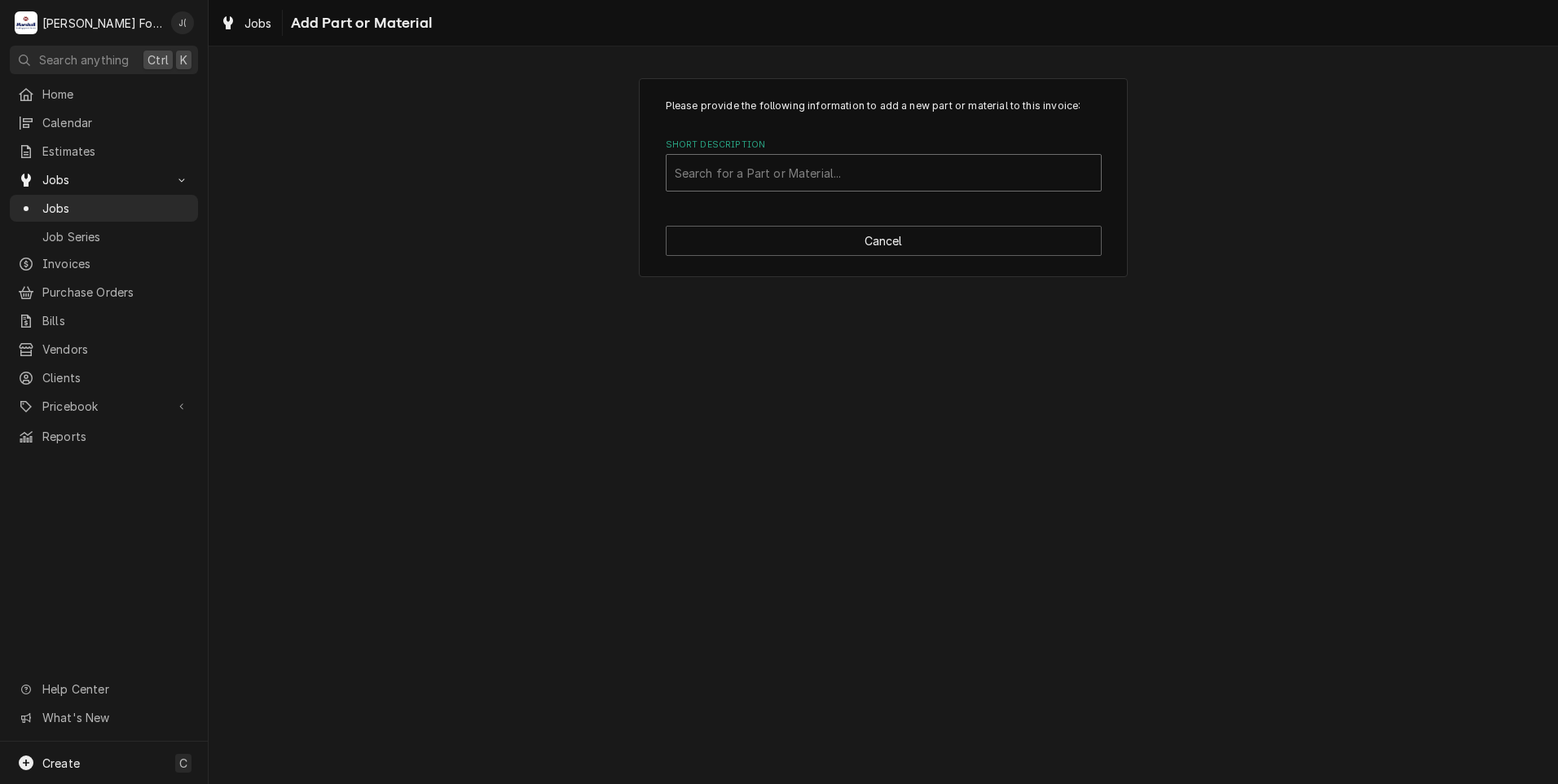
click at [720, 177] on div "Short Description" at bounding box center [884, 172] width 419 height 30
type input "113048"
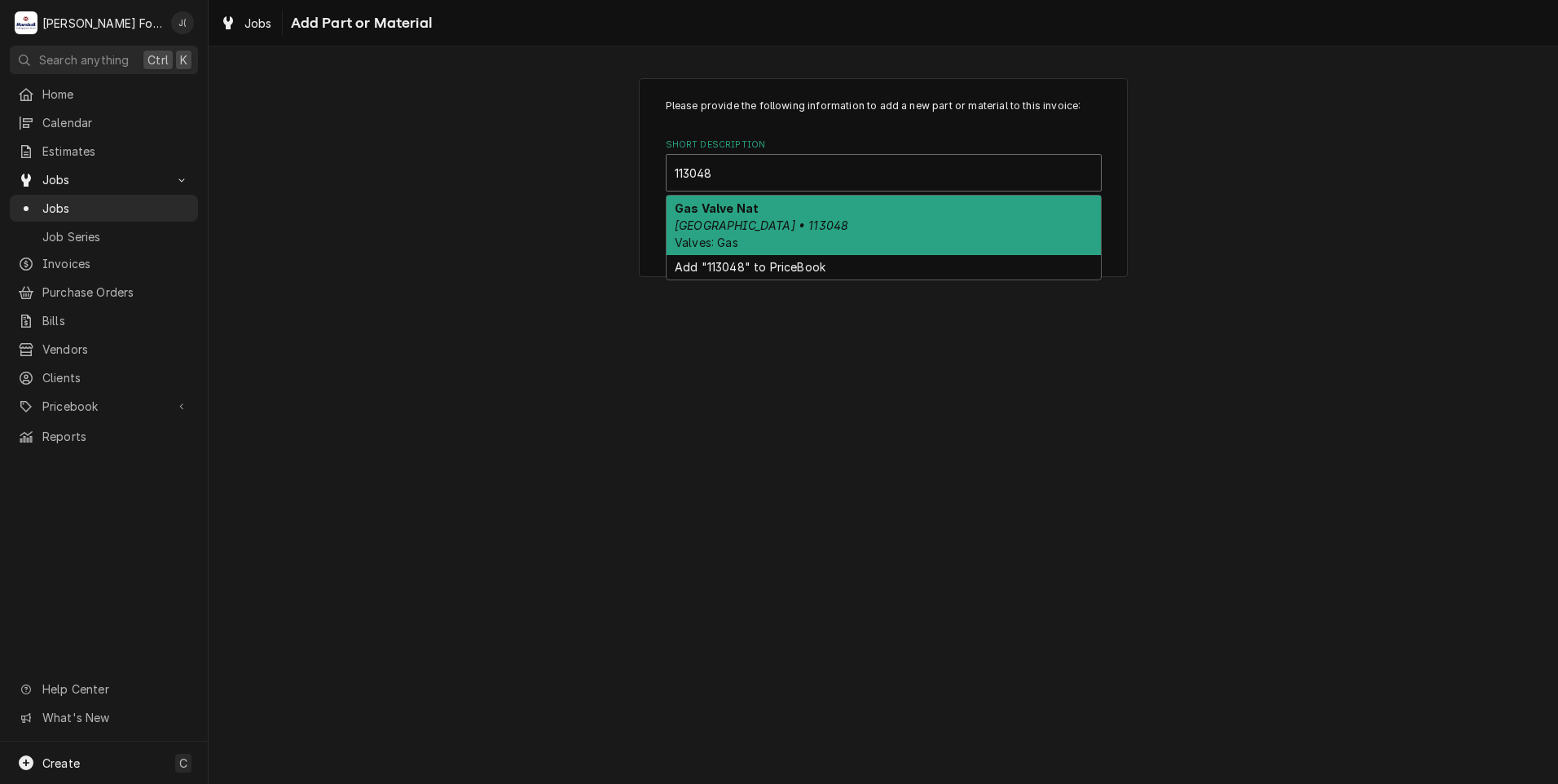
drag, startPoint x: 711, startPoint y: 209, endPoint x: 711, endPoint y: 218, distance: 9.0
click at [711, 209] on strong "Gas Valve Nat" at bounding box center [716, 208] width 84 height 14
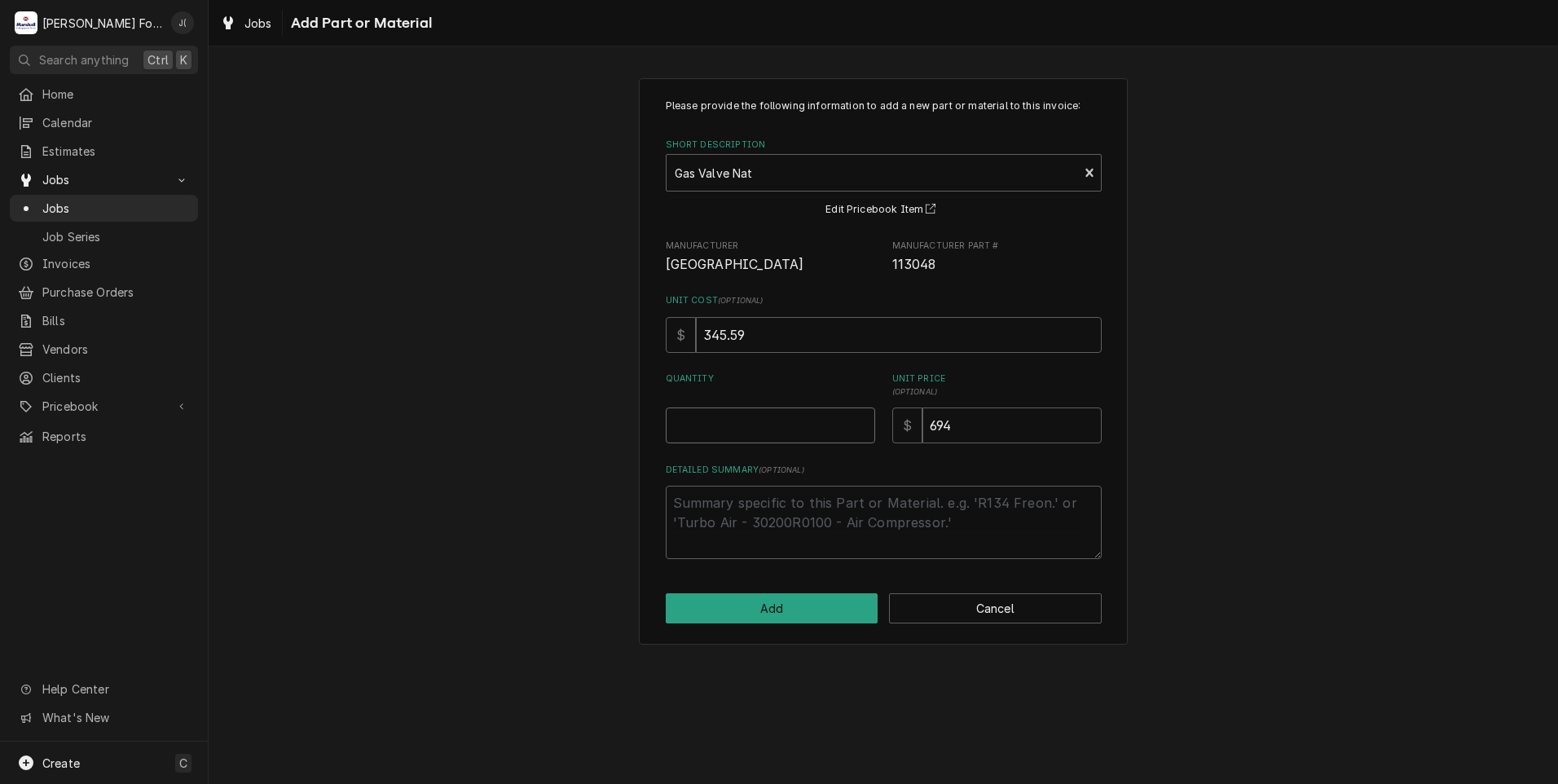
click at [763, 424] on input "Quantity" at bounding box center [770, 425] width 209 height 36
type textarea "x"
type input "1"
click at [779, 604] on button "Add" at bounding box center [772, 608] width 212 height 30
type textarea "x"
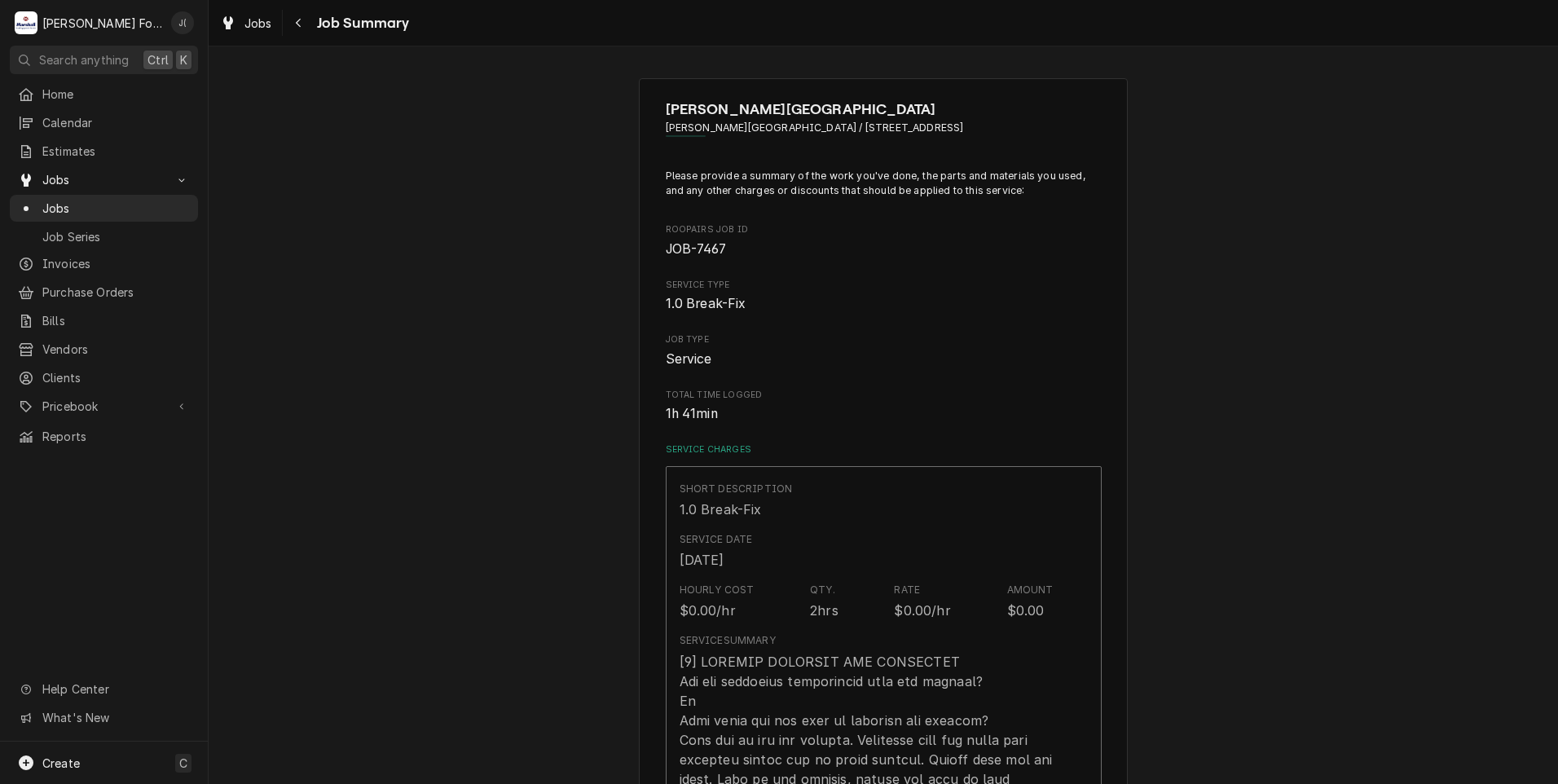
scroll to position [983, 0]
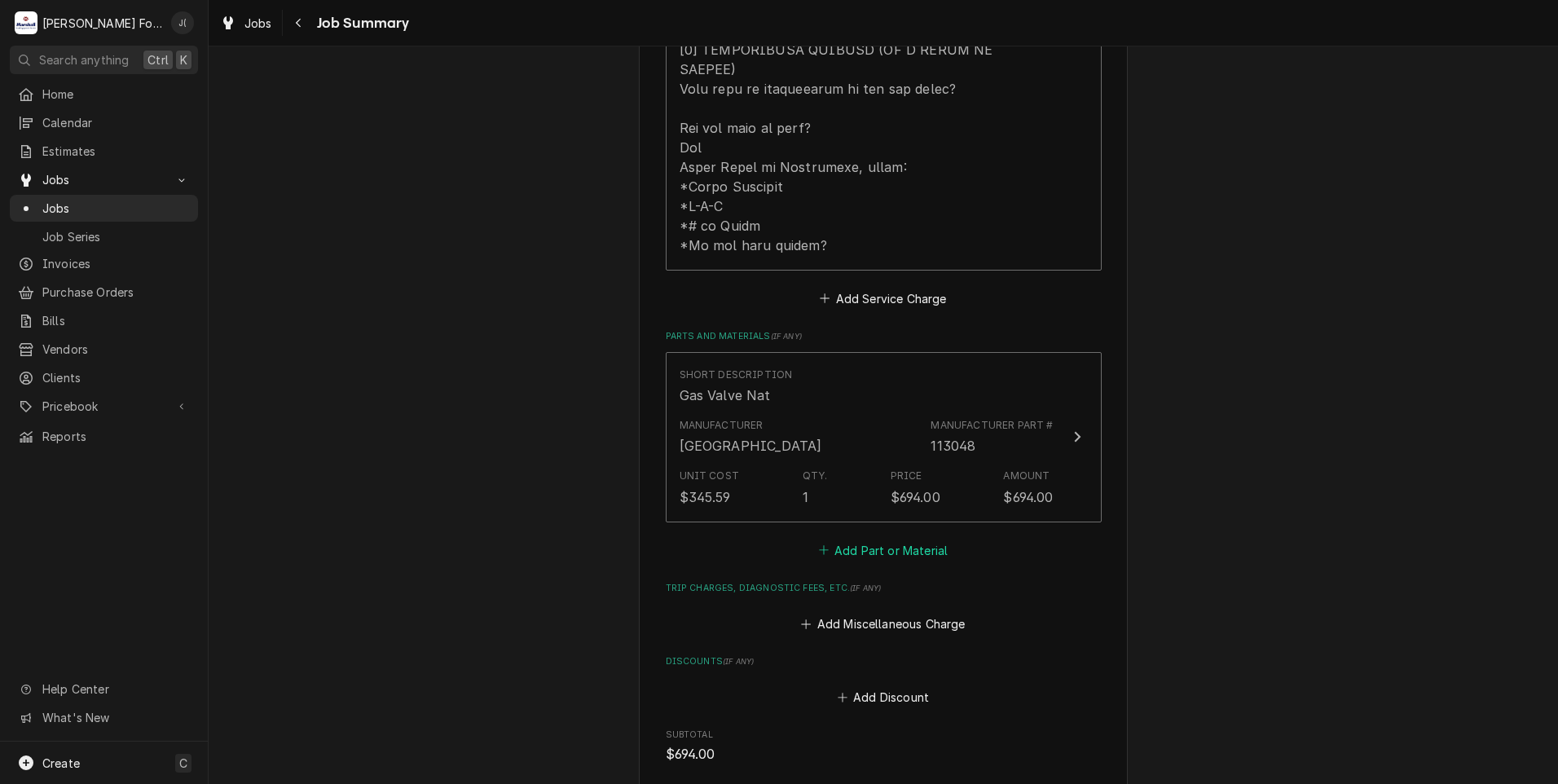
click at [848, 538] on button "Add Part or Material" at bounding box center [884, 549] width 135 height 23
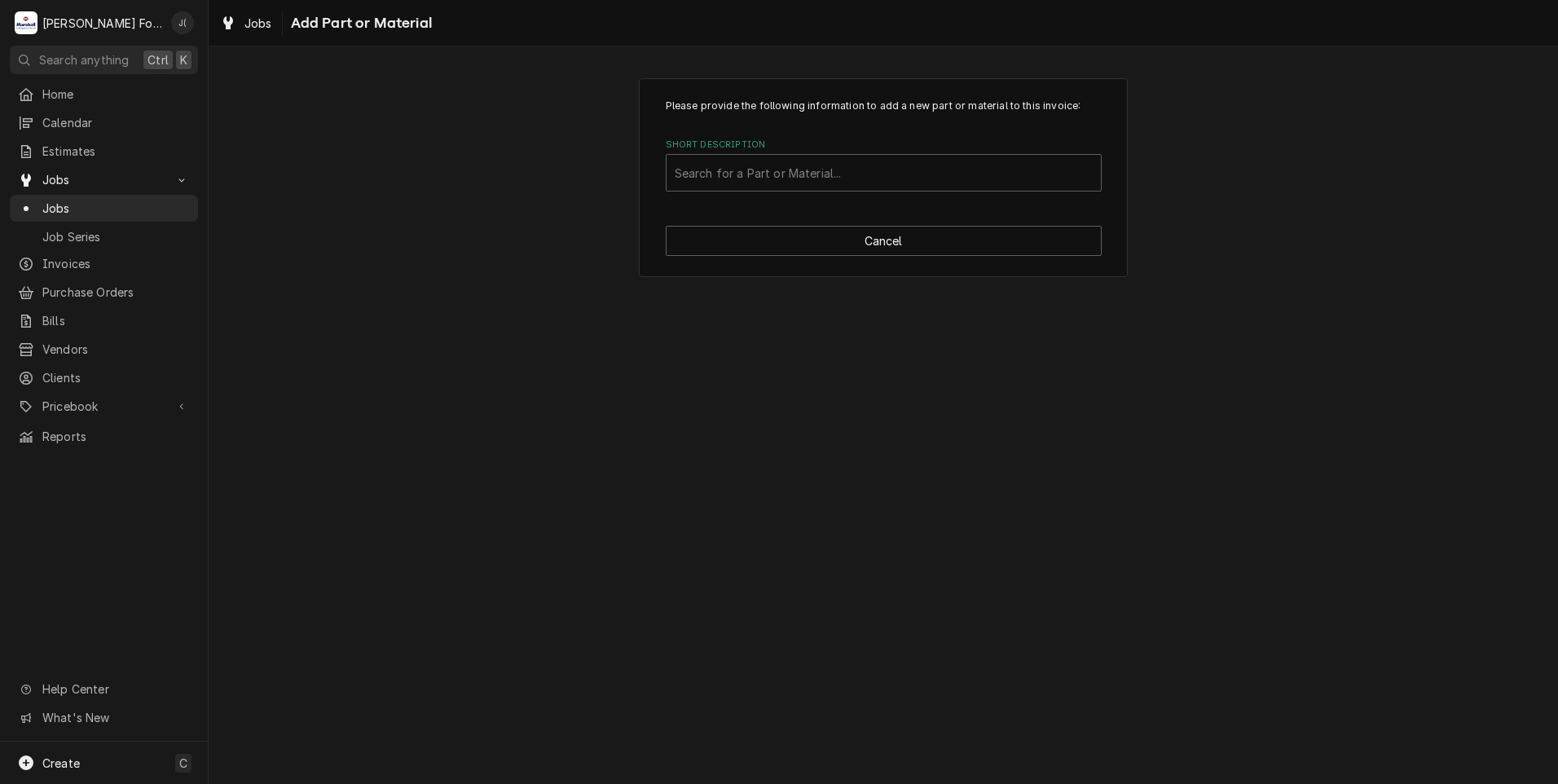
click at [802, 149] on label "Short Description" at bounding box center [884, 145] width 436 height 13
click at [793, 167] on div "Short Description" at bounding box center [884, 172] width 419 height 30
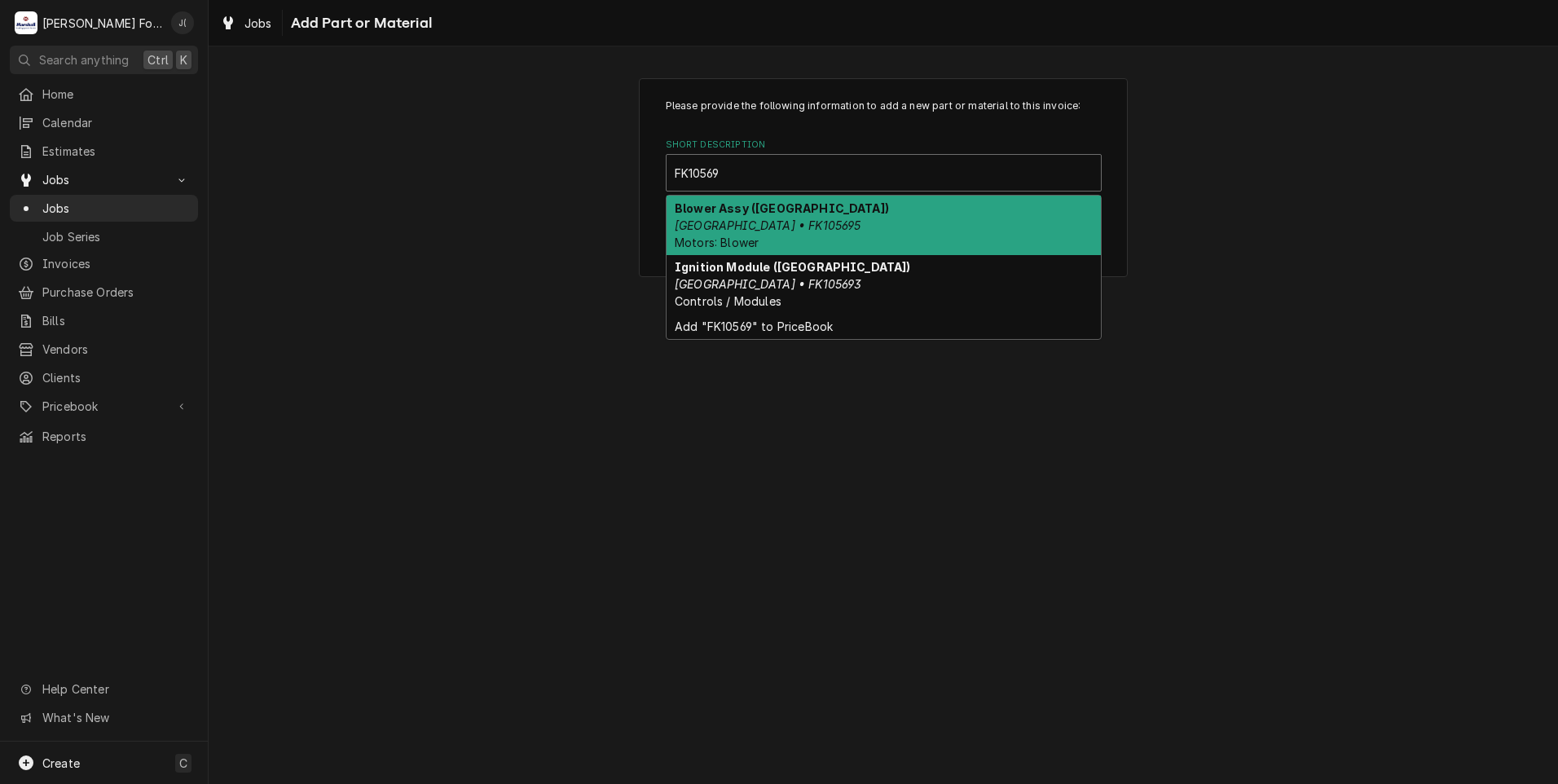
type input "FK105693"
click at [826, 210] on strong "Ignition Module (CLEVELAND)" at bounding box center [792, 208] width 236 height 14
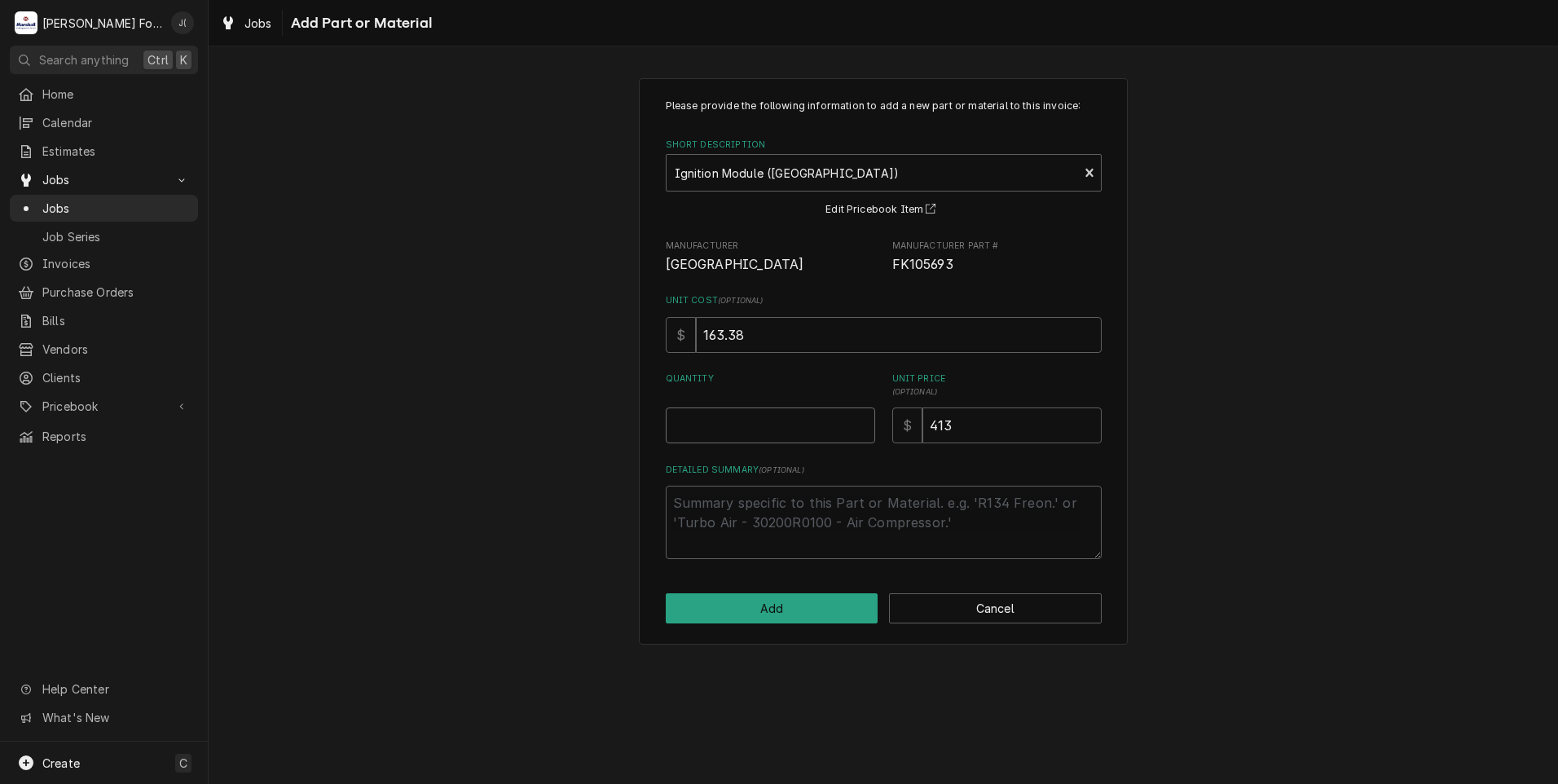
click at [806, 420] on input "Quantity" at bounding box center [770, 425] width 209 height 36
type textarea "x"
type input "1"
click at [779, 609] on button "Add" at bounding box center [772, 608] width 212 height 30
type textarea "x"
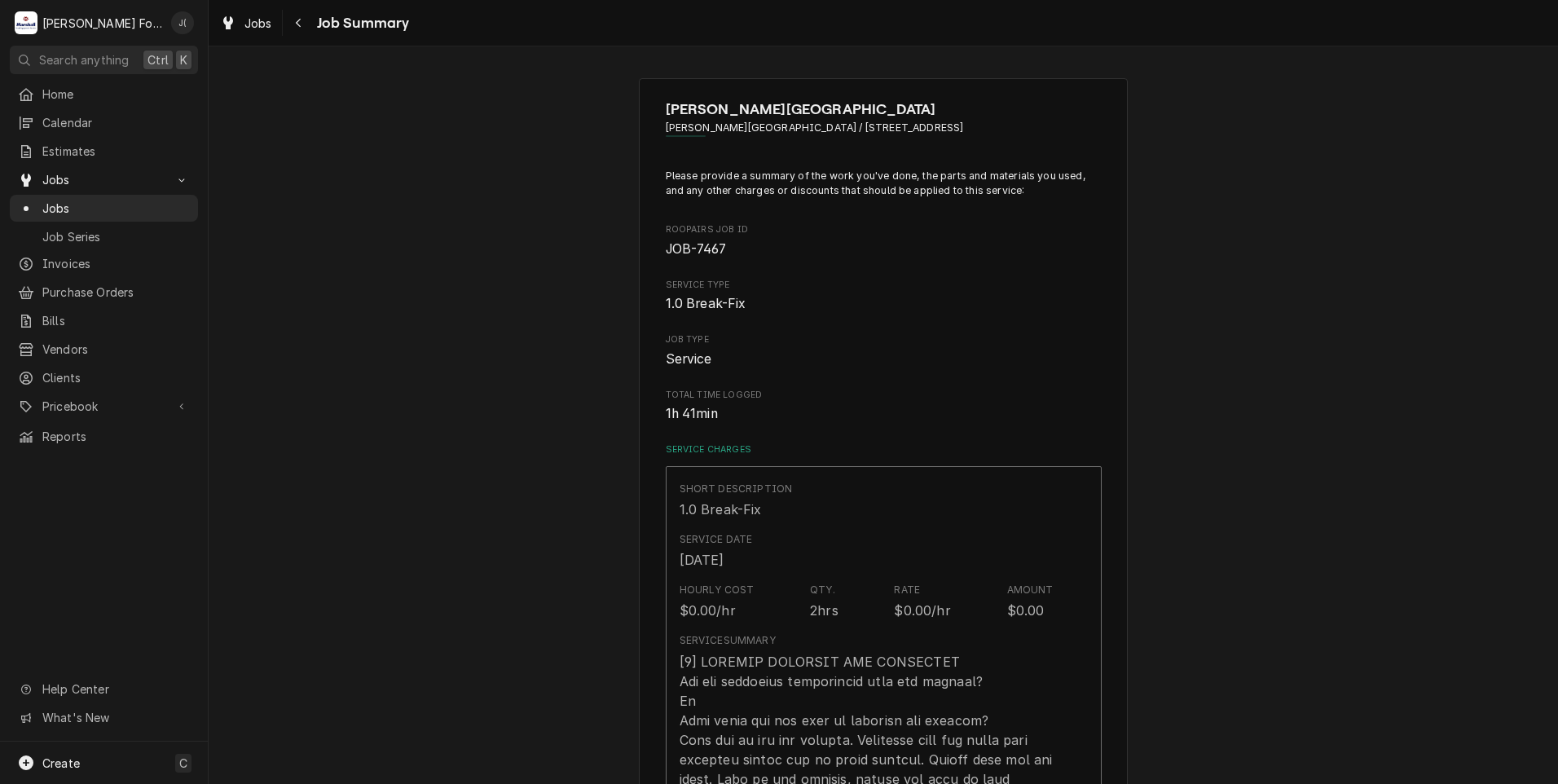
scroll to position [983, 0]
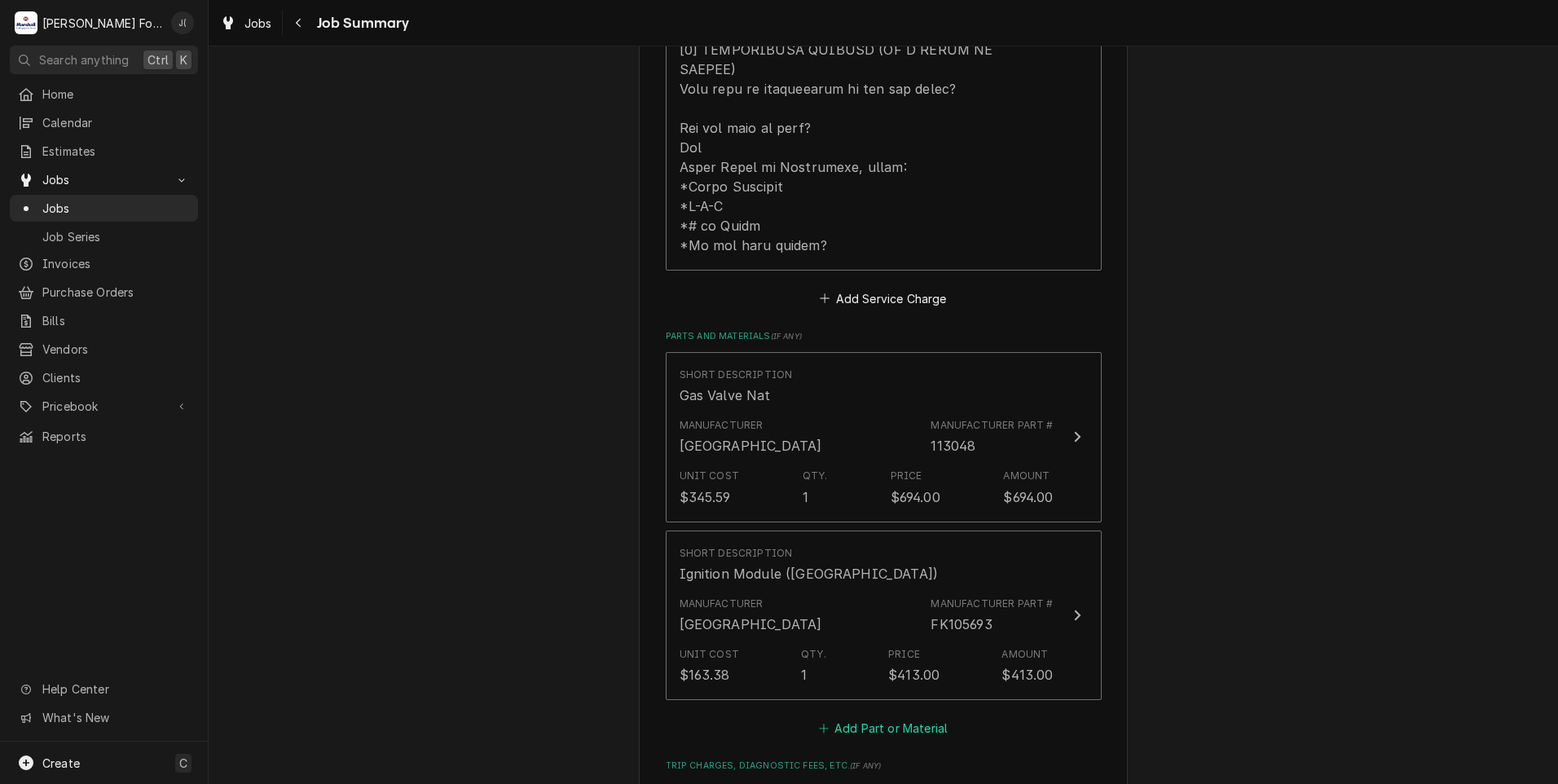
click at [849, 717] on button "Add Part or Material" at bounding box center [884, 728] width 135 height 23
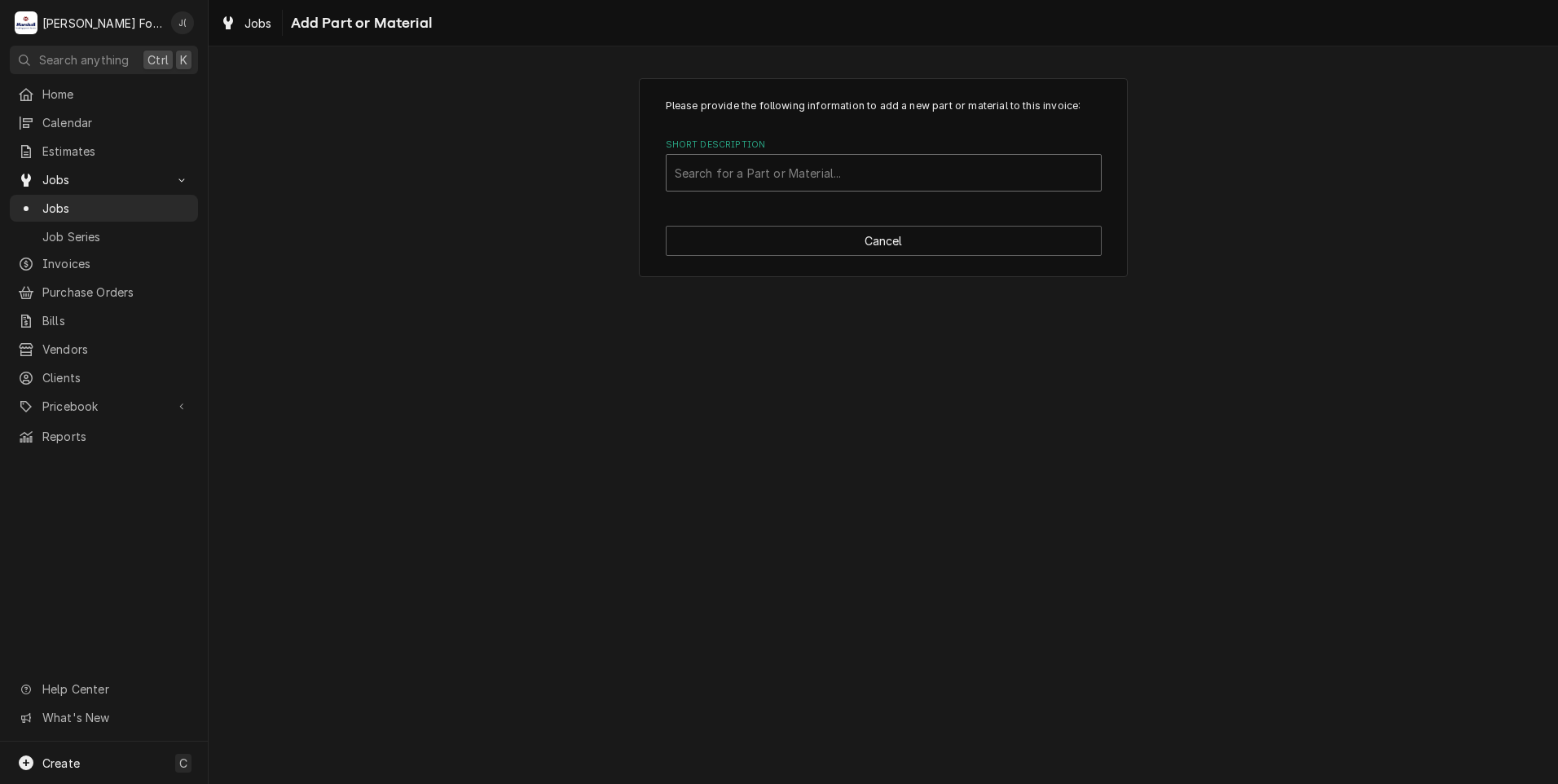
click at [737, 176] on div "Short Description" at bounding box center [884, 172] width 419 height 30
type input "105784"
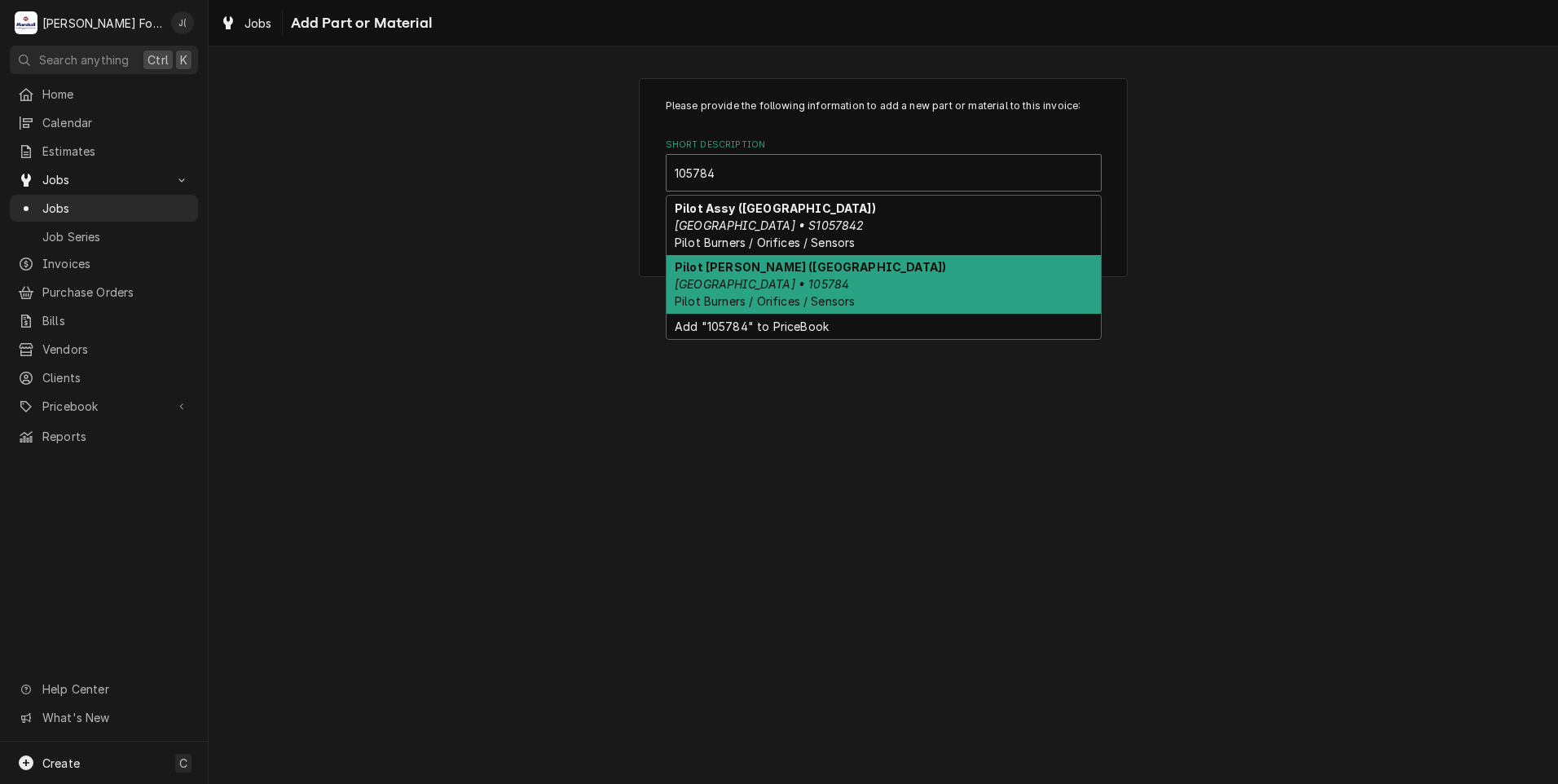
click at [823, 276] on div "Pilot Assy Nat (CLEVELAND) Cleveland • 105784 Pilot Burners / Orifices / Sensors" at bounding box center [884, 284] width 434 height 59
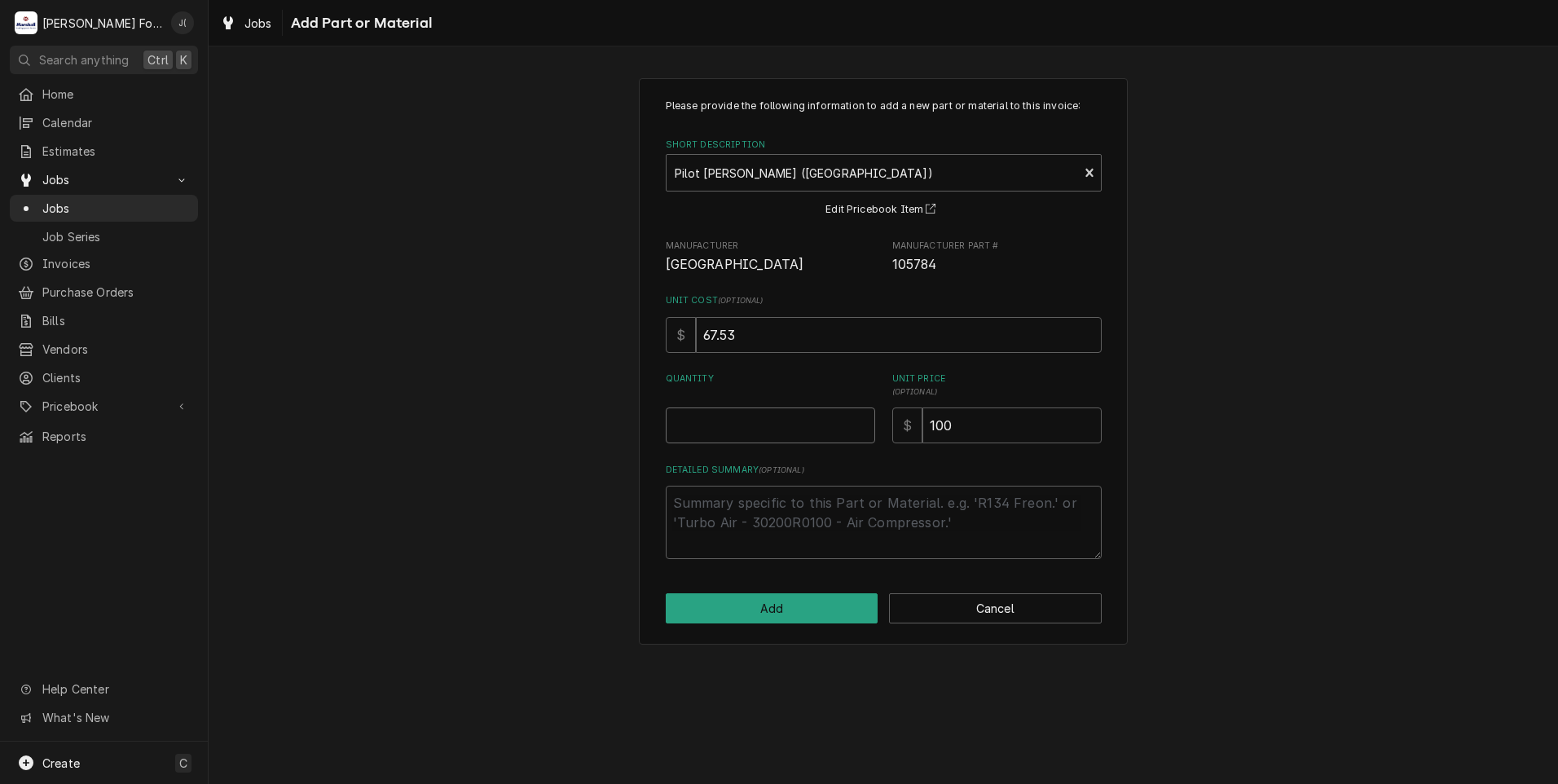
click at [754, 410] on input "Quantity" at bounding box center [770, 425] width 209 height 36
type textarea "x"
type input "1"
click at [788, 635] on div "Please provide the following information to add a new part or material to this …" at bounding box center [883, 361] width 489 height 566
click at [793, 619] on button "Add" at bounding box center [772, 608] width 212 height 30
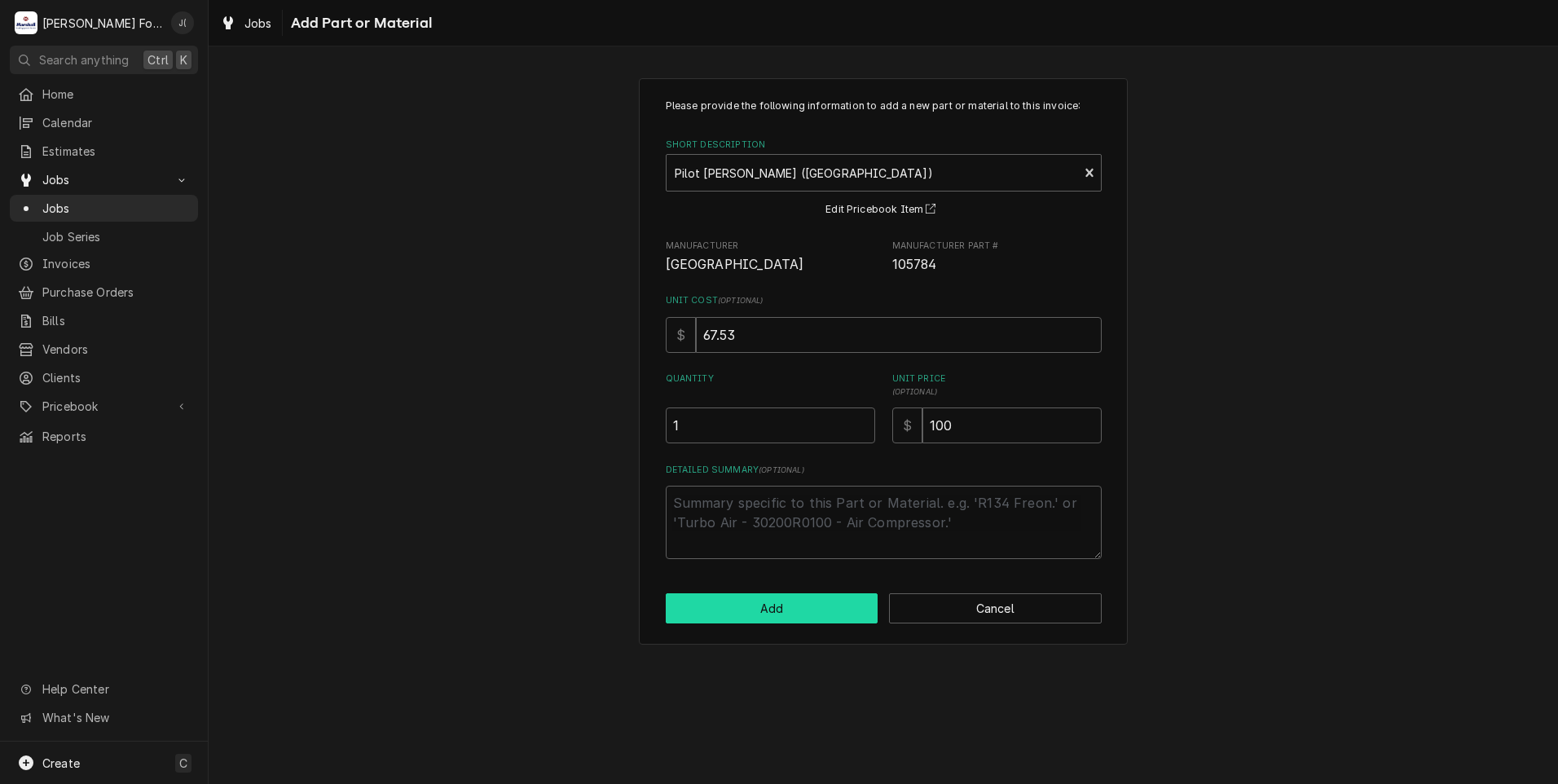
type textarea "x"
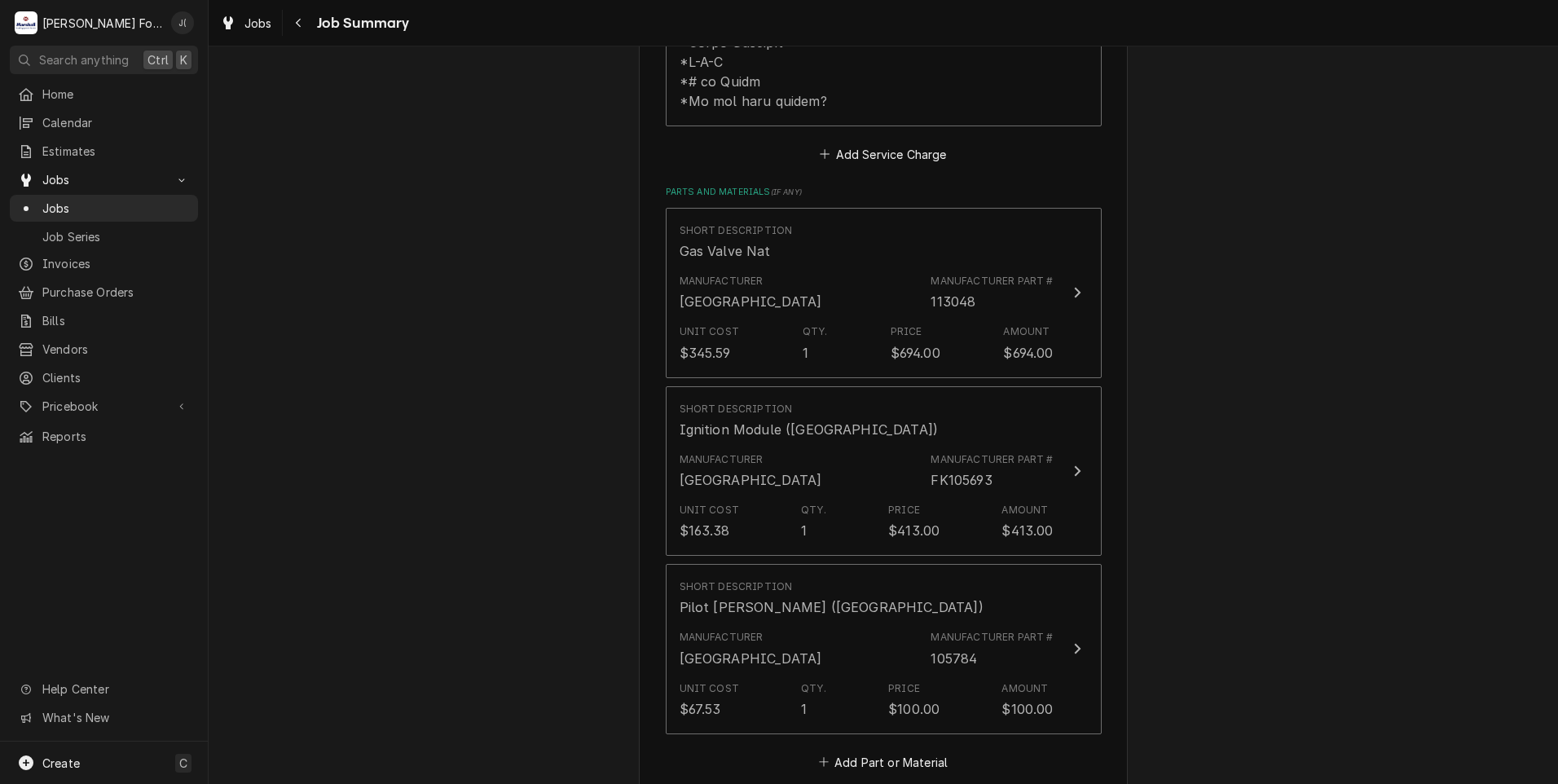
scroll to position [1227, 0]
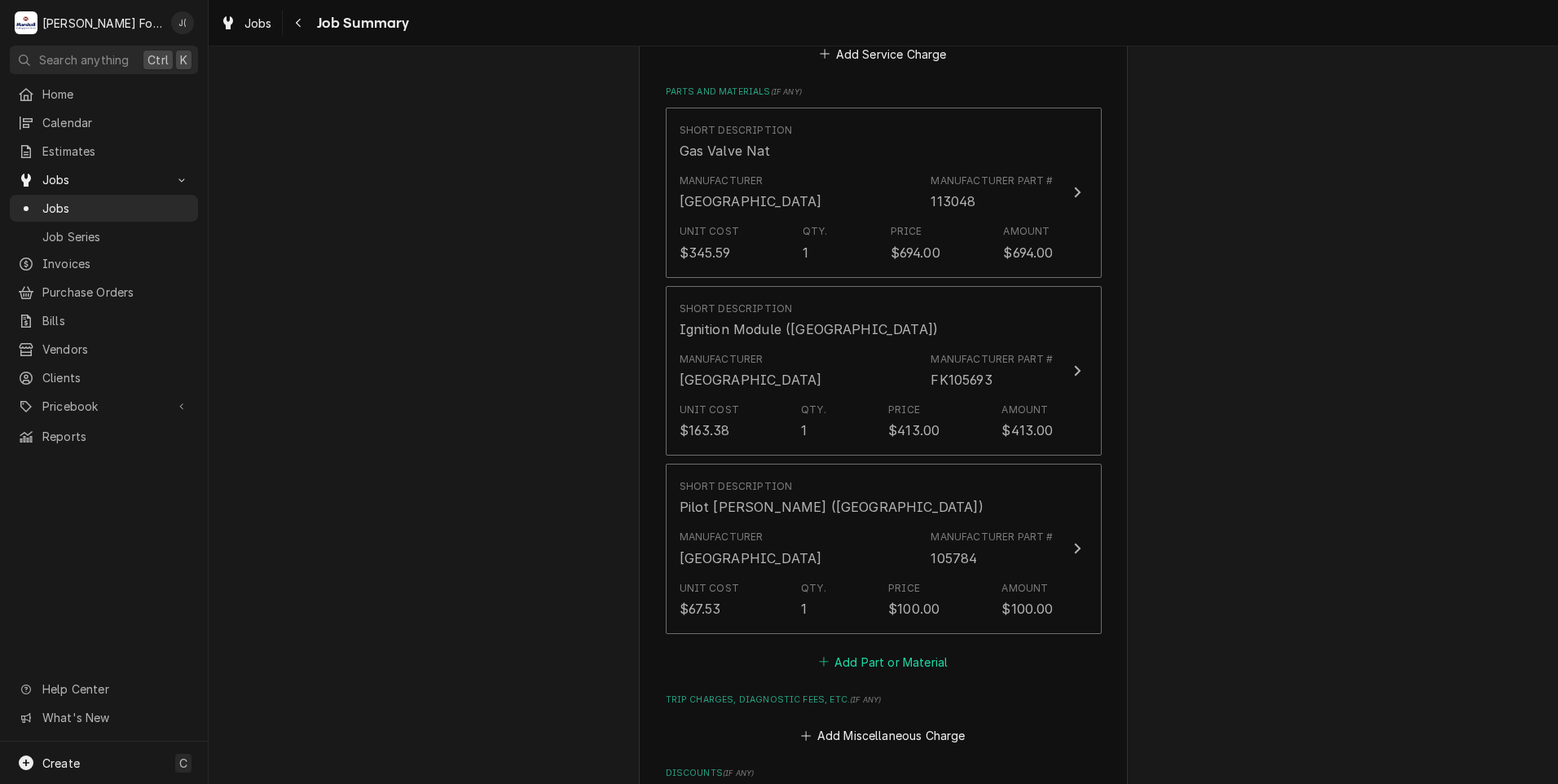
drag, startPoint x: 914, startPoint y: 602, endPoint x: 908, endPoint y: 588, distance: 15.2
click at [912, 650] on button "Add Part or Material" at bounding box center [884, 661] width 135 height 23
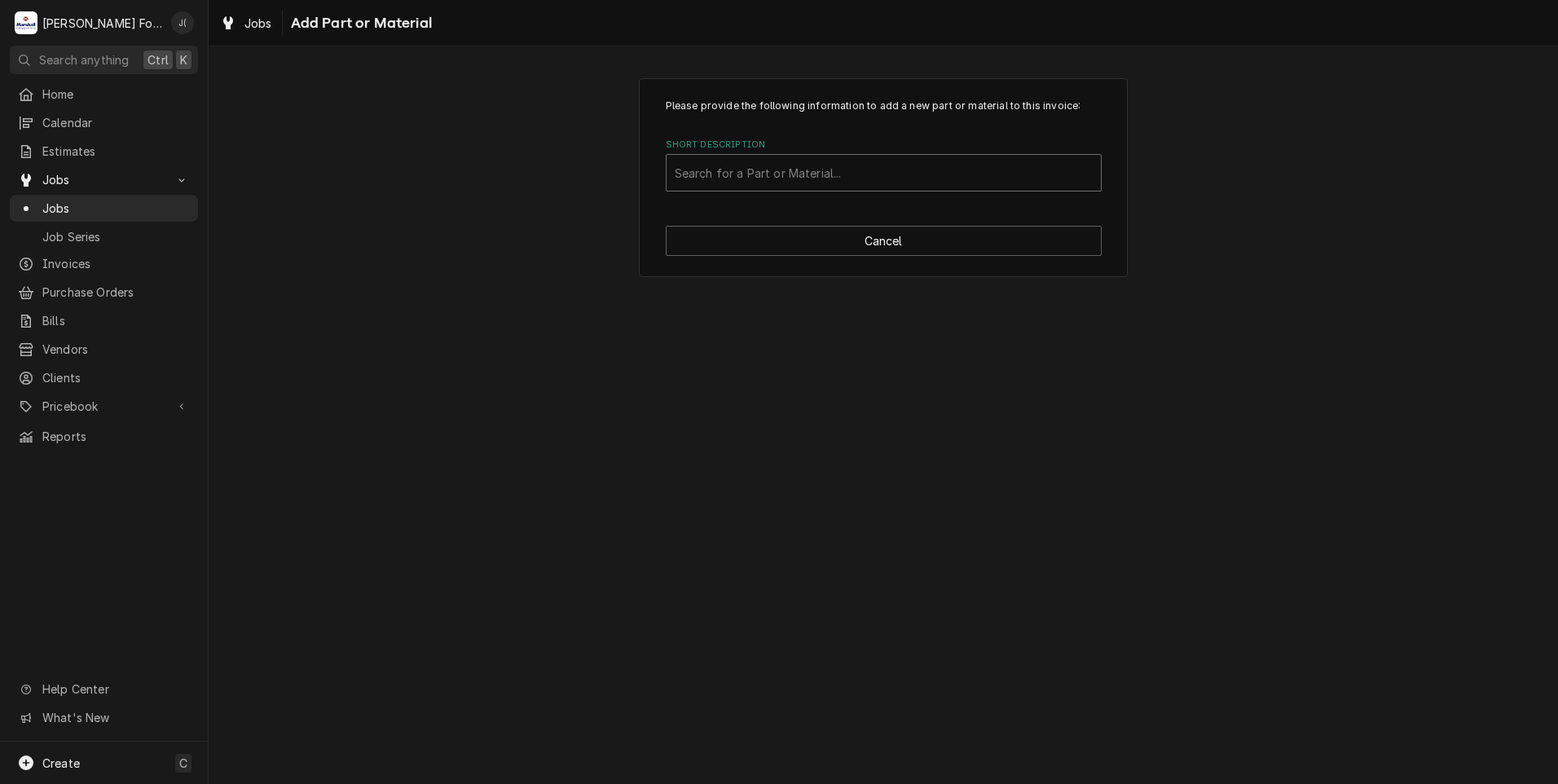
click at [834, 175] on div "Short Description" at bounding box center [884, 172] width 419 height 30
type input "SSDT"
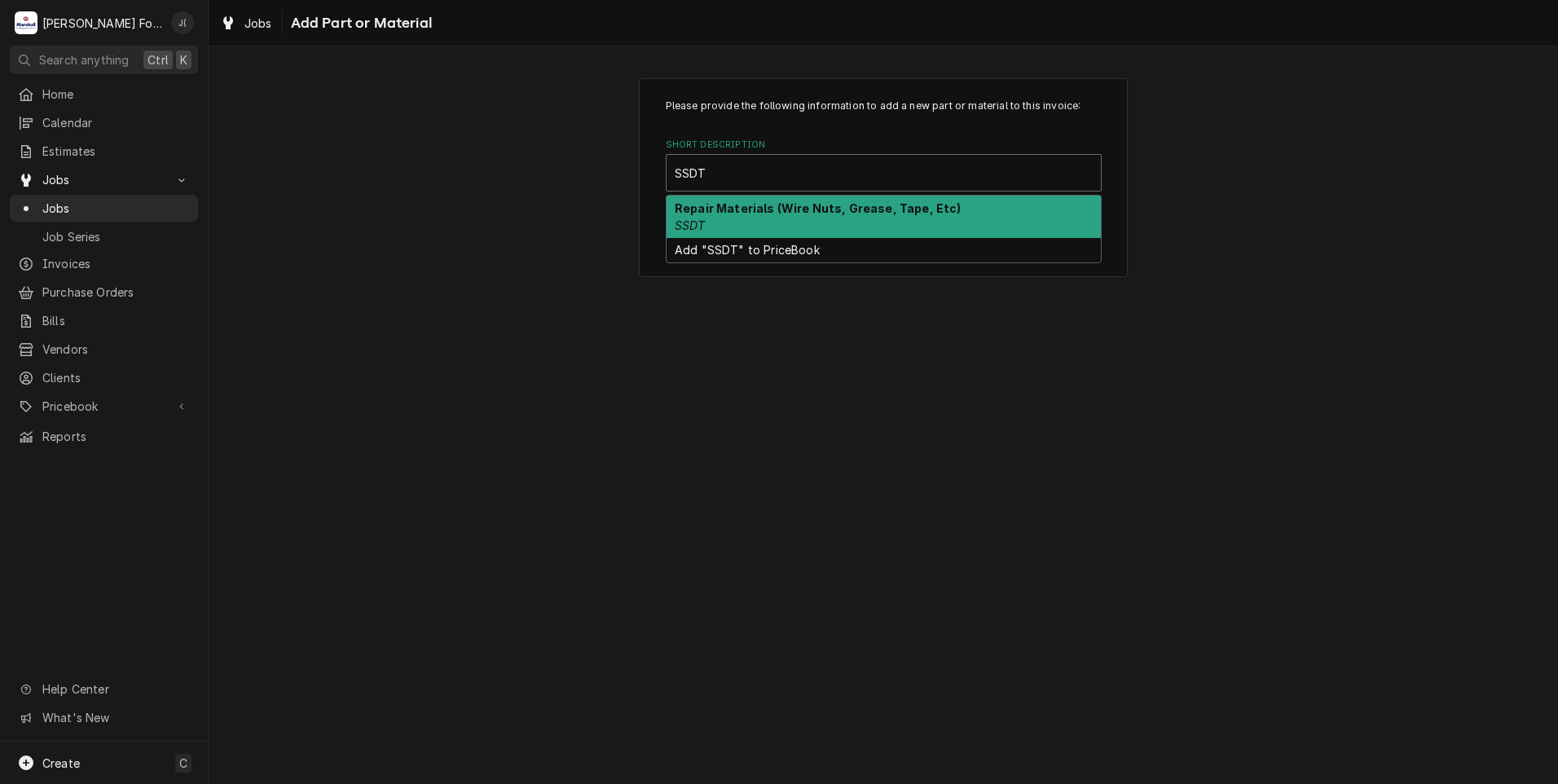
click at [793, 212] on strong "Repair Materials (Wire Nuts, Grease, Tape, Etc)" at bounding box center [817, 208] width 287 height 14
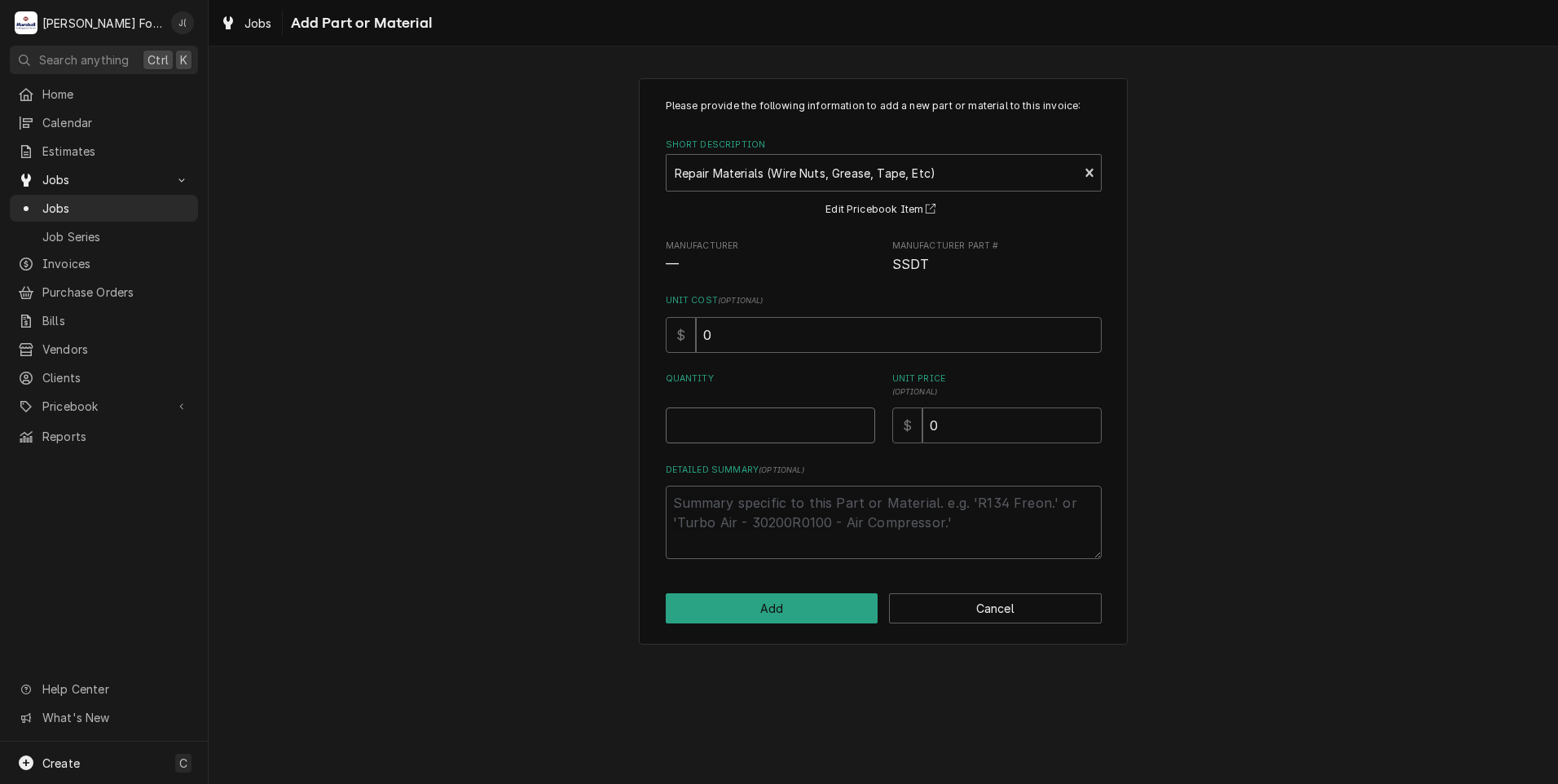
click at [771, 415] on input "Quantity" at bounding box center [770, 425] width 209 height 36
type textarea "x"
type input "1"
type textarea "x"
type input "2"
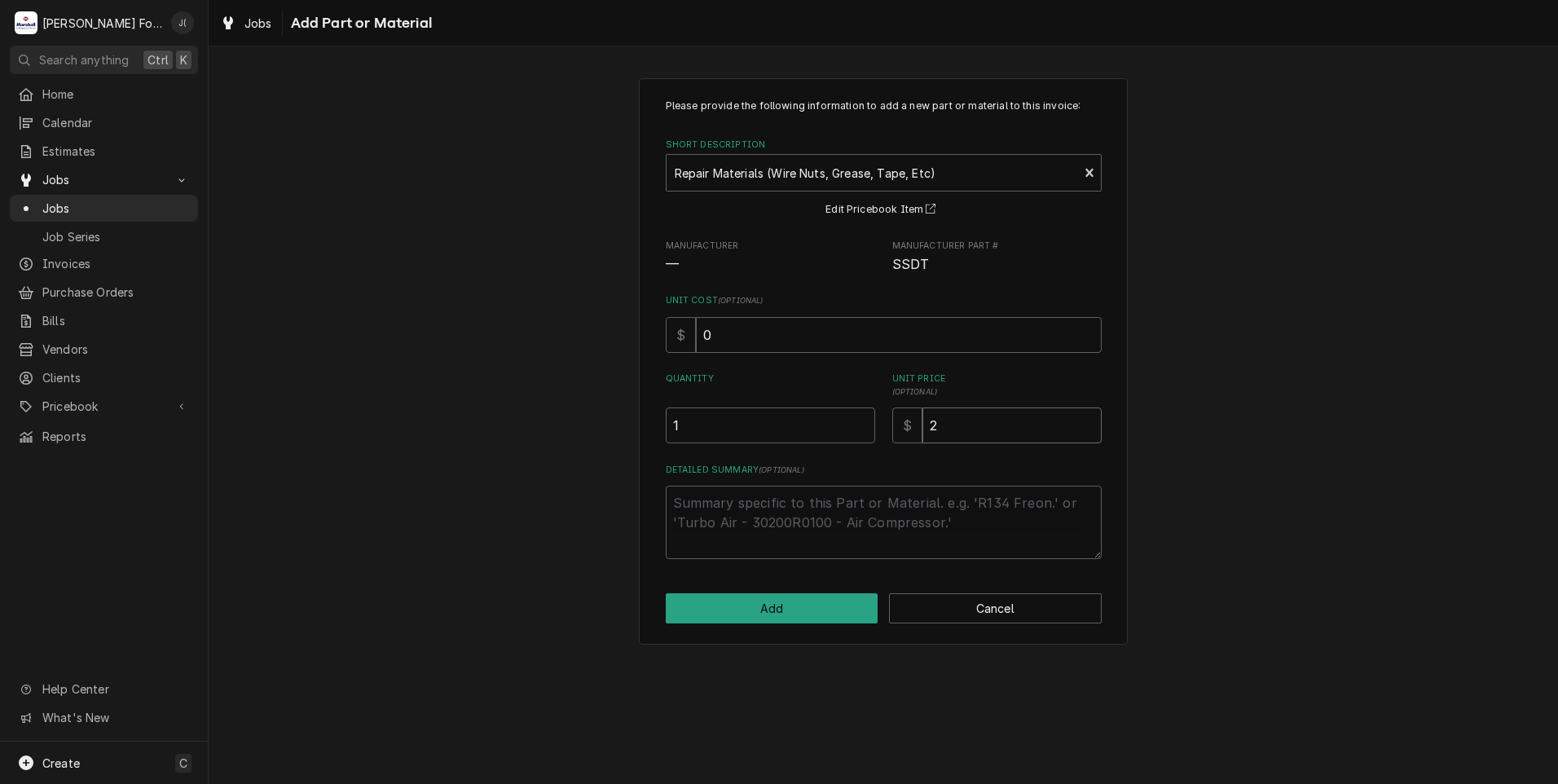
type textarea "x"
type input "20"
drag, startPoint x: 831, startPoint y: 596, endPoint x: 825, endPoint y: 610, distance: 15.2
click at [825, 610] on button "Add" at bounding box center [772, 608] width 212 height 30
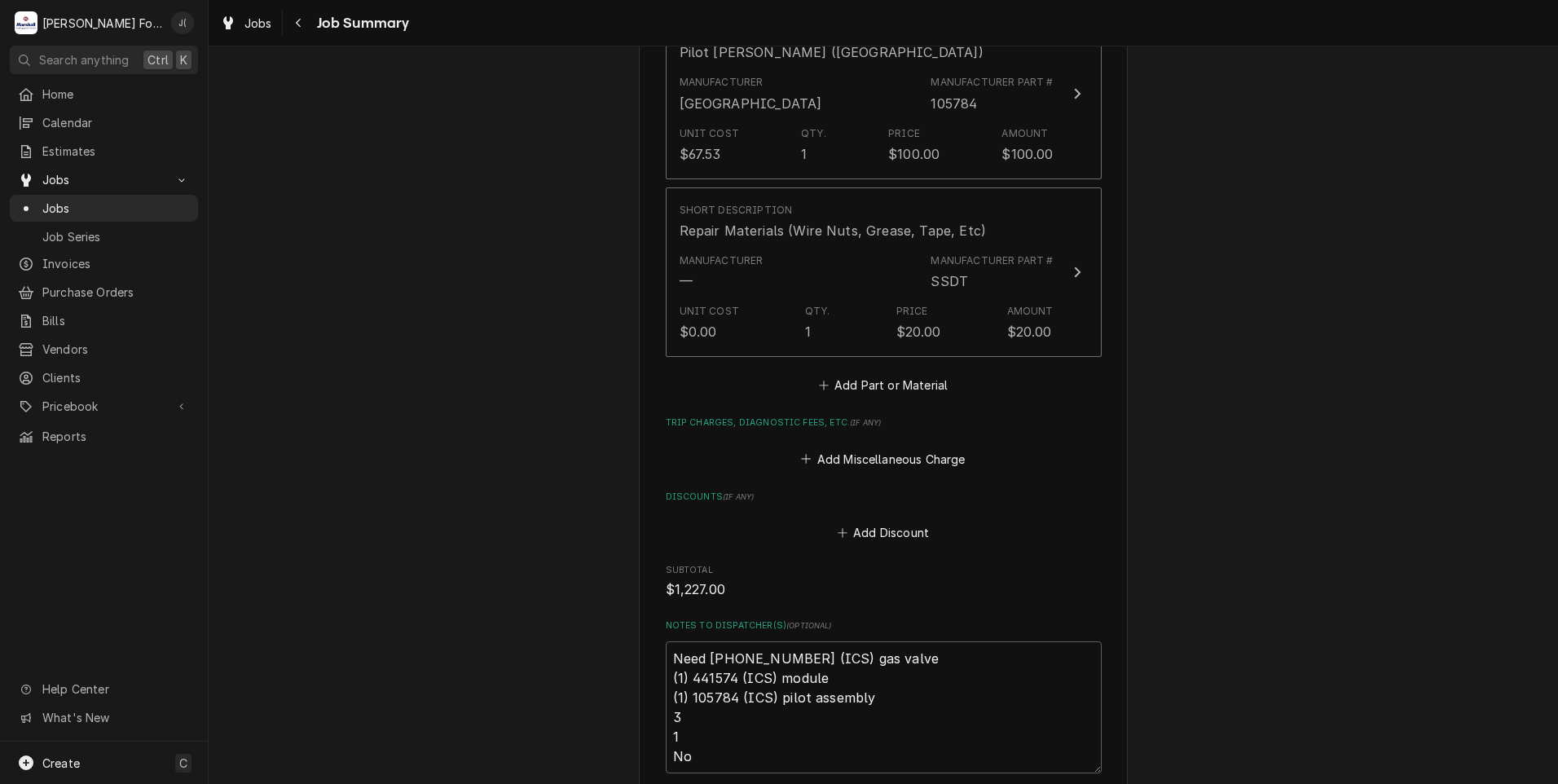
scroll to position [1879, 0]
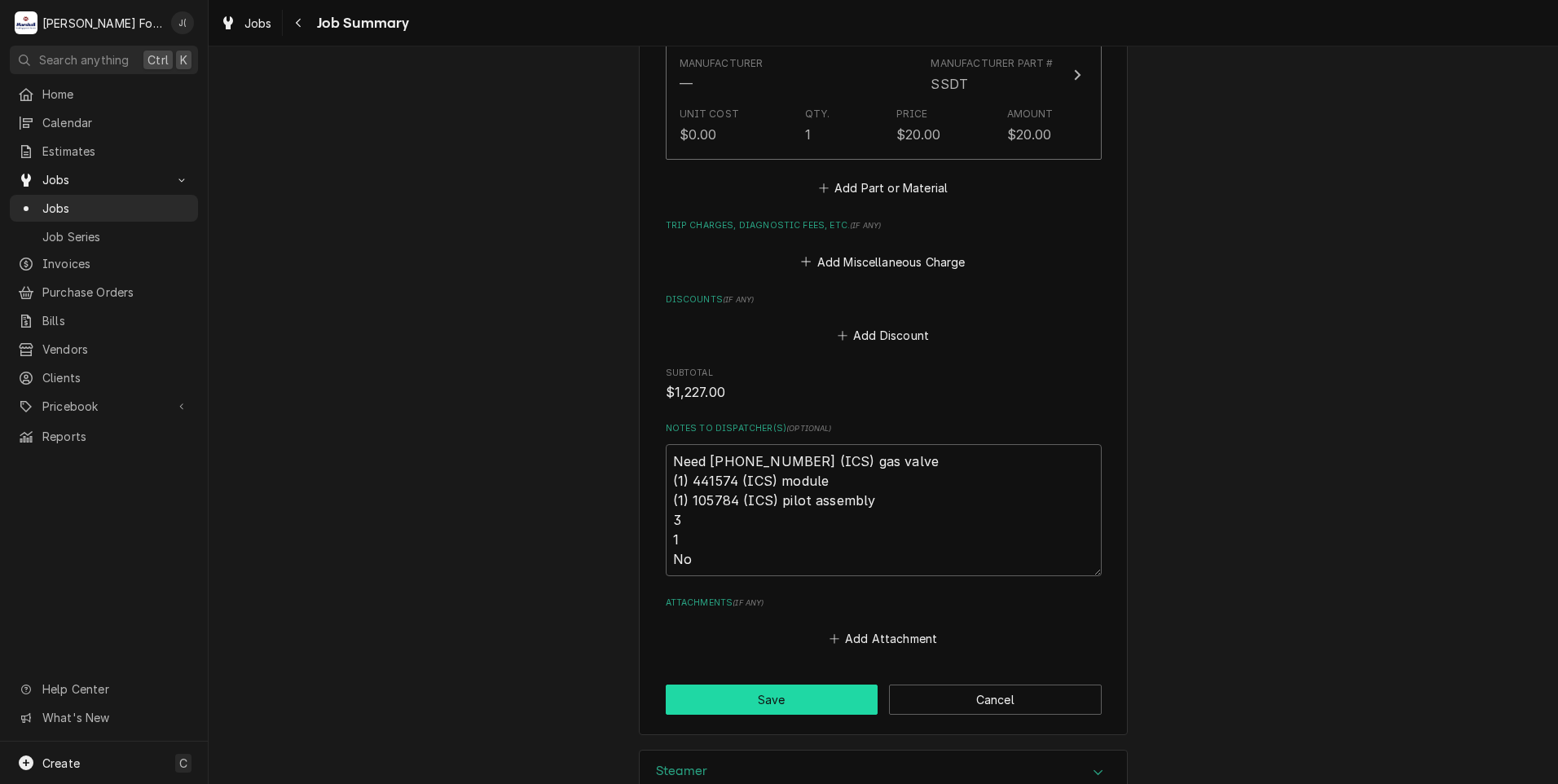
click at [824, 684] on button "Save" at bounding box center [772, 699] width 212 height 30
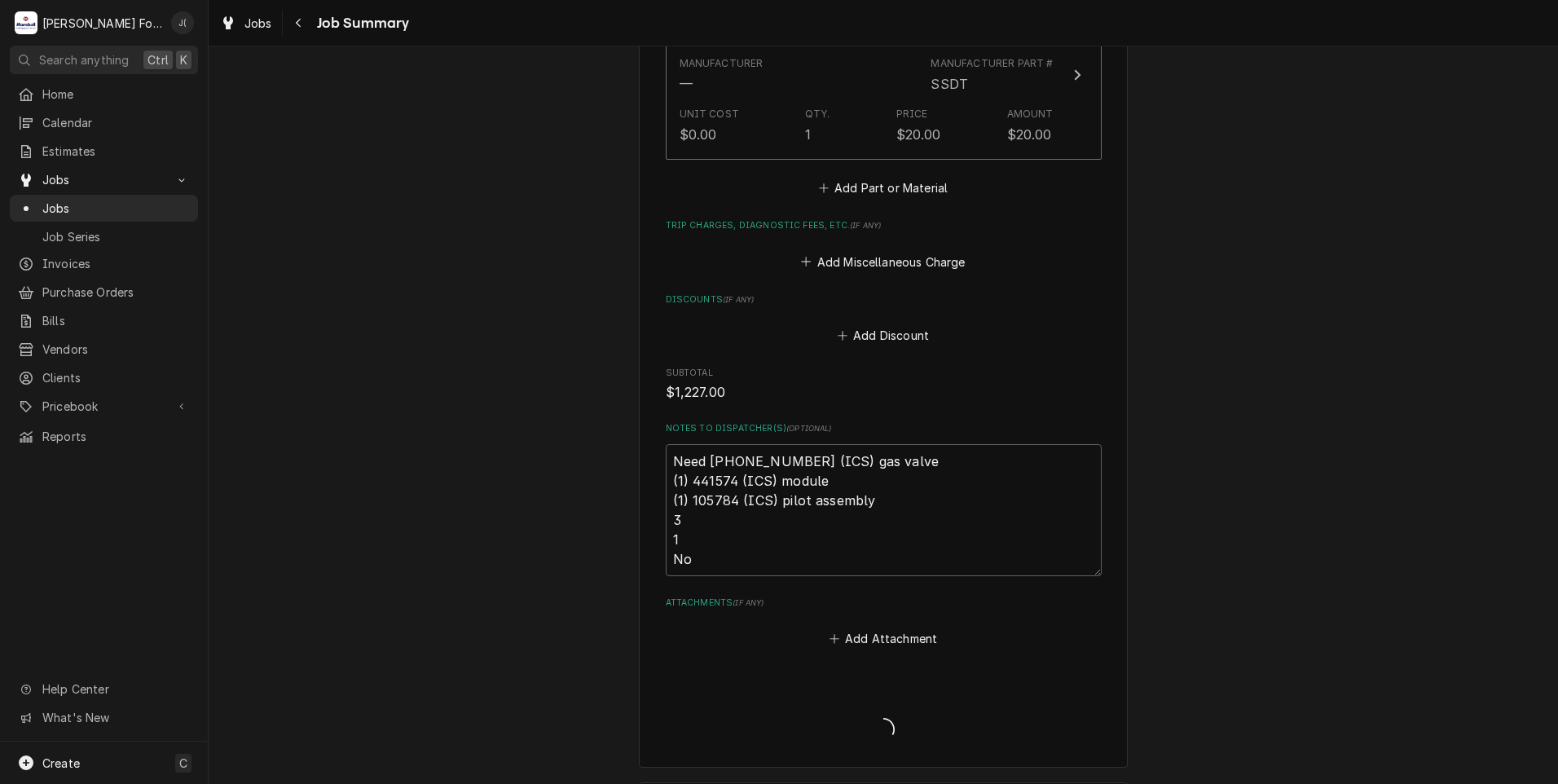
type textarea "x"
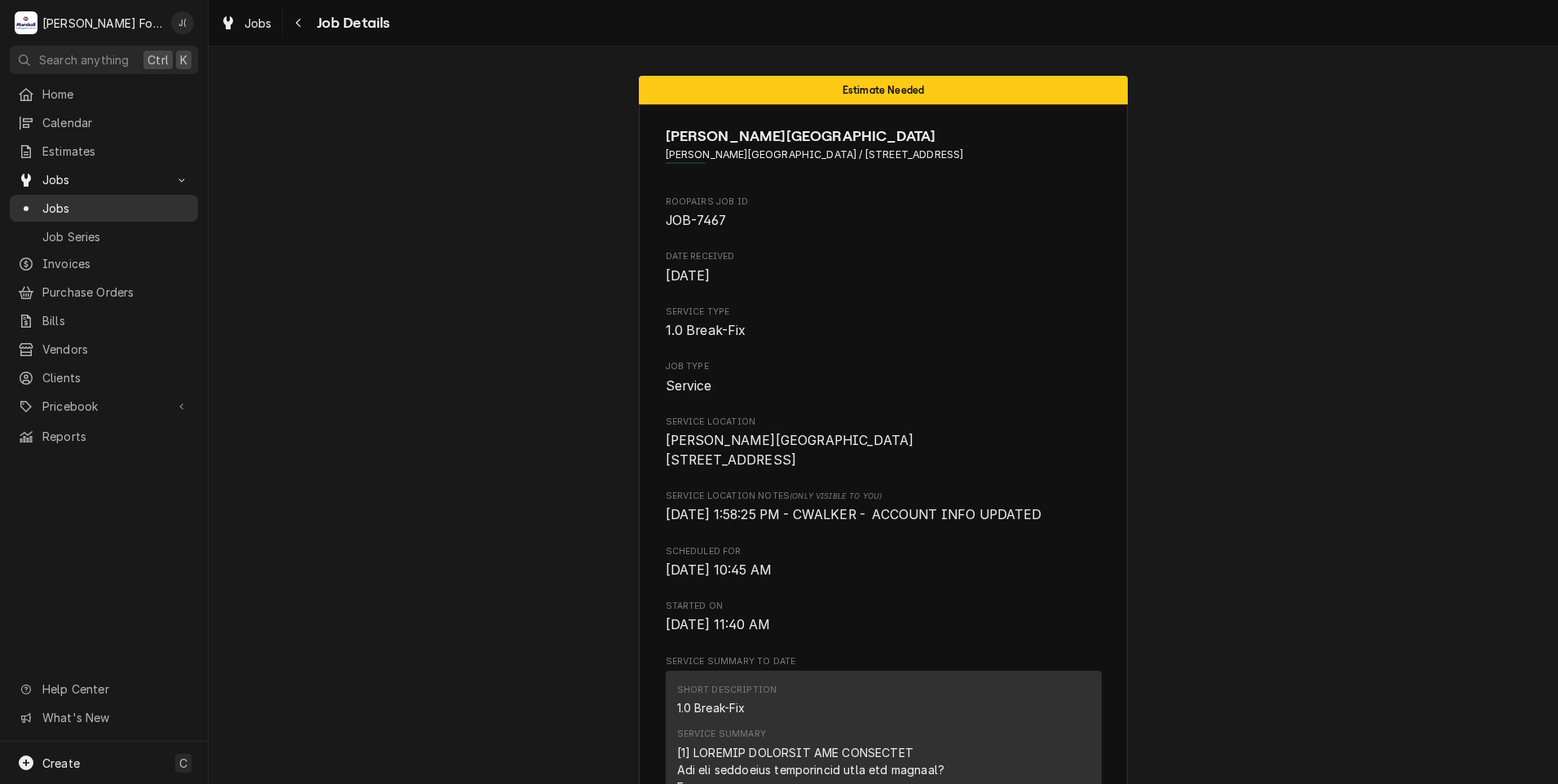
click at [69, 212] on link "Jobs" at bounding box center [104, 207] width 188 height 27
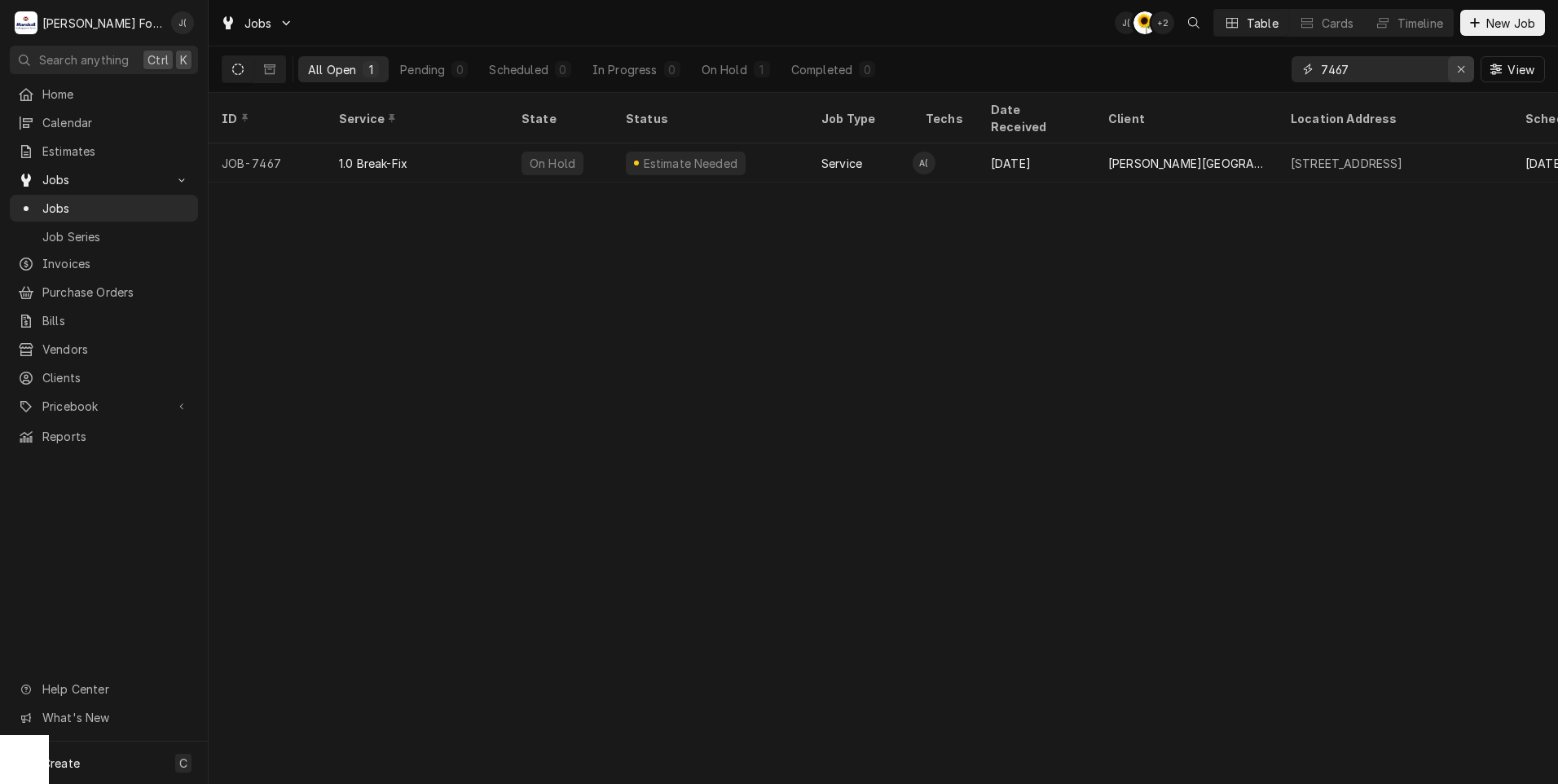
click at [1461, 70] on icon "Erase input" at bounding box center [1461, 69] width 9 height 12
click at [1430, 75] on input "Dynamic Content Wrapper" at bounding box center [1397, 69] width 154 height 26
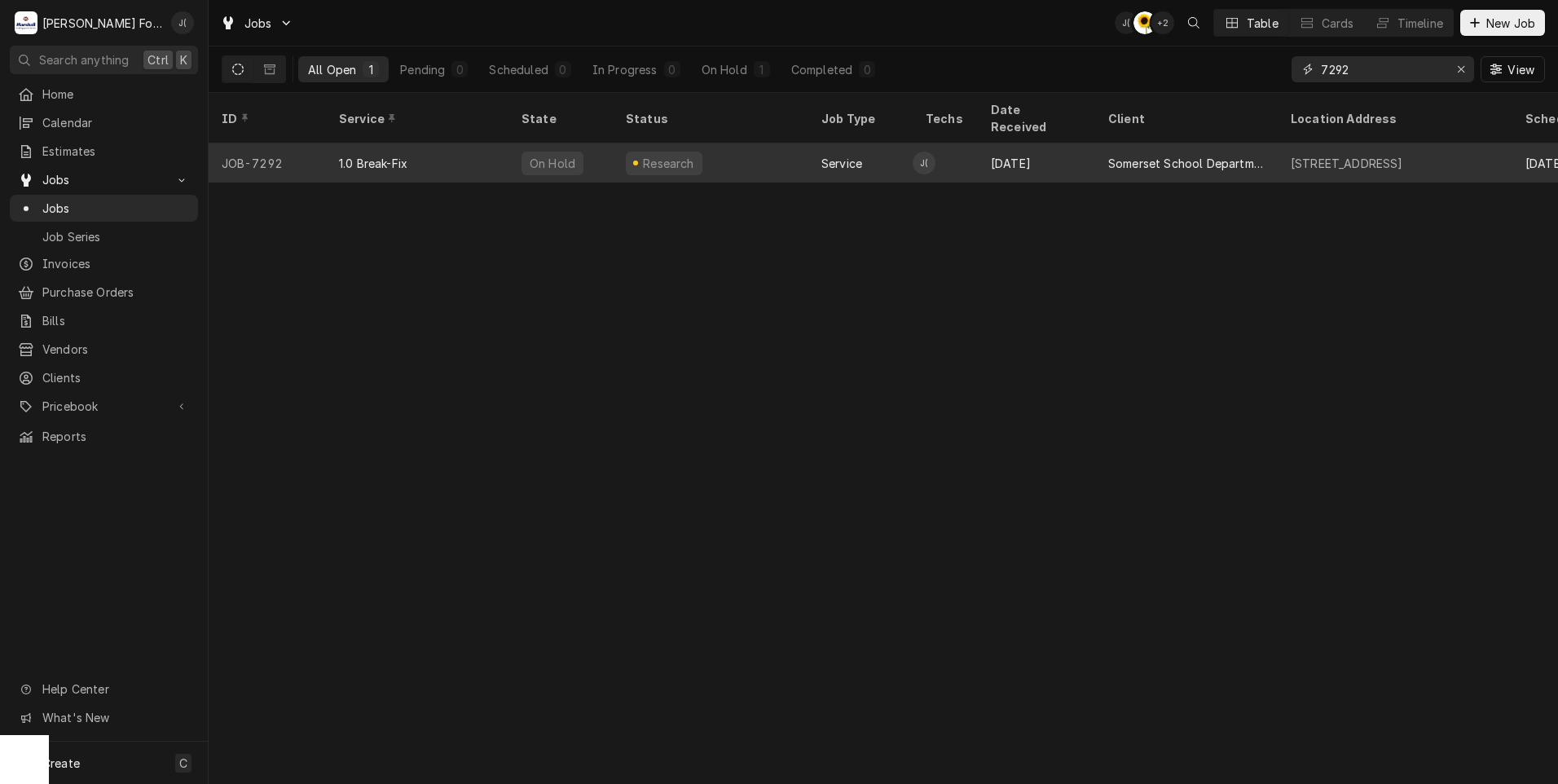
type input "7292"
click at [730, 144] on div "Research" at bounding box center [710, 163] width 195 height 39
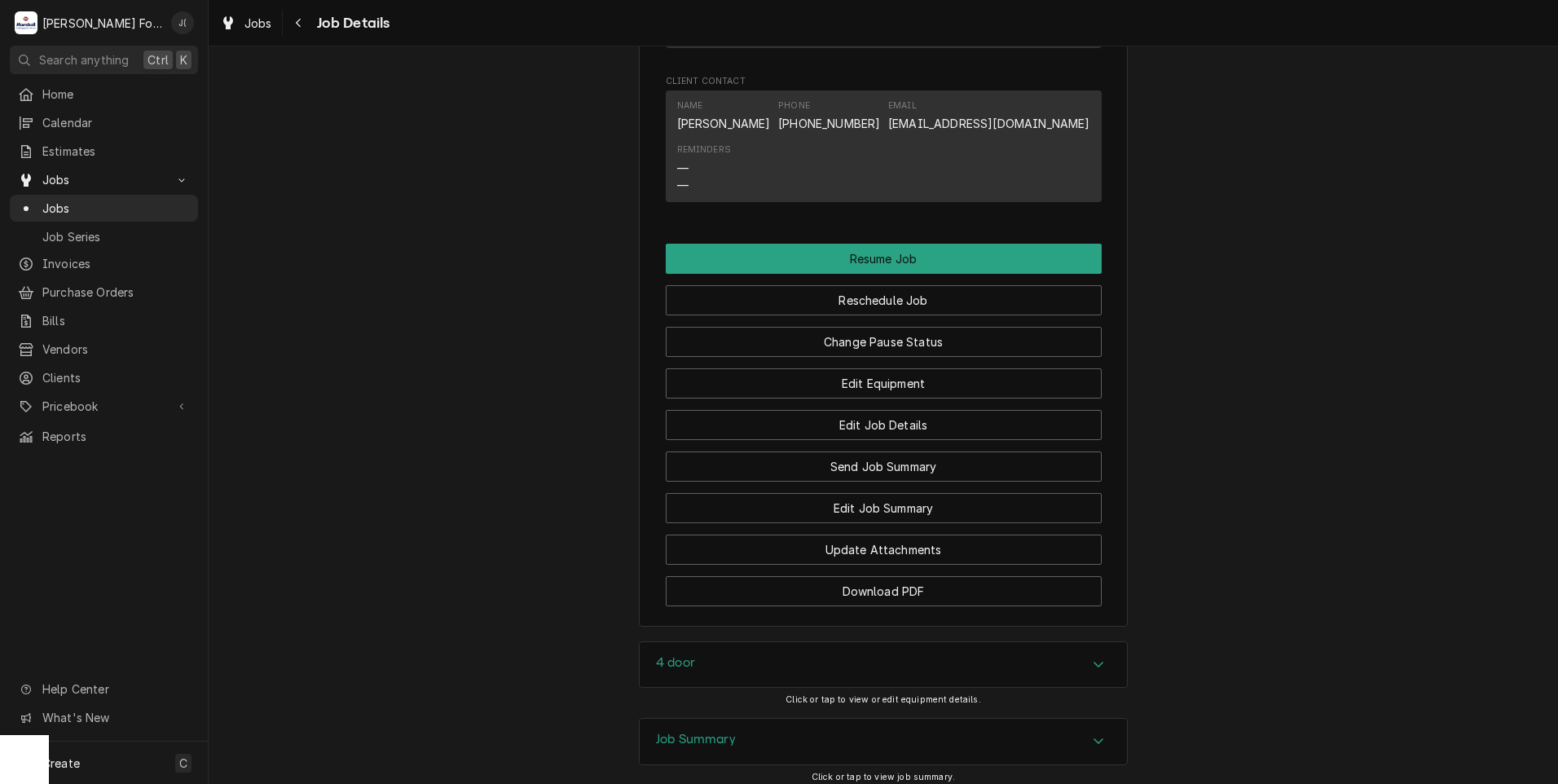
scroll to position [1629, 0]
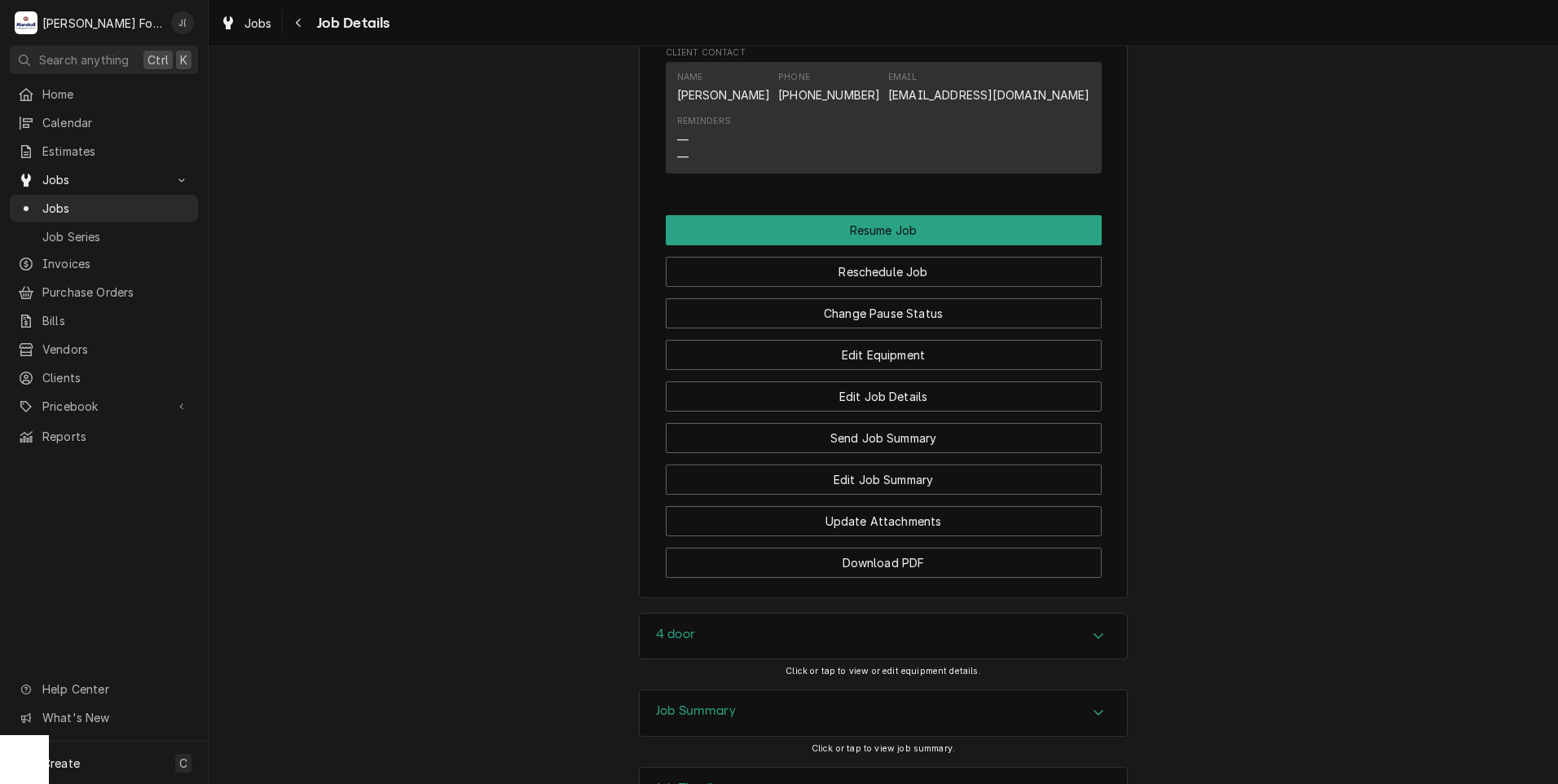
click at [688, 711] on h3 "Job Summary" at bounding box center [696, 711] width 80 height 16
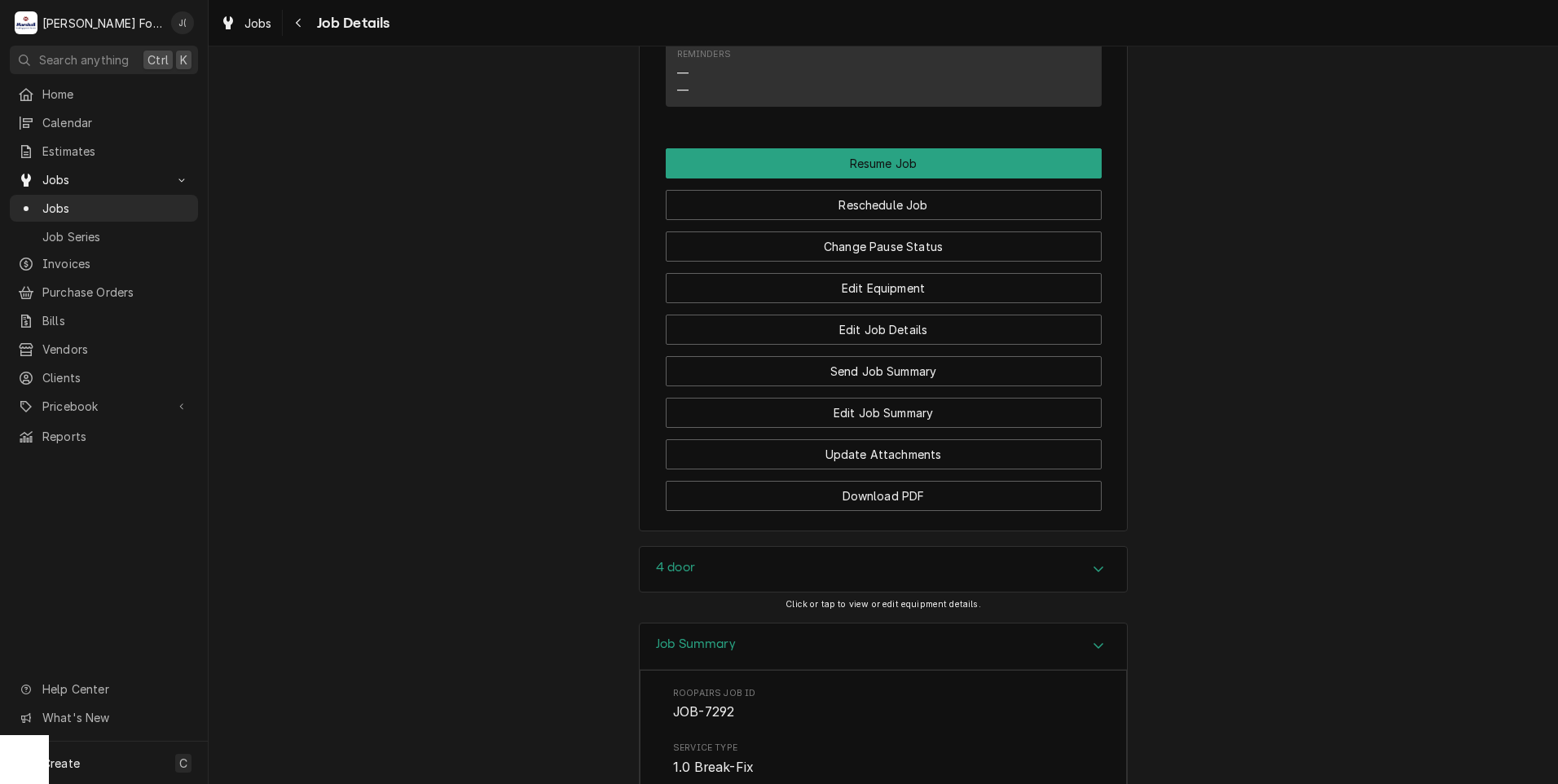
scroll to position [1652, 0]
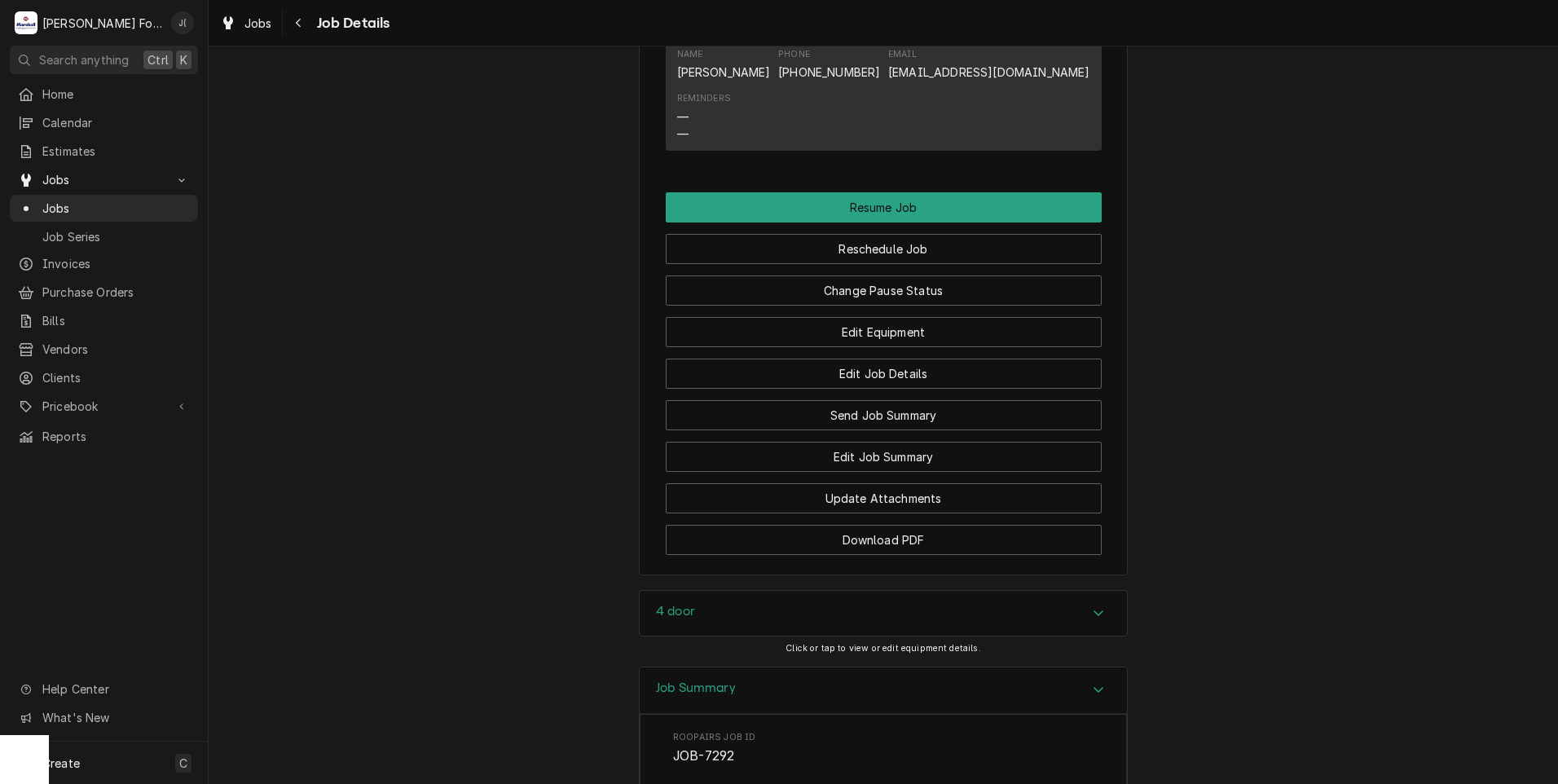
click at [687, 597] on div "4 door" at bounding box center [883, 614] width 487 height 46
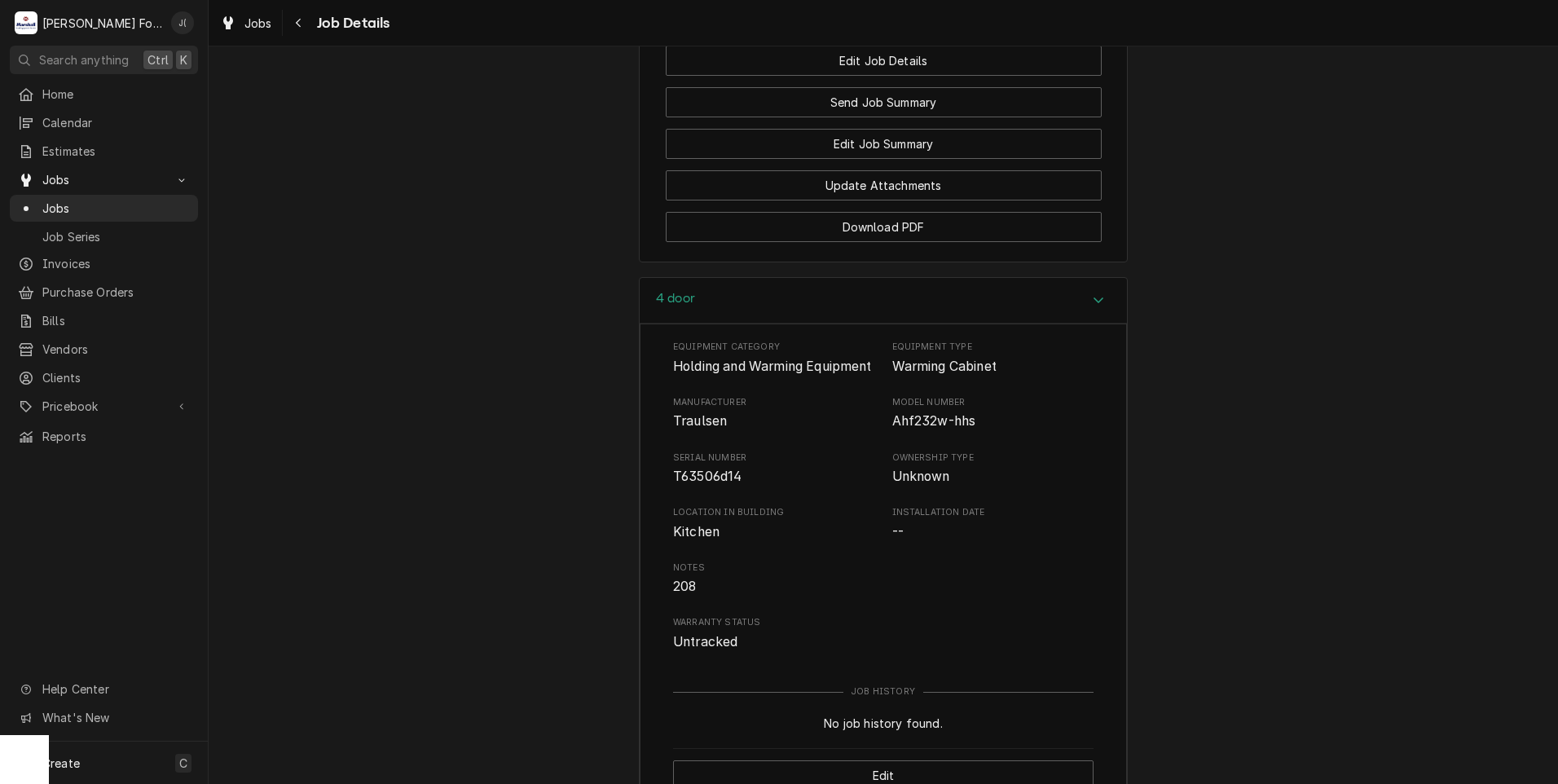
scroll to position [1977, 0]
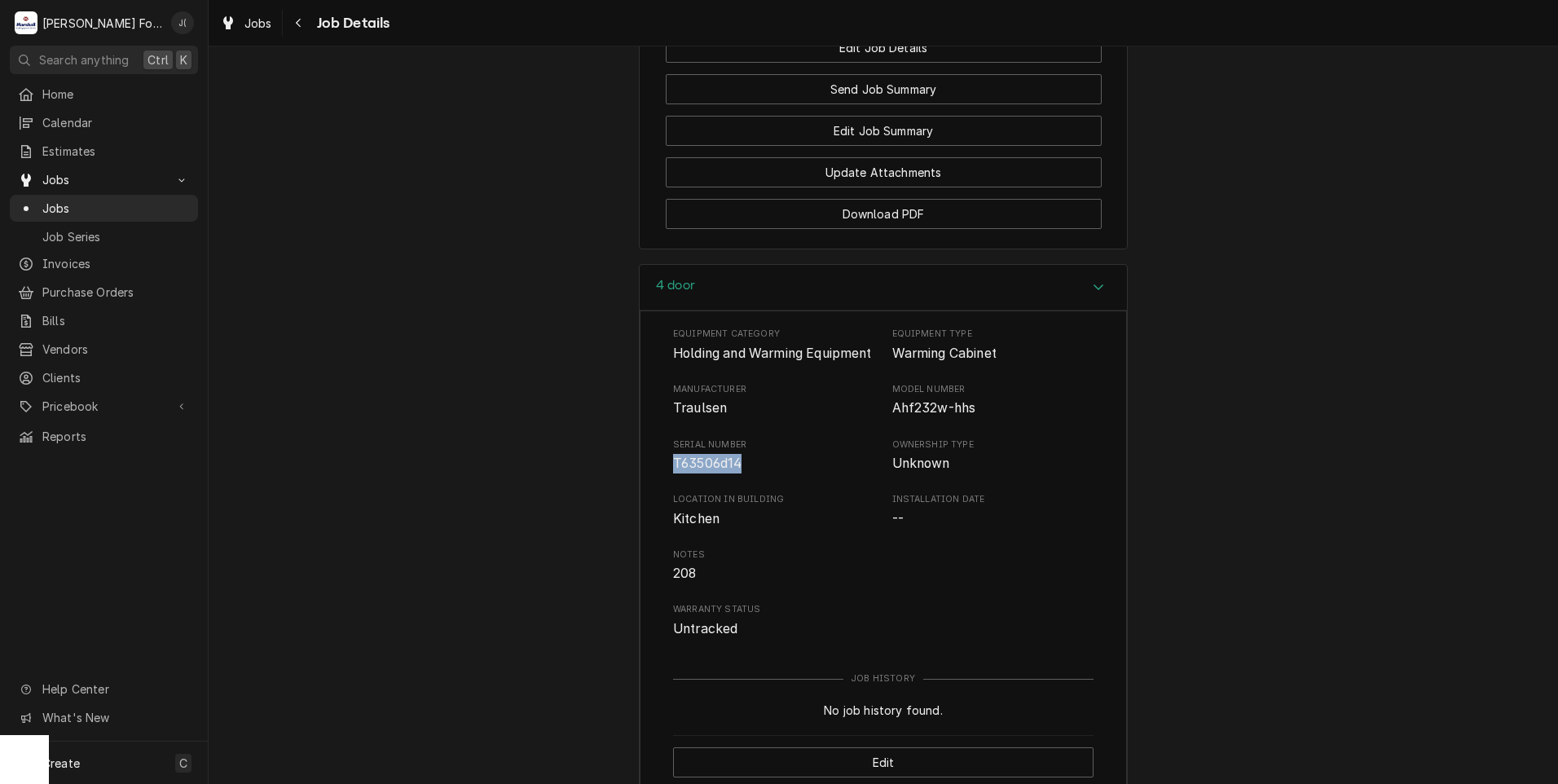
drag, startPoint x: 734, startPoint y: 465, endPoint x: 667, endPoint y: 461, distance: 67.1
click at [673, 461] on span "T63506d14" at bounding box center [775, 464] width 202 height 20
drag, startPoint x: 667, startPoint y: 461, endPoint x: 513, endPoint y: 490, distance: 156.7
click at [513, 490] on div "4 door Equipment Category Holding and Warming Equipment Equipment Type Warming …" at bounding box center [883, 535] width 1350 height 543
click at [698, 391] on span "Manufacturer" at bounding box center [775, 389] width 202 height 13
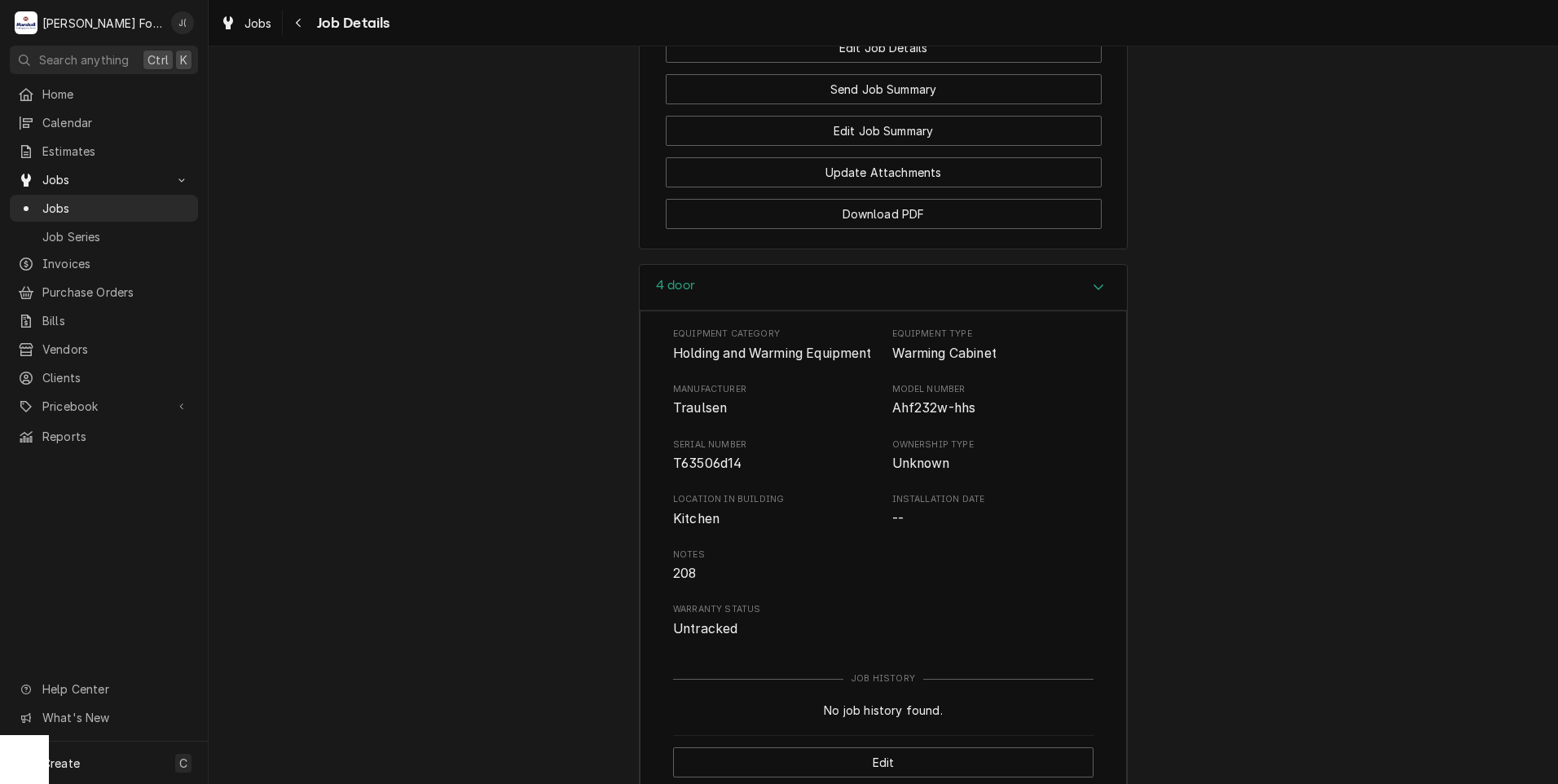
click at [893, 411] on span "Ahf232w-hhs" at bounding box center [934, 408] width 84 height 16
drag, startPoint x: 733, startPoint y: 459, endPoint x: 667, endPoint y: 465, distance: 66.3
click at [673, 465] on span "T63506d14" at bounding box center [707, 463] width 68 height 16
copy span "T63506d14"
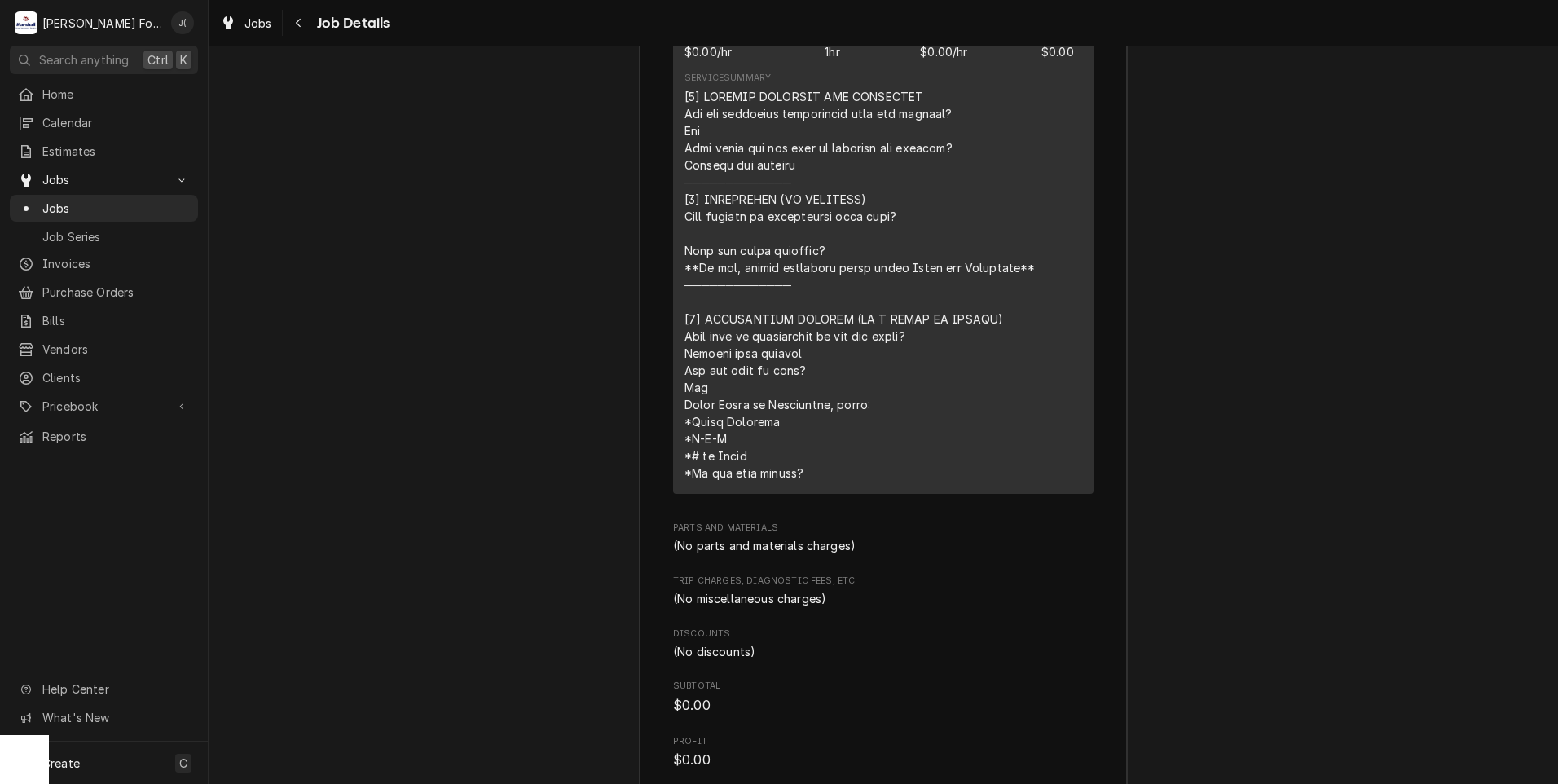
scroll to position [2852, 0]
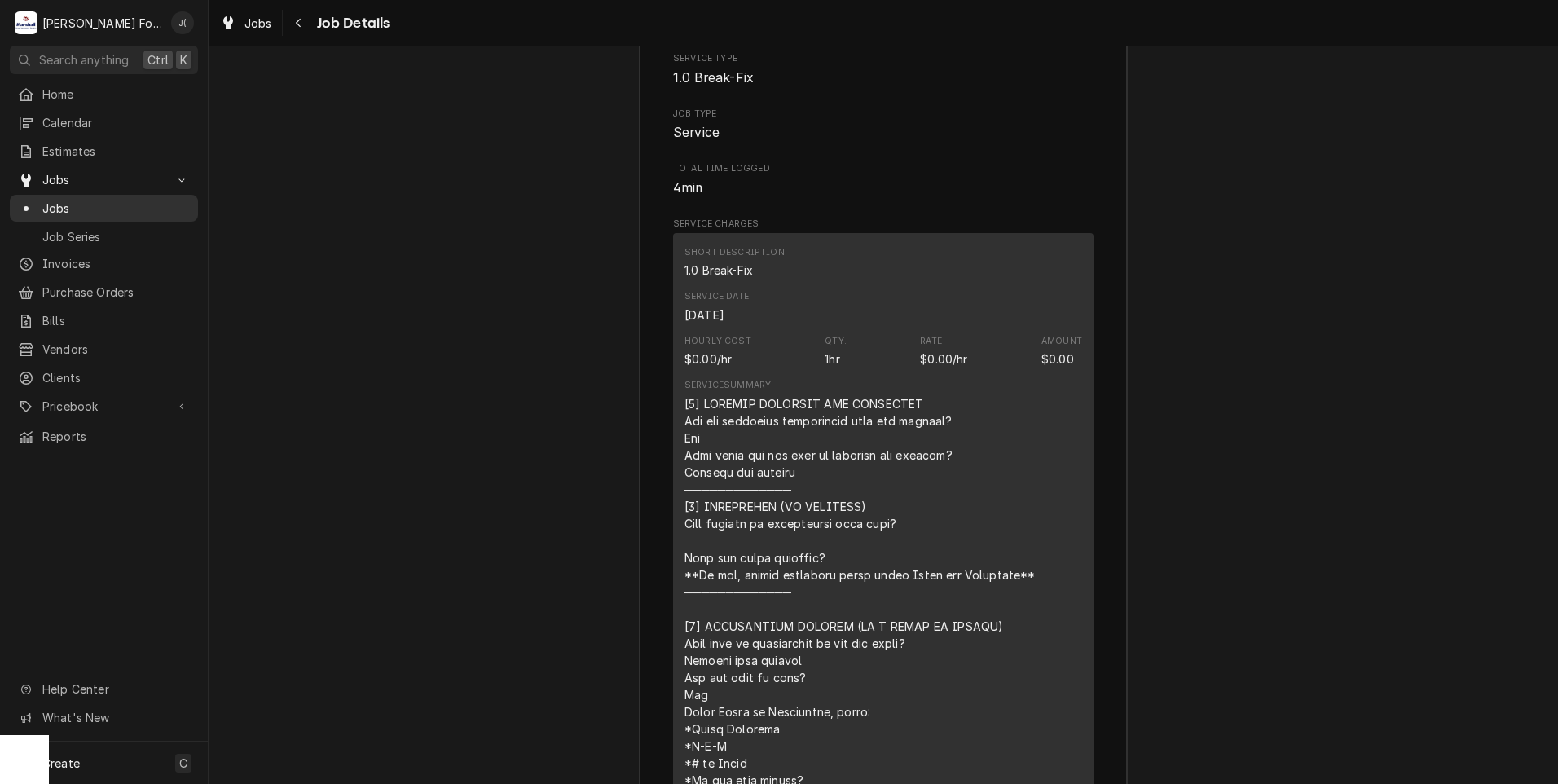
click at [51, 199] on span "Jobs" at bounding box center [116, 207] width 148 height 17
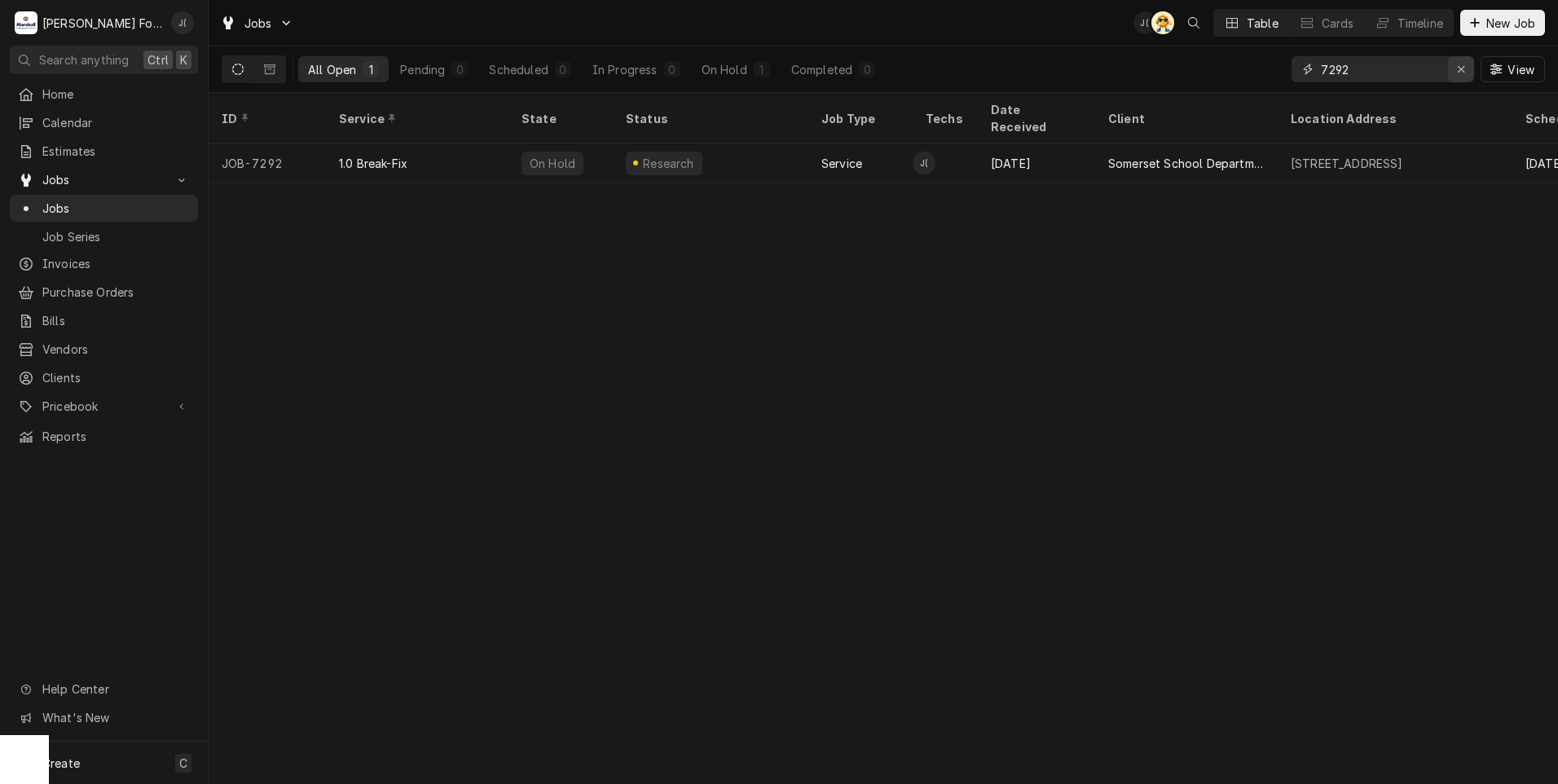
click at [1461, 70] on icon "Erase input" at bounding box center [1461, 69] width 9 height 12
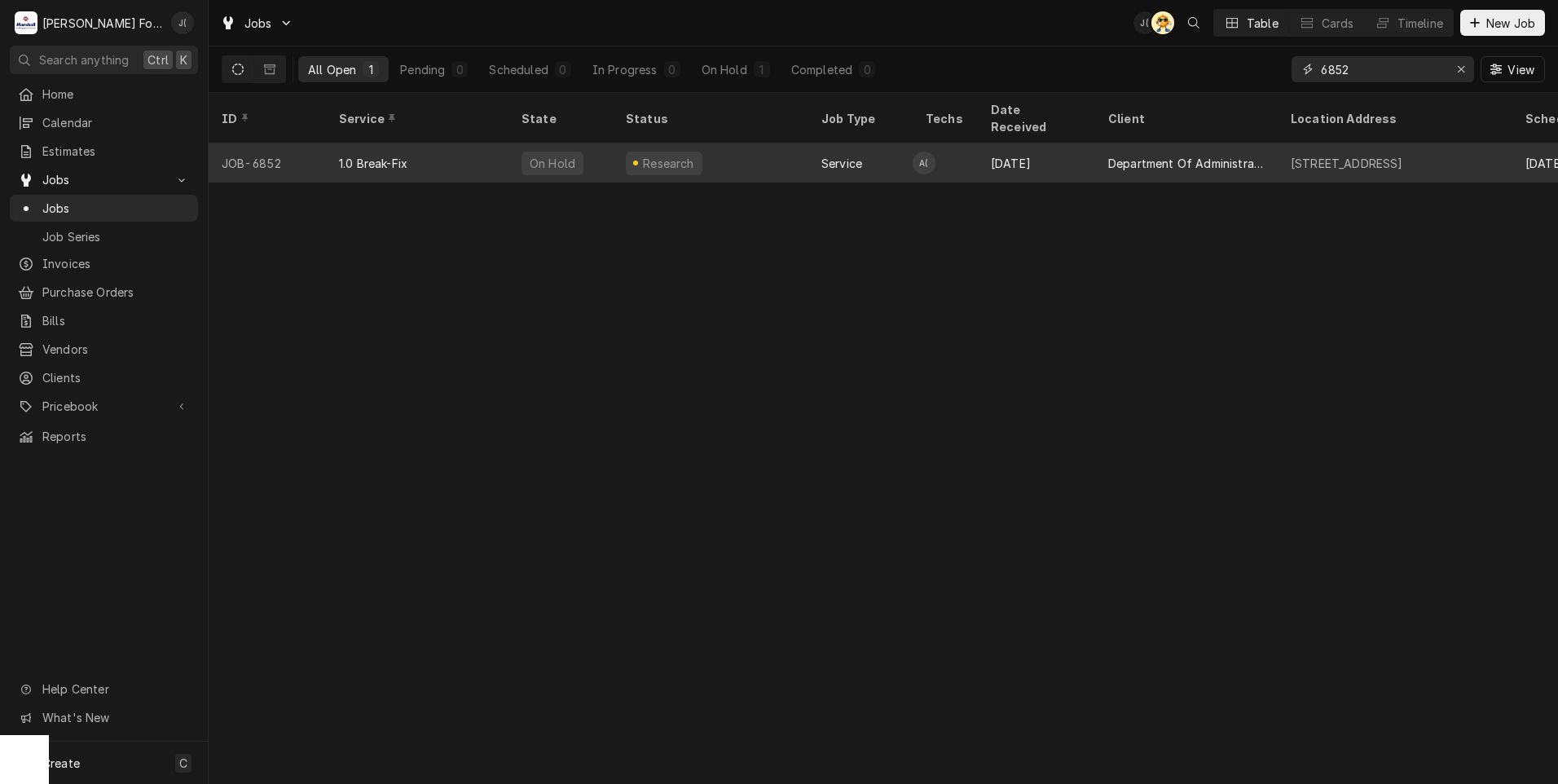
type input "6852"
click at [464, 148] on div "1.0 Break-Fix" at bounding box center [418, 163] width 182 height 39
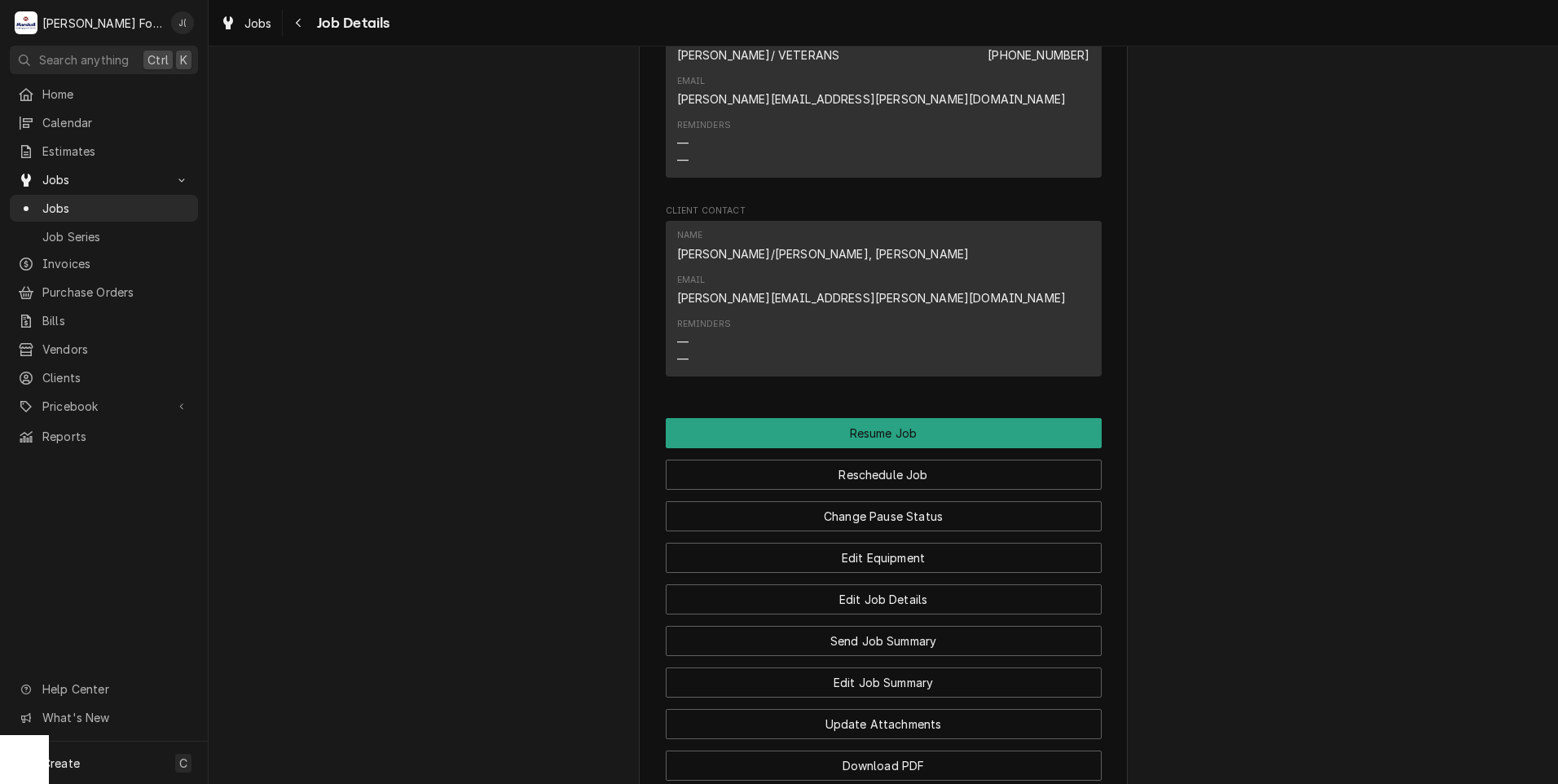
scroll to position [1909, 0]
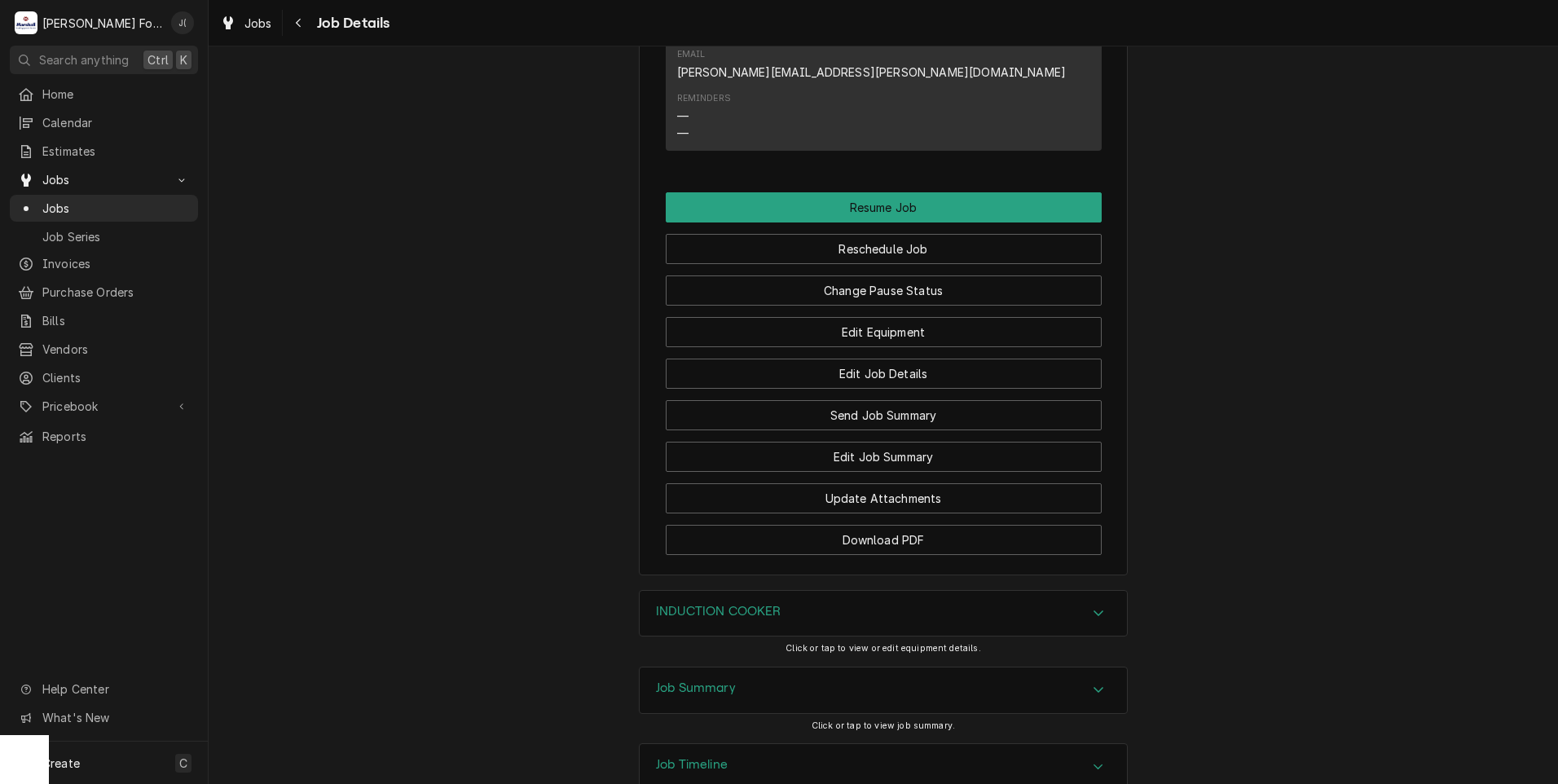
click at [675, 604] on h3 "INDUCTION COOKER" at bounding box center [719, 612] width 126 height 16
